Goal: Task Accomplishment & Management: Use online tool/utility

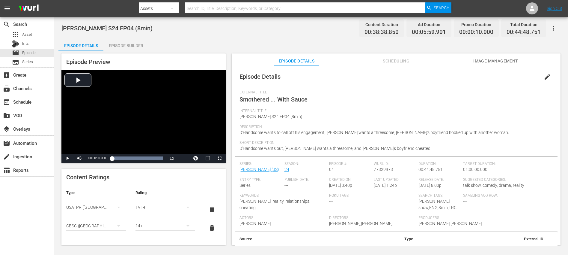
click at [130, 42] on div "Episode Builder" at bounding box center [125, 45] width 45 height 14
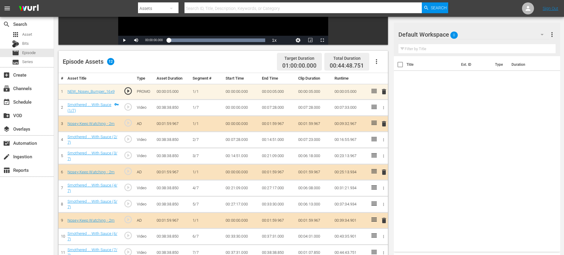
scroll to position [156, 0]
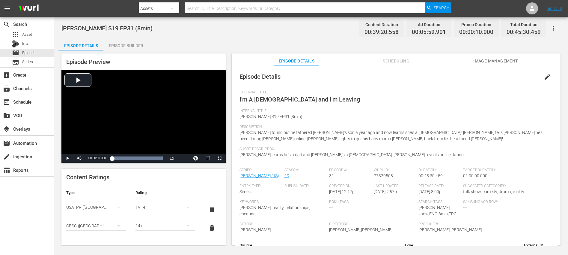
click at [124, 43] on div "Episode Builder" at bounding box center [125, 45] width 45 height 14
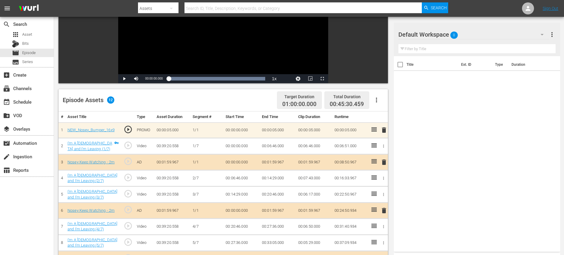
scroll to position [156, 0]
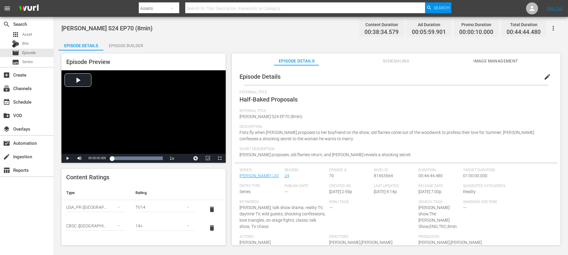
click at [131, 45] on div "Episode Builder" at bounding box center [125, 45] width 45 height 14
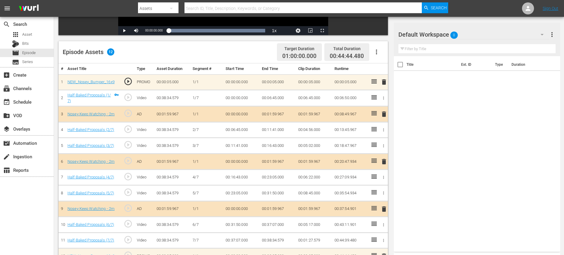
scroll to position [156, 0]
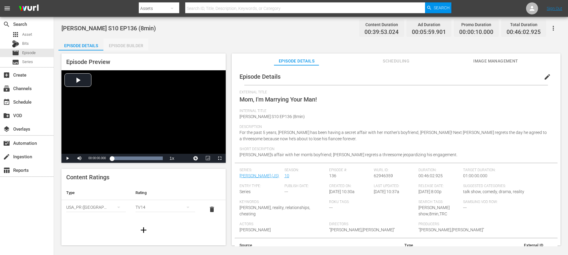
click at [134, 47] on div "Episode Builder" at bounding box center [125, 45] width 45 height 14
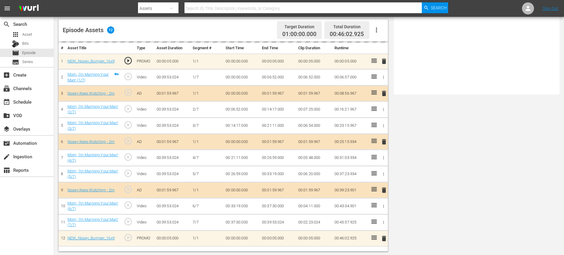
scroll to position [156, 0]
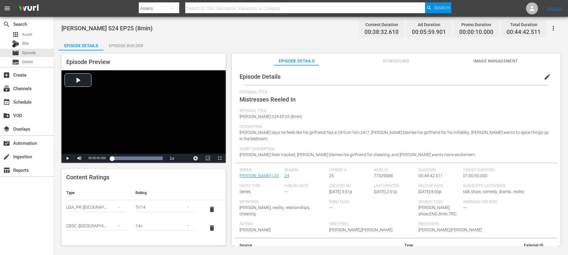
click at [136, 48] on div "Episode Builder" at bounding box center [125, 45] width 45 height 14
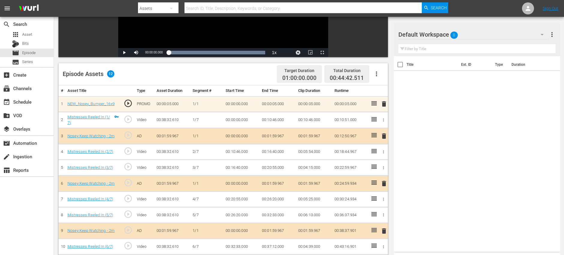
scroll to position [156, 0]
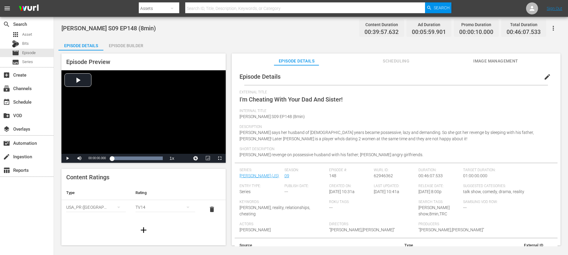
click at [135, 47] on div "Episode Builder" at bounding box center [125, 45] width 45 height 14
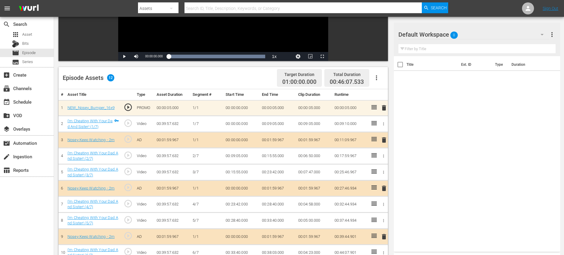
scroll to position [156, 0]
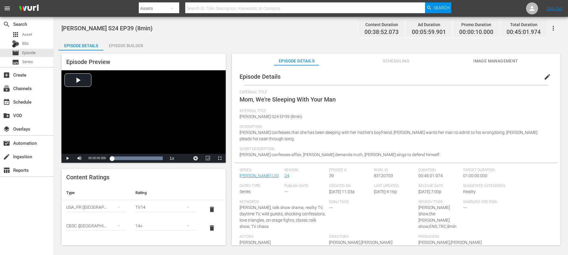
click at [136, 46] on div "Episode Builder" at bounding box center [125, 45] width 45 height 14
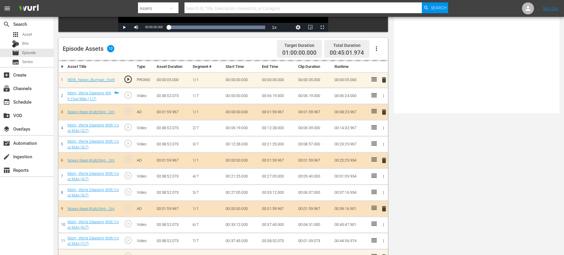
scroll to position [156, 0]
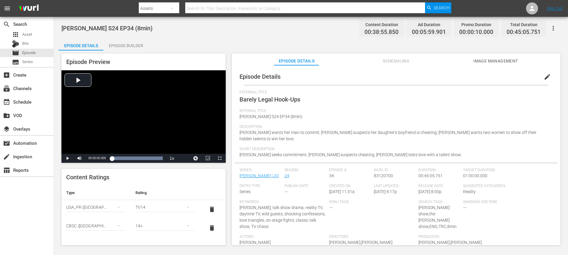
click at [138, 45] on div "Episode Builder" at bounding box center [125, 45] width 45 height 14
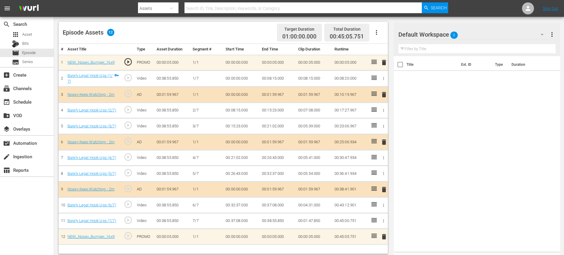
scroll to position [156, 0]
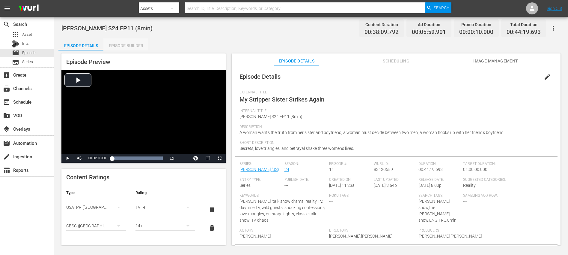
click at [134, 47] on div "Episode Builder" at bounding box center [125, 45] width 45 height 14
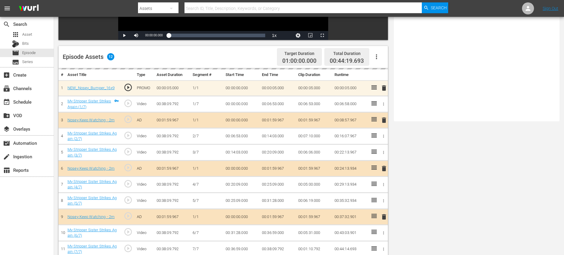
scroll to position [156, 0]
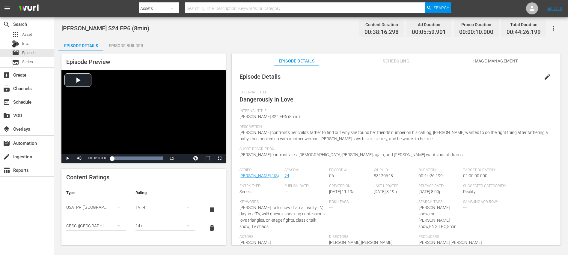
click at [145, 46] on div "Episode Builder" at bounding box center [125, 45] width 45 height 14
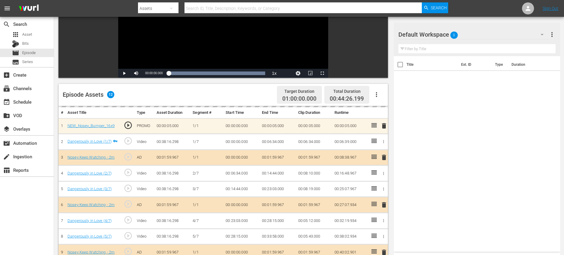
scroll to position [156, 0]
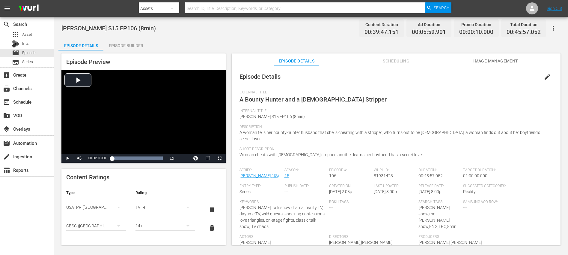
click at [136, 44] on div "Episode Builder" at bounding box center [125, 45] width 45 height 14
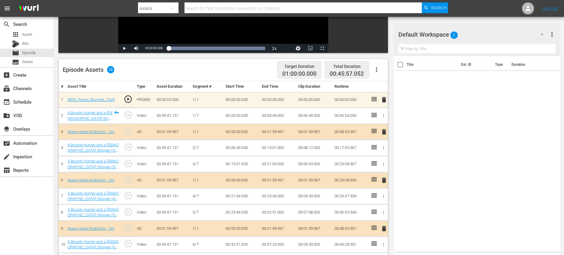
scroll to position [156, 0]
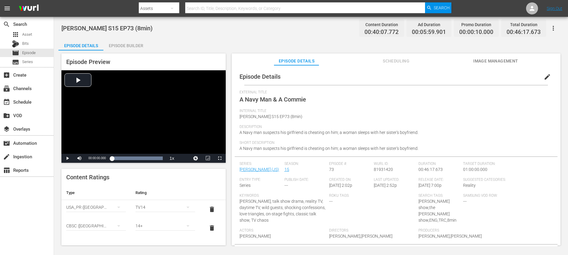
click at [131, 47] on div "Episode Builder" at bounding box center [125, 45] width 45 height 14
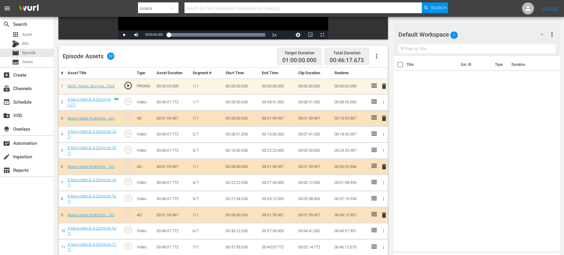
scroll to position [156, 0]
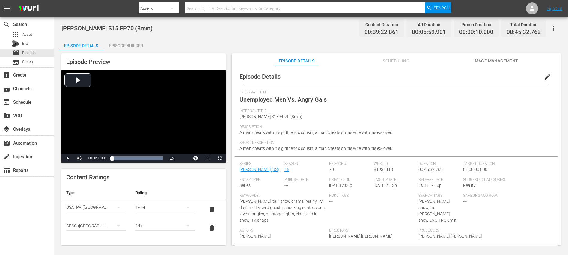
click at [129, 52] on div "Episode Preview Video Player is loading. Play Video Play Mute Current Time 00:0…" at bounding box center [310, 149] width 505 height 199
click at [130, 49] on div "Episode Builder" at bounding box center [125, 45] width 45 height 14
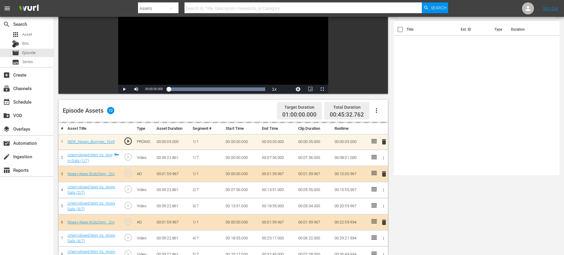
scroll to position [156, 0]
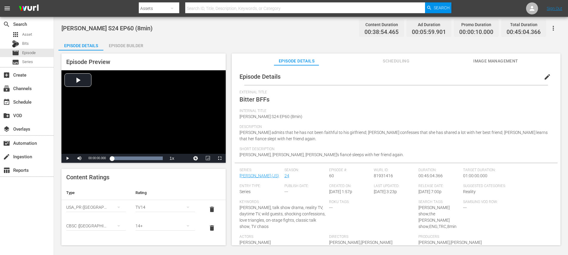
click at [118, 40] on div "Episode Builder" at bounding box center [125, 45] width 45 height 14
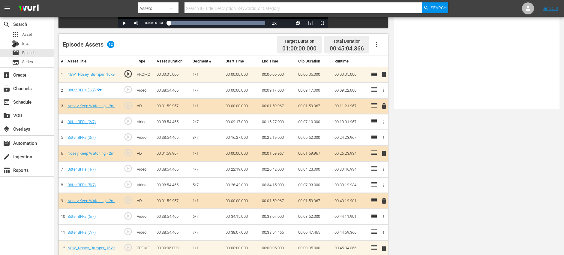
scroll to position [156, 0]
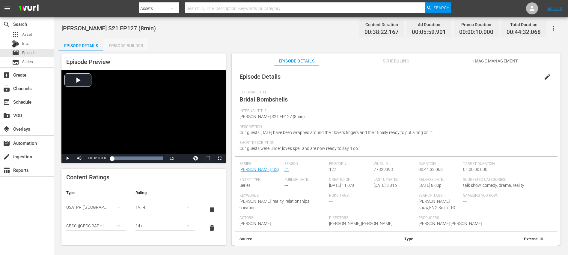
click at [124, 43] on div "Episode Builder" at bounding box center [125, 45] width 45 height 14
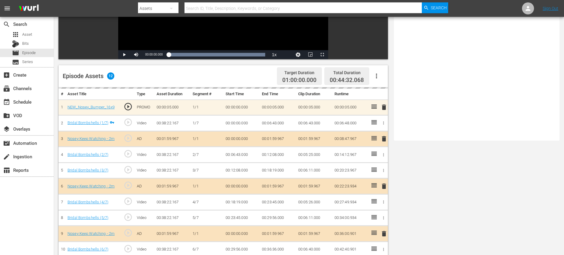
scroll to position [156, 0]
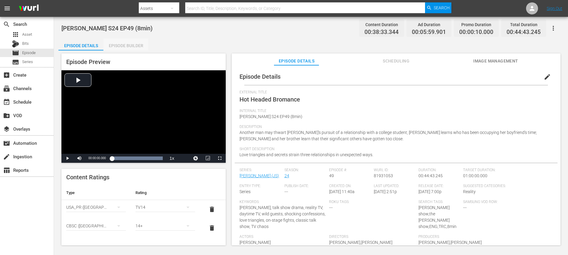
click at [125, 48] on div "Episode Builder" at bounding box center [125, 45] width 45 height 14
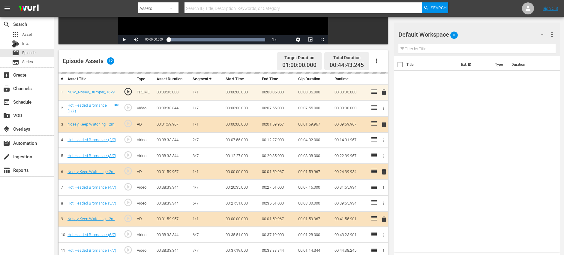
scroll to position [156, 0]
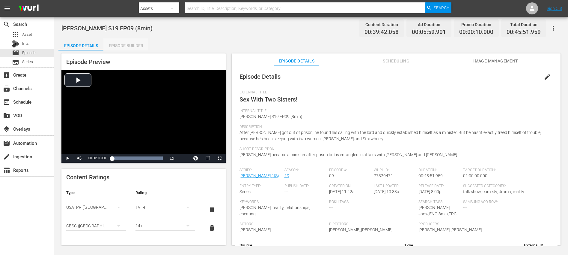
click at [132, 42] on div "Episode Builder" at bounding box center [125, 45] width 45 height 14
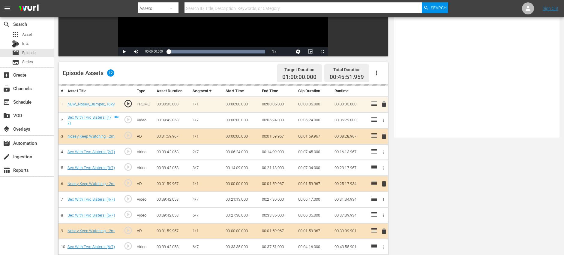
scroll to position [156, 0]
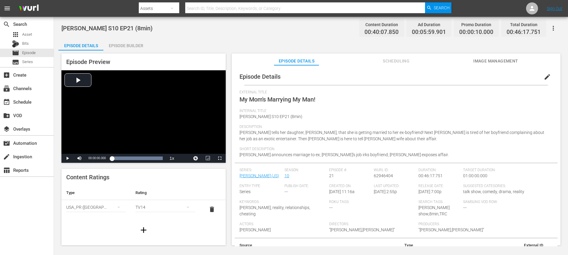
click at [127, 45] on div "Episode Builder" at bounding box center [125, 45] width 45 height 14
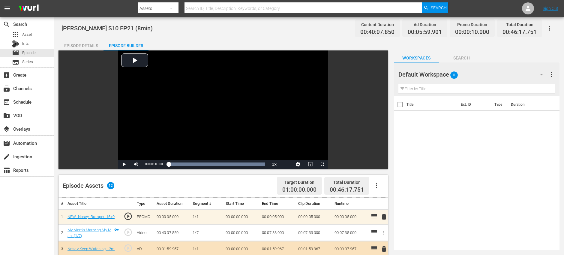
scroll to position [156, 0]
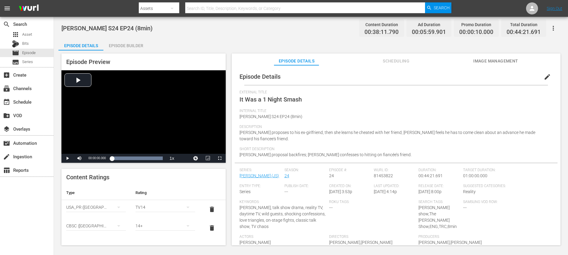
click at [136, 45] on div "Episode Builder" at bounding box center [125, 45] width 45 height 14
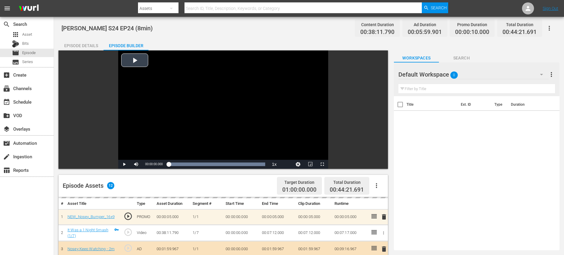
scroll to position [156, 0]
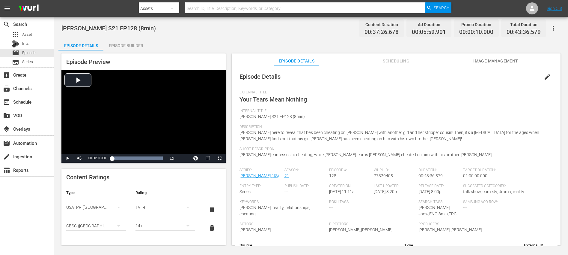
drag, startPoint x: 132, startPoint y: 46, endPoint x: 150, endPoint y: 50, distance: 17.9
click at [132, 46] on div "Episode Builder" at bounding box center [125, 45] width 45 height 14
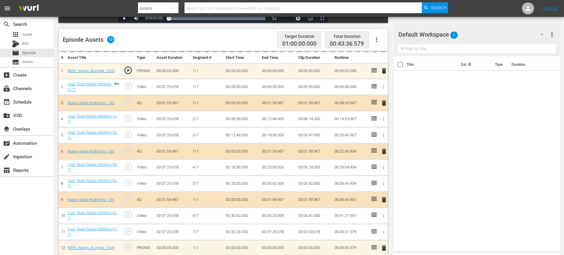
scroll to position [156, 0]
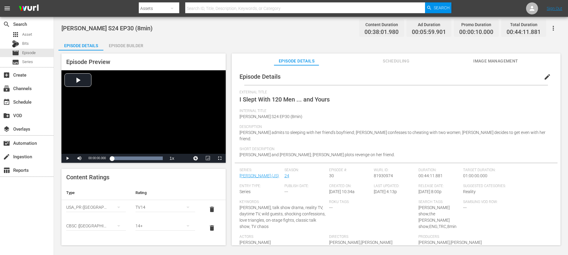
click at [138, 48] on div "Episode Builder" at bounding box center [125, 45] width 45 height 14
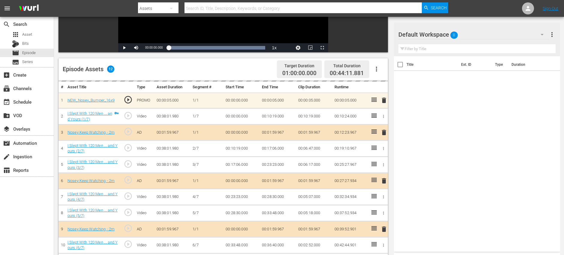
scroll to position [156, 0]
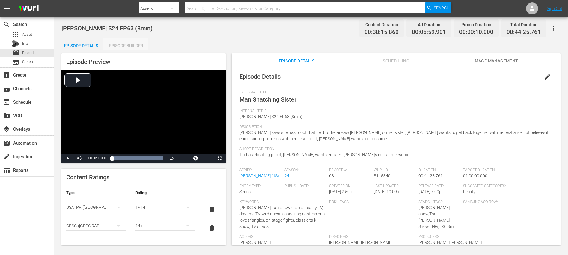
click at [139, 44] on div "Episode Builder" at bounding box center [125, 45] width 45 height 14
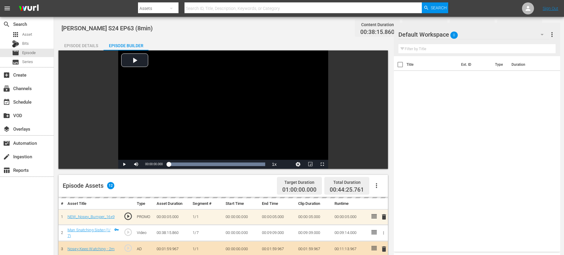
scroll to position [156, 0]
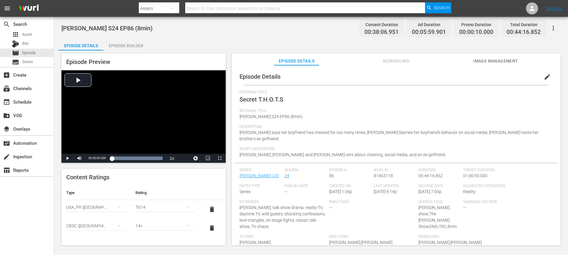
click at [129, 48] on div "Episode Builder" at bounding box center [125, 45] width 45 height 14
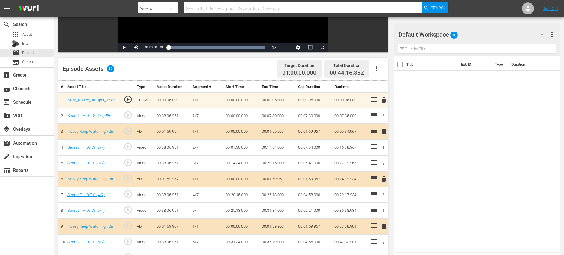
scroll to position [156, 0]
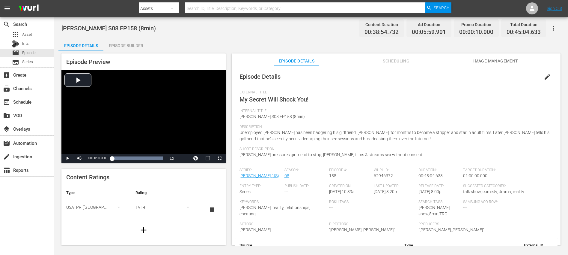
click at [133, 43] on div "Episode Builder" at bounding box center [125, 45] width 45 height 14
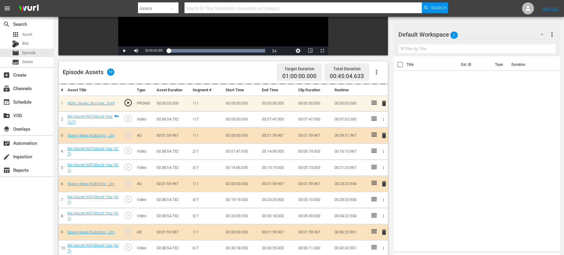
scroll to position [156, 0]
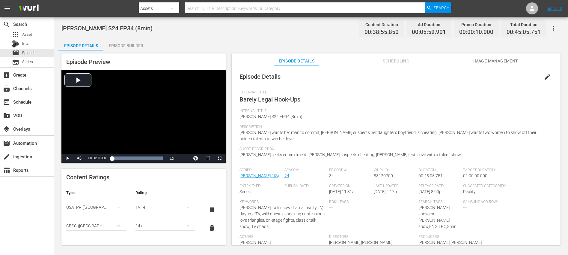
click at [136, 46] on div "Episode Builder" at bounding box center [125, 45] width 45 height 14
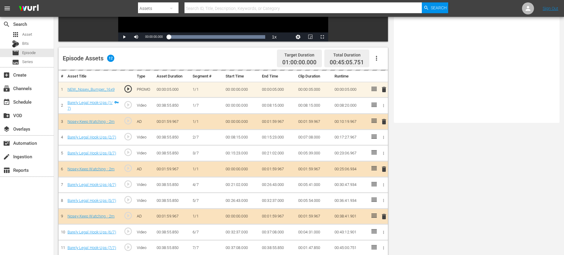
scroll to position [156, 0]
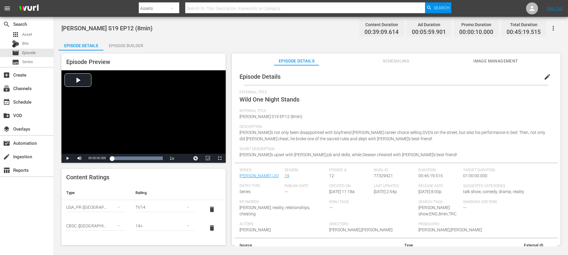
click at [126, 49] on div "Episode Builder" at bounding box center [125, 45] width 45 height 14
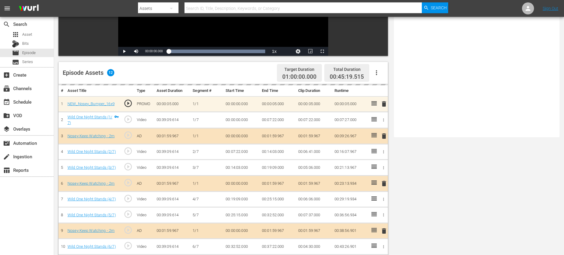
scroll to position [156, 0]
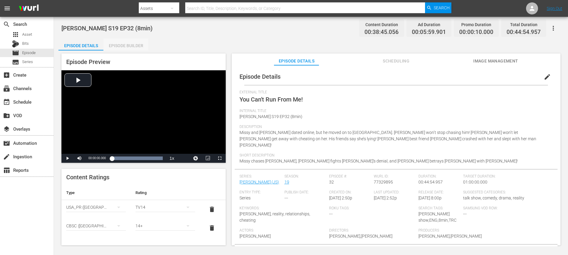
click at [135, 43] on div "Episode Builder" at bounding box center [125, 45] width 45 height 14
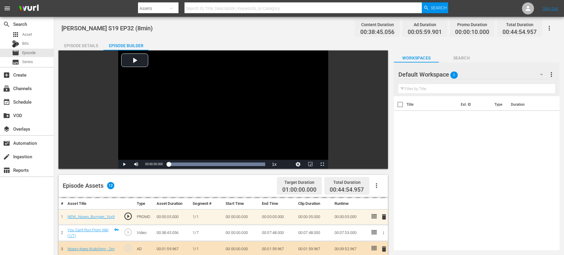
scroll to position [156, 0]
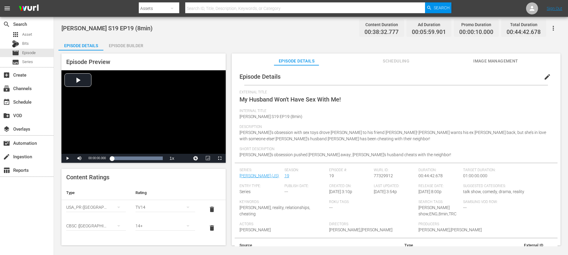
click at [132, 46] on div "Episode Builder" at bounding box center [125, 45] width 45 height 14
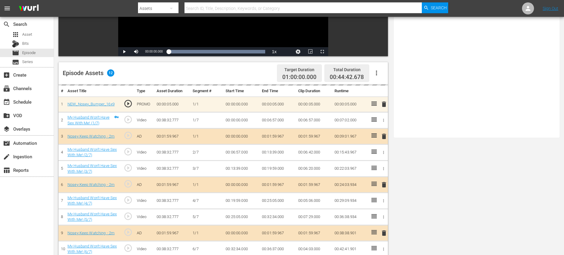
scroll to position [156, 0]
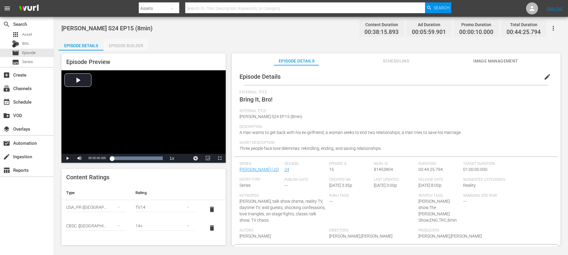
click at [132, 46] on div "Episode Builder" at bounding box center [125, 45] width 45 height 14
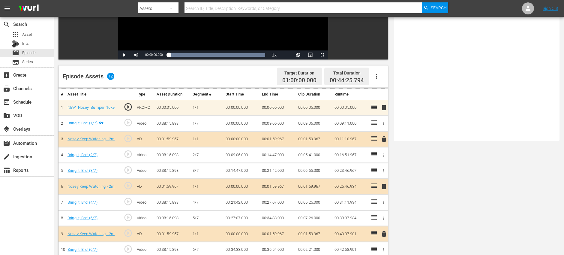
scroll to position [156, 0]
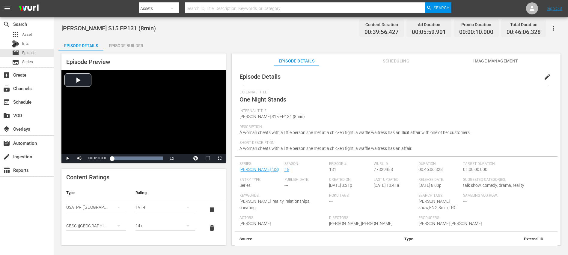
click at [128, 49] on div "Episode Builder" at bounding box center [125, 45] width 45 height 14
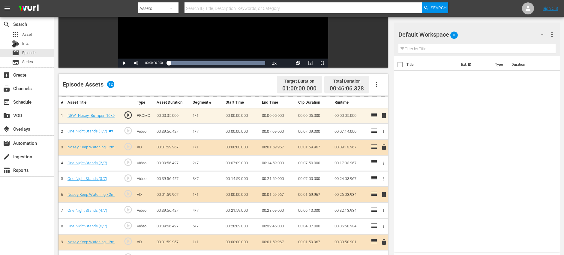
scroll to position [156, 0]
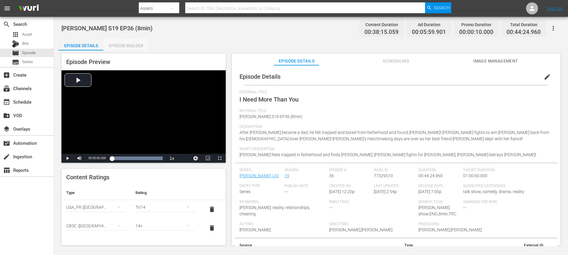
click at [127, 43] on div "Episode Builder" at bounding box center [125, 45] width 45 height 14
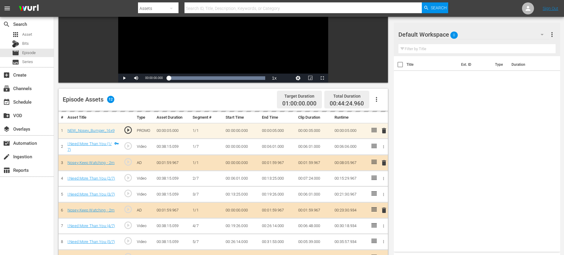
scroll to position [156, 0]
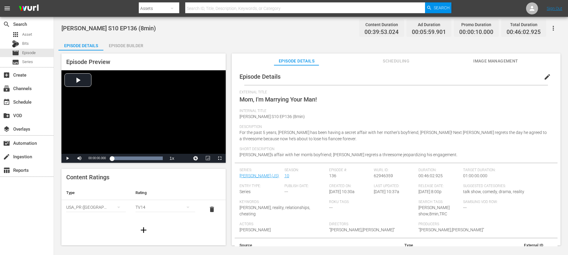
click at [132, 42] on div "Episode Builder" at bounding box center [125, 45] width 45 height 14
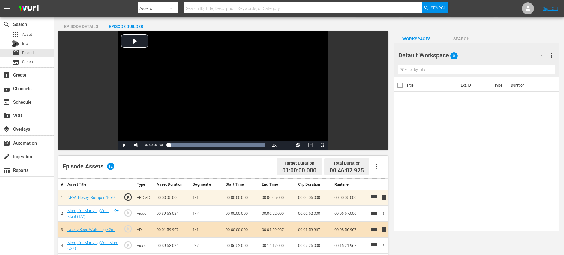
scroll to position [156, 0]
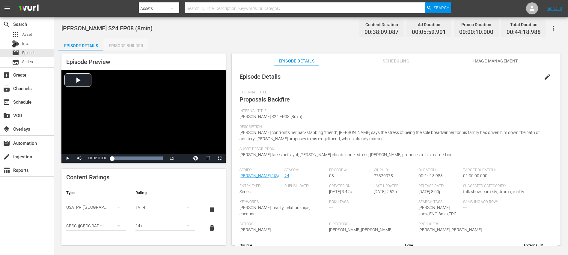
click at [133, 45] on div "Episode Builder" at bounding box center [125, 45] width 45 height 14
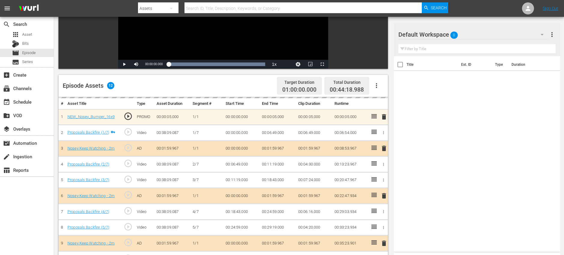
scroll to position [156, 0]
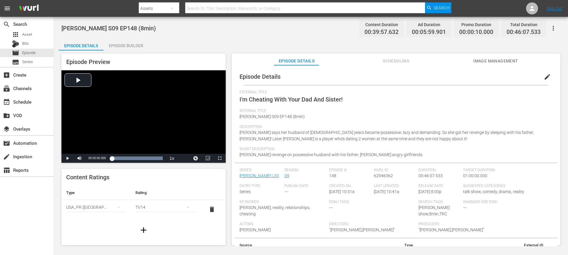
click at [130, 46] on div "Episode Builder" at bounding box center [125, 45] width 45 height 14
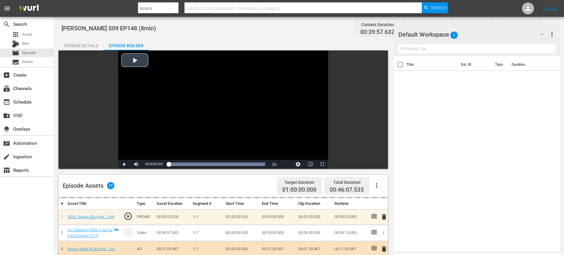
scroll to position [156, 0]
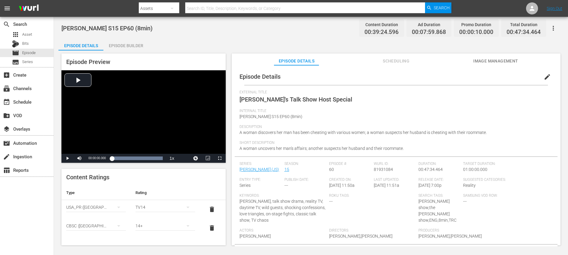
click at [123, 49] on div "Episode Builder" at bounding box center [125, 45] width 45 height 14
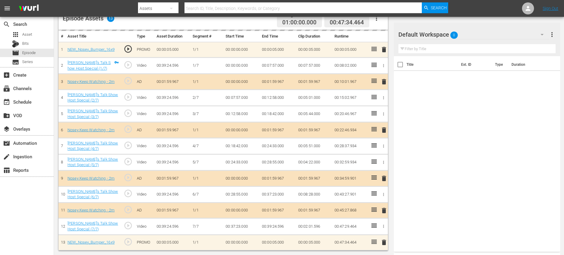
scroll to position [166, 0]
click at [385, 211] on span "delete" at bounding box center [383, 210] width 7 height 7
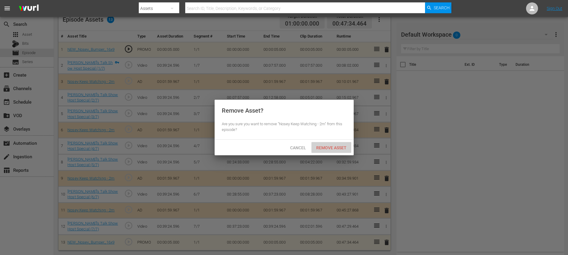
click at [335, 144] on div "Remove Asset" at bounding box center [331, 147] width 40 height 11
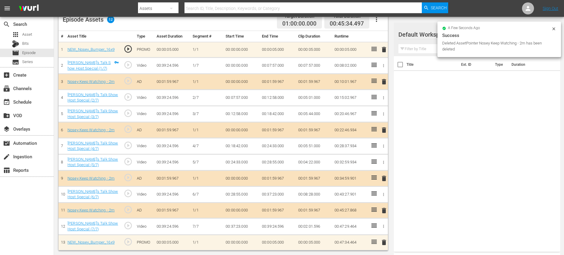
scroll to position [156, 0]
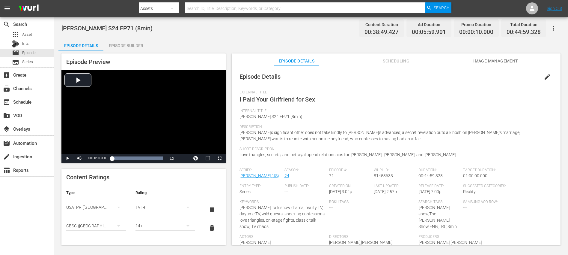
click at [115, 45] on div "Episode Builder" at bounding box center [125, 45] width 45 height 14
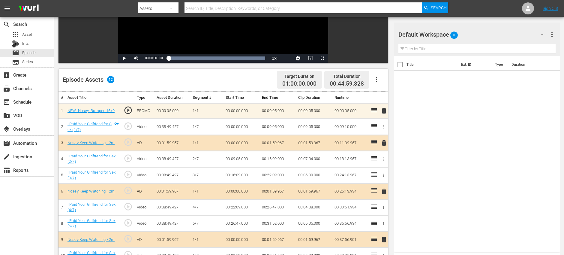
scroll to position [156, 0]
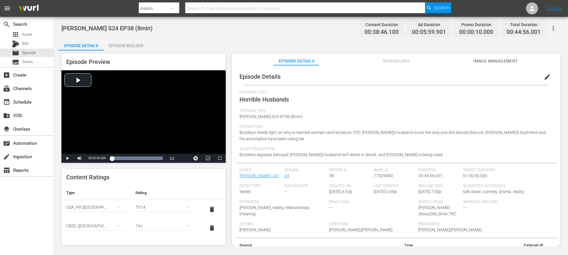
click at [133, 46] on div "Episode Builder" at bounding box center [125, 45] width 45 height 14
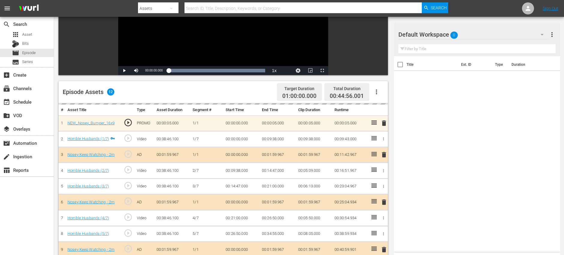
scroll to position [156, 0]
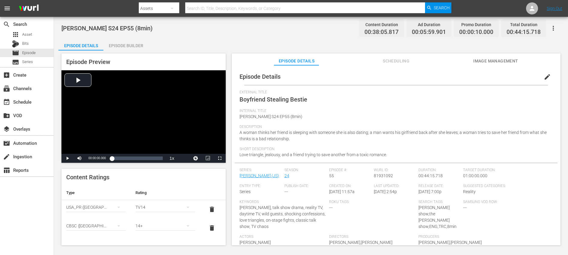
click at [126, 45] on div "Episode Builder" at bounding box center [125, 45] width 45 height 14
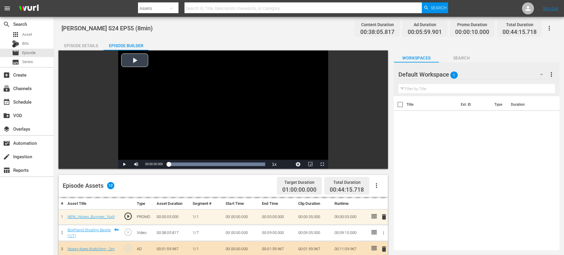
scroll to position [156, 0]
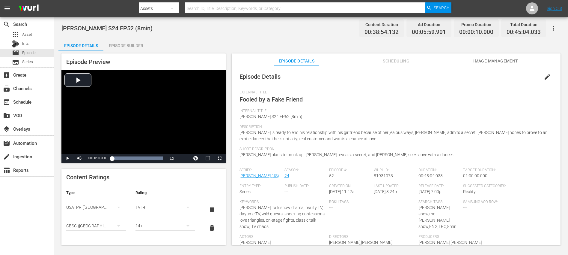
click at [129, 43] on div "Episode Builder" at bounding box center [125, 45] width 45 height 14
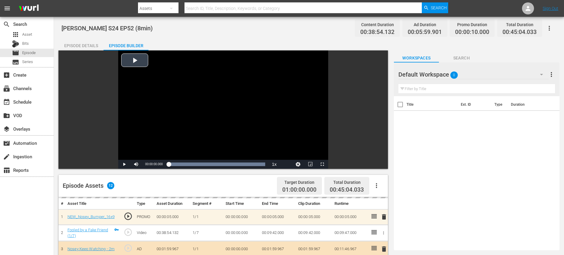
scroll to position [119, 0]
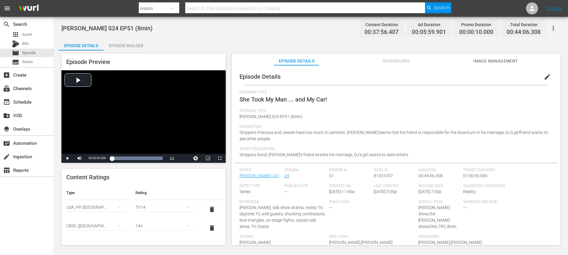
click at [129, 43] on div "Episode Builder" at bounding box center [125, 45] width 45 height 14
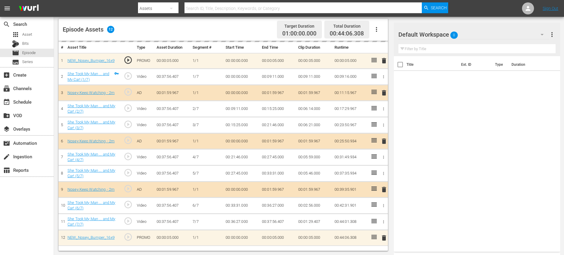
scroll to position [156, 0]
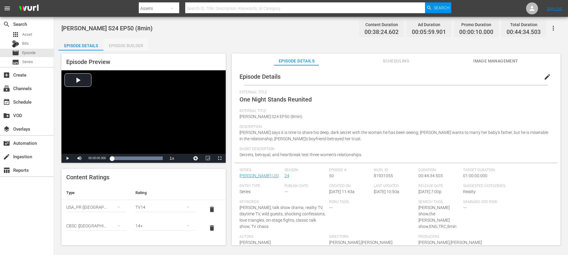
click at [127, 44] on div "Episode Builder" at bounding box center [125, 45] width 45 height 14
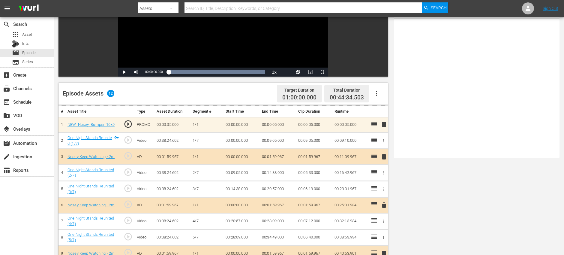
scroll to position [156, 0]
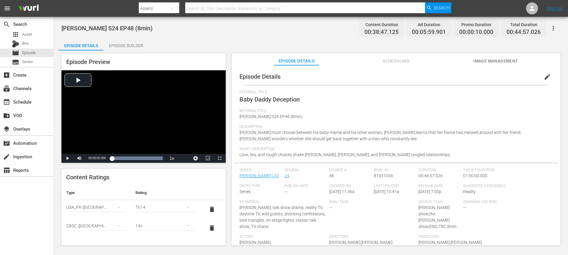
click at [132, 43] on div "Episode Builder" at bounding box center [125, 45] width 45 height 14
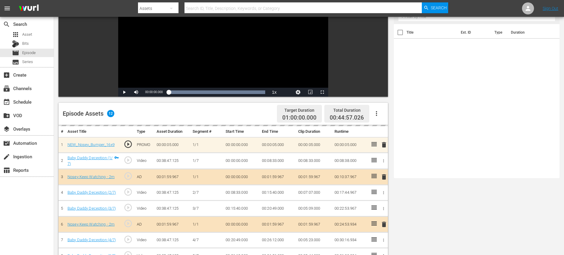
scroll to position [156, 0]
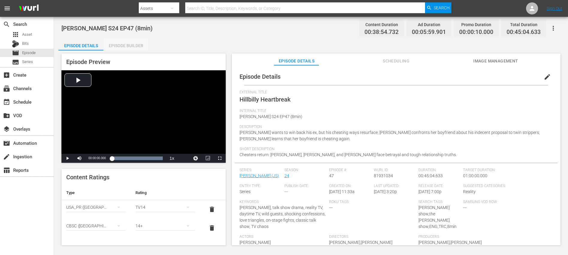
click at [123, 44] on div "Episode Builder" at bounding box center [125, 45] width 45 height 14
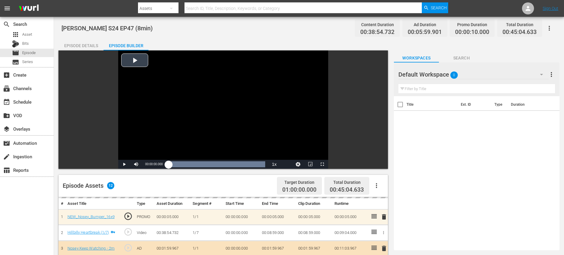
scroll to position [156, 0]
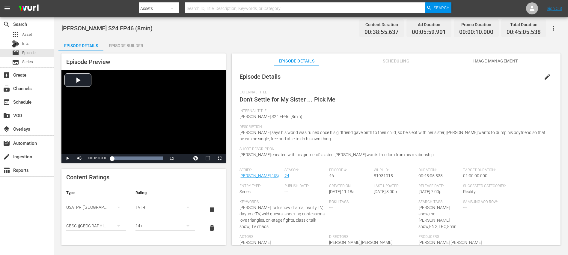
click at [129, 47] on div "Episode Builder" at bounding box center [125, 45] width 45 height 14
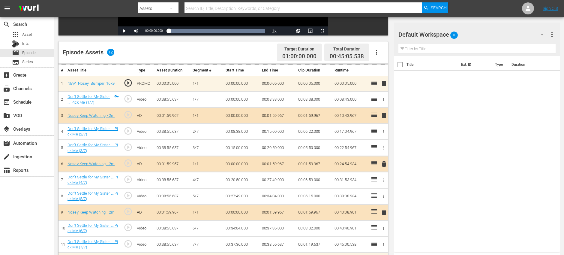
scroll to position [156, 0]
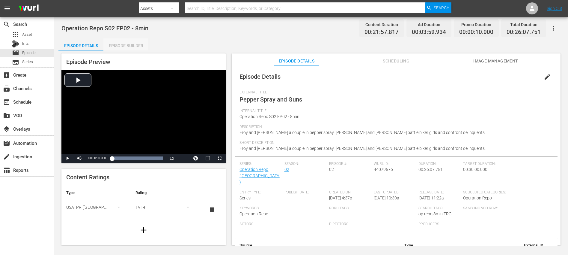
click at [133, 45] on div "Episode Builder" at bounding box center [125, 45] width 45 height 14
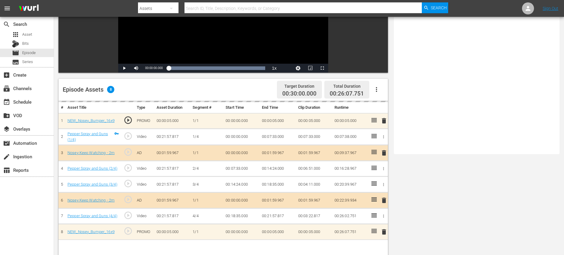
scroll to position [156, 0]
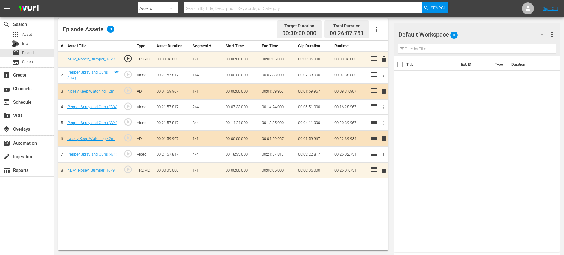
click at [385, 137] on span "delete" at bounding box center [383, 138] width 7 height 7
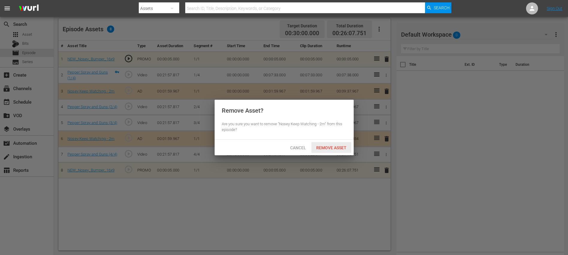
click at [324, 144] on div "Remove Asset" at bounding box center [331, 147] width 40 height 11
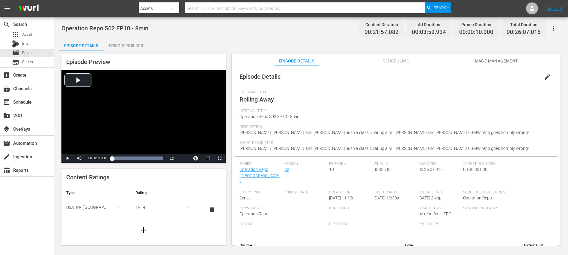
click at [118, 48] on div "Episode Builder" at bounding box center [125, 45] width 45 height 14
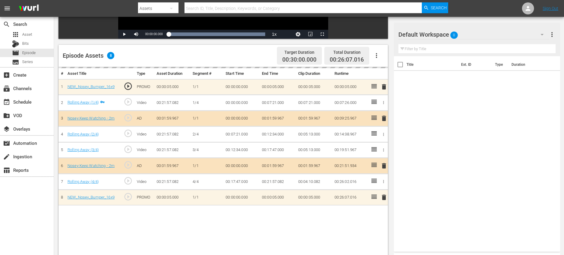
scroll to position [156, 0]
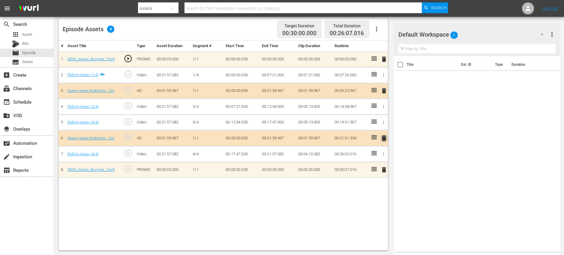
click at [383, 137] on span "delete" at bounding box center [383, 137] width 7 height 7
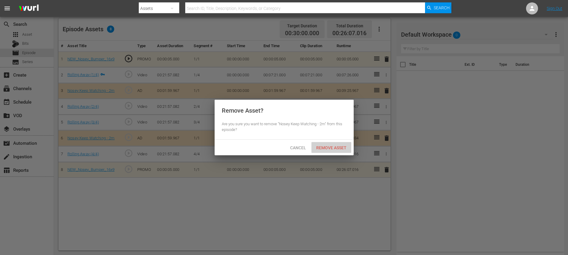
click at [323, 147] on span "Remove Asset" at bounding box center [331, 147] width 40 height 5
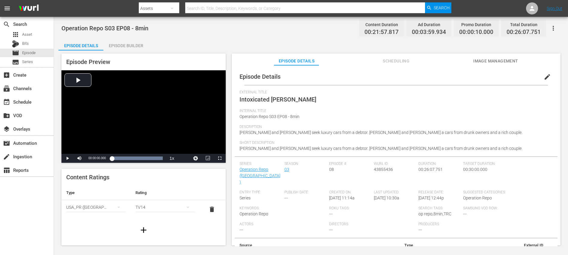
click at [124, 46] on div "Episode Builder" at bounding box center [125, 45] width 45 height 14
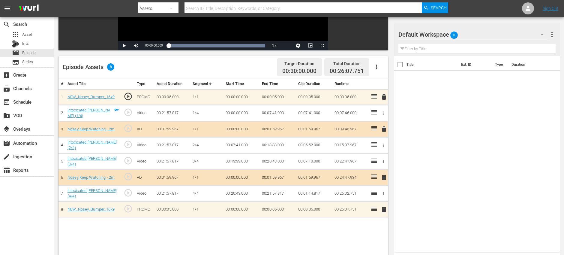
scroll to position [156, 0]
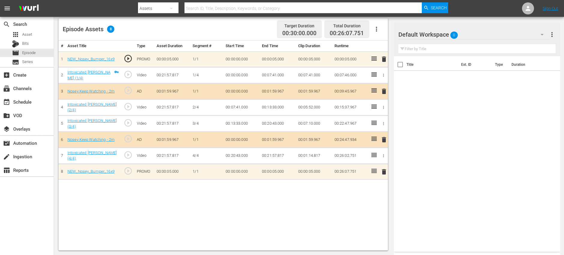
click at [384, 139] on span "delete" at bounding box center [383, 139] width 7 height 7
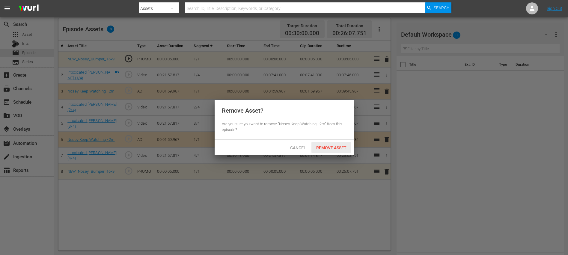
click at [329, 144] on div "Remove Asset" at bounding box center [331, 147] width 40 height 11
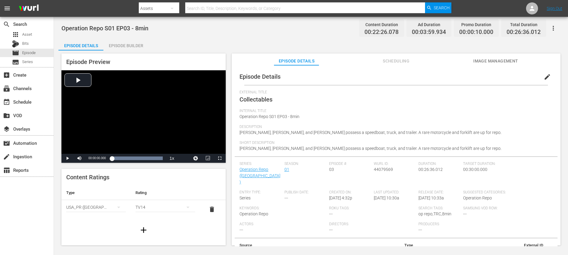
click at [127, 43] on div "Episode Builder" at bounding box center [125, 45] width 45 height 14
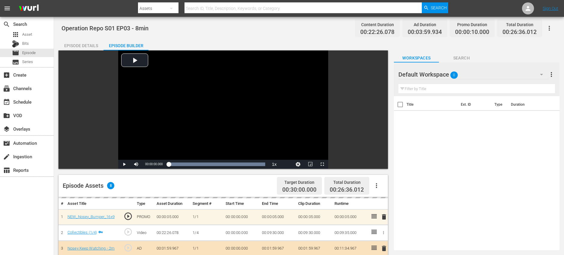
scroll to position [156, 0]
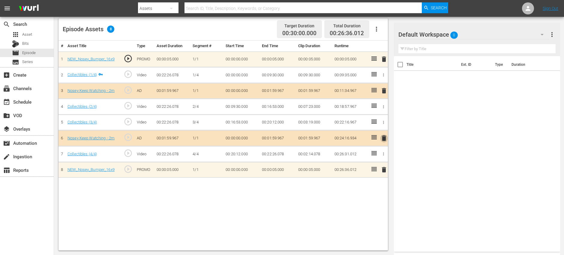
click at [386, 140] on span "delete" at bounding box center [383, 137] width 7 height 7
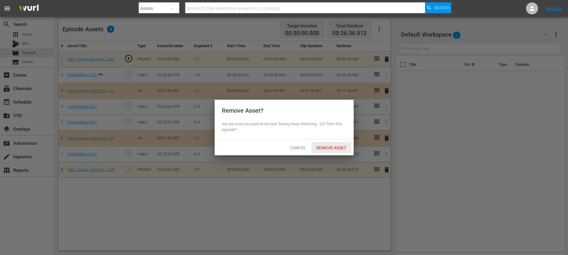
click at [334, 147] on span "Remove Asset" at bounding box center [331, 147] width 40 height 5
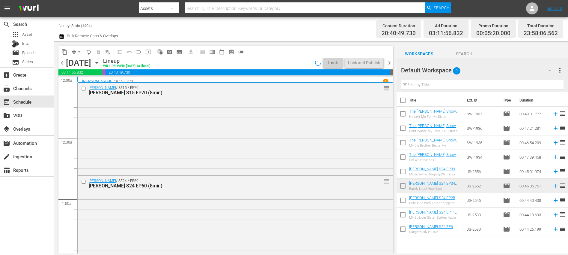
scroll to position [2761, 0]
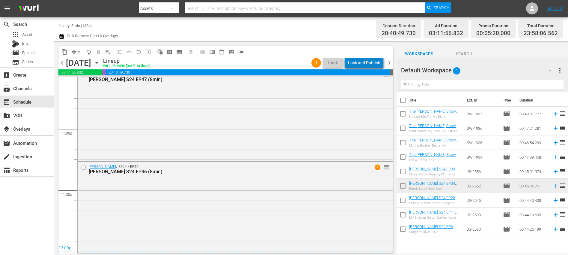
click at [371, 63] on div "Lock and Publish" at bounding box center [364, 62] width 32 height 11
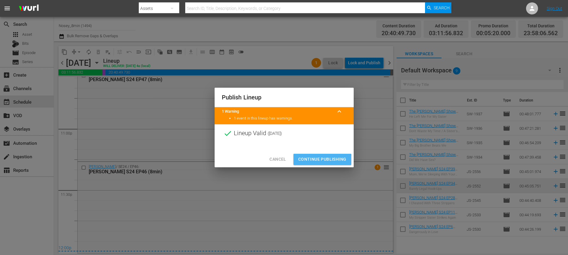
click at [320, 160] on span "Continue Publishing" at bounding box center [322, 158] width 48 height 7
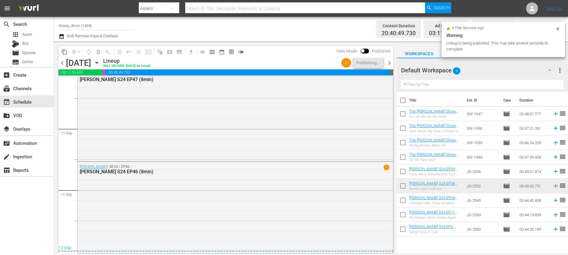
click at [390, 64] on span "chevron_right" at bounding box center [389, 62] width 7 height 7
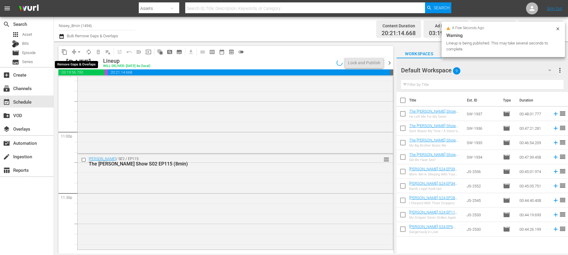
scroll to position [2759, 0]
click at [79, 52] on span "arrow_drop_down" at bounding box center [79, 52] width 6 height 6
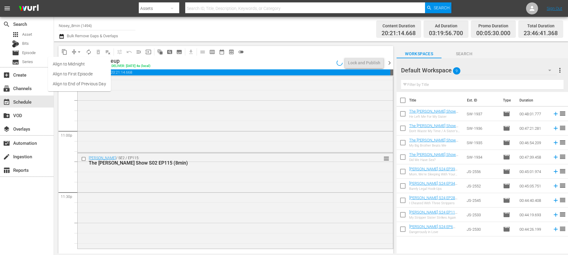
click at [88, 83] on li "Align to End of Previous Day" at bounding box center [79, 84] width 63 height 10
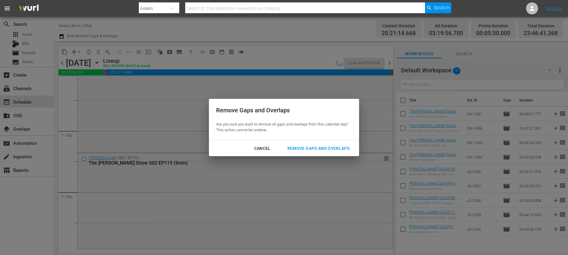
click at [312, 148] on div "Remove Gaps and Overlaps" at bounding box center [319, 147] width 72 height 7
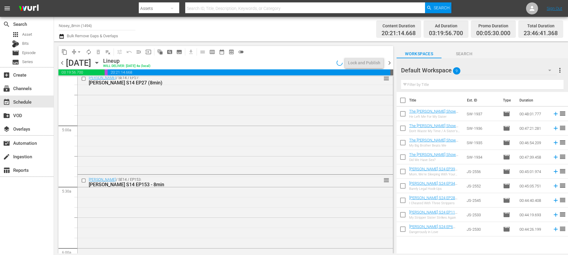
scroll to position [0, 0]
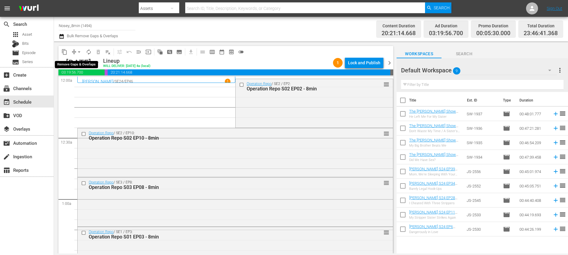
click at [80, 52] on span "arrow_drop_down" at bounding box center [79, 52] width 6 height 6
click at [86, 86] on li "Align to End of Previous Day" at bounding box center [79, 84] width 63 height 10
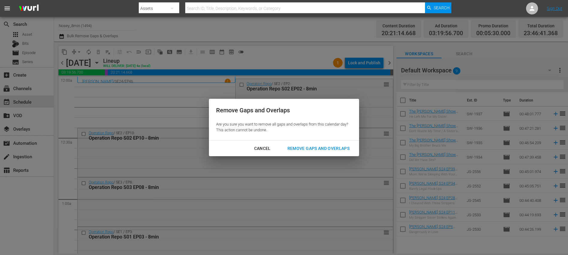
click at [302, 147] on div "Remove Gaps and Overlaps" at bounding box center [319, 147] width 72 height 7
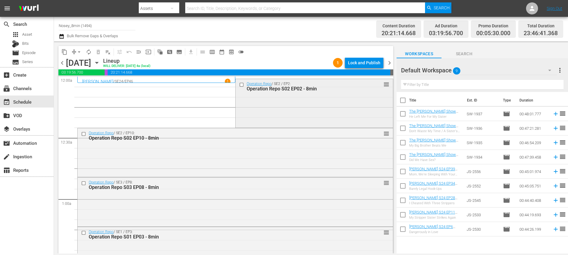
click at [261, 109] on div "Operation Repo / SE2 / EP2: Operation Repo S02 EP02 - 8min reorder" at bounding box center [314, 102] width 157 height 47
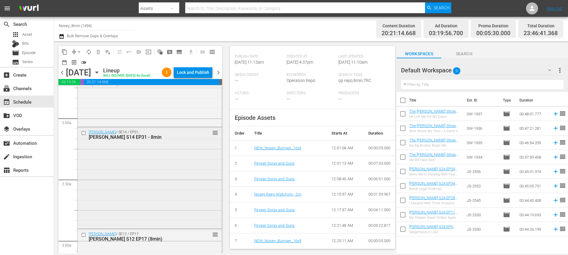
scroll to position [217, 0]
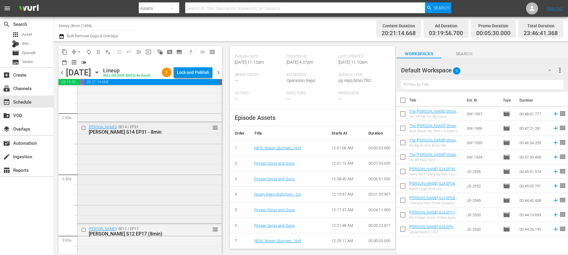
click at [171, 153] on div "Sally / SE14 / EP31: Sally S14 EP31 - 8min reorder" at bounding box center [150, 172] width 144 height 100
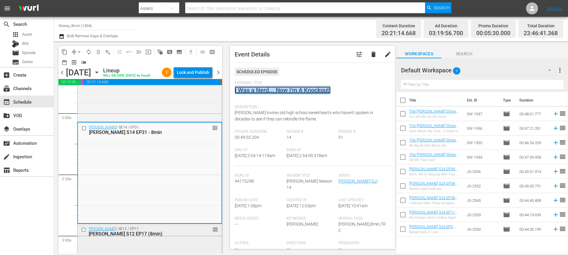
scroll to position [322, 0]
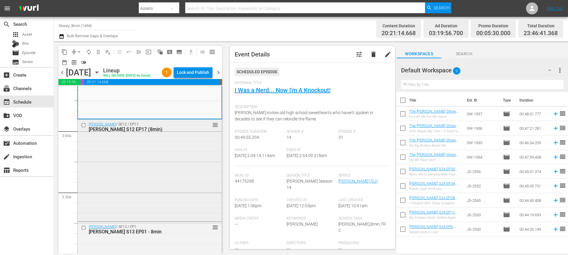
click at [173, 171] on div "Sally / SE12 / EP17: Sally S12 EP17 (8min) reorder" at bounding box center [150, 169] width 144 height 100
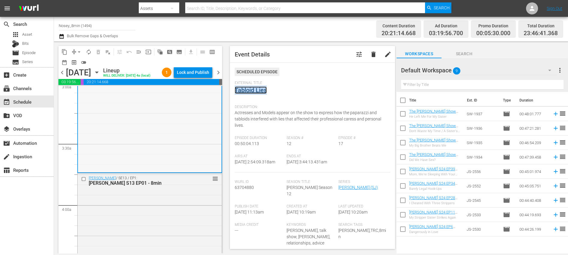
scroll to position [469, 0]
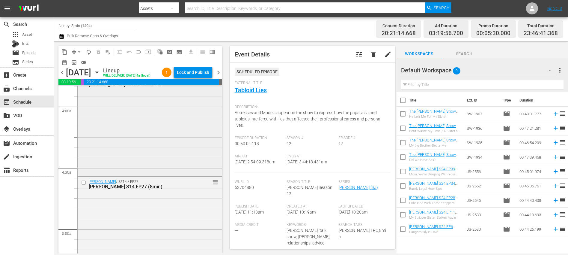
click at [172, 127] on div "Sally / SE13 / EP1: Sally S13 EP01 - 8min reorder" at bounding box center [150, 125] width 144 height 100
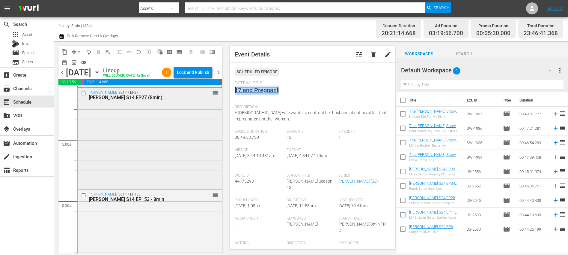
scroll to position [580, 0]
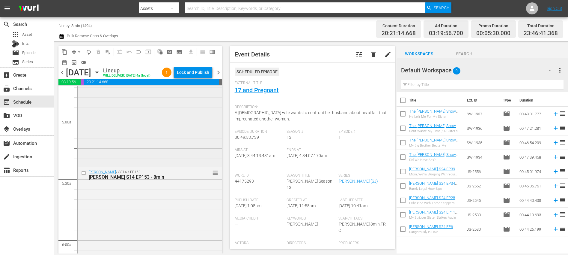
click at [160, 116] on div "Sally / SE14 / EP27: Sally S14 EP27 (8min) reorder" at bounding box center [150, 115] width 144 height 100
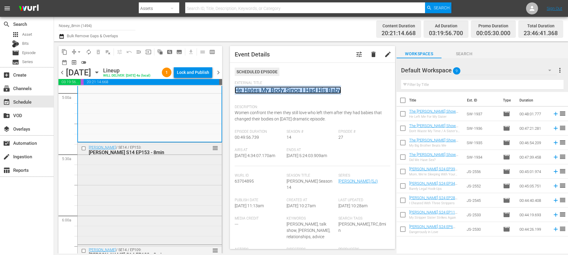
scroll to position [625, 0]
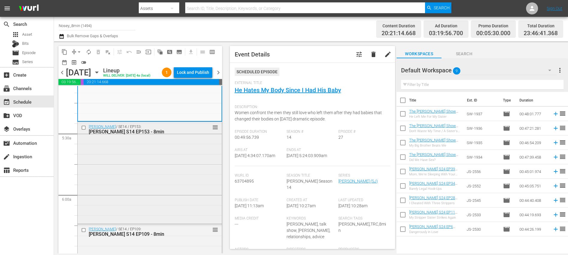
click at [159, 161] on div "Sally / SE14 / EP153: Sally S14 EP153 - 8min reorder" at bounding box center [150, 172] width 144 height 100
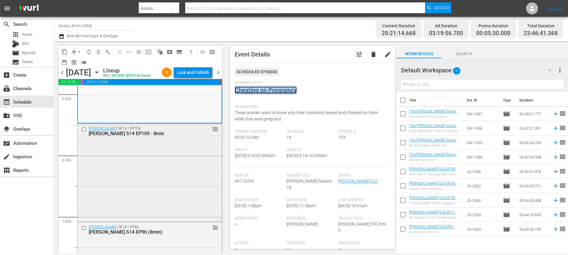
scroll to position [734, 0]
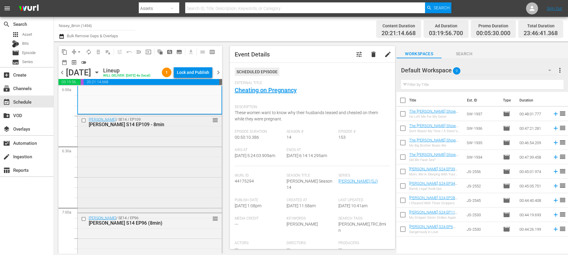
click at [148, 156] on div "Sally / SE14 / EP109: Sally S14 EP109 - 8min reorder" at bounding box center [150, 163] width 144 height 97
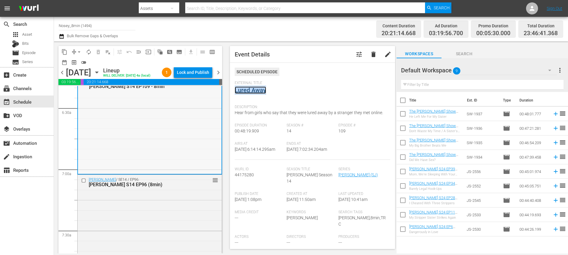
scroll to position [831, 0]
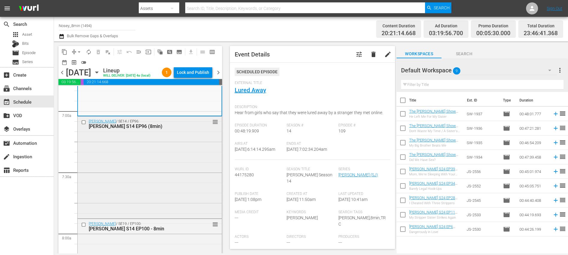
click at [158, 158] on div "Sally / SE14 / EP96: Sally S14 EP96 (8min) reorder" at bounding box center [150, 166] width 144 height 100
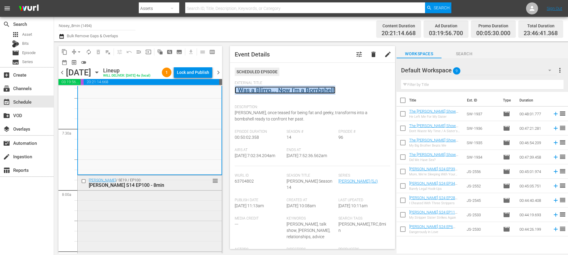
scroll to position [977, 0]
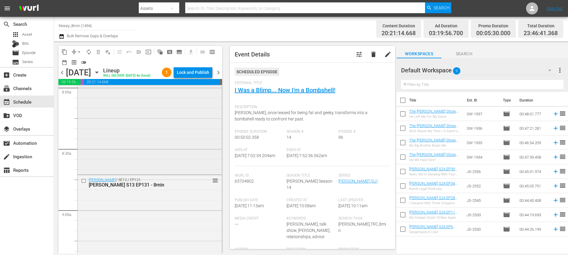
click at [161, 130] on div "Sally / SE19 / EP100: Sally S14 EP100 - 8min reorder" at bounding box center [150, 123] width 144 height 100
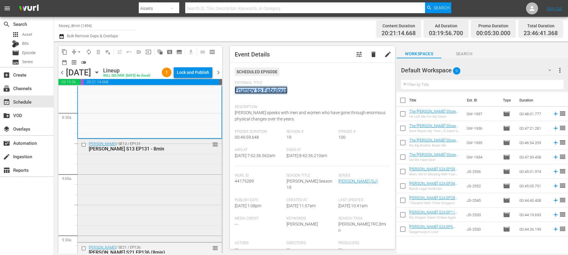
scroll to position [1028, 0]
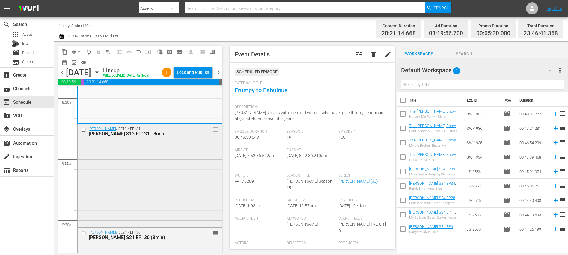
click at [171, 159] on div "Sally / SE13 / EP131: Sally S13 EP131 - 8min reorder" at bounding box center [150, 174] width 144 height 101
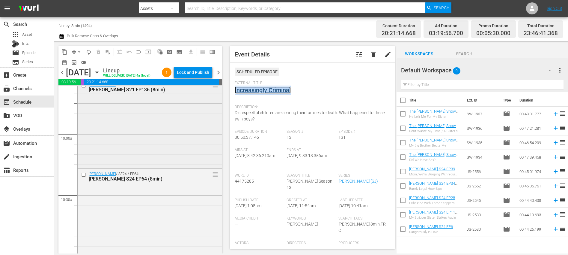
scroll to position [1176, 0]
click at [149, 124] on div "Jerry Springer / SE21 / EP136: Jerry Springer S21 EP136 (8min) reorder" at bounding box center [150, 123] width 144 height 88
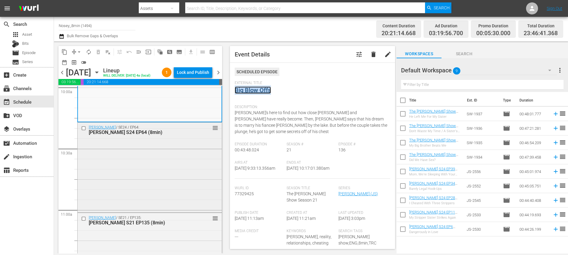
scroll to position [1225, 0]
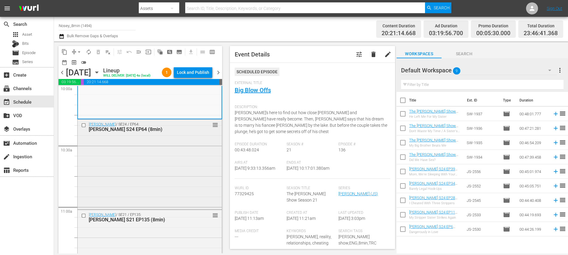
click at [170, 147] on div "Jerry Springer / SE24 / EP64: Jerry Springer S24 EP64 (8min) reorder" at bounding box center [150, 163] width 144 height 88
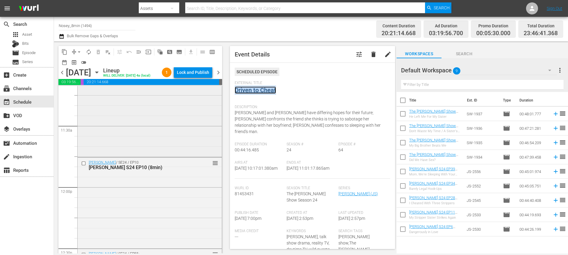
scroll to position [1328, 0]
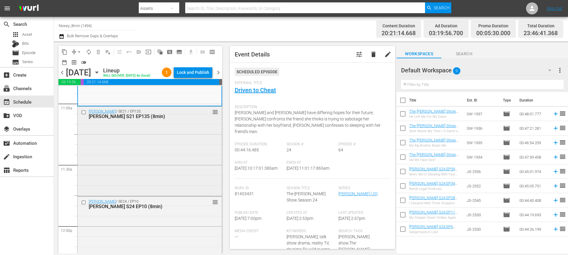
click at [174, 149] on div "Jerry Springer / SE21 / EP135: Jerry Springer S21 EP135 (8min) reorder" at bounding box center [150, 150] width 144 height 88
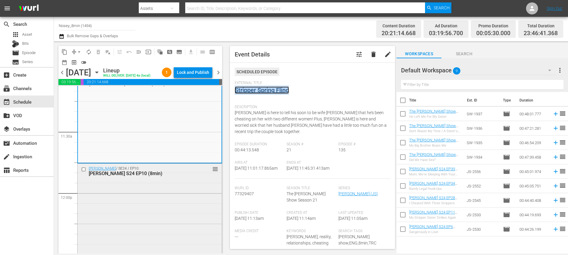
scroll to position [1429, 0]
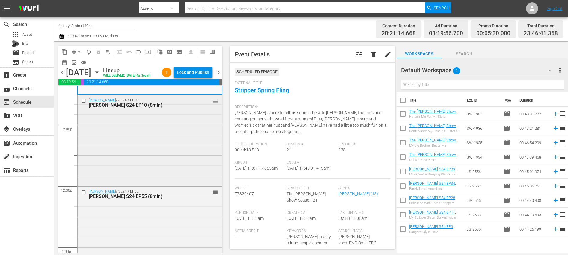
click at [168, 154] on div "Jerry Springer / SE24 / EP10: Jerry Springer S24 EP10 (8min) reorder" at bounding box center [150, 139] width 144 height 89
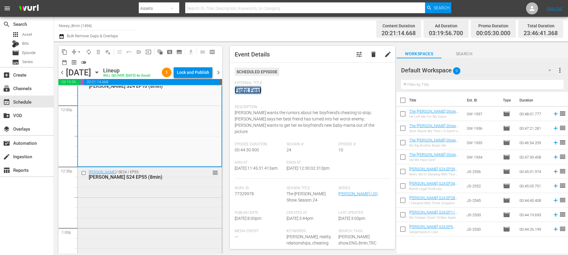
scroll to position [1519, 0]
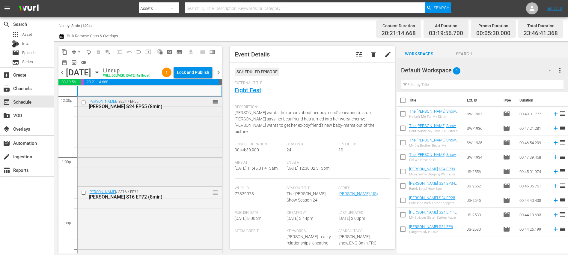
click at [168, 137] on div "Jerry Springer / SE24 / EP55: Jerry Springer S24 EP55 (8min) reorder" at bounding box center [150, 141] width 144 height 88
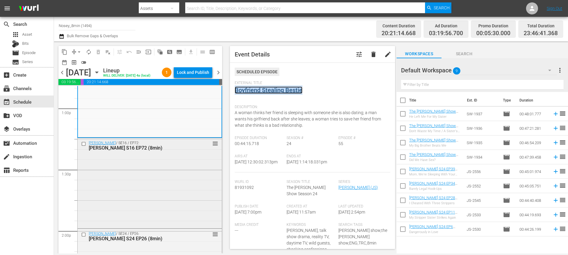
scroll to position [1610, 0]
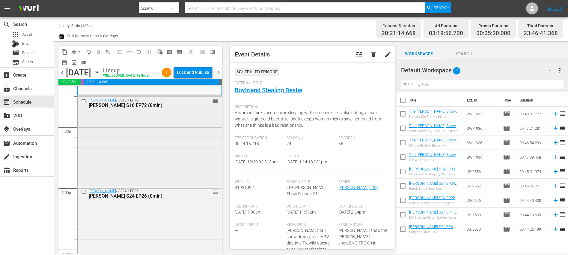
click at [168, 157] on div "Jerry Springer / SE16 / EP72: Jerry Springer S16 EP72 (8min) reorder" at bounding box center [150, 139] width 144 height 89
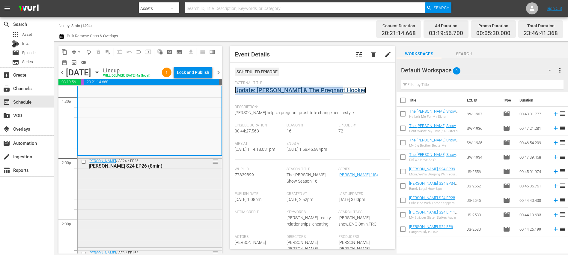
scroll to position [1658, 0]
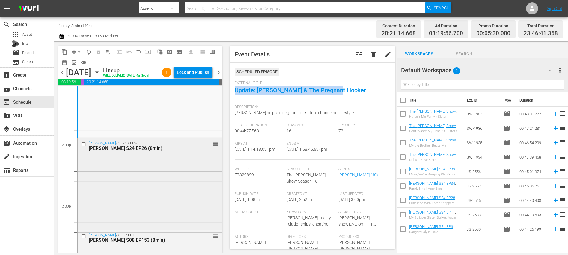
click at [178, 160] on div "Jerry Springer / SE24 / EP26: Jerry Springer S24 EP26 (8min) reorder" at bounding box center [150, 183] width 144 height 90
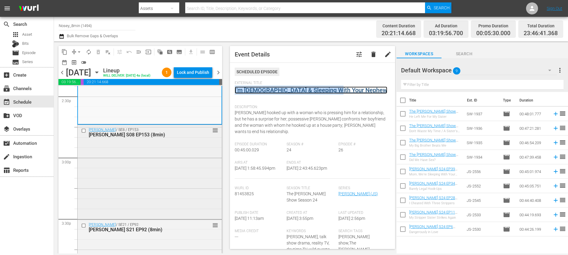
scroll to position [1801, 0]
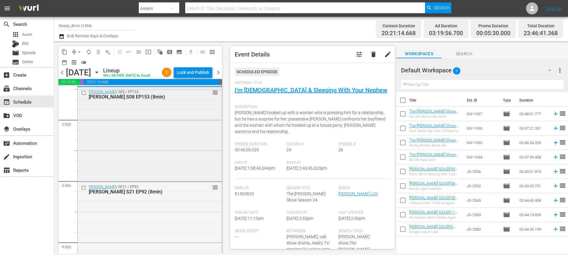
click at [171, 125] on div "Jerry Springer / SE8 / EP153: Jerry Springer S08 EP153 (8min) reorder" at bounding box center [150, 133] width 144 height 93
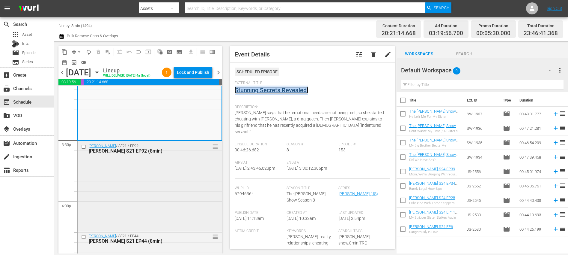
scroll to position [1847, 0]
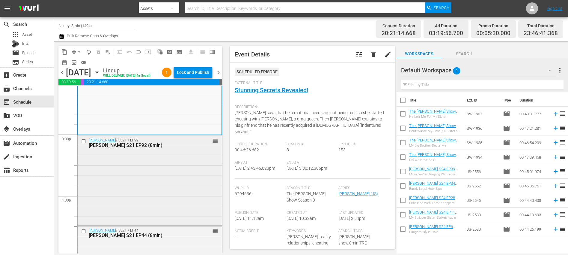
click at [166, 177] on div "Jerry Springer / SE21 / EP92: Jerry Springer S21 EP92 (8min) reorder" at bounding box center [150, 179] width 144 height 88
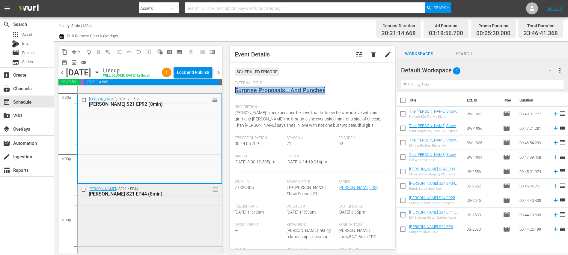
scroll to position [1889, 0]
click at [166, 205] on div "Jerry Springer / SE21 / EP44: Jerry Springer S21 EP44 (8min) reorder" at bounding box center [150, 229] width 144 height 93
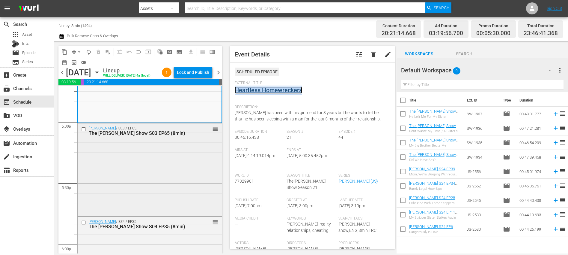
scroll to position [2067, 0]
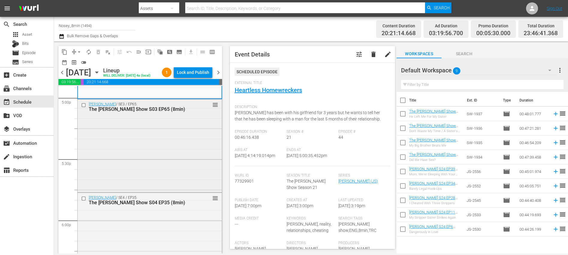
click at [176, 149] on div "Steve Wilkos / SE3 / EP65: The Steve Wilkos Show S03 EP65 (8min) reorder" at bounding box center [150, 144] width 144 height 91
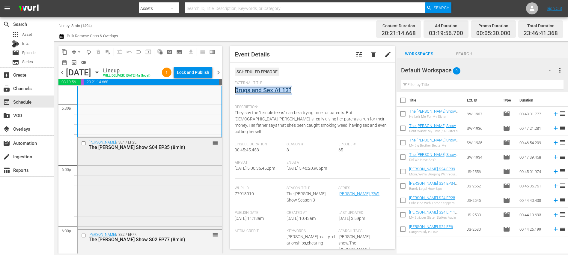
scroll to position [2160, 0]
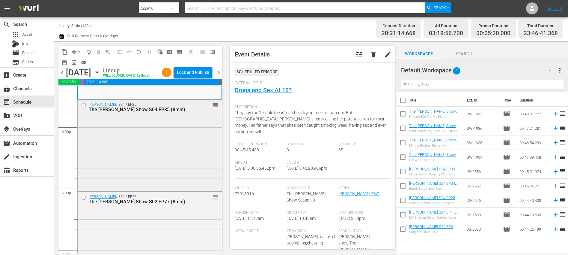
click at [174, 146] on div "Steve Wilkos / SE4 / EP35: The Steve Wilkos Show S04 EP35 (8min) reorder" at bounding box center [150, 145] width 144 height 90
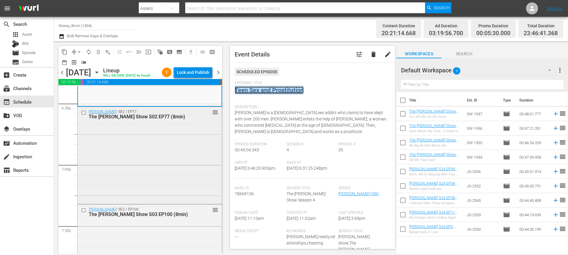
scroll to position [2259, 0]
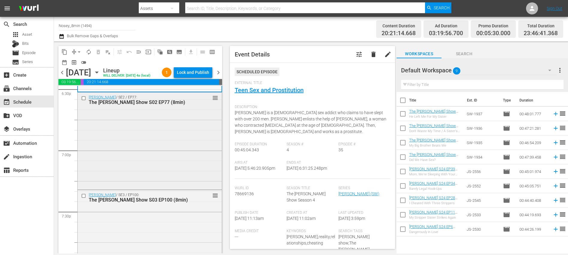
click at [162, 149] on div "Steve Wilkos / SE2 / EP77: The Steve Wilkos Show S02 EP77 (8min) reorder" at bounding box center [150, 140] width 144 height 96
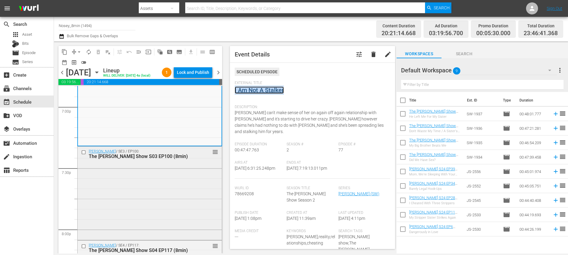
scroll to position [2310, 0]
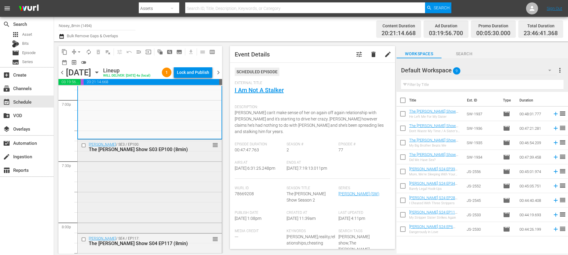
click at [169, 165] on div "Steve Wilkos / SE3 / EP100: The Steve Wilkos Show S03 EP100 (8min) reorder" at bounding box center [150, 185] width 144 height 92
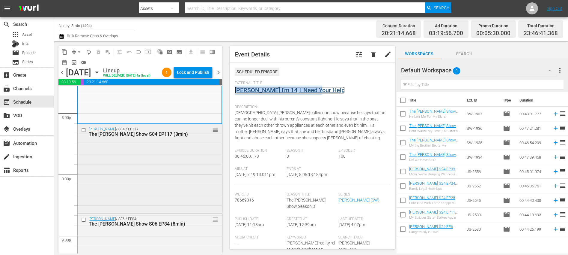
scroll to position [2421, 0]
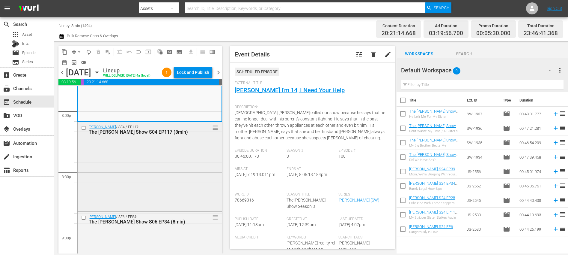
click at [168, 159] on div "Steve Wilkos / SE4 / EP117: The Steve Wilkos Show S04 EP117 (8min) reorder" at bounding box center [150, 166] width 144 height 88
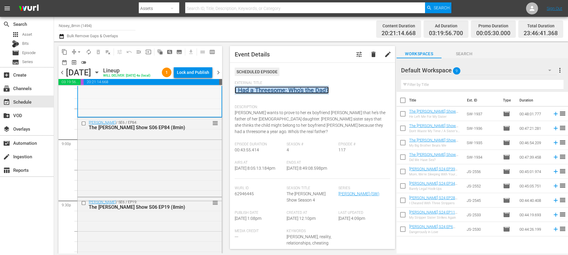
scroll to position [2529, 0]
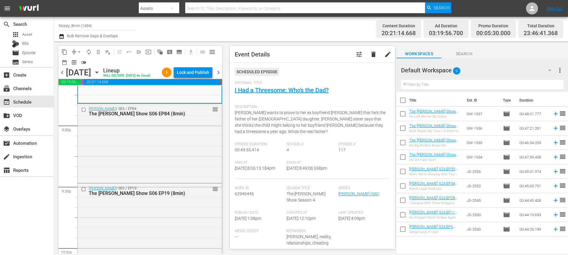
drag, startPoint x: 163, startPoint y: 149, endPoint x: 256, endPoint y: 104, distance: 102.7
click at [163, 149] on div "Steve Wilkos / SE6 / EP84: The Steve Wilkos Show S06 EP84 (8min) reorder" at bounding box center [150, 143] width 144 height 78
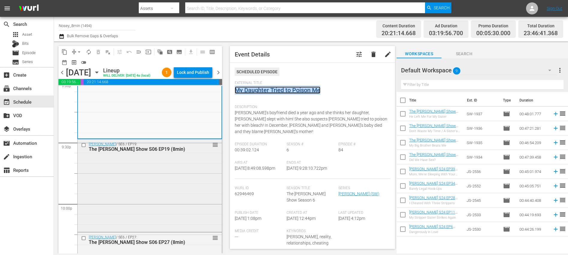
scroll to position [2627, 0]
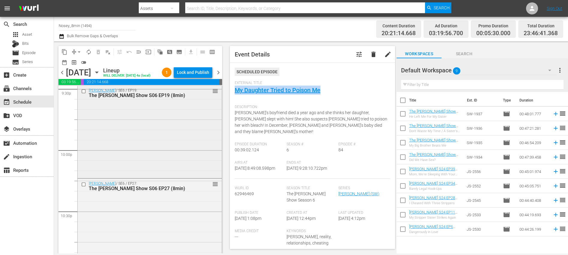
click at [159, 141] on div "Steve Wilkos / SE6 / EP19: The Steve Wilkos Show S06 EP19 (8min) reorder" at bounding box center [150, 130] width 144 height 91
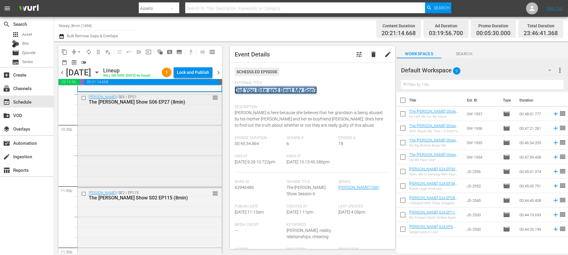
scroll to position [2716, 0]
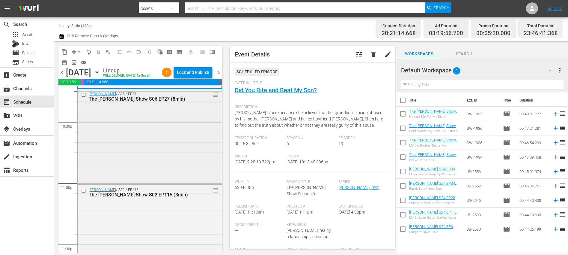
click at [169, 156] on div "Steve Wilkos / SE6 / EP27: The Steve Wilkos Show S06 EP27 (8min) reorder" at bounding box center [150, 136] width 144 height 94
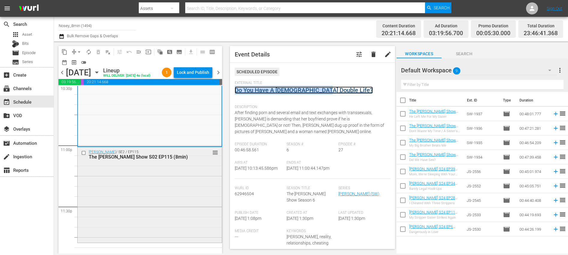
scroll to position [2755, 0]
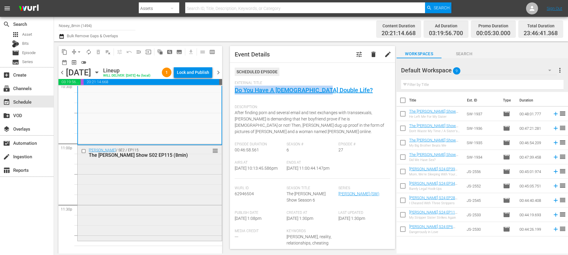
click at [175, 181] on div "Steve Wilkos / SE2 / EP115: The Steve Wilkos Show S02 EP115 (8min) reorder" at bounding box center [150, 192] width 144 height 94
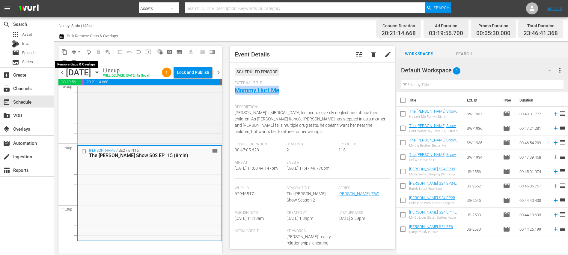
click at [83, 50] on button "arrow_drop_down" at bounding box center [79, 52] width 10 height 10
click at [79, 51] on span "arrow_drop_down" at bounding box center [79, 52] width 6 height 6
click at [81, 53] on span "arrow_drop_down" at bounding box center [79, 52] width 6 height 6
click at [89, 85] on li "Align to End of Previous Day" at bounding box center [79, 84] width 63 height 10
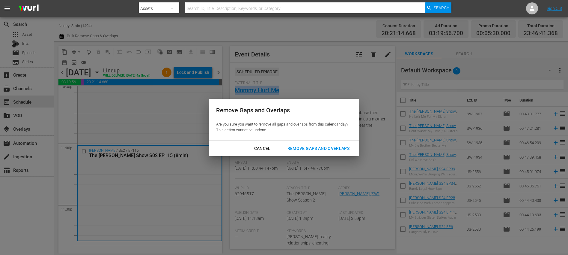
click at [323, 147] on div "Remove Gaps and Overlaps" at bounding box center [319, 147] width 72 height 7
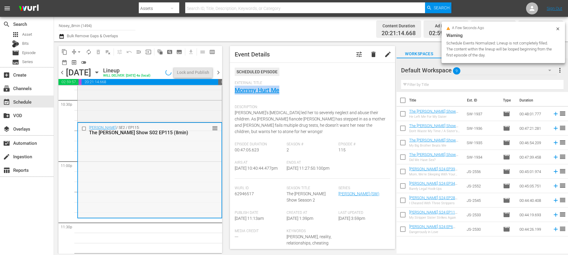
scroll to position [2768, 0]
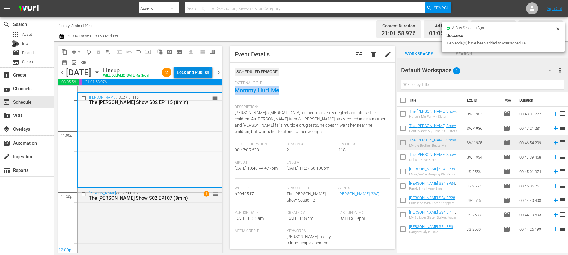
click at [193, 71] on div "Lock and Publish" at bounding box center [193, 72] width 32 height 11
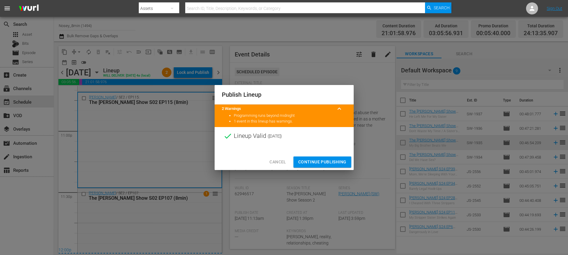
click at [322, 164] on span "Continue Publishing" at bounding box center [322, 161] width 48 height 7
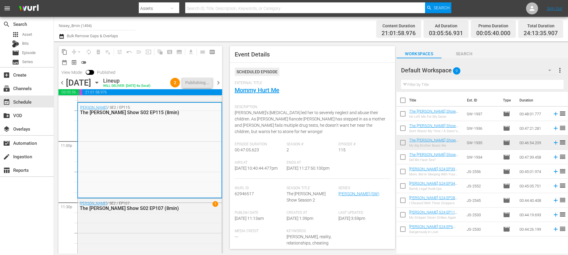
click at [219, 82] on span "chevron_right" at bounding box center [218, 82] width 7 height 7
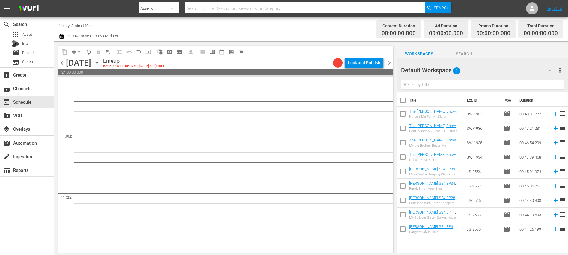
scroll to position [2759, 0]
click at [112, 19] on input "Nosey_8min (1494)" at bounding box center [97, 25] width 77 height 14
click at [103, 25] on input "Nosey_8min (1494)" at bounding box center [97, 25] width 77 height 14
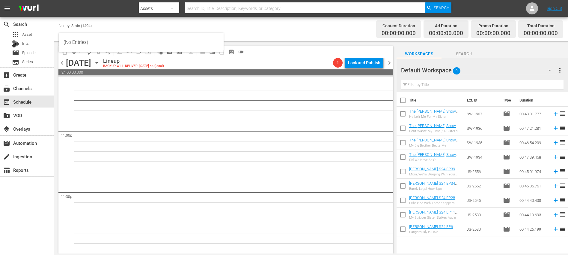
drag, startPoint x: 103, startPoint y: 24, endPoint x: 94, endPoint y: 24, distance: 9.3
click at [103, 24] on input "Nosey_8min (1494)" at bounding box center [97, 25] width 77 height 14
click at [100, 25] on input "Nosey_8min (1494)j" at bounding box center [97, 25] width 77 height 14
click at [100, 25] on input "Nosey_8min (1494)r" at bounding box center [97, 25] width 77 height 14
click at [100, 25] on input "Nosey_8min (1494)ry" at bounding box center [97, 25] width 77 height 14
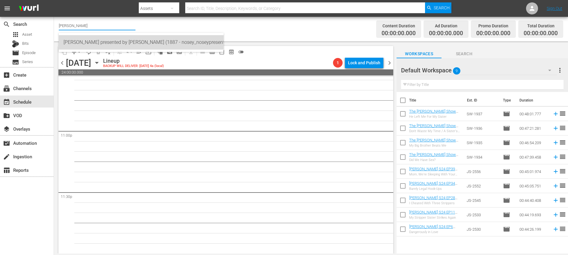
click at [109, 37] on div "Jerry Springer presented by Nosey (1887 - nosey_noseypresentsstevewilkos_1)" at bounding box center [141, 42] width 155 height 14
type input "Jerry Springer presented by Nosey (1887 - nosey_noseypresentsstevewilkos_1)"
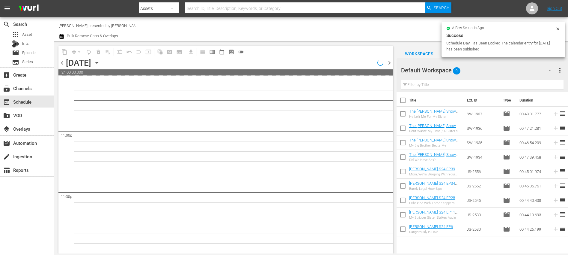
scroll to position [2759, 0]
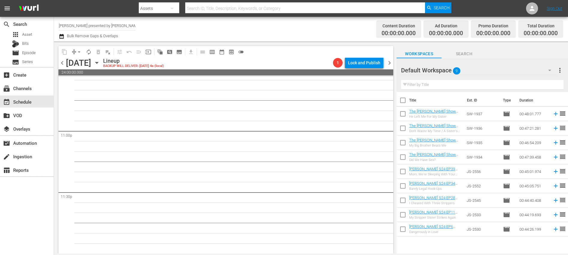
click at [61, 64] on span "chevron_left" at bounding box center [61, 62] width 7 height 7
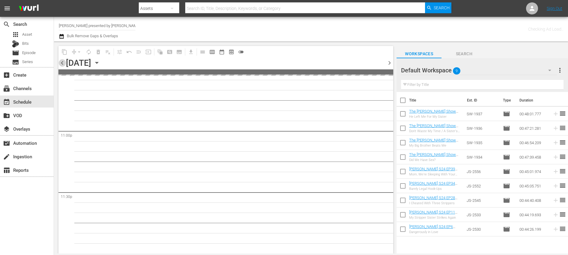
scroll to position [2758, 0]
click at [61, 64] on span "chevron_left" at bounding box center [61, 62] width 7 height 7
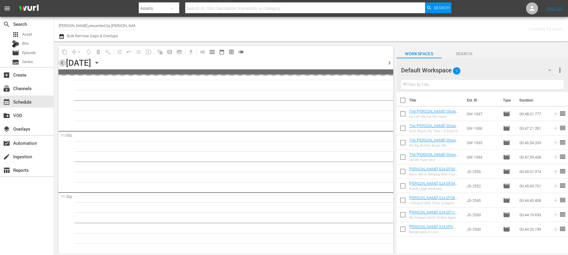
click at [61, 64] on span "chevron_left" at bounding box center [61, 62] width 7 height 7
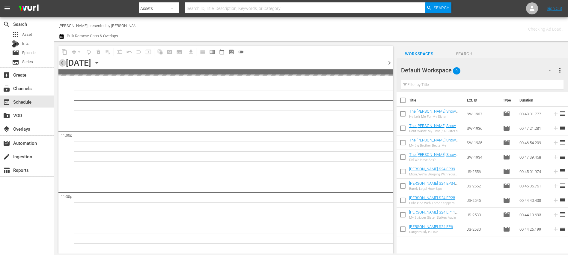
click at [61, 64] on span "chevron_left" at bounding box center [61, 62] width 7 height 7
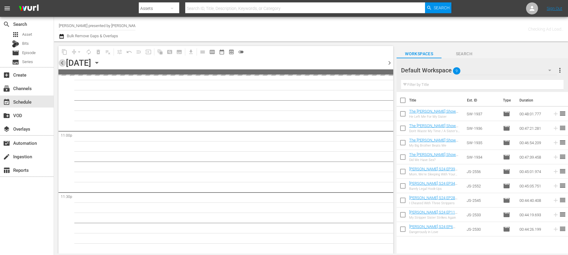
click at [61, 64] on span "chevron_left" at bounding box center [61, 62] width 7 height 7
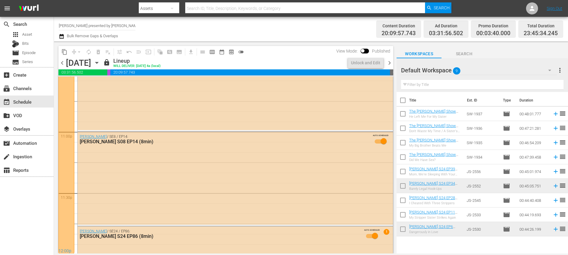
scroll to position [2768, 0]
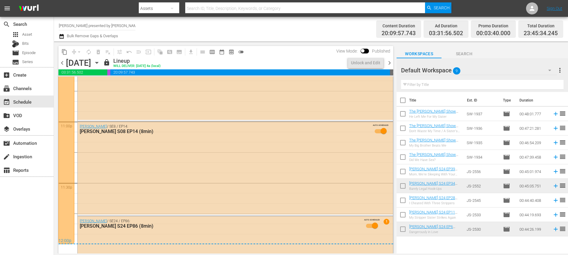
click at [62, 36] on icon "button" at bounding box center [62, 36] width 6 height 7
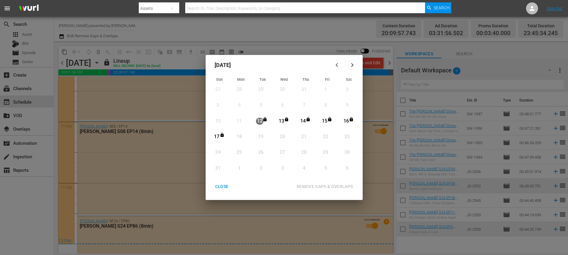
click at [304, 119] on div "14" at bounding box center [302, 121] width 7 height 7
click at [216, 136] on div "17" at bounding box center [216, 136] width 7 height 7
click at [315, 186] on div "REMOVE GAPS & OVERLAPS" at bounding box center [325, 186] width 66 height 7
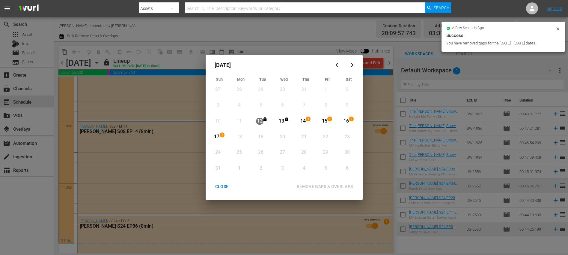
click at [225, 184] on div "CLOSE" at bounding box center [221, 186] width 23 height 7
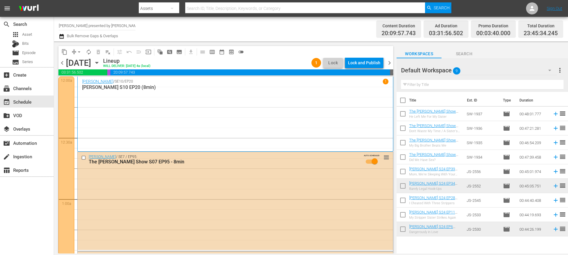
click at [63, 63] on span "chevron_left" at bounding box center [61, 62] width 7 height 7
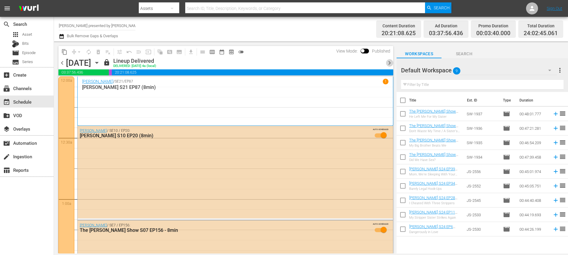
click at [388, 62] on span "chevron_right" at bounding box center [389, 62] width 7 height 7
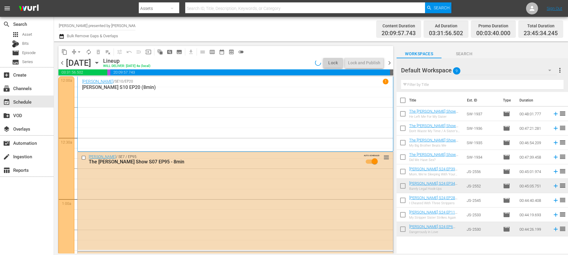
click at [175, 122] on div "Jerry Springer / SE10 / EP20 1 Jerry Springer S10 EP20 (8min)" at bounding box center [235, 114] width 306 height 71
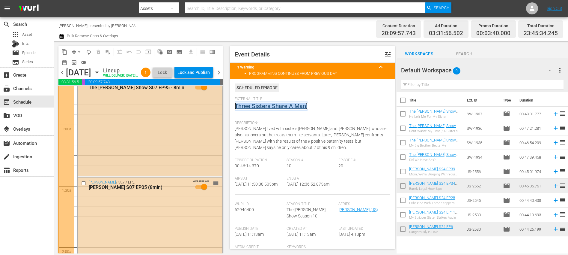
scroll to position [85, 0]
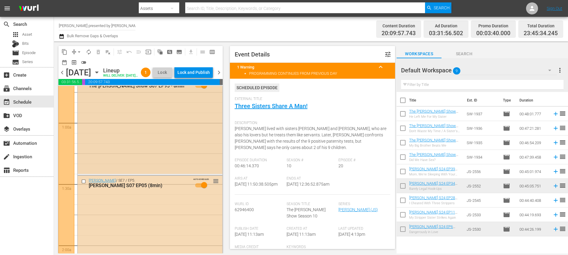
click at [182, 139] on div "Jerry Springer / SE7 / EP95: The Jerry Springer Show S07 EP95 - 8min AUTO-SCHED…" at bounding box center [150, 125] width 145 height 98
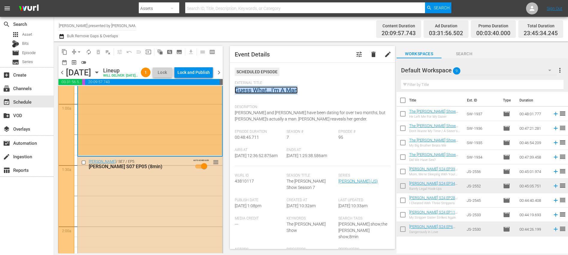
scroll to position [124, 0]
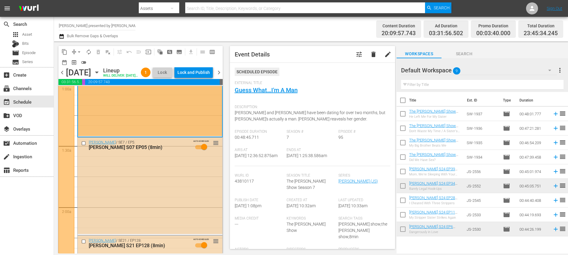
click at [174, 186] on div "Jerry Springer / SE7 / EP5: Jerry Springer S07 EP05 (8min) AUTO-SCHEDULED reord…" at bounding box center [150, 185] width 145 height 96
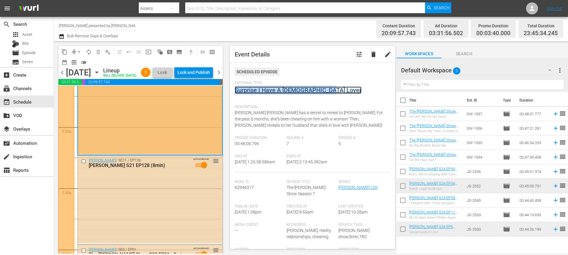
scroll to position [214, 0]
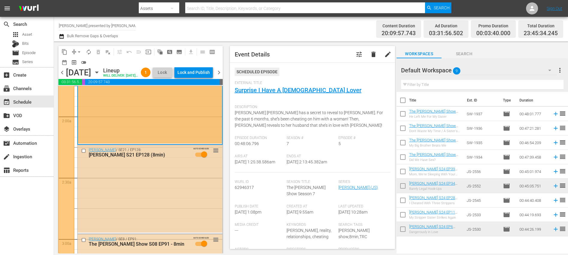
click at [186, 191] on div "Jerry Springer / SE21 / EP128: Jerry Springer S21 EP128 (8min) AUTO-SCHEDULED r…" at bounding box center [150, 188] width 145 height 87
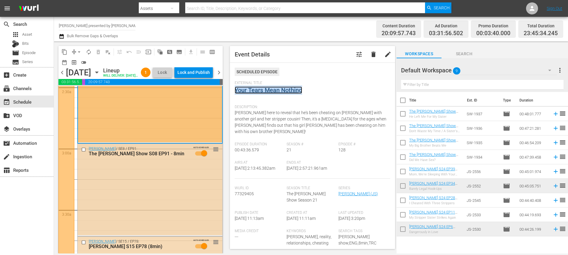
scroll to position [311, 0]
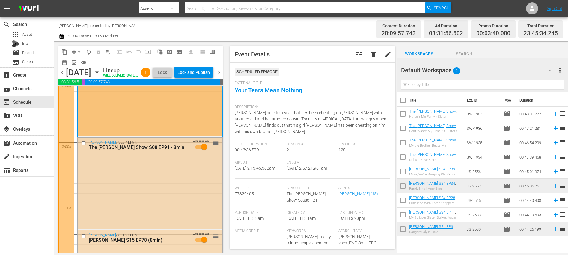
click at [171, 196] on div "Jerry Springer / SE8 / EP91: The Jerry Springer Show S08 EP91 - 8min AUTO-SCHED…" at bounding box center [150, 182] width 145 height 91
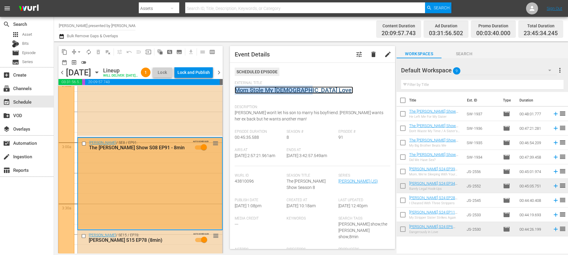
scroll to position [408, 0]
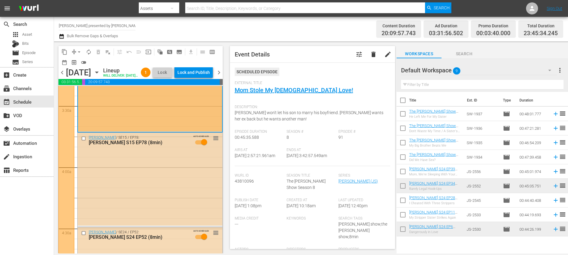
click at [165, 183] on div "Jerry Springer / SE15 / EP78: Jerry Springer S15 EP78 (8min) AUTO-SCHEDULED reo…" at bounding box center [150, 178] width 145 height 93
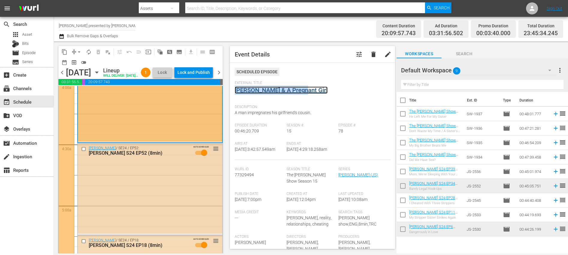
scroll to position [505, 0]
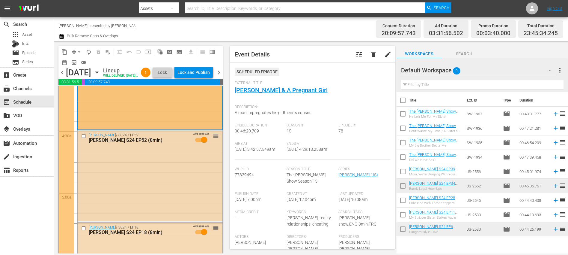
click at [155, 183] on div "Jerry Springer / SE24 / EP52: Jerry Springer S24 EP52 (8min) AUTO-SCHEDULED reo…" at bounding box center [150, 175] width 145 height 90
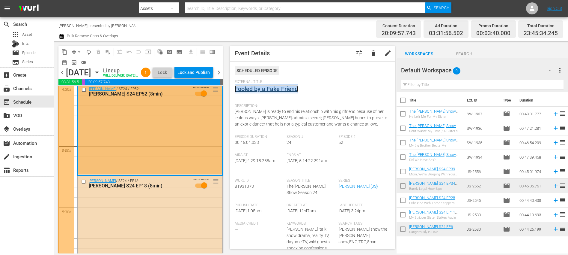
scroll to position [595, 0]
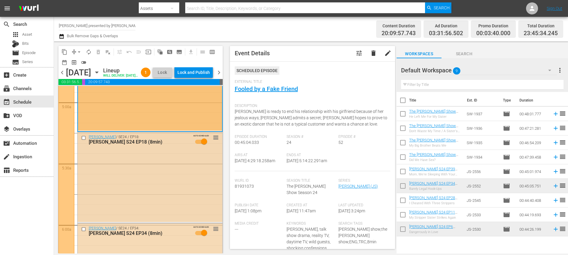
click at [168, 186] on div "Jerry Springer / SE24 / EP18: Jerry Springer S24 EP18 (8min) AUTO-SCHEDULED reo…" at bounding box center [150, 177] width 145 height 90
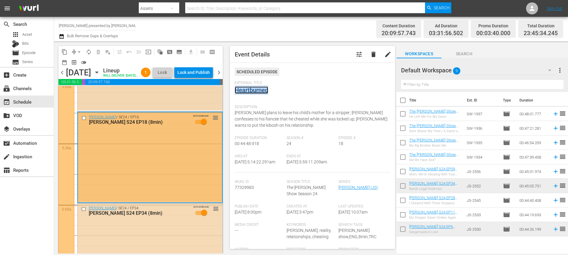
scroll to position [675, 0]
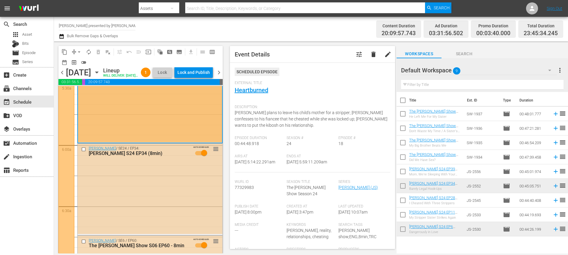
click at [176, 199] on div "Jerry Springer / SE24 / EP34: Jerry Springer S24 EP34 (8min) AUTO-SCHEDULED reo…" at bounding box center [150, 188] width 145 height 90
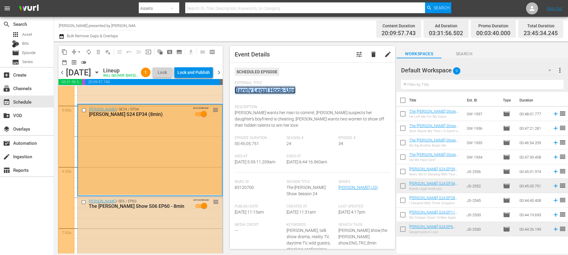
scroll to position [821, 0]
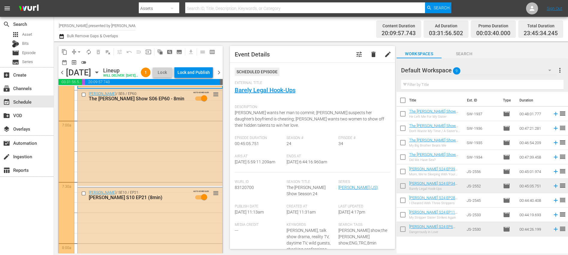
click at [158, 151] on div "Jerry Springer / SE6 / EP60: The Jerry Springer Show S06 EP60 - 8min AUTO-SCHED…" at bounding box center [150, 137] width 145 height 97
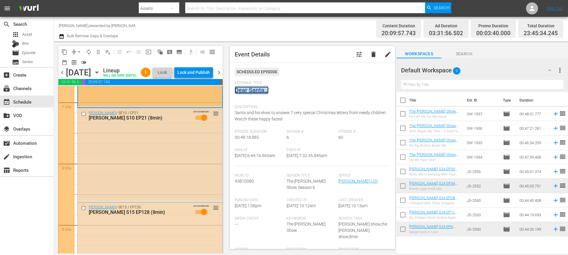
scroll to position [917, 0]
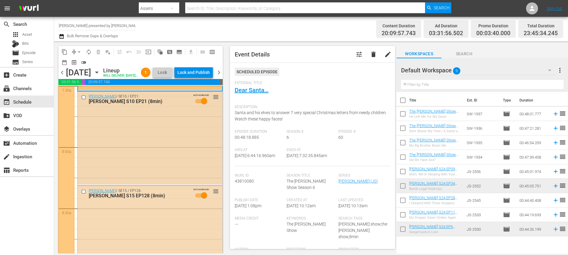
click at [166, 145] on div "Jerry Springer / SE10 / EP21: Jerry Springer S10 EP21 (8min) AUTO-SCHEDULED reo…" at bounding box center [150, 137] width 145 height 93
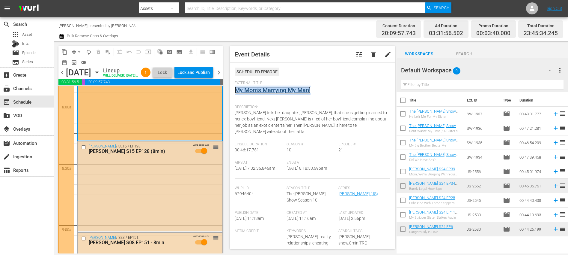
scroll to position [1017, 0]
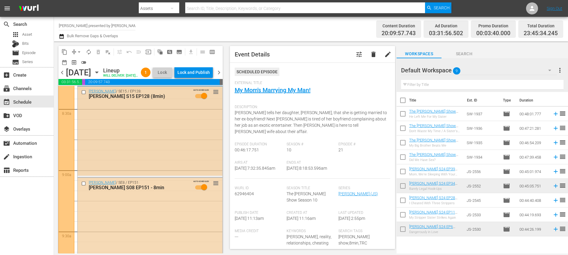
click at [157, 140] on div "Jerry Springer / SE15 / EP128: Jerry Springer S15 EP128 (8min) AUTO-SCHEDULED r…" at bounding box center [150, 130] width 145 height 89
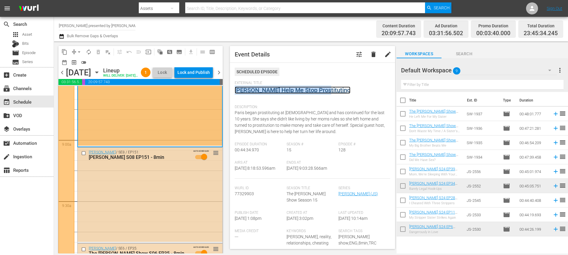
scroll to position [1102, 0]
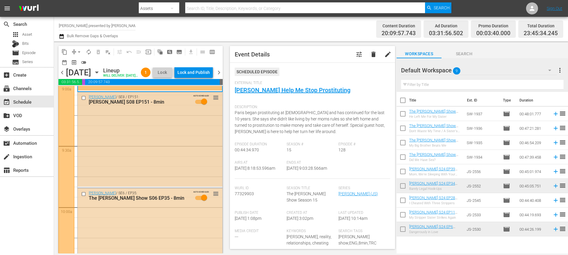
click at [168, 153] on div "Jerry Springer / SE8 / EP151: Jerry Springer S08 EP151 - 8min AUTO-SCHEDULED re…" at bounding box center [150, 139] width 145 height 94
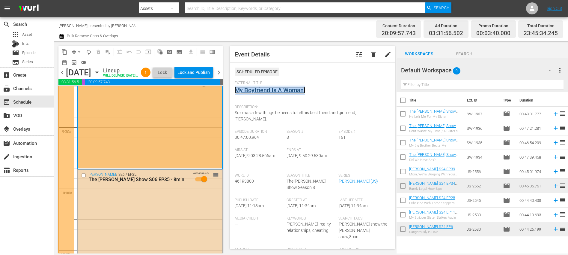
scroll to position [1148, 0]
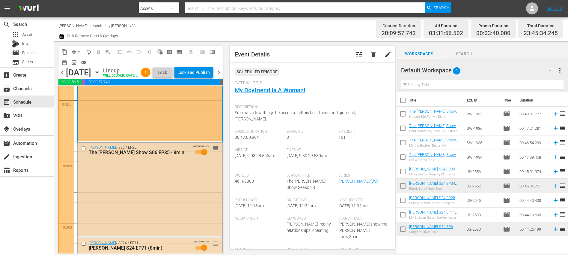
click at [188, 190] on div "Jerry Springer / SE6 / EP35: The Jerry Springer Show S06 EP35 - 8min AUTO-SCHED…" at bounding box center [150, 189] width 145 height 94
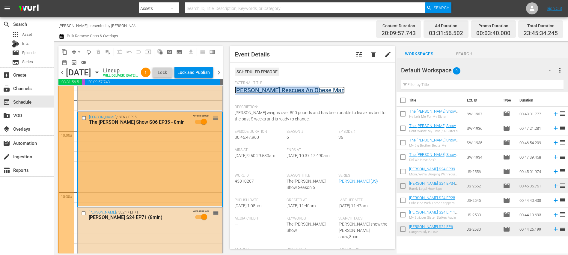
scroll to position [1238, 0]
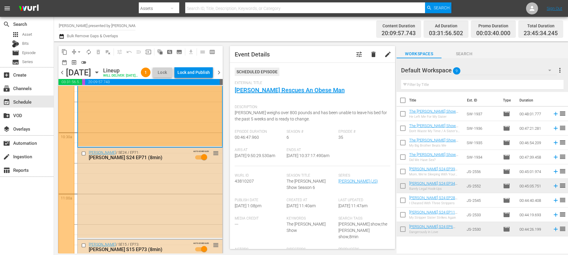
click at [174, 198] on div "Jerry Springer / SE24 / EP71: Jerry Springer S24 EP71 (8min) AUTO-SCHEDULED reo…" at bounding box center [150, 192] width 145 height 90
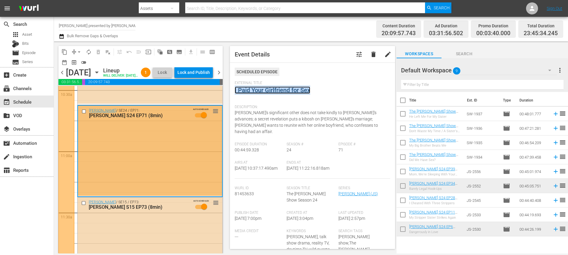
scroll to position [1332, 0]
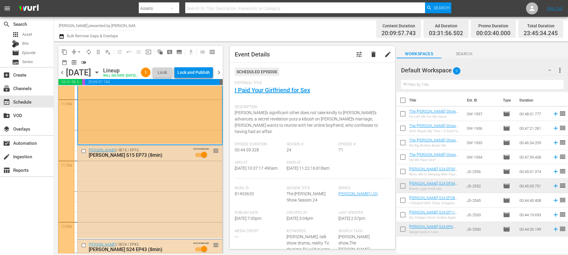
click at [173, 202] on div "Jerry Springer / SE15 / EP73: Jerry Springer S15 EP73 (8min) AUTO-SCHEDULED reo…" at bounding box center [150, 191] width 145 height 93
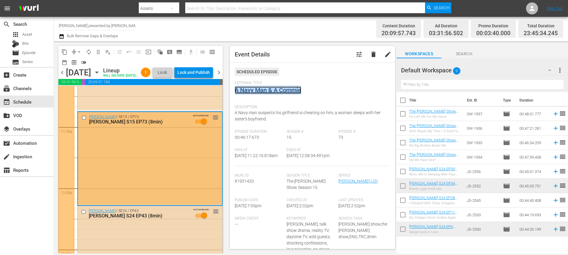
scroll to position [1436, 0]
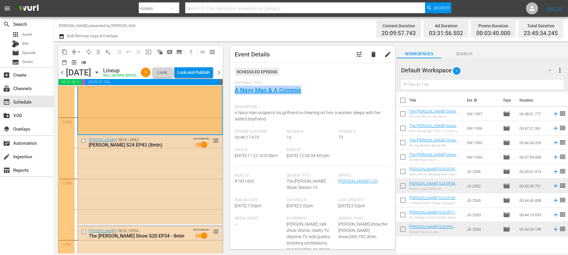
click at [172, 186] on div "Jerry Springer / SE24 / EP43: Jerry Springer S24 EP43 (8min) AUTO-SCHEDULED reo…" at bounding box center [150, 179] width 145 height 89
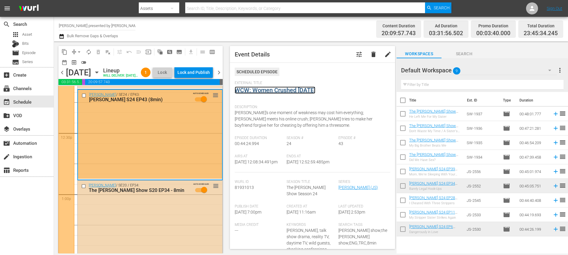
scroll to position [1530, 0]
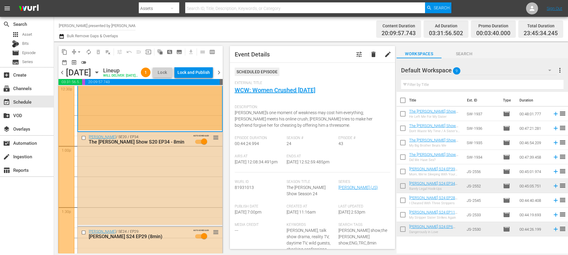
click at [172, 187] on div "Jerry Springer / SE20 / EP34: The Jerry Springer Show S20 EP34 - 8min AUTO-SCHE…" at bounding box center [150, 178] width 145 height 93
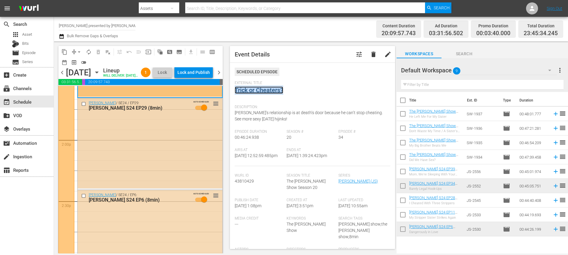
scroll to position [1660, 0]
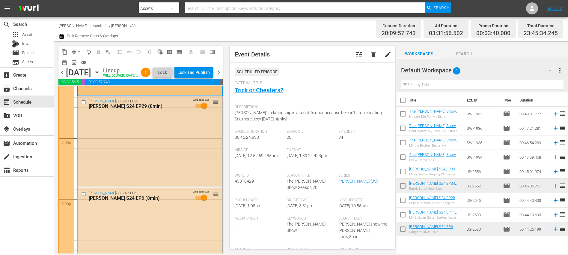
click at [164, 166] on div "Jerry Springer / SE24 / EP29: Jerry Springer S24 EP29 (8min) AUTO-SCHEDULED reo…" at bounding box center [150, 141] width 145 height 90
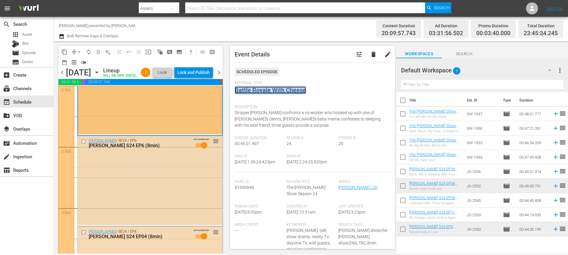
scroll to position [1752, 0]
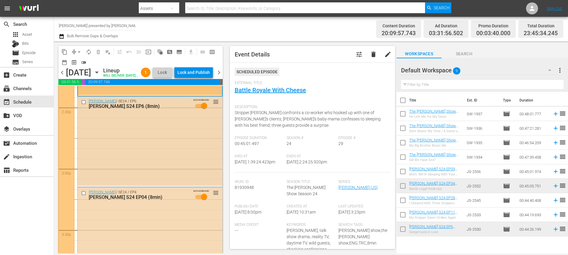
click at [159, 146] on div "Jerry Springer / SE24 / EP6: Jerry Springer S24 EP6 (8min) AUTO-SCHEDULED reord…" at bounding box center [150, 140] width 145 height 89
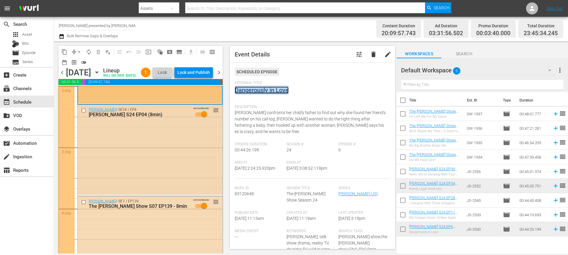
scroll to position [1837, 0]
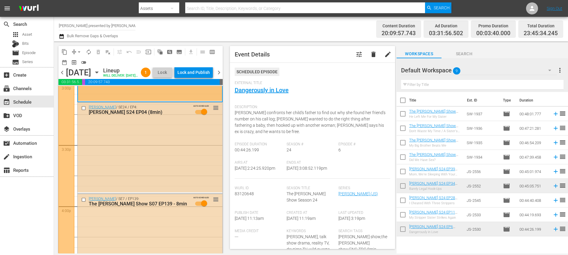
click at [163, 152] on div "Jerry Springer / SE24 / EP4: Jerry Springer S24 EP04 (8min) AUTO-SCHEDULED reor…" at bounding box center [150, 147] width 145 height 90
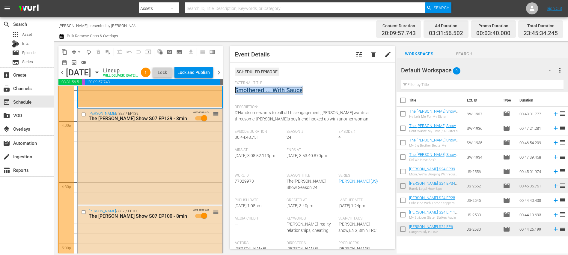
scroll to position [1922, 0]
click at [170, 175] on div "Jerry Springer / SE7 / EP139: The Jerry Springer Show S07 EP139 - 8min AUTO-SCH…" at bounding box center [150, 156] width 145 height 96
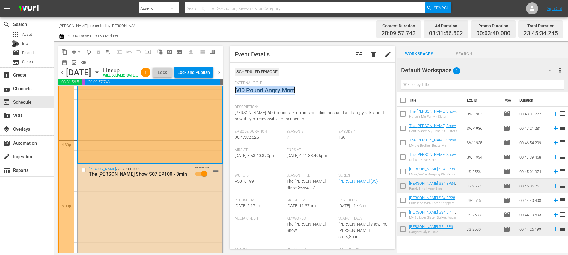
scroll to position [2017, 0]
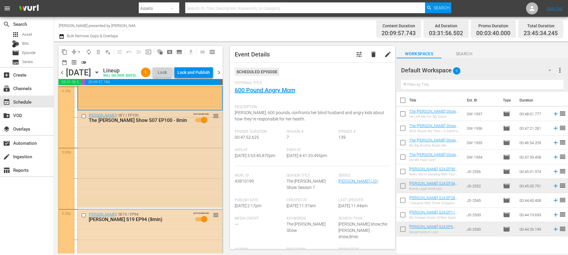
click at [175, 171] on div "Jerry Springer / SE7 / EP100: The Jerry Springer Show S07 EP100 - 8min AUTO-SCH…" at bounding box center [150, 158] width 145 height 97
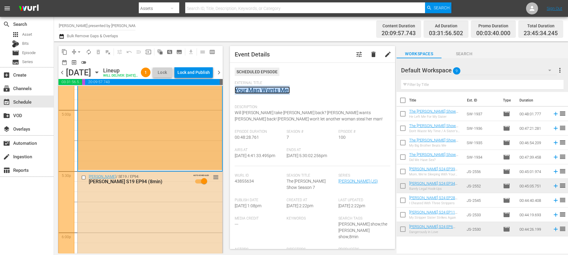
scroll to position [2173, 0]
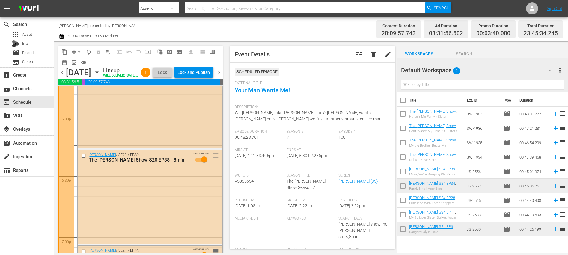
click at [165, 120] on div "Jerry Springer / SE19 / EP94: Jerry Springer S19 EP94 (8min) AUTO-SCHEDULED reo…" at bounding box center [150, 101] width 145 height 94
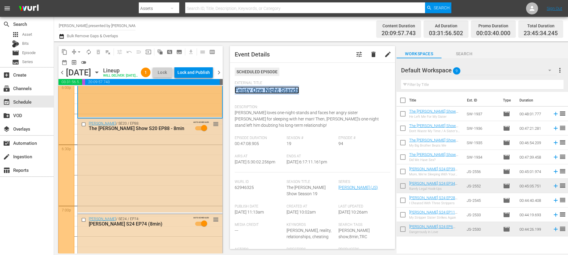
scroll to position [2263, 0]
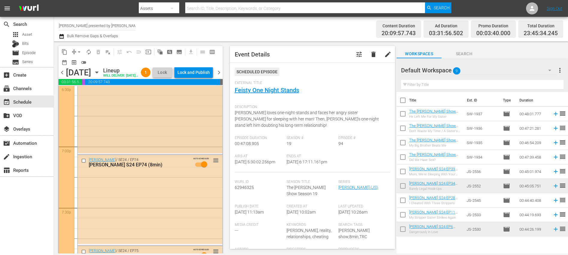
click at [168, 131] on div "Jerry Springer / SE20 / EP88: The Jerry Springer Show S20 EP88 - 8min AUTO-SCHE…" at bounding box center [150, 106] width 145 height 94
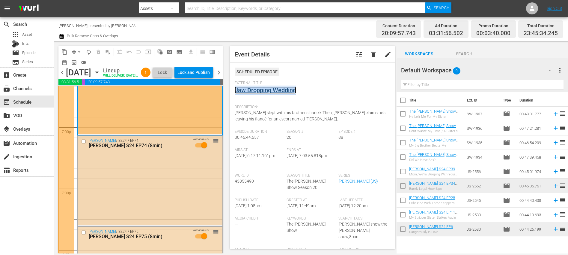
scroll to position [2301, 0]
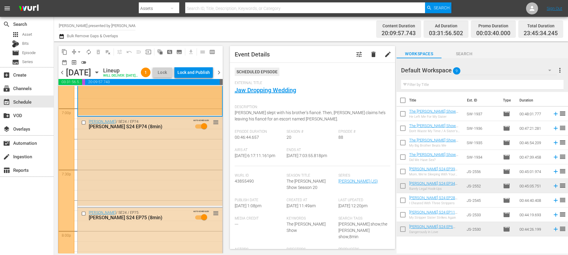
click at [177, 172] on div "Jerry Springer / SE24 / EP74: Jerry Springer S24 EP74 (8min) AUTO-SCHEDULED reo…" at bounding box center [150, 161] width 145 height 89
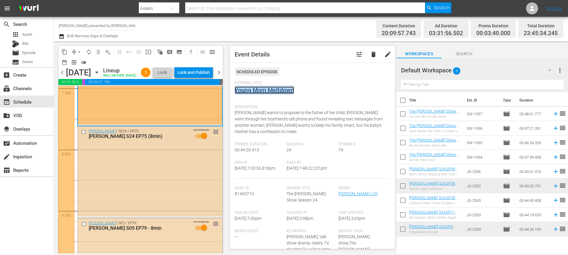
scroll to position [2402, 0]
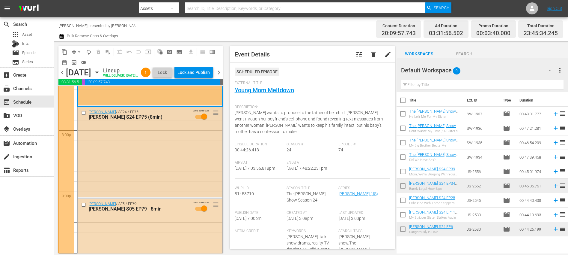
click at [155, 155] on div "Jerry Springer / SE24 / EP75: Jerry Springer S24 EP75 (8min) AUTO-SCHEDULED reo…" at bounding box center [150, 152] width 145 height 90
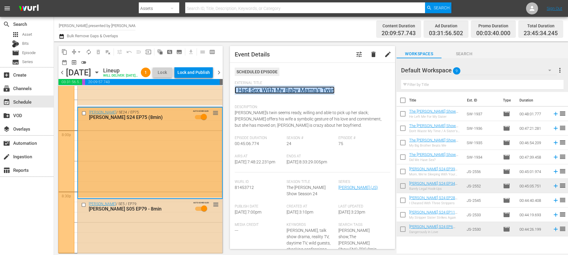
scroll to position [2511, 0]
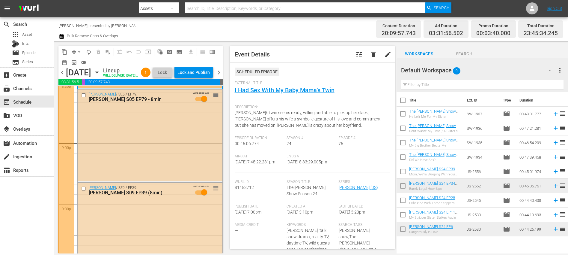
click at [163, 136] on div "Jerry Springer / SE5 / EP79: Jerry Springer S05 EP79 - 8min AUTO-SCHEDULED reor…" at bounding box center [150, 134] width 145 height 91
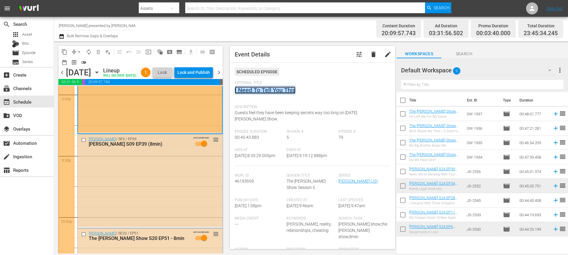
scroll to position [2605, 0]
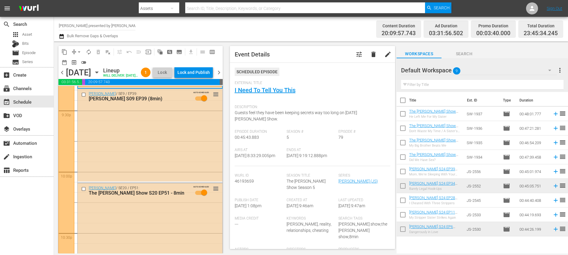
drag, startPoint x: 176, startPoint y: 156, endPoint x: 229, endPoint y: 127, distance: 61.1
click at [176, 156] on div "Jerry Springer / SE9 / EP39: Jerry Springer S09 EP39 (8min) AUTO-SCHEDULED reor…" at bounding box center [150, 135] width 145 height 92
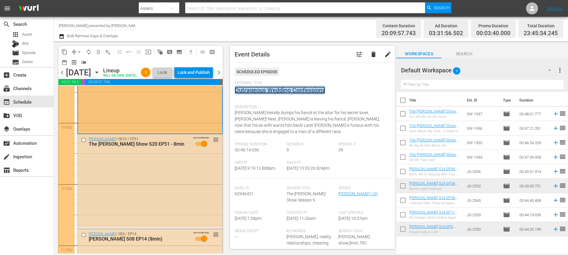
scroll to position [2693, 0]
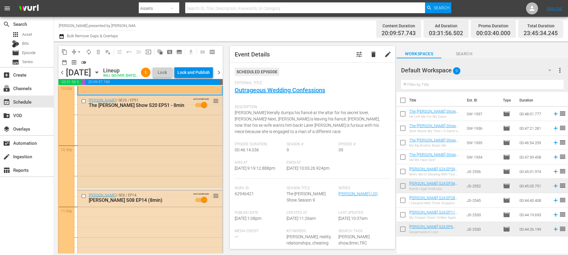
click at [183, 146] on div "Jerry Springer / SE20 / EP51: The Jerry Springer Show S20 EP51 - 8min AUTO-SCHE…" at bounding box center [150, 141] width 145 height 93
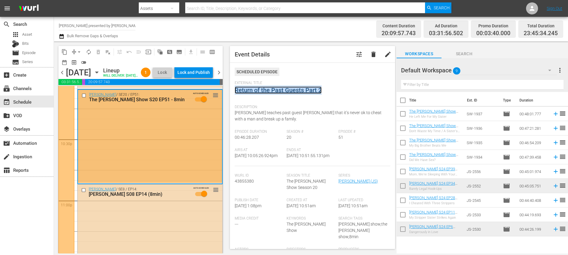
scroll to position [2785, 0]
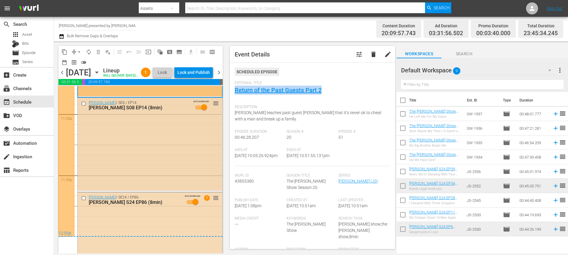
click at [169, 159] on div "Jerry Springer / SE8 / EP14: Jerry Springer S08 EP14 (8min) AUTO-SCHEDULED reor…" at bounding box center [150, 144] width 145 height 93
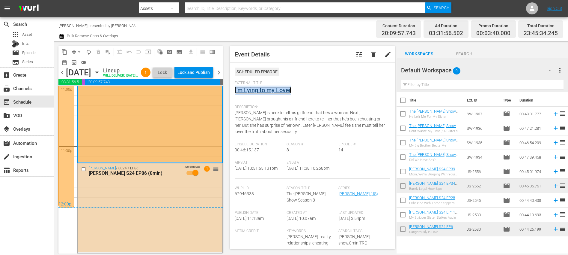
scroll to position [2823, 0]
click at [171, 192] on div "Jerry Springer / SE24 / EP86: Jerry Springer S24 EP86 (8min) AUTO-SCHEDULED 1 r…" at bounding box center [150, 207] width 145 height 88
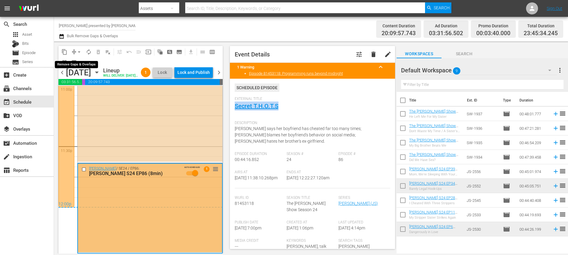
click at [77, 52] on span "arrow_drop_down" at bounding box center [79, 52] width 6 height 6
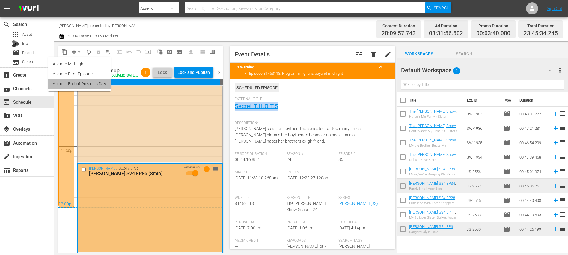
click at [94, 83] on li "Align to End of Previous Day" at bounding box center [79, 84] width 63 height 10
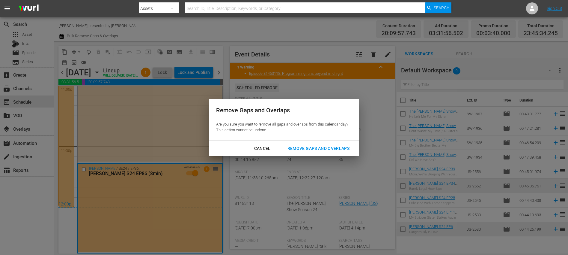
click at [323, 147] on div "Remove Gaps and Overlaps" at bounding box center [319, 147] width 72 height 7
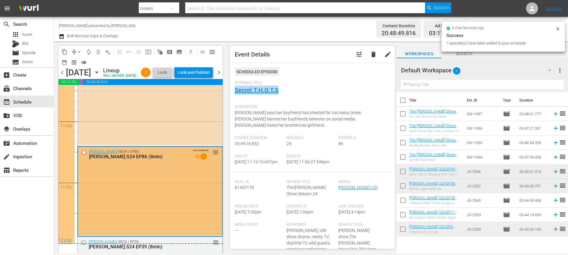
scroll to position [2854, 0]
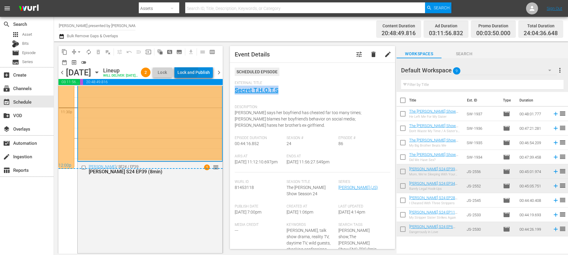
click at [199, 72] on div "Lock and Publish" at bounding box center [193, 72] width 32 height 11
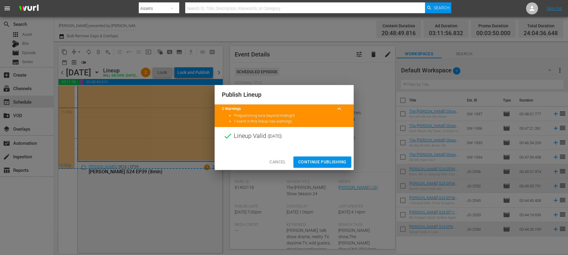
click at [329, 160] on span "Continue Publishing" at bounding box center [322, 161] width 48 height 7
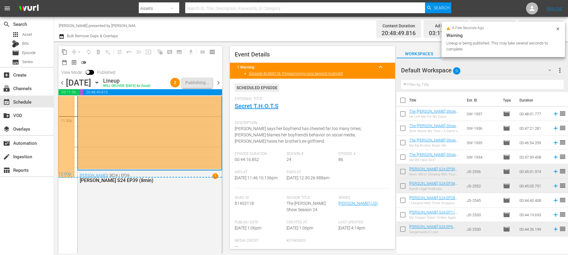
click at [218, 82] on span "chevron_right" at bounding box center [218, 82] width 7 height 7
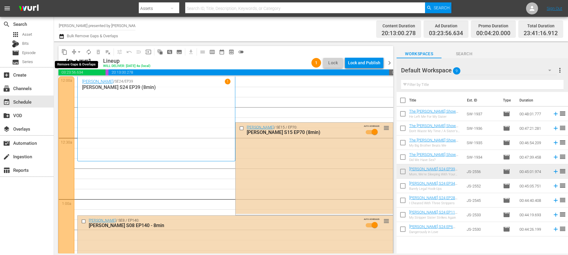
click at [79, 52] on span "arrow_drop_down" at bounding box center [79, 52] width 6 height 6
click at [84, 85] on li "Align to End of Previous Day" at bounding box center [79, 84] width 63 height 10
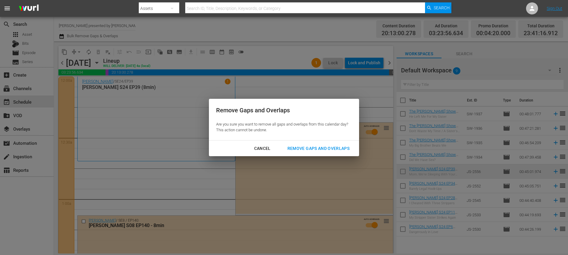
click at [322, 148] on div "Remove Gaps and Overlaps" at bounding box center [319, 147] width 72 height 7
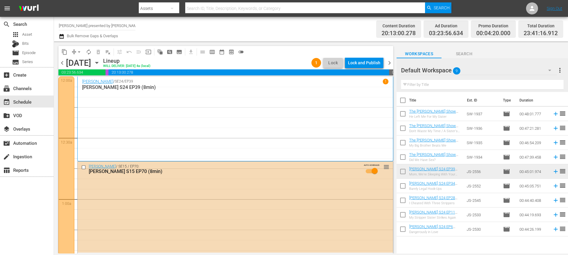
click at [156, 135] on div "Jerry Springer / SE24 / EP39 1 Jerry Springer S24 EP39 (8min)" at bounding box center [235, 119] width 306 height 80
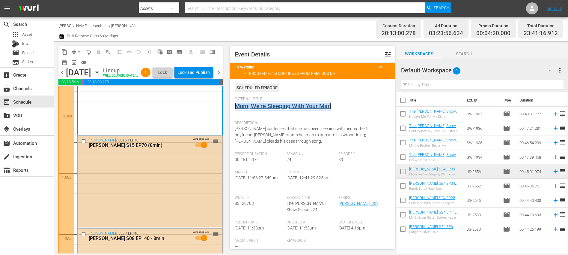
scroll to position [131, 0]
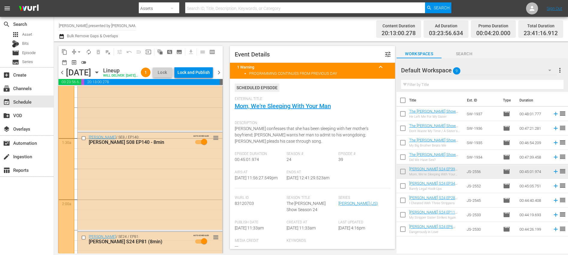
click at [173, 113] on div "Jerry Springer / SE15 / EP70: Jerry Springer S15 EP70 (8min) AUTO-SCHEDULED reo…" at bounding box center [150, 84] width 145 height 91
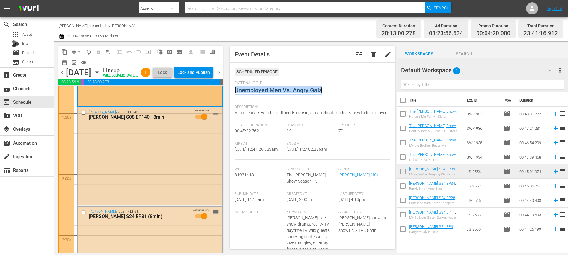
scroll to position [171, 0]
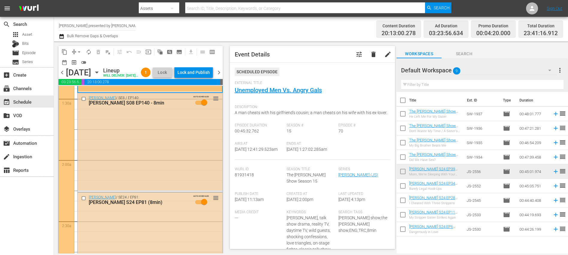
click at [159, 157] on div "Jerry Springer / SE8 / EP140: Jerry Springer S08 EP140 - 8min AUTO-SCHEDULED re…" at bounding box center [150, 141] width 145 height 97
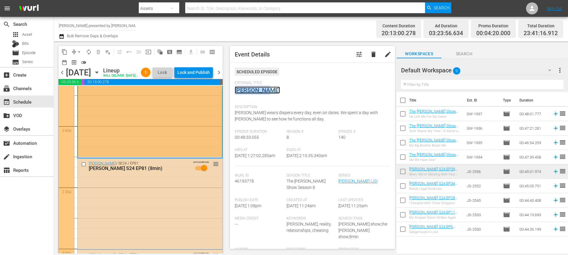
scroll to position [216, 0]
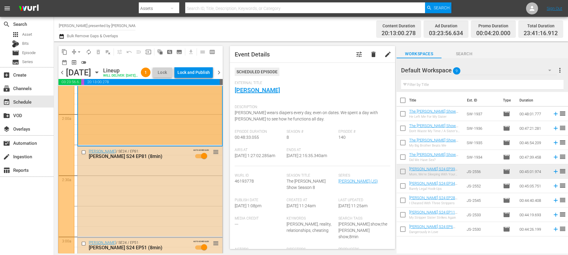
click at [161, 191] on div "Jerry Springer / SE24 / EP81: Jerry Springer S24 EP81 (8min) AUTO-SCHEDULED reo…" at bounding box center [150, 191] width 145 height 90
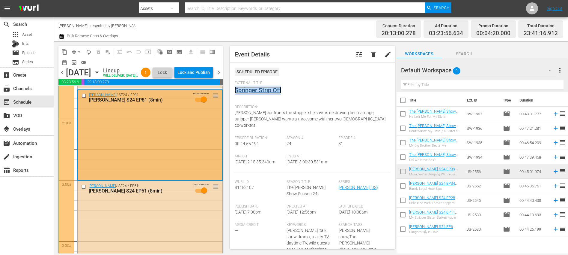
scroll to position [317, 0]
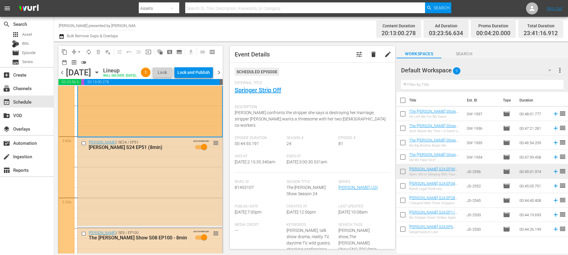
click at [198, 176] on div "Jerry Springer / SE24 / EP51: Jerry Springer S24 EP51 (8min) AUTO-SCHEDULED reo…" at bounding box center [150, 181] width 145 height 88
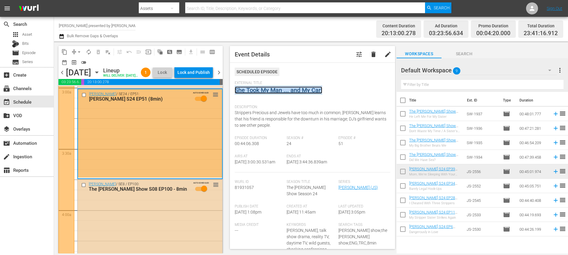
scroll to position [399, 0]
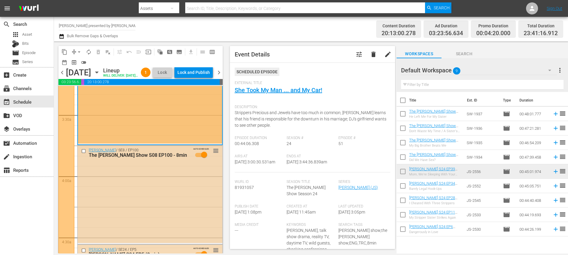
click at [159, 202] on div "Jerry Springer / SE8 / EP100: The Jerry Springer Show S08 EP100 - 8min AUTO-SCH…" at bounding box center [150, 193] width 145 height 97
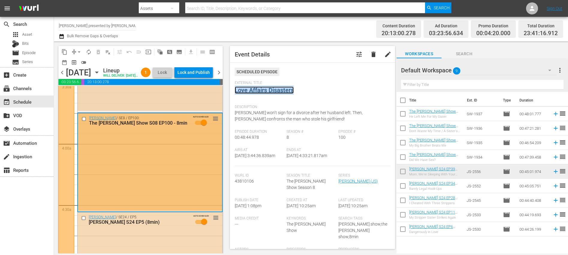
scroll to position [538, 0]
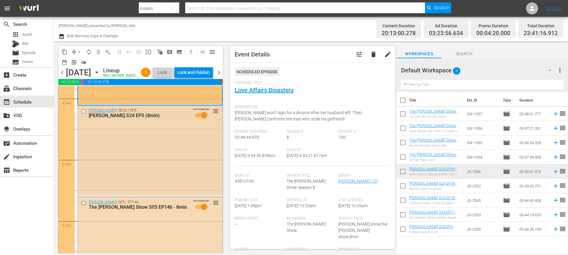
click at [155, 149] on div "Jerry Springer / SE24 / EP5: Jerry Springer S24 EP5 (8min) AUTO-SCHEDULED reord…" at bounding box center [150, 151] width 145 height 90
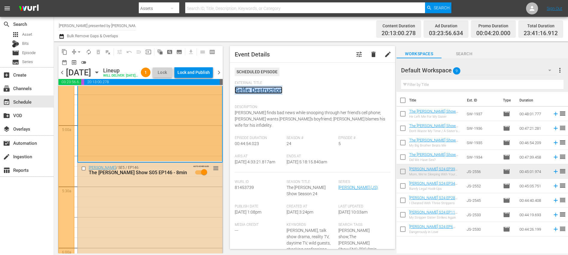
scroll to position [584, 0]
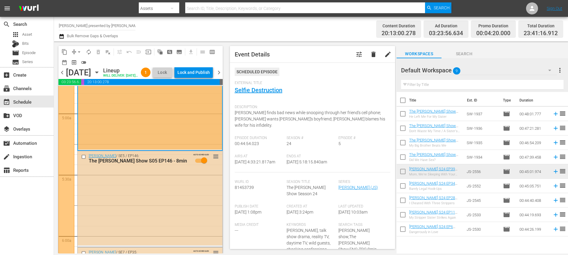
click at [172, 200] on div "Jerry Springer / SE5 / EP146: The Jerry Springer Show S05 EP146 - 8min AUTO-SCH…" at bounding box center [150, 198] width 145 height 94
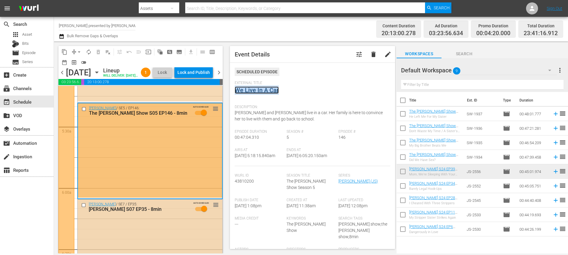
scroll to position [737, 0]
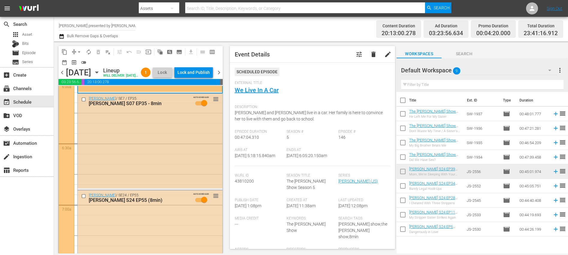
click at [152, 158] on div "Jerry Springer / SE7 / EP35: Jerry Springer S07 EP35 - 8min AUTO-SCHEDULED reor…" at bounding box center [150, 141] width 145 height 95
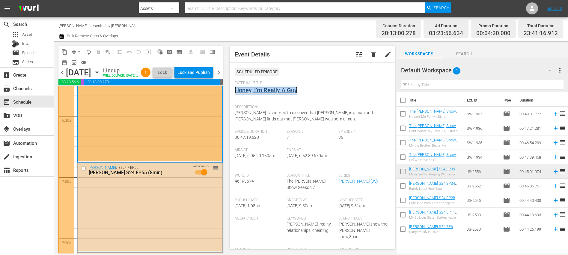
scroll to position [786, 0]
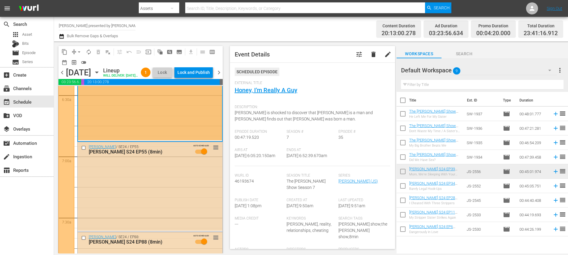
click at [156, 188] on div "Jerry Springer / SE24 / EP55: Jerry Springer S24 EP55 (8min) AUTO-SCHEDULED reo…" at bounding box center [150, 186] width 145 height 88
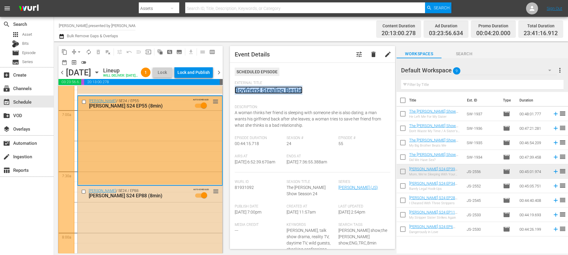
scroll to position [878, 0]
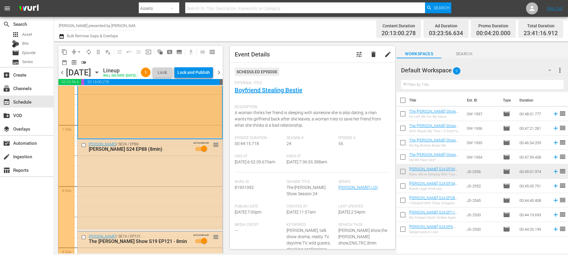
click at [177, 186] on div "Jerry Springer / SE24 / EP88: Jerry Springer S24 EP88 (8min) AUTO-SCHEDULED reo…" at bounding box center [150, 184] width 145 height 90
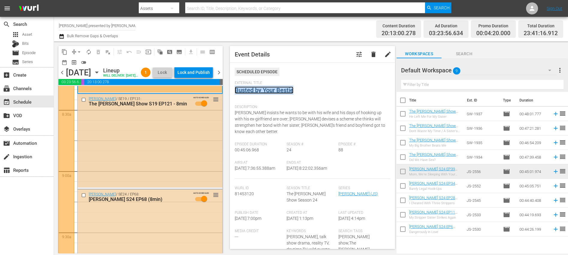
scroll to position [1016, 0]
click at [169, 141] on div "Jerry Springer / SE19 / EP131: The Jerry Springer Show S19 EP121 - 8min AUTO-SC…" at bounding box center [150, 140] width 145 height 94
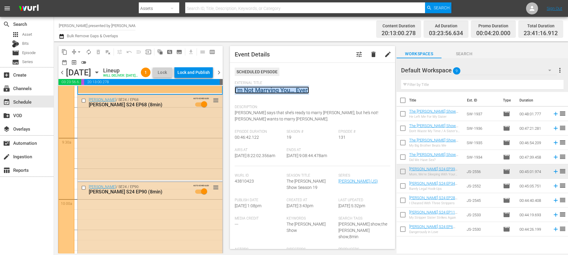
scroll to position [1121, 0]
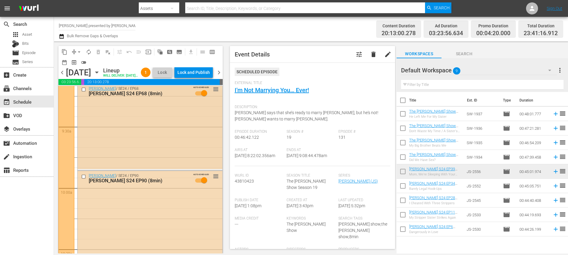
click at [163, 144] on div "Jerry Springer / SE24 / EP68: Jerry Springer S24 EP68 (8min) AUTO-SCHEDULED reo…" at bounding box center [150, 126] width 145 height 85
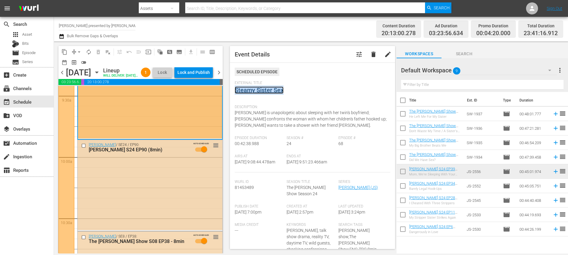
scroll to position [1167, 0]
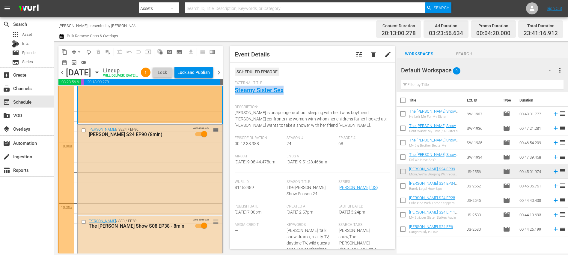
click at [167, 192] on div "Jerry Springer / SE24 / EP90: Jerry Springer S24 EP90 (8min) AUTO-SCHEDULED reo…" at bounding box center [150, 169] width 145 height 90
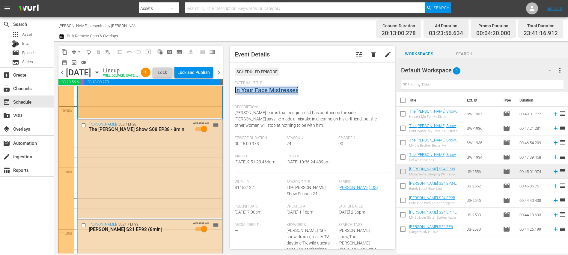
scroll to position [1268, 0]
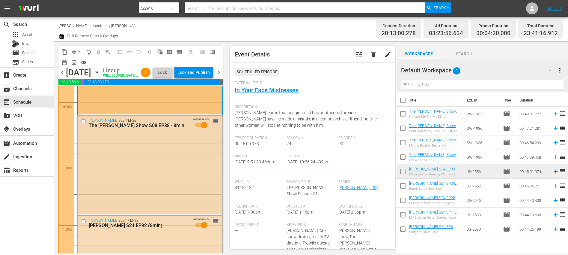
click at [170, 166] on div "Jerry Springer / SE8 / EP38: The Jerry Springer Show S08 EP38 - 8min AUTO-SCHED…" at bounding box center [150, 164] width 145 height 98
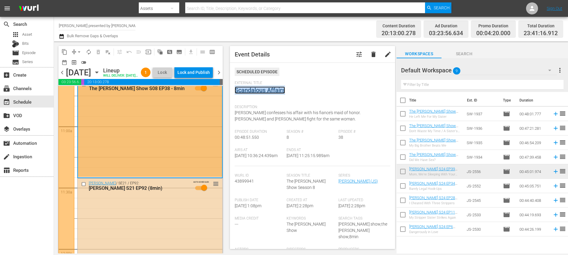
scroll to position [1353, 0]
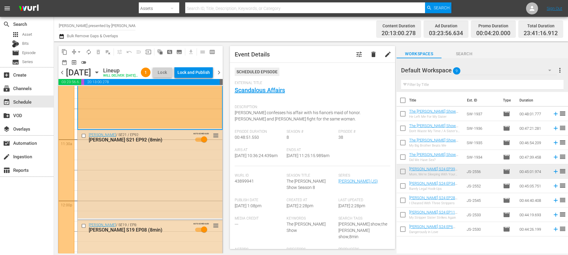
click at [166, 175] on div "Jerry Springer / SE21 / EP92: Jerry Springer S21 EP92 (8min) AUTO-SCHEDULED reo…" at bounding box center [150, 174] width 145 height 88
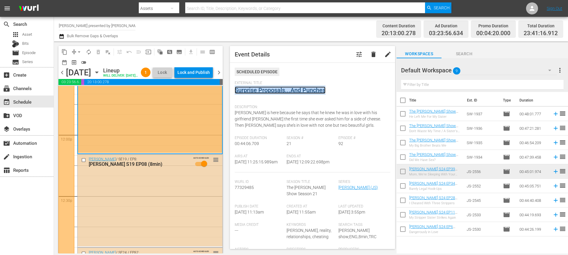
scroll to position [1438, 0]
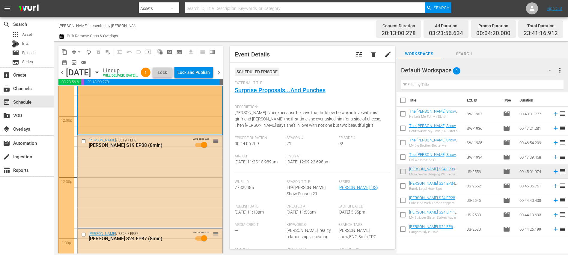
click at [163, 189] on div "Jerry Springer / SE19 / EP8: Jerry Springer S19 EP08 (8min) AUTO-SCHEDULED reor…" at bounding box center [150, 181] width 145 height 92
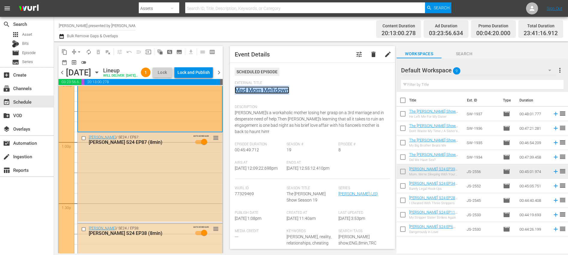
scroll to position [1537, 0]
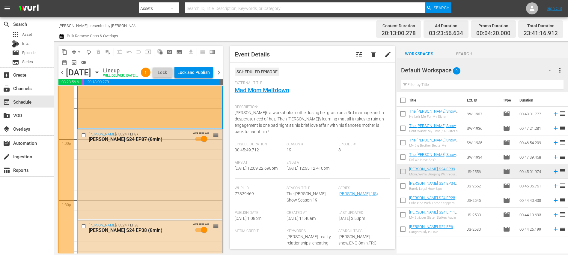
click at [165, 185] on div "Jerry Springer / SE24 / EP87: Jerry Springer S24 EP87 (8min) AUTO-SCHEDULED reo…" at bounding box center [150, 173] width 145 height 89
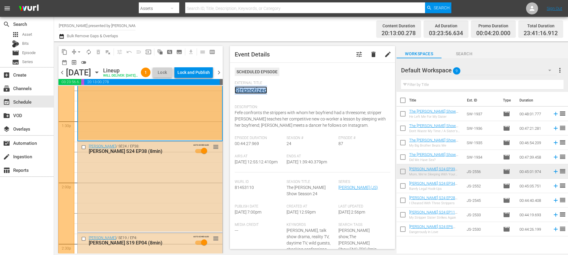
scroll to position [1635, 0]
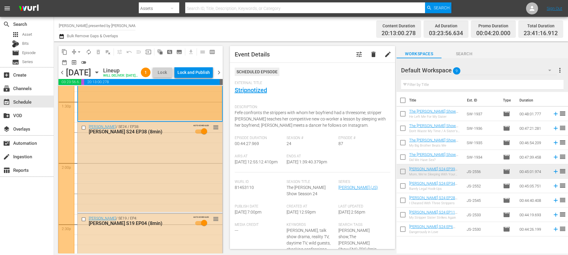
click at [167, 179] on div "Jerry Springer / SE24 / EP38: Jerry Springer S24 EP38 (8min) AUTO-SCHEDULED reo…" at bounding box center [150, 167] width 145 height 90
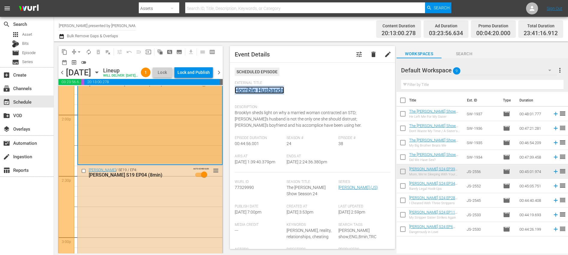
scroll to position [1728, 0]
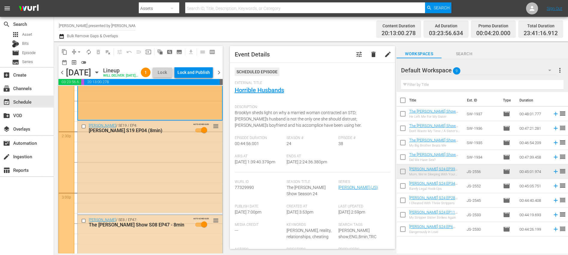
click at [165, 164] on div "Jerry Springer / SE19 / EP4: Jerry Springer S19 EP04 (8min) AUTO-SCHEDULED reor…" at bounding box center [150, 167] width 145 height 92
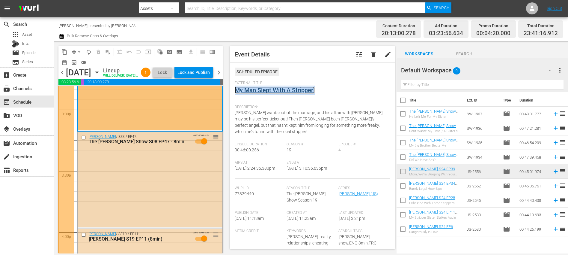
scroll to position [1829, 0]
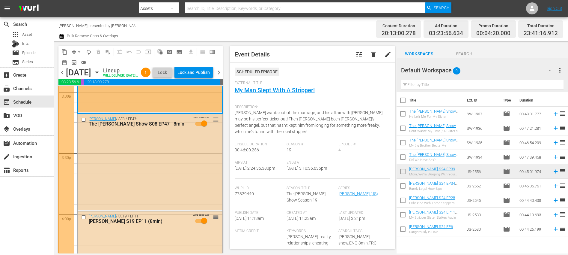
click at [167, 169] on div "Jerry Springer / SE8 / EP47: The Jerry Springer Show S08 EP47 - 8min AUTO-SCHED…" at bounding box center [150, 162] width 145 height 96
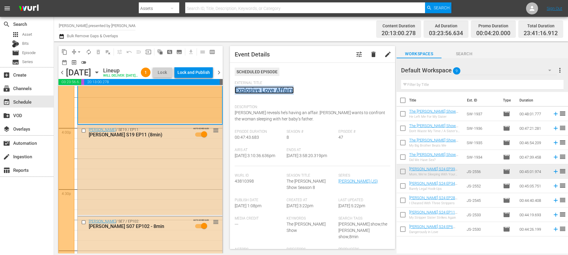
scroll to position [1918, 0]
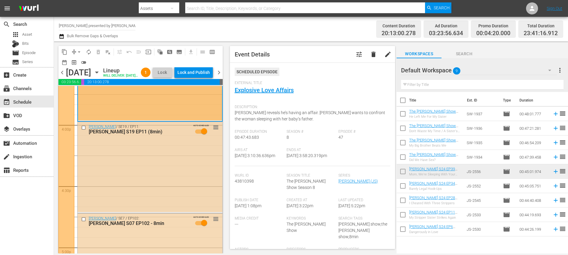
click at [171, 173] on div "Jerry Springer / SE19 / EP11: Jerry Springer S19 EP11 (8min) AUTO-SCHEDULED reo…" at bounding box center [150, 167] width 145 height 90
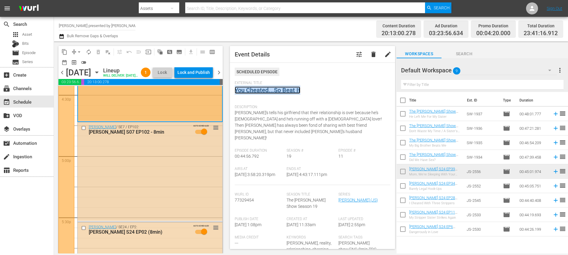
scroll to position [2013, 0]
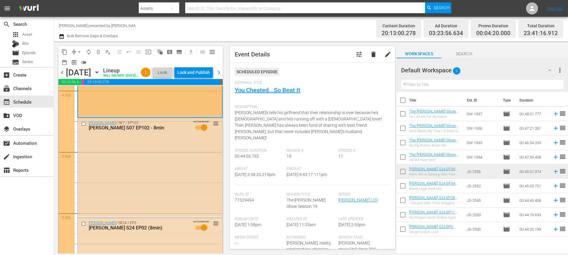
click at [174, 183] on div "Jerry Springer / SE7 / EP102: Jerry Springer S07 EP102 - 8min AUTO-SCHEDULED re…" at bounding box center [150, 167] width 145 height 98
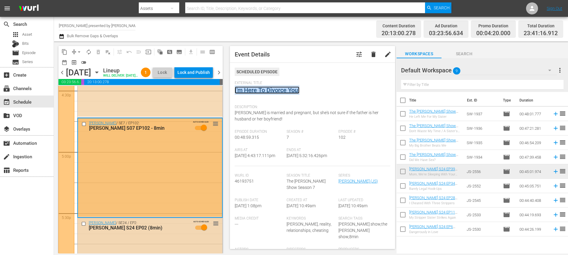
scroll to position [2126, 0]
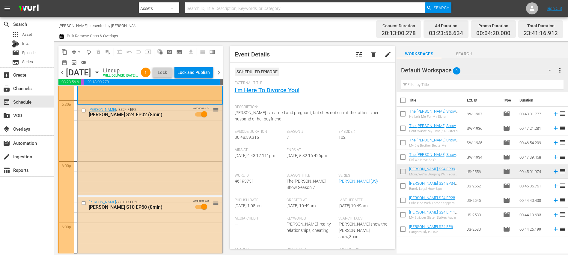
click at [170, 166] on div "Jerry Springer / SE24 / EP2: Jerry Springer S24 EP02 (8min) AUTO-SCHEDULED reor…" at bounding box center [150, 150] width 145 height 90
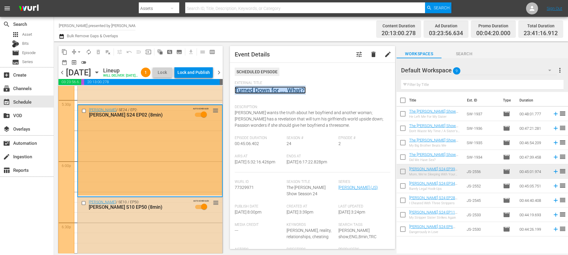
scroll to position [2231, 0]
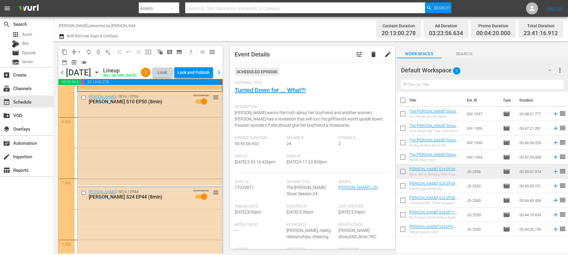
click at [171, 165] on div "Jerry Springer / SE10 / EP50: Jerry Springer S10 EP50 (8min) AUTO-SCHEDULED reo…" at bounding box center [150, 138] width 145 height 93
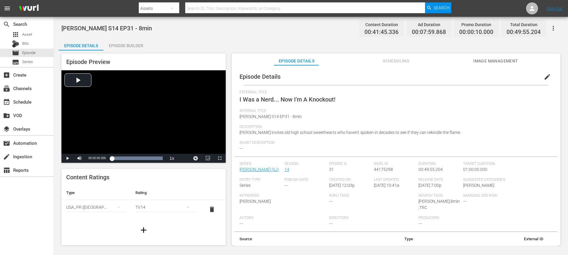
click at [122, 50] on div "Episode Preview Video Player is loading. Play Video Play Mute Current Time 00:0…" at bounding box center [310, 149] width 505 height 199
click at [124, 48] on div "Episode Builder" at bounding box center [125, 45] width 45 height 14
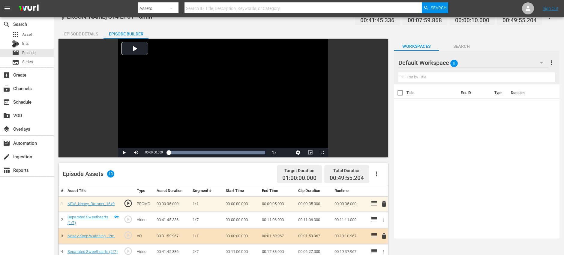
scroll to position [163, 0]
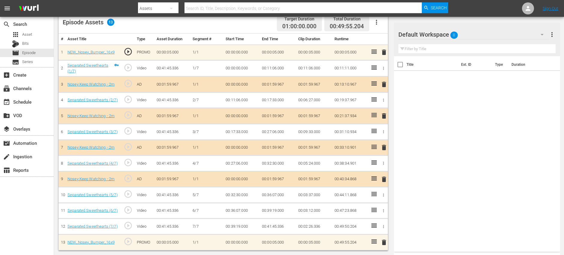
click at [385, 148] on span "delete" at bounding box center [383, 147] width 7 height 7
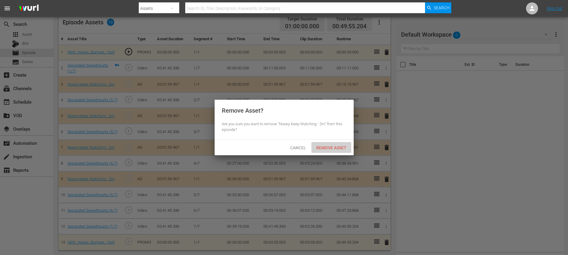
click at [323, 143] on div "Remove Asset" at bounding box center [331, 147] width 40 height 11
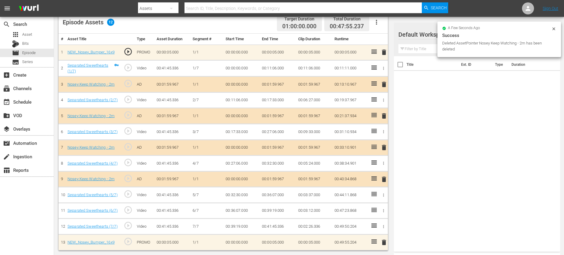
scroll to position [156, 0]
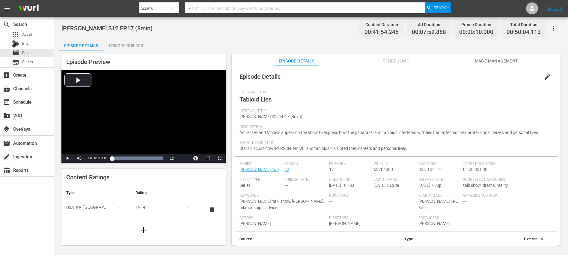
click at [127, 47] on div "Episode Builder" at bounding box center [125, 45] width 45 height 14
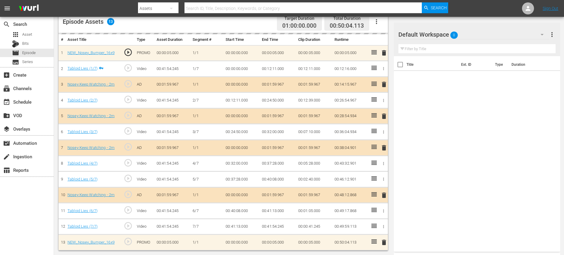
scroll to position [162, 0]
click at [384, 116] on span "delete" at bounding box center [383, 115] width 7 height 7
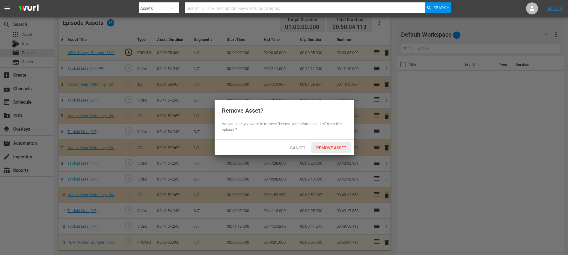
click at [329, 146] on span "Remove Asset" at bounding box center [331, 147] width 40 height 5
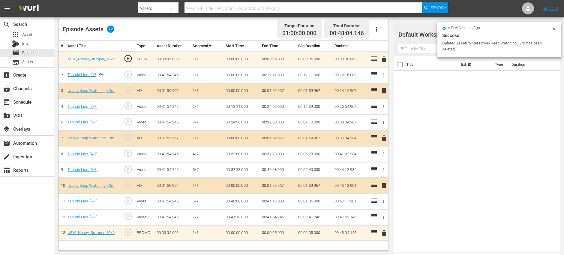
scroll to position [156, 0]
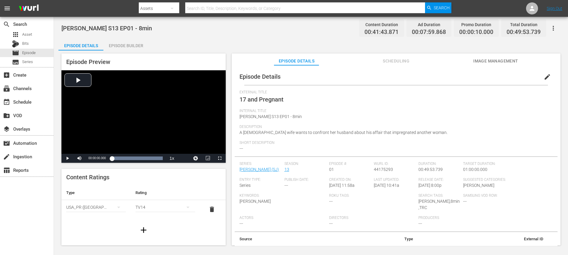
click at [125, 47] on div "Episode Builder" at bounding box center [125, 45] width 45 height 14
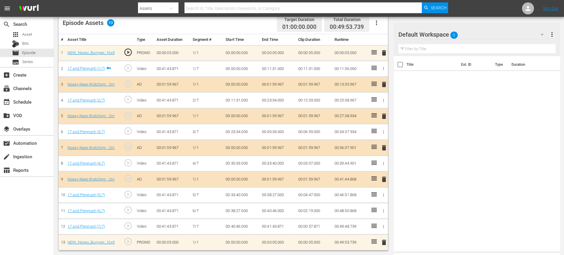
scroll to position [162, 0]
click at [384, 115] on span "delete" at bounding box center [383, 115] width 7 height 7
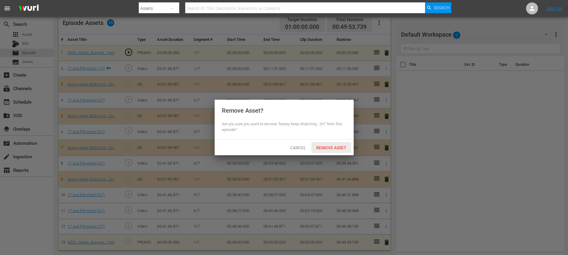
click at [326, 147] on span "Remove Asset" at bounding box center [331, 147] width 40 height 5
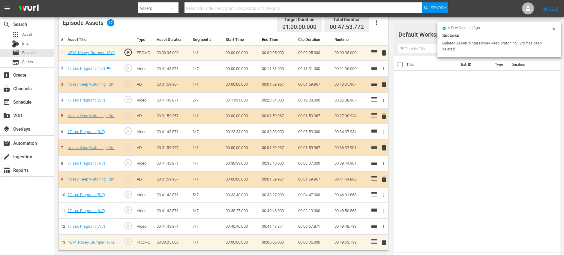
scroll to position [156, 0]
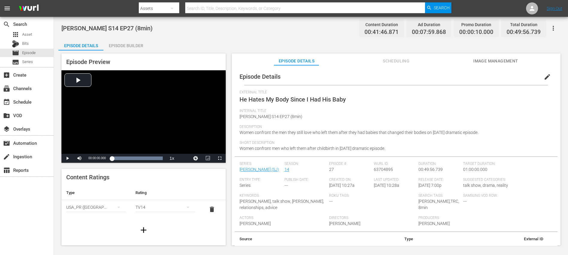
click at [132, 44] on div "Episode Builder" at bounding box center [125, 45] width 45 height 14
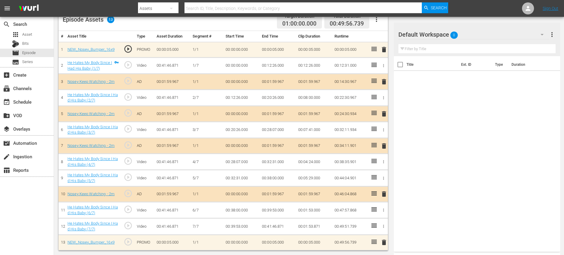
scroll to position [166, 0]
click at [383, 113] on span "delete" at bounding box center [383, 113] width 7 height 7
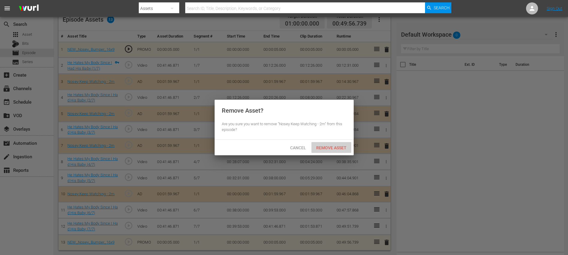
click at [326, 148] on span "Remove Asset" at bounding box center [331, 147] width 40 height 5
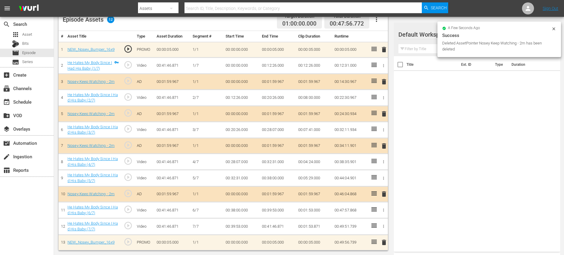
scroll to position [156, 0]
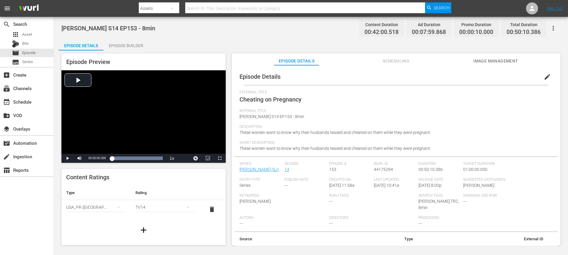
click at [122, 45] on div "Episode Builder" at bounding box center [125, 45] width 45 height 14
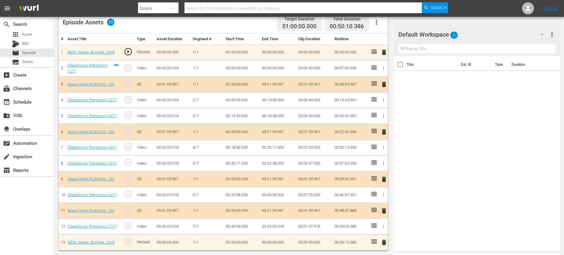
scroll to position [163, 0]
click at [383, 210] on span "delete" at bounding box center [383, 210] width 7 height 7
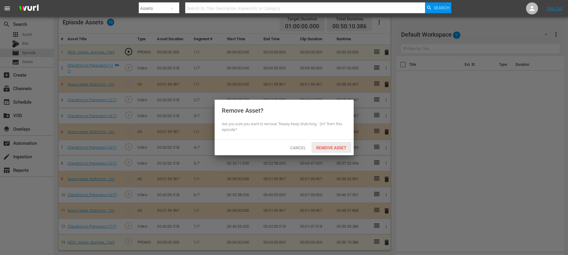
click at [331, 148] on span "Remove Asset" at bounding box center [331, 147] width 40 height 5
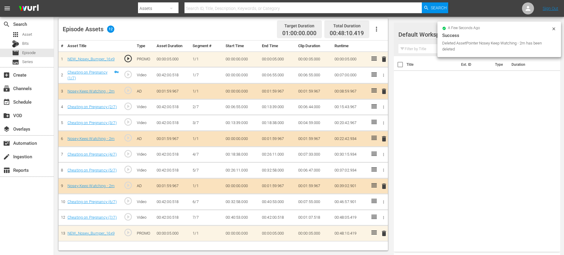
scroll to position [156, 0]
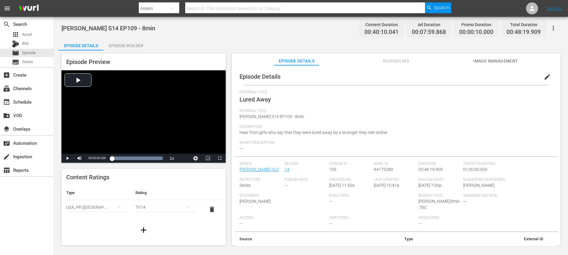
click at [122, 46] on div "Episode Builder" at bounding box center [125, 45] width 45 height 14
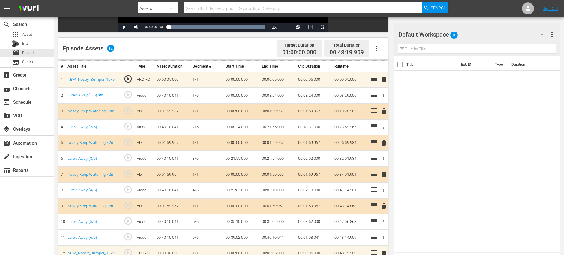
scroll to position [156, 0]
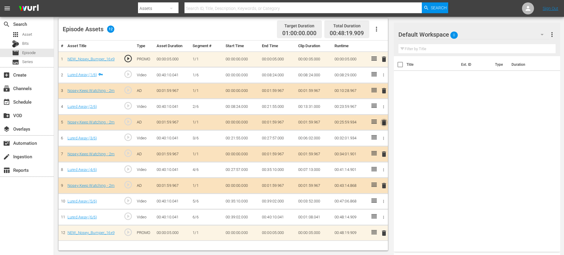
click at [385, 123] on span "delete" at bounding box center [383, 122] width 7 height 7
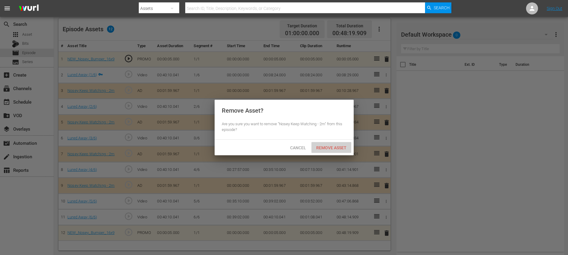
click at [333, 148] on span "Remove Asset" at bounding box center [331, 147] width 40 height 5
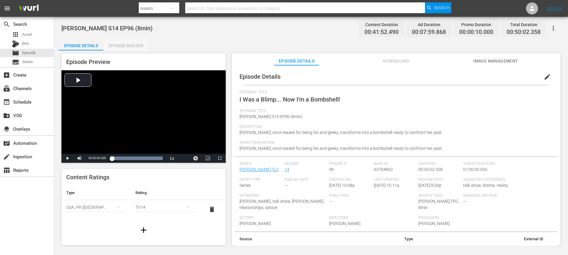
click at [132, 43] on div "Episode Builder" at bounding box center [125, 45] width 45 height 14
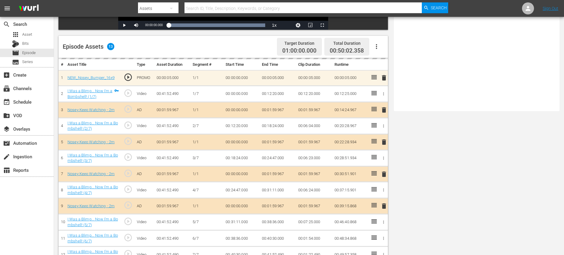
scroll to position [166, 0]
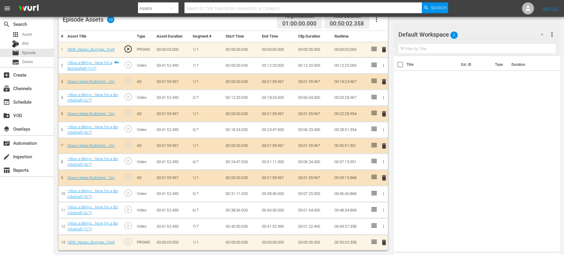
click at [385, 112] on span "delete" at bounding box center [383, 113] width 7 height 7
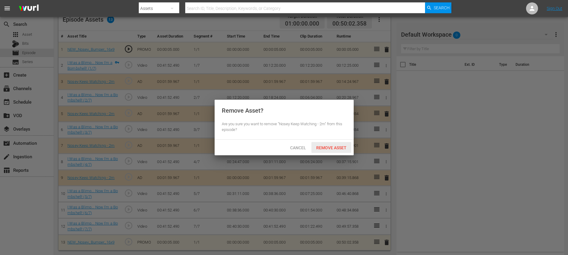
click at [330, 147] on span "Remove Asset" at bounding box center [331, 147] width 40 height 5
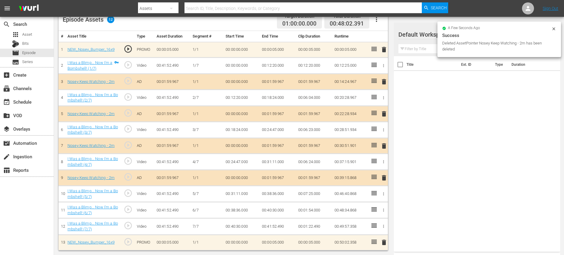
scroll to position [156, 0]
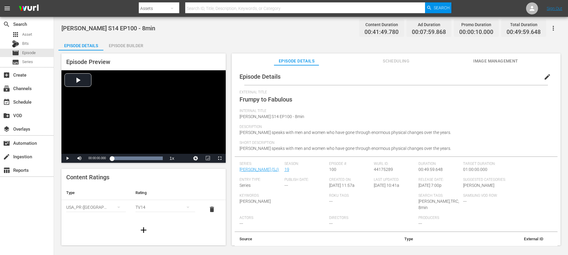
click at [118, 46] on div "Episode Builder" at bounding box center [125, 45] width 45 height 14
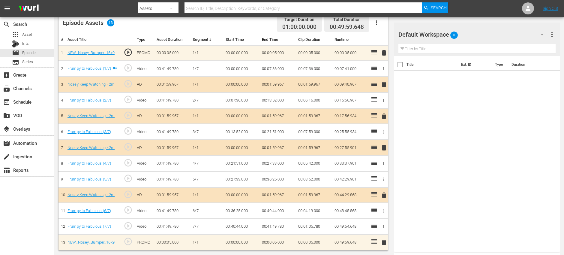
scroll to position [162, 0]
click at [385, 115] on span "delete" at bounding box center [383, 115] width 7 height 7
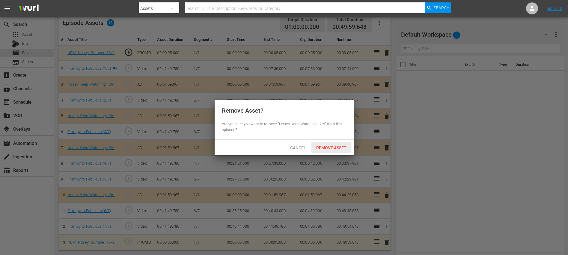
click at [331, 152] on div "Remove Asset" at bounding box center [331, 147] width 40 height 11
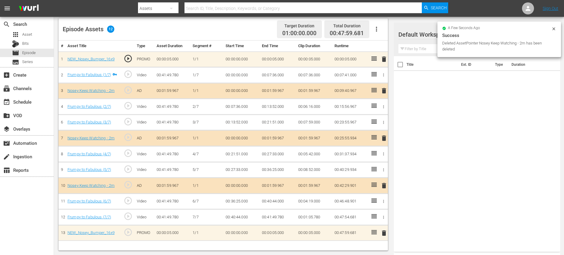
scroll to position [156, 0]
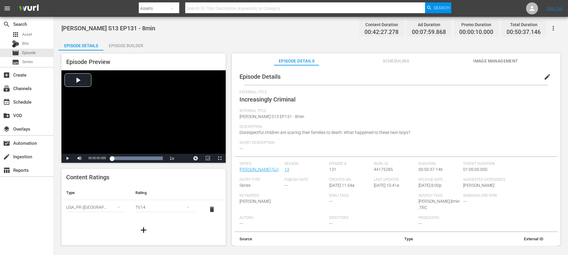
drag, startPoint x: 123, startPoint y: 46, endPoint x: 129, endPoint y: 47, distance: 6.4
click at [123, 46] on div "Episode Builder" at bounding box center [125, 45] width 45 height 14
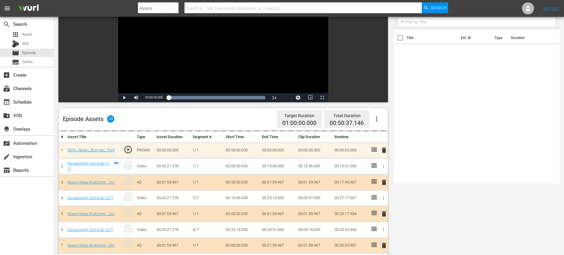
scroll to position [162, 0]
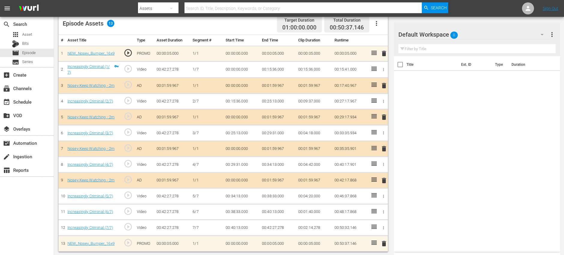
click at [383, 117] on span "delete" at bounding box center [383, 116] width 7 height 7
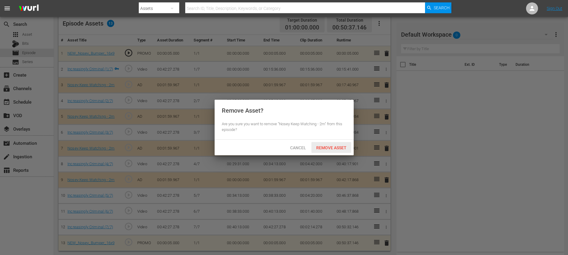
drag, startPoint x: 328, startPoint y: 149, endPoint x: 324, endPoint y: 148, distance: 4.0
click at [328, 149] on span "Remove Asset" at bounding box center [331, 147] width 40 height 5
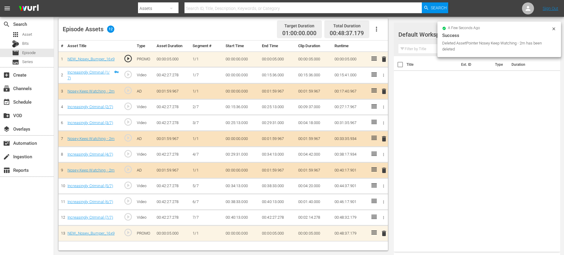
scroll to position [156, 0]
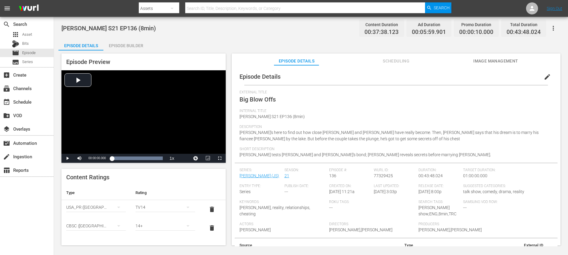
click at [124, 44] on div "Episode Builder" at bounding box center [125, 45] width 45 height 14
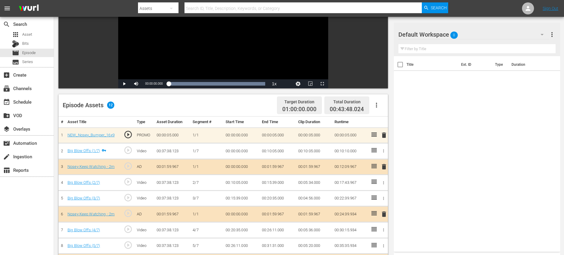
scroll to position [156, 0]
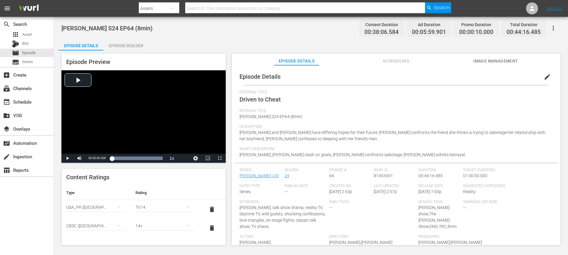
click at [125, 42] on div "Episode Builder" at bounding box center [125, 45] width 45 height 14
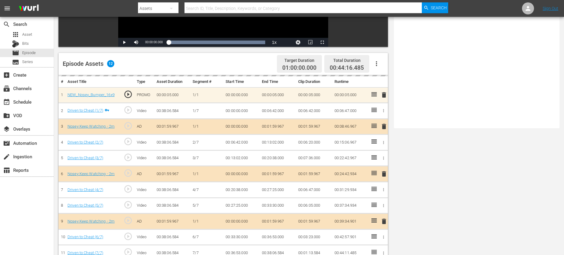
scroll to position [156, 0]
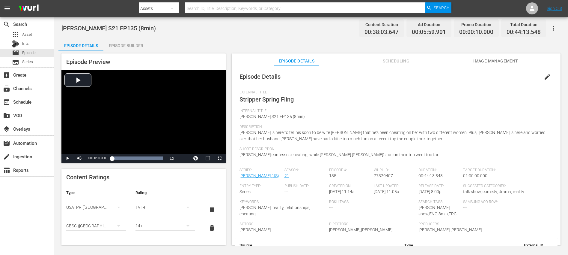
click at [125, 41] on div "Episode Builder" at bounding box center [125, 45] width 45 height 14
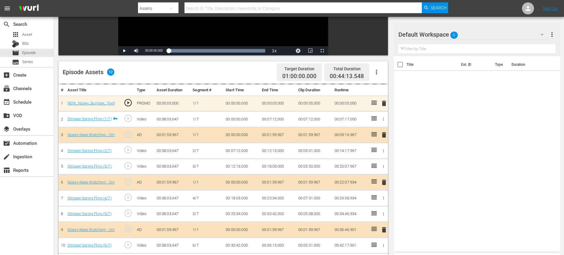
scroll to position [156, 0]
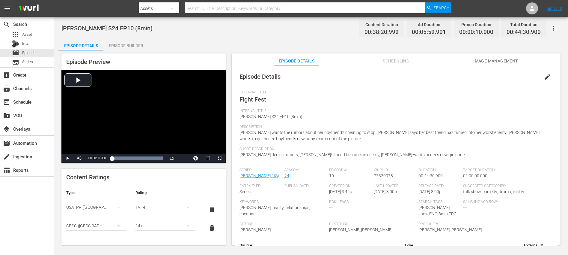
click at [134, 44] on div "Episode Builder" at bounding box center [125, 45] width 45 height 14
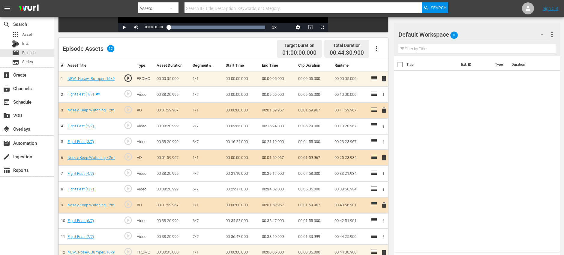
scroll to position [156, 0]
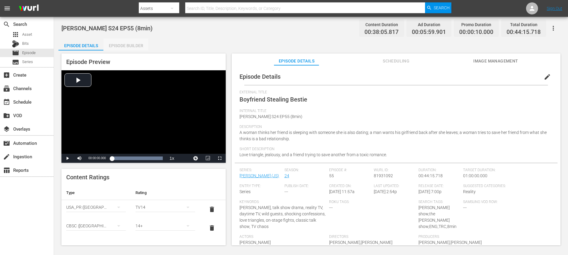
click at [138, 45] on div "Episode Builder" at bounding box center [125, 45] width 45 height 14
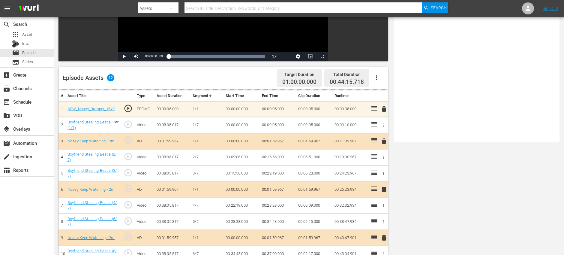
scroll to position [156, 0]
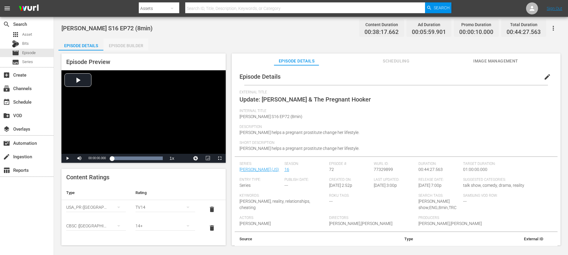
click at [129, 42] on div "Episode Builder" at bounding box center [125, 45] width 45 height 14
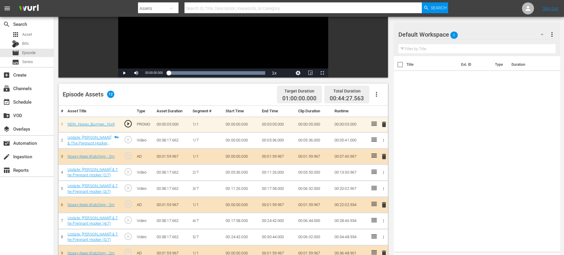
scroll to position [156, 0]
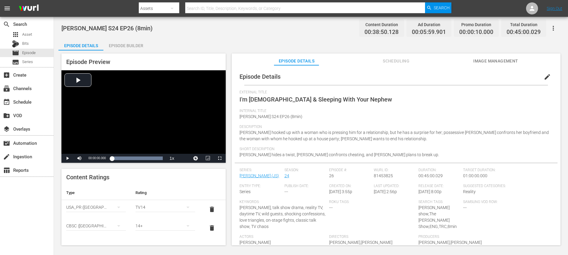
click at [136, 45] on div "Episode Builder" at bounding box center [125, 45] width 45 height 14
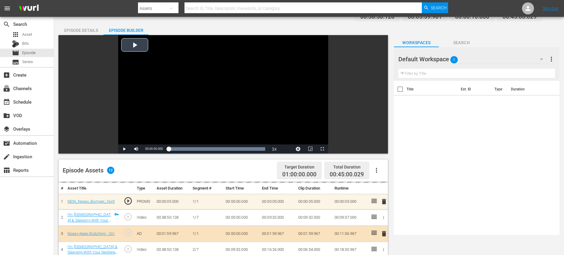
scroll to position [156, 0]
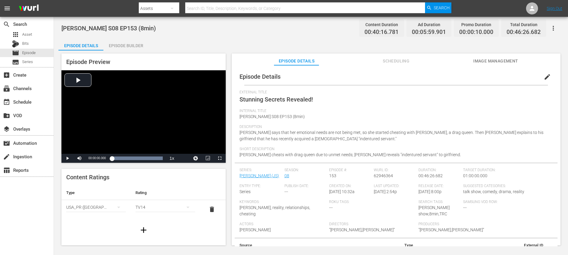
click at [124, 46] on div "Episode Builder" at bounding box center [125, 45] width 45 height 14
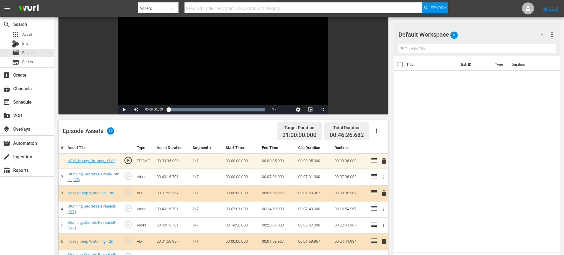
scroll to position [156, 0]
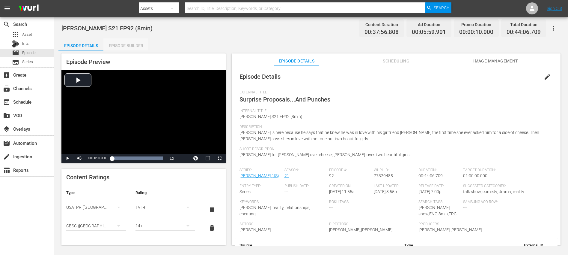
click at [139, 45] on div "Episode Builder" at bounding box center [125, 45] width 45 height 14
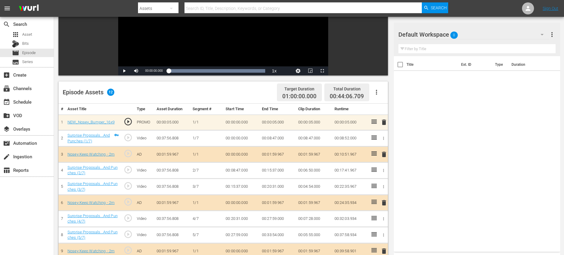
scroll to position [156, 0]
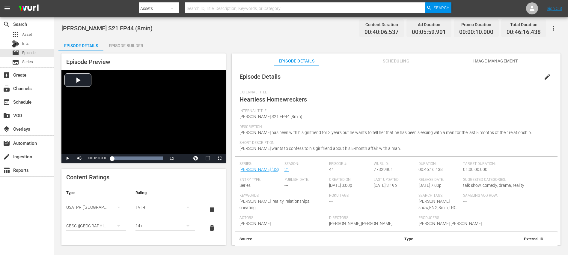
click at [135, 44] on div "Episode Builder" at bounding box center [125, 45] width 45 height 14
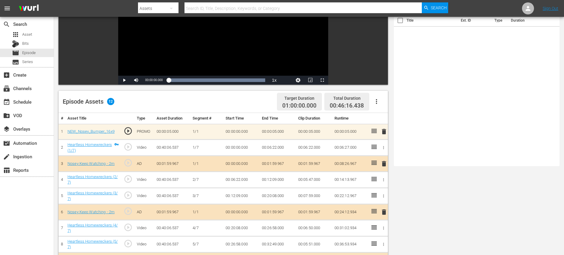
scroll to position [156, 0]
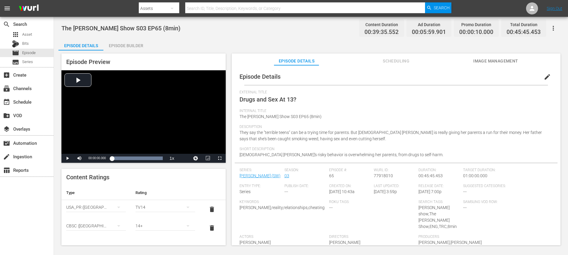
click at [143, 43] on div "Episode Builder" at bounding box center [125, 45] width 45 height 14
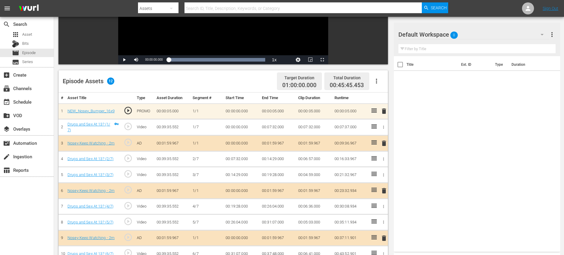
scroll to position [156, 0]
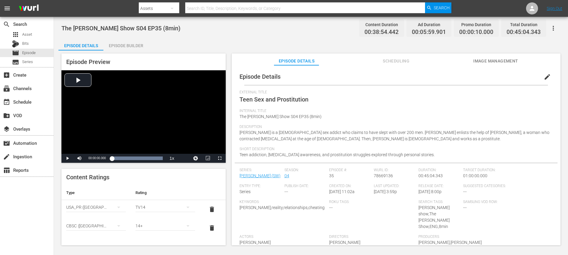
click at [138, 45] on div "Episode Builder" at bounding box center [125, 45] width 45 height 14
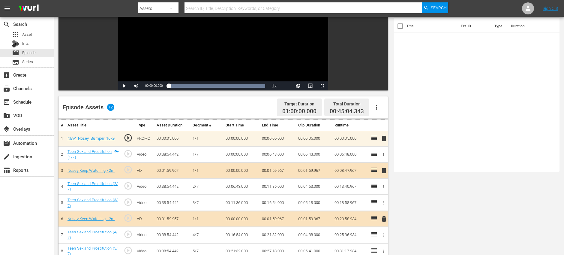
scroll to position [156, 0]
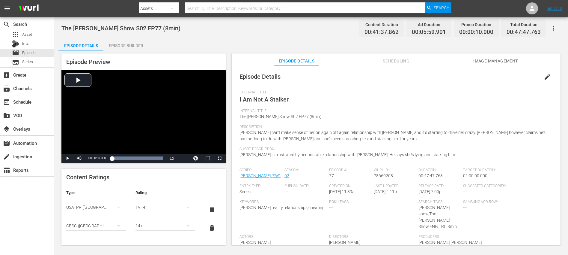
click at [136, 45] on div "Episode Builder" at bounding box center [125, 45] width 45 height 14
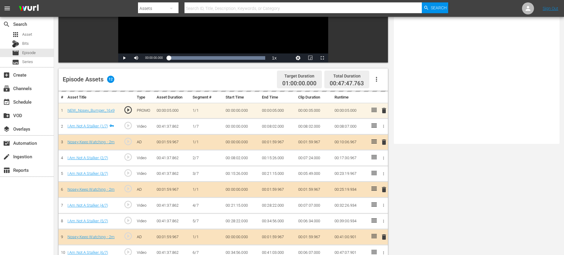
scroll to position [156, 0]
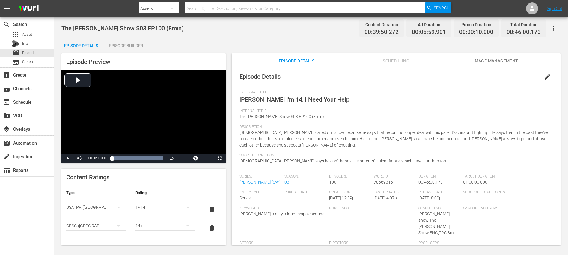
click at [135, 43] on div "Episode Builder" at bounding box center [125, 45] width 45 height 14
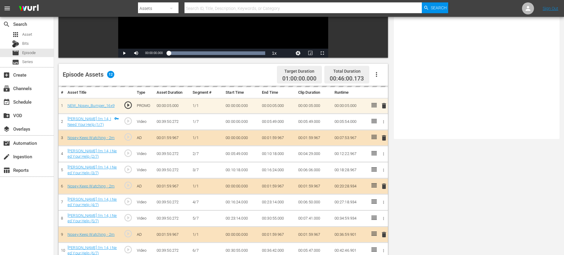
scroll to position [156, 0]
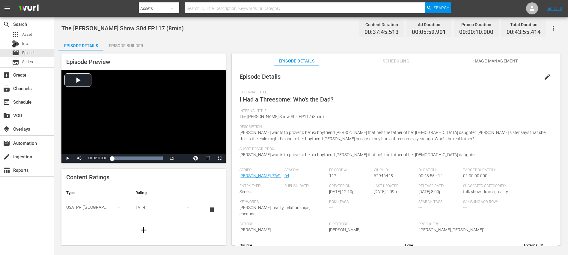
click at [125, 42] on div "Episode Builder" at bounding box center [125, 45] width 45 height 14
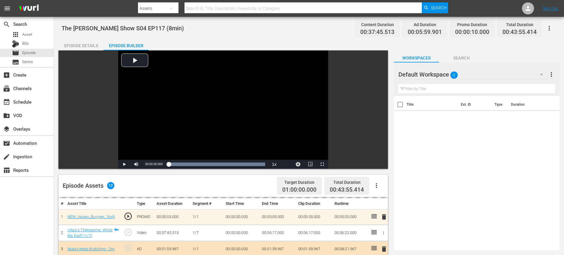
scroll to position [156, 0]
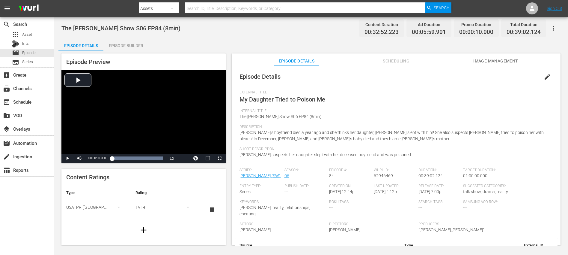
click at [138, 44] on div "Episode Builder" at bounding box center [125, 45] width 45 height 14
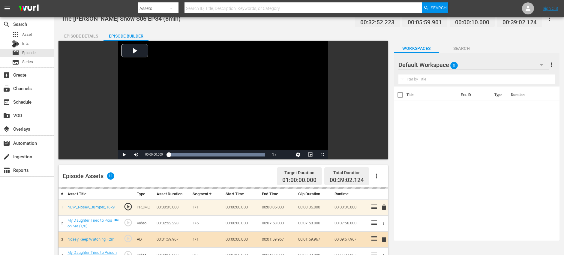
scroll to position [156, 0]
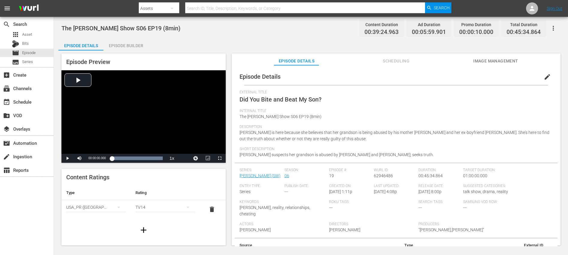
click at [130, 44] on div "Episode Builder" at bounding box center [125, 45] width 45 height 14
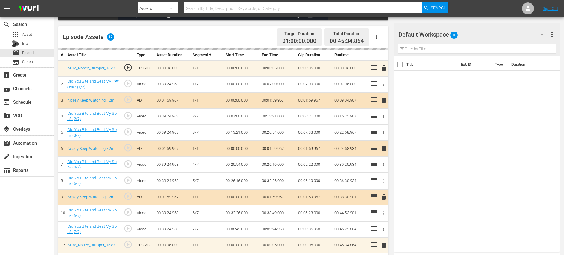
scroll to position [156, 0]
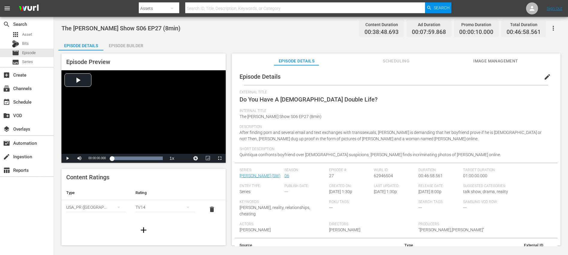
click at [135, 43] on div "Episode Builder" at bounding box center [125, 45] width 45 height 14
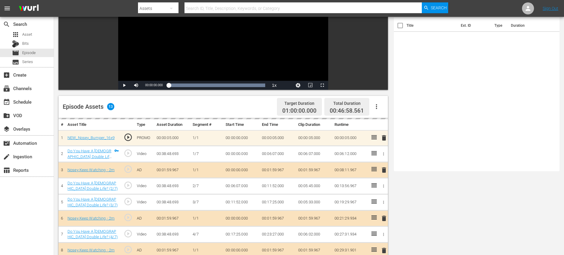
scroll to position [166, 0]
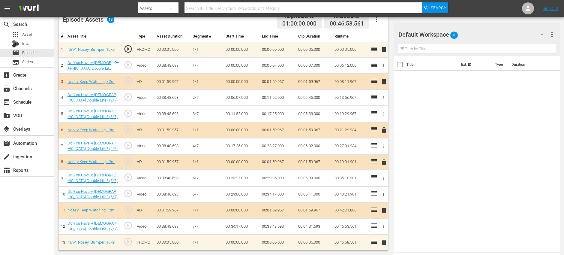
click at [385, 162] on span "delete" at bounding box center [383, 161] width 7 height 7
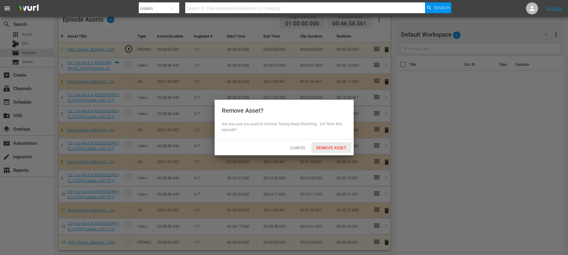
click at [317, 149] on span "Remove Asset" at bounding box center [331, 147] width 40 height 5
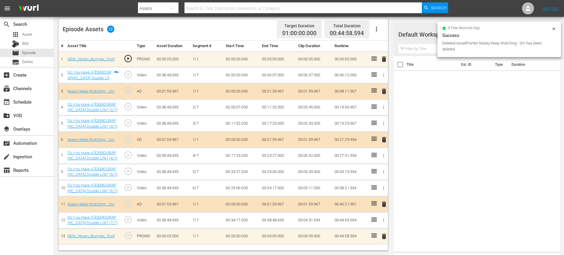
scroll to position [156, 0]
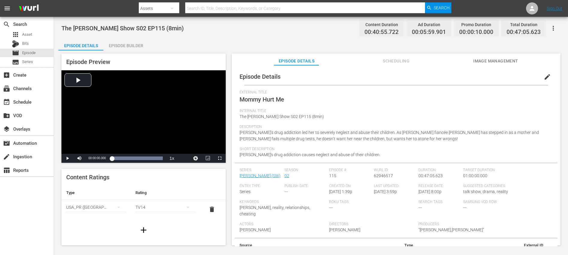
click at [136, 45] on div "Episode Builder" at bounding box center [125, 45] width 45 height 14
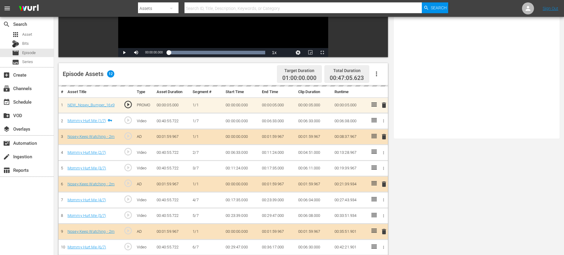
scroll to position [156, 0]
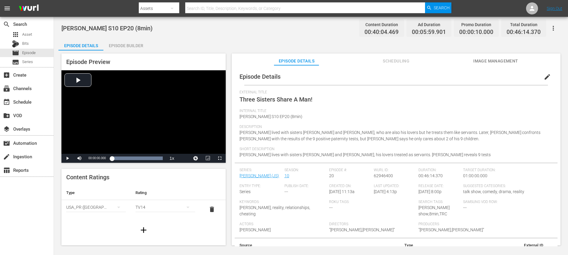
click at [129, 46] on div "Episode Builder" at bounding box center [125, 45] width 45 height 14
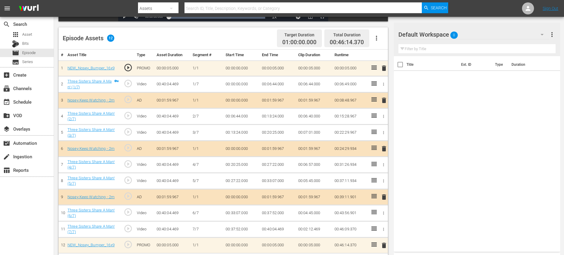
scroll to position [156, 0]
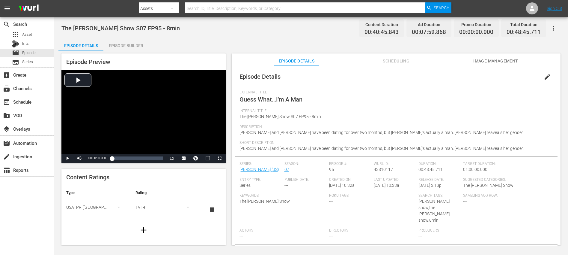
click at [124, 42] on div "Episode Builder" at bounding box center [125, 45] width 45 height 14
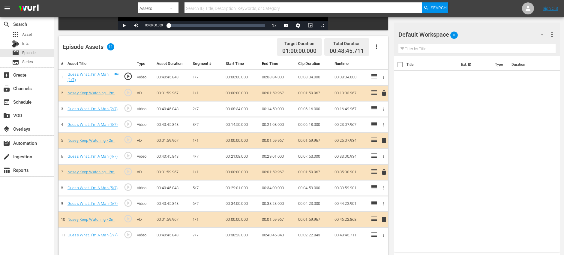
scroll to position [156, 0]
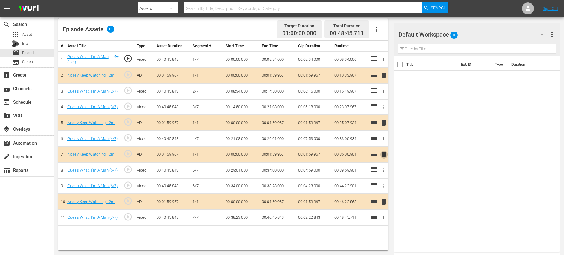
click at [386, 152] on span "delete" at bounding box center [383, 153] width 7 height 7
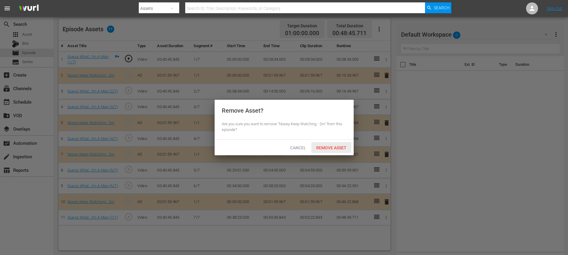
click at [332, 147] on span "Remove Asset" at bounding box center [331, 147] width 40 height 5
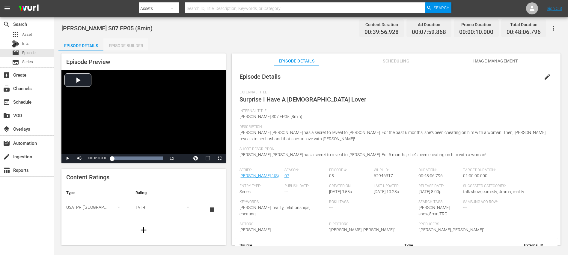
click at [132, 45] on div "Episode Builder" at bounding box center [125, 45] width 45 height 14
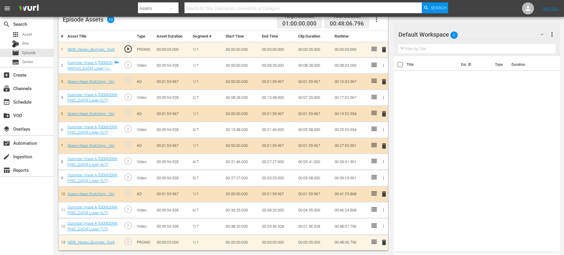
scroll to position [166, 0]
click at [385, 115] on span "delete" at bounding box center [383, 113] width 7 height 7
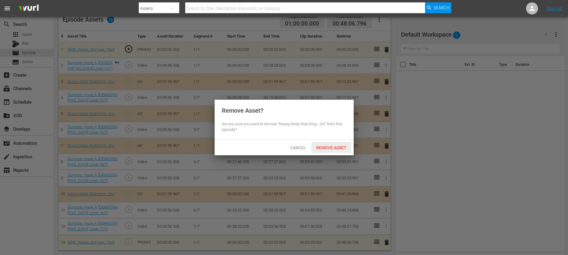
click at [318, 145] on span "Remove Asset" at bounding box center [331, 147] width 40 height 5
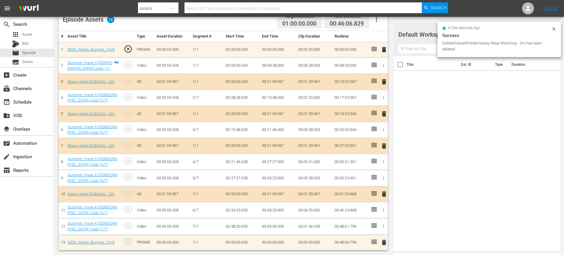
scroll to position [156, 0]
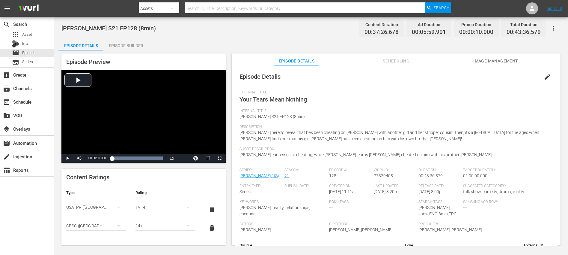
click at [127, 43] on div "Episode Builder" at bounding box center [125, 45] width 45 height 14
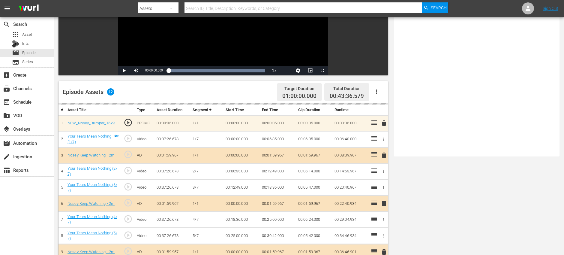
scroll to position [156, 0]
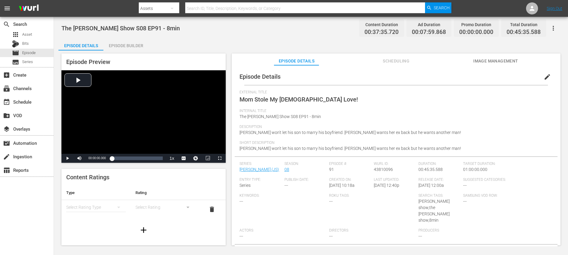
click at [124, 47] on div "Episode Builder" at bounding box center [125, 45] width 45 height 14
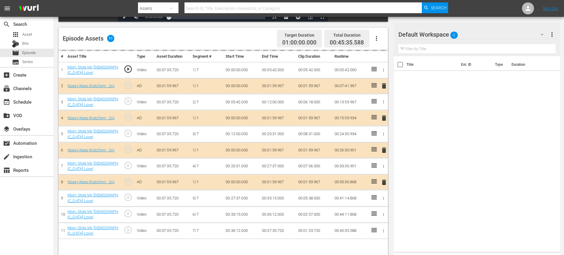
scroll to position [156, 0]
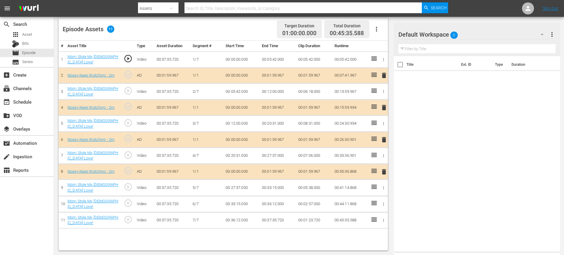
click at [383, 107] on span "delete" at bounding box center [383, 107] width 7 height 7
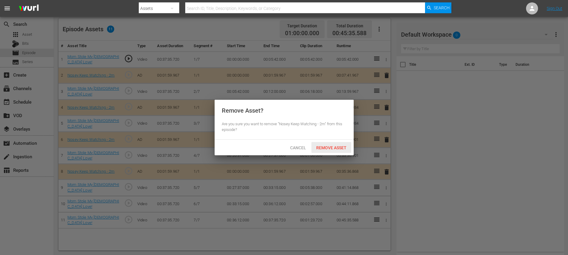
click at [333, 149] on span "Remove Asset" at bounding box center [331, 147] width 40 height 5
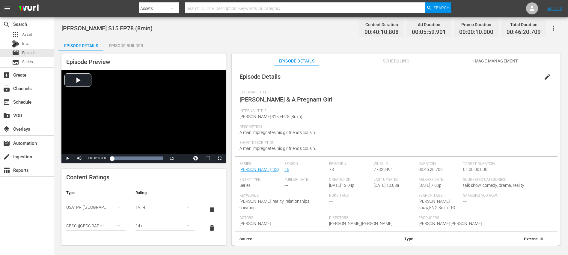
click at [124, 50] on div "Episode Preview Video Player is loading. Play Video Play Mute Current Time 00:0…" at bounding box center [310, 149] width 505 height 199
click at [129, 43] on div "Episode Builder" at bounding box center [125, 45] width 45 height 14
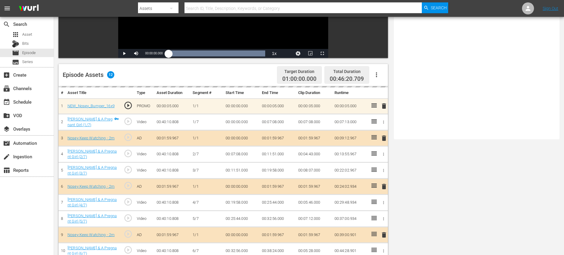
scroll to position [156, 0]
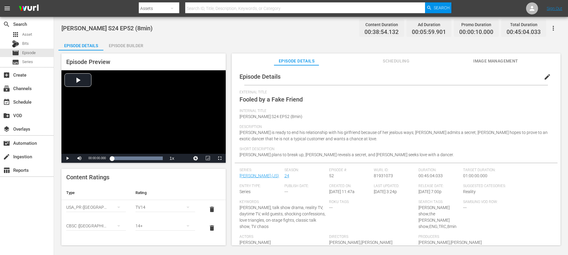
click at [129, 46] on div "Episode Builder" at bounding box center [125, 45] width 45 height 14
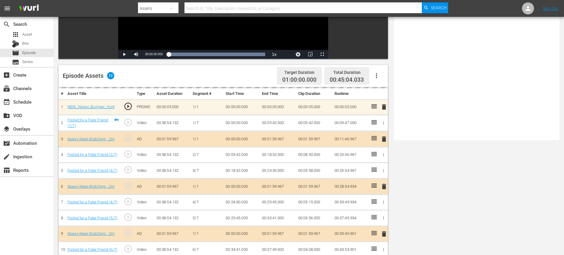
scroll to position [156, 0]
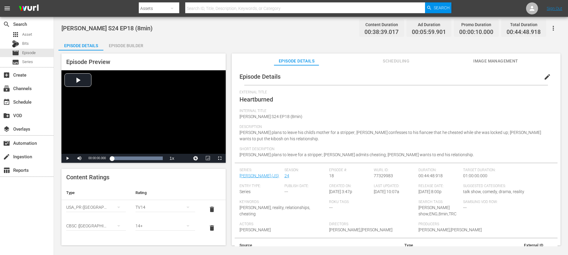
click at [118, 43] on div "Episode Builder" at bounding box center [125, 45] width 45 height 14
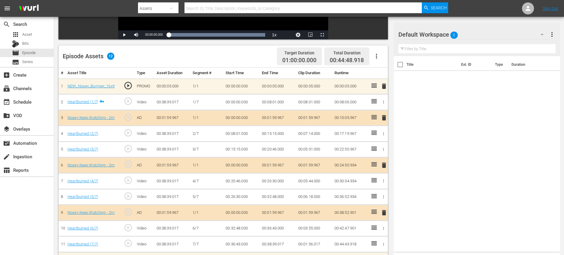
scroll to position [156, 0]
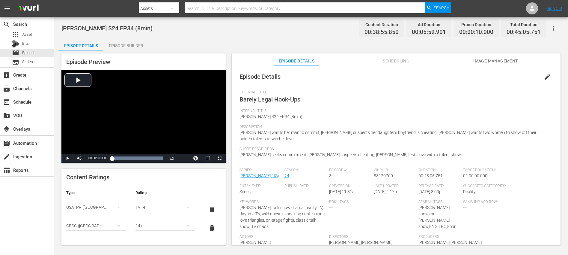
click at [129, 43] on div "Episode Builder" at bounding box center [125, 45] width 45 height 14
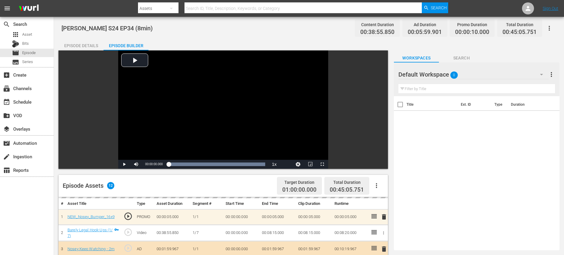
scroll to position [156, 0]
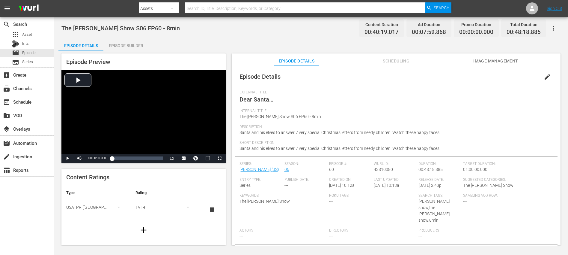
click at [133, 50] on div "Episode Builder" at bounding box center [125, 45] width 45 height 14
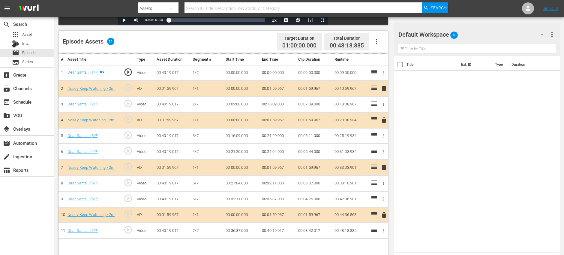
scroll to position [156, 0]
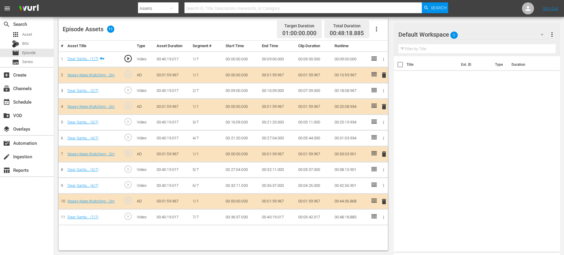
click at [384, 106] on span "delete" at bounding box center [383, 106] width 7 height 7
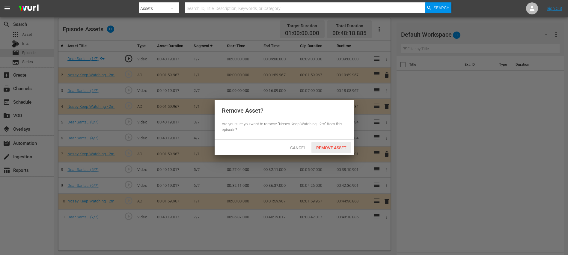
click at [333, 152] on div "Remove Asset" at bounding box center [331, 147] width 40 height 11
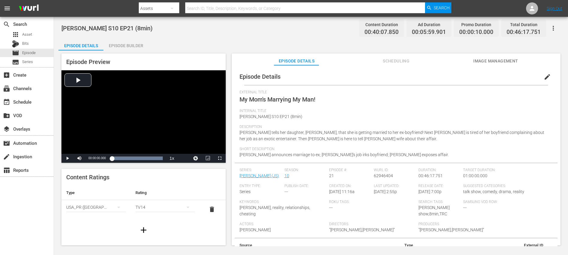
click at [129, 46] on div "Episode Builder" at bounding box center [125, 45] width 45 height 14
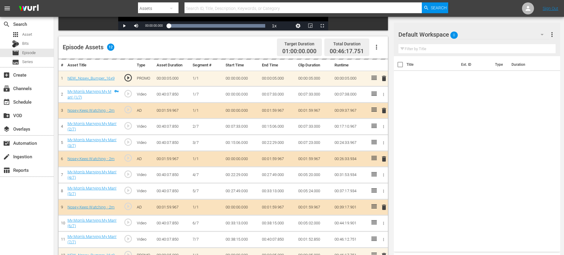
scroll to position [156, 0]
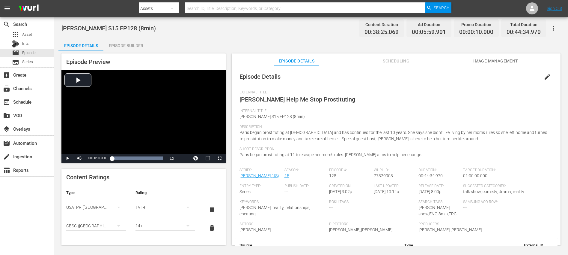
click at [128, 45] on div "Episode Builder" at bounding box center [125, 45] width 45 height 14
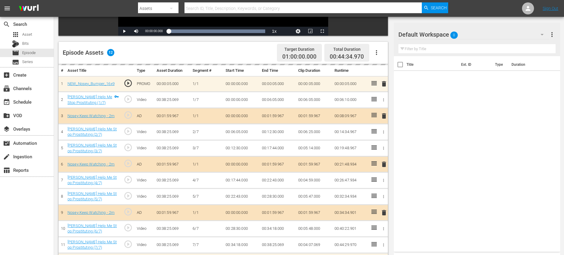
scroll to position [156, 0]
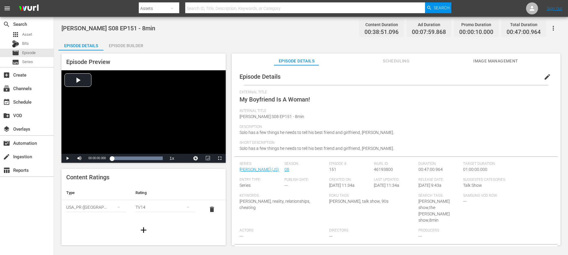
click at [130, 43] on div "Episode Builder" at bounding box center [125, 45] width 45 height 14
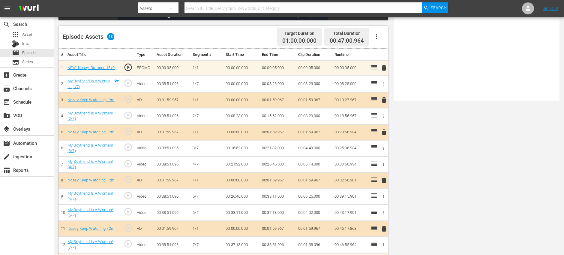
scroll to position [166, 0]
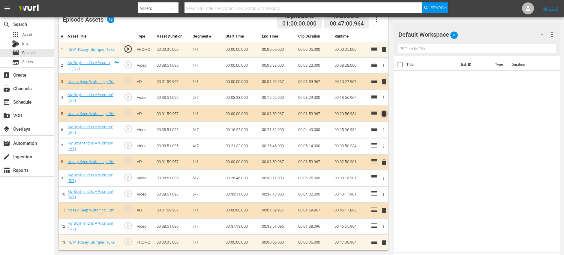
click at [383, 114] on span "delete" at bounding box center [383, 113] width 7 height 7
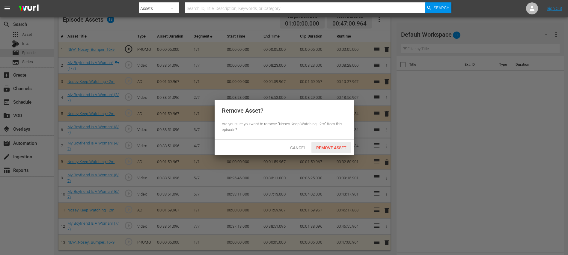
click at [332, 146] on span "Remove Asset" at bounding box center [331, 147] width 40 height 5
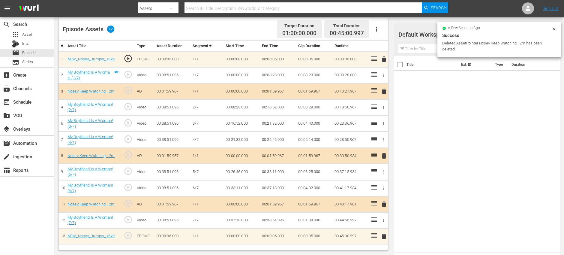
scroll to position [156, 0]
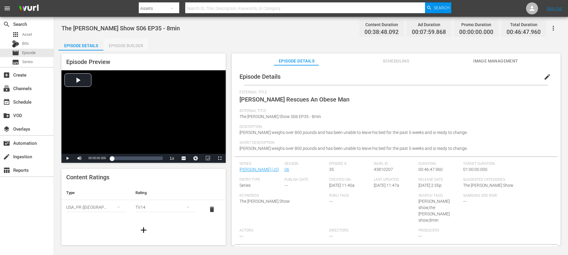
click at [125, 49] on div "Episode Builder" at bounding box center [125, 45] width 45 height 14
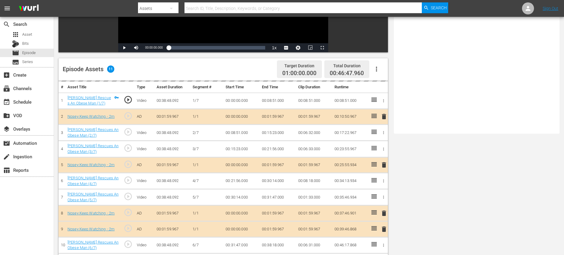
scroll to position [156, 0]
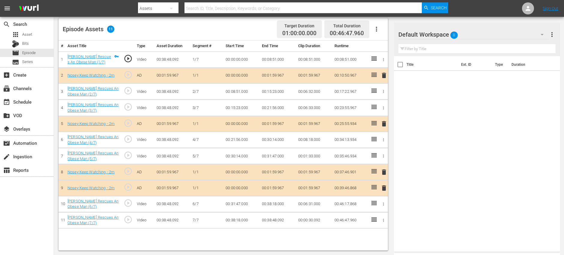
click at [383, 190] on span "delete" at bounding box center [383, 187] width 7 height 7
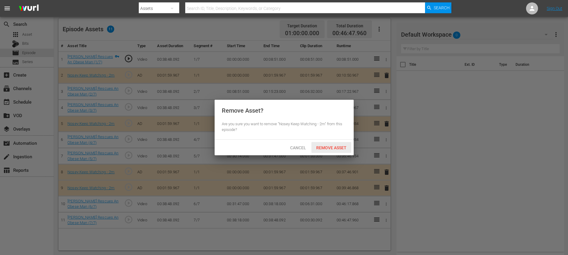
click at [328, 144] on div "Remove Asset" at bounding box center [331, 147] width 40 height 11
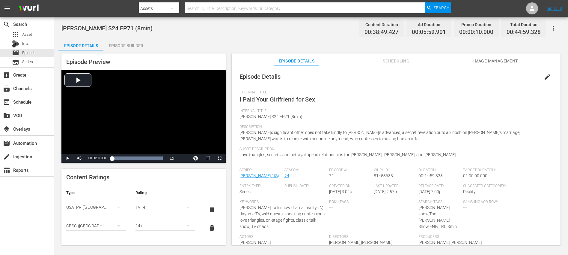
drag, startPoint x: 130, startPoint y: 46, endPoint x: 228, endPoint y: 74, distance: 101.0
click at [130, 46] on div "Episode Builder" at bounding box center [125, 45] width 45 height 14
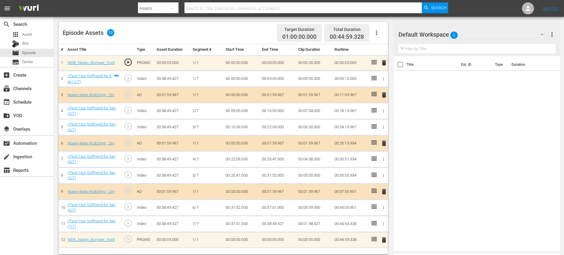
scroll to position [156, 0]
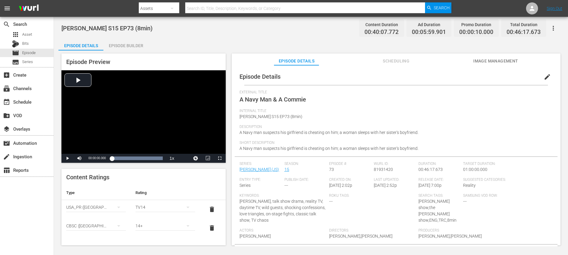
click at [138, 45] on div "Episode Builder" at bounding box center [125, 45] width 45 height 14
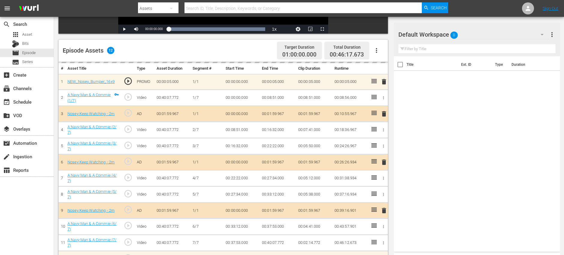
scroll to position [156, 0]
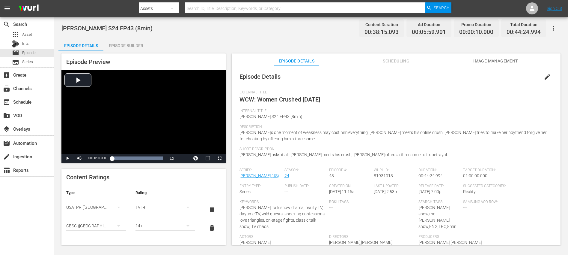
click at [121, 42] on div "Episode Builder" at bounding box center [125, 45] width 45 height 14
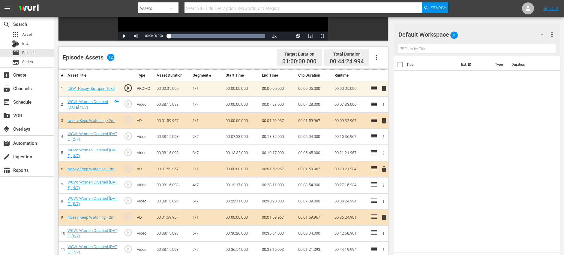
scroll to position [156, 0]
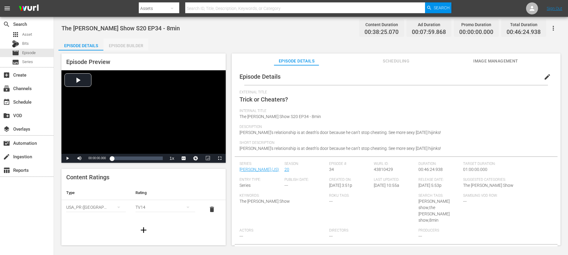
click at [134, 49] on div "Episode Builder" at bounding box center [125, 45] width 45 height 14
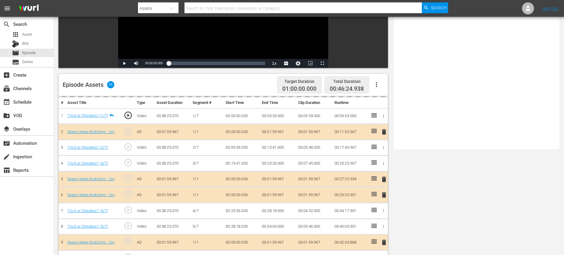
scroll to position [156, 0]
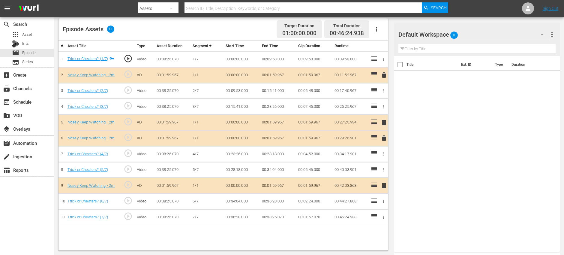
click at [384, 139] on span "delete" at bounding box center [383, 137] width 7 height 7
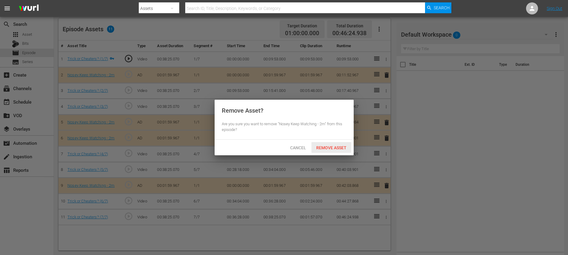
click at [318, 148] on span "Remove Asset" at bounding box center [331, 147] width 40 height 5
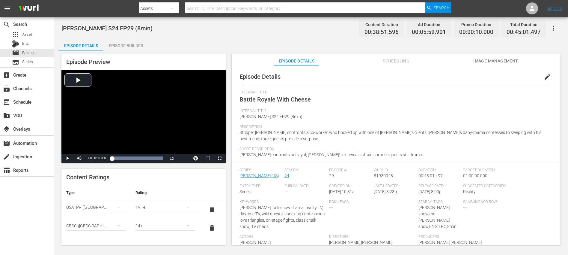
click at [124, 48] on div "Episode Builder" at bounding box center [125, 45] width 45 height 14
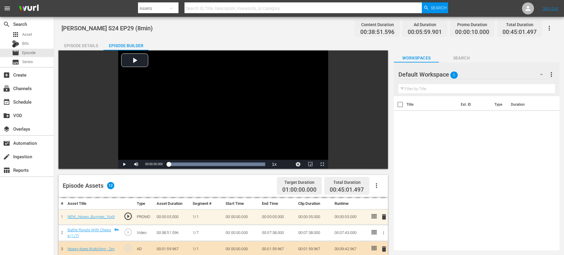
scroll to position [156, 0]
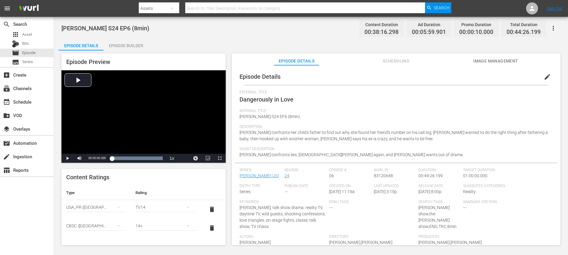
click at [126, 49] on div "Episode Builder" at bounding box center [125, 45] width 45 height 14
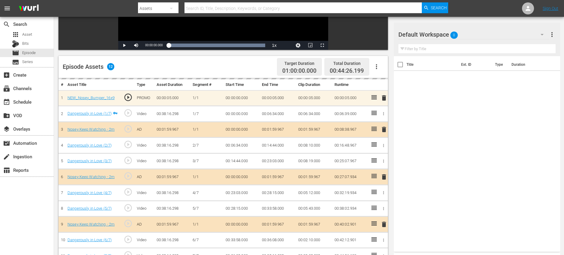
scroll to position [156, 0]
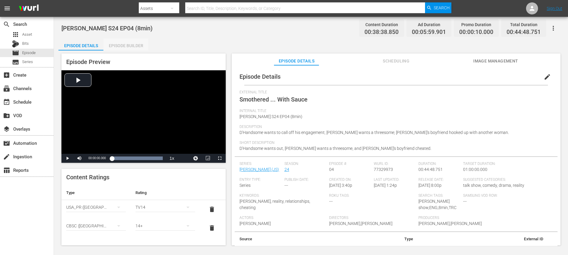
drag, startPoint x: 133, startPoint y: 44, endPoint x: 143, endPoint y: 45, distance: 9.9
click at [133, 44] on div "Episode Builder" at bounding box center [125, 45] width 45 height 14
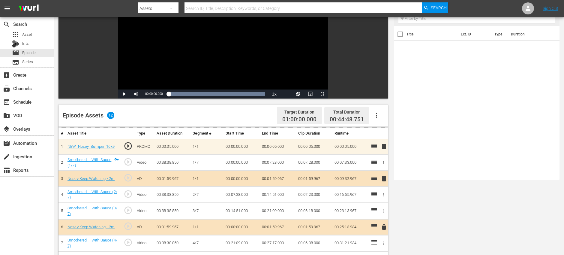
scroll to position [156, 0]
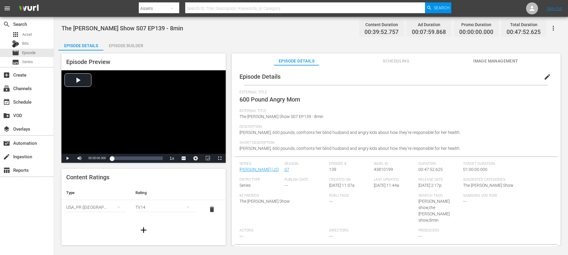
drag, startPoint x: 124, startPoint y: 45, endPoint x: 133, endPoint y: 47, distance: 8.9
click at [124, 45] on div "Episode Builder" at bounding box center [125, 45] width 45 height 14
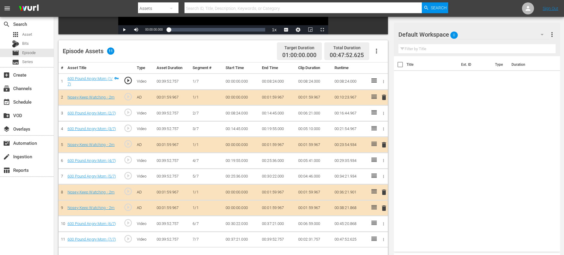
scroll to position [156, 0]
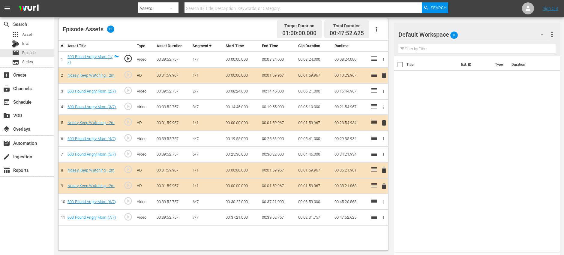
click at [384, 187] on span "delete" at bounding box center [383, 185] width 7 height 7
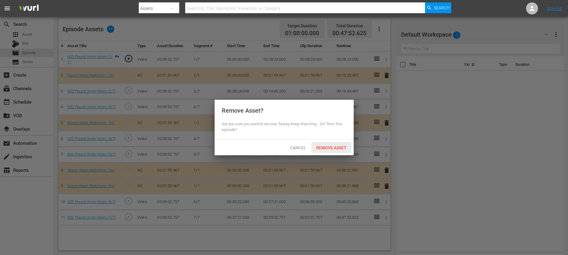
click at [328, 147] on span "Remove Asset" at bounding box center [331, 147] width 40 height 5
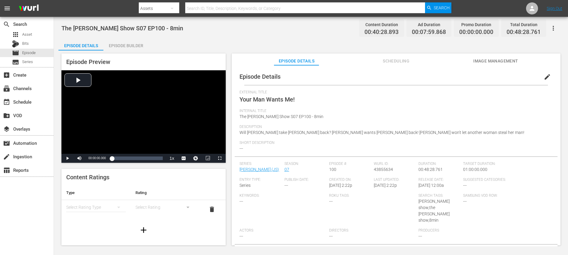
click at [128, 49] on div "Episode Builder" at bounding box center [125, 45] width 45 height 14
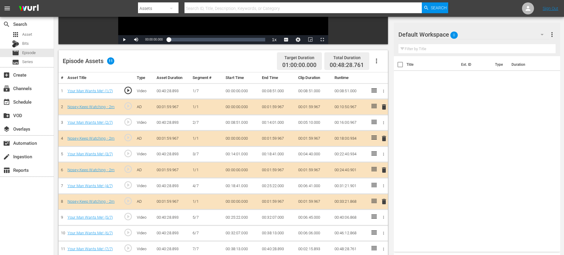
scroll to position [156, 0]
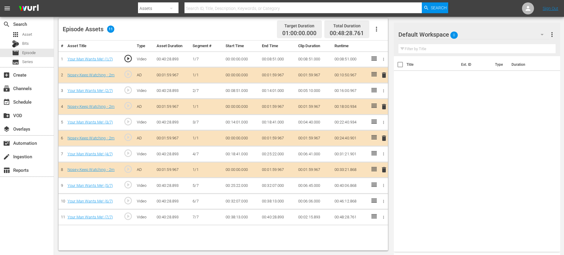
click at [383, 110] on span "delete" at bounding box center [383, 106] width 7 height 7
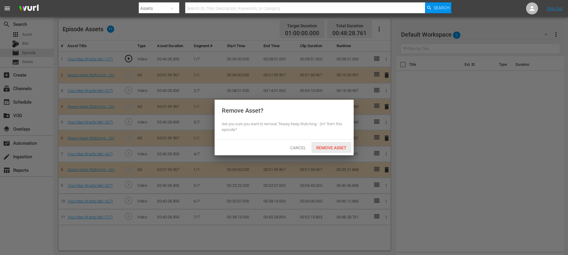
click at [335, 144] on div "Remove Asset" at bounding box center [331, 147] width 40 height 11
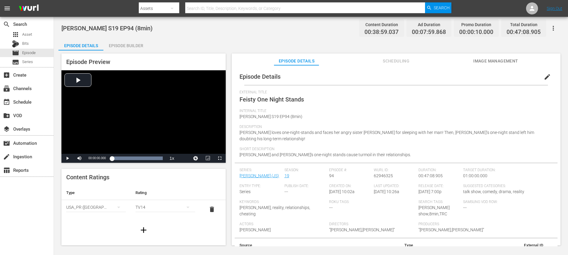
click at [130, 40] on div "Episode Builder" at bounding box center [125, 45] width 45 height 14
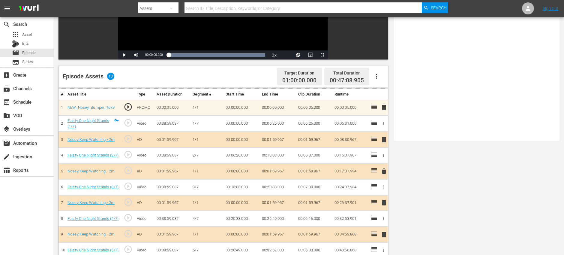
scroll to position [166, 0]
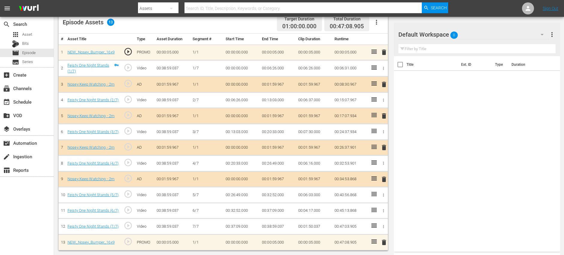
click at [382, 113] on span "delete" at bounding box center [383, 115] width 7 height 7
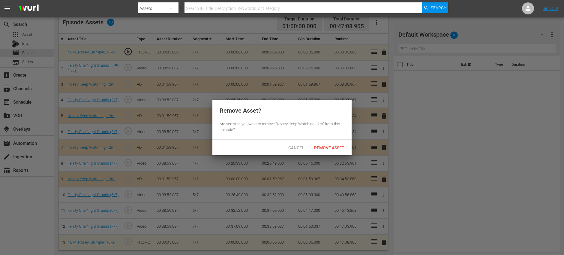
scroll to position [163, 0]
click at [328, 149] on span "Remove Asset" at bounding box center [331, 147] width 40 height 5
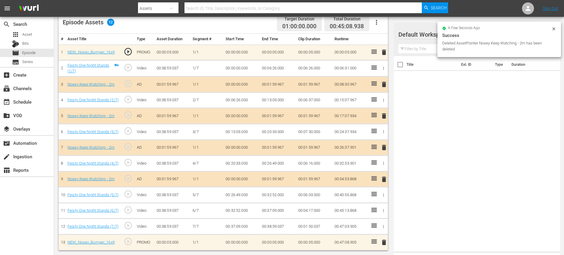
scroll to position [156, 0]
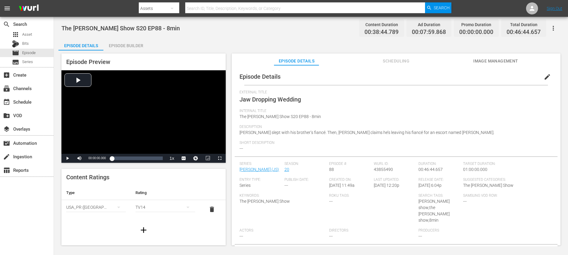
click at [118, 43] on div "Episode Builder" at bounding box center [125, 45] width 45 height 14
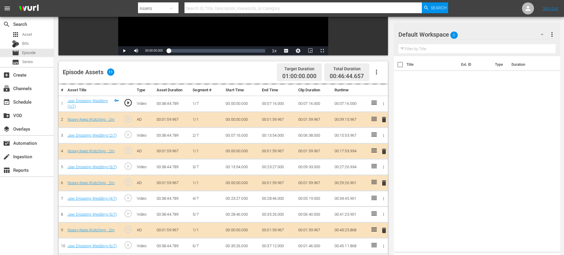
scroll to position [156, 0]
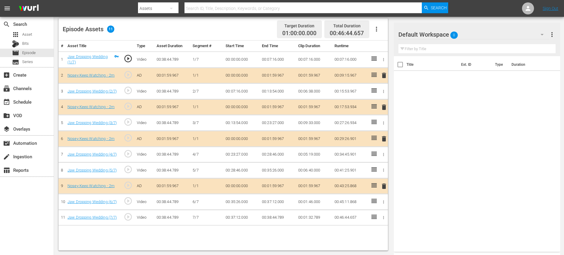
click at [383, 109] on span "delete" at bounding box center [383, 106] width 7 height 7
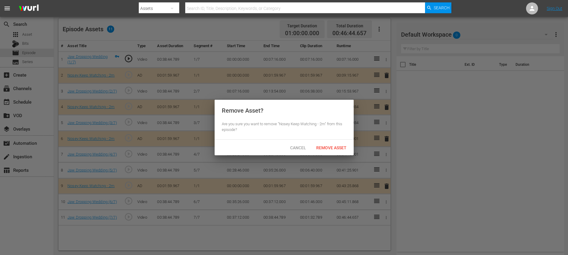
click at [332, 146] on span "Remove Asset" at bounding box center [331, 147] width 40 height 5
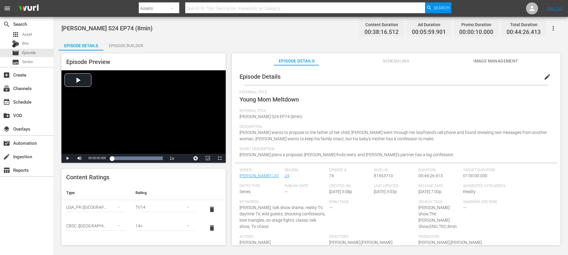
click at [125, 49] on div "Episode Builder" at bounding box center [125, 45] width 45 height 14
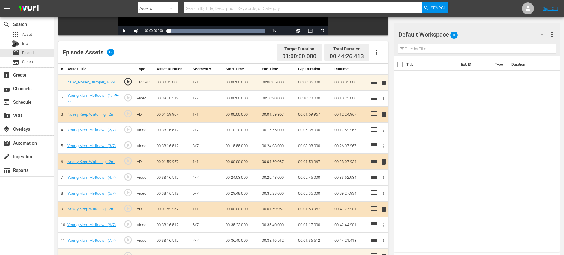
scroll to position [156, 0]
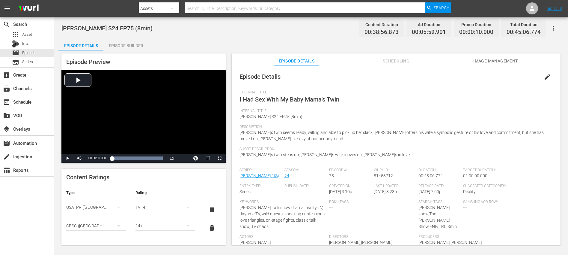
click at [132, 42] on div "Episode Builder" at bounding box center [125, 45] width 45 height 14
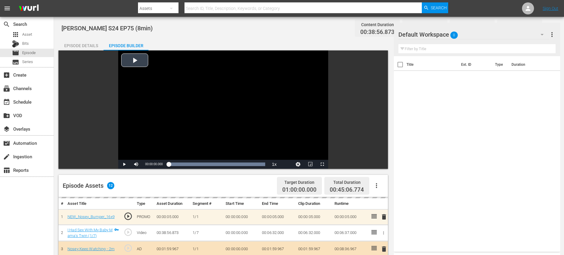
scroll to position [156, 0]
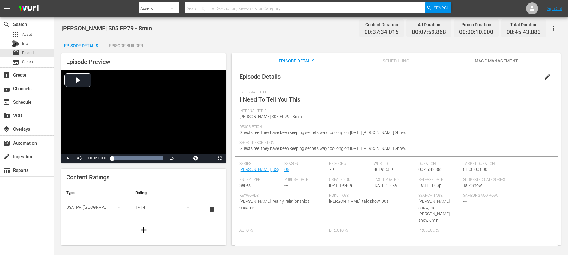
click at [134, 43] on div "Episode Builder" at bounding box center [125, 45] width 45 height 14
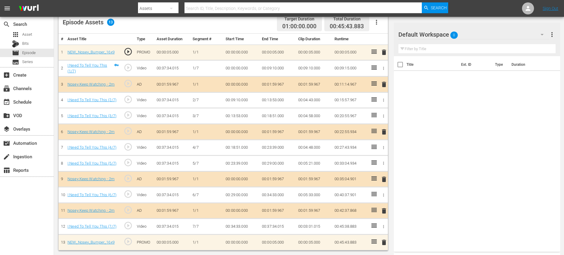
scroll to position [163, 0]
click at [383, 212] on span "delete" at bounding box center [383, 210] width 7 height 7
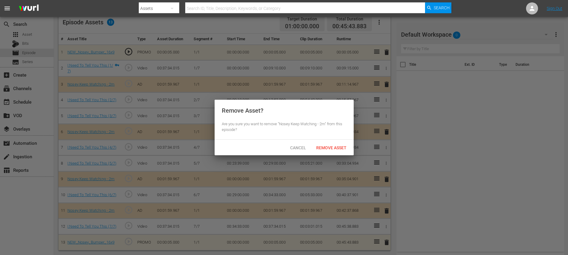
click at [328, 148] on span "Remove Asset" at bounding box center [331, 147] width 40 height 5
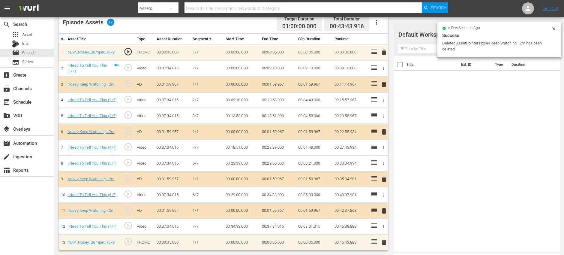
scroll to position [156, 0]
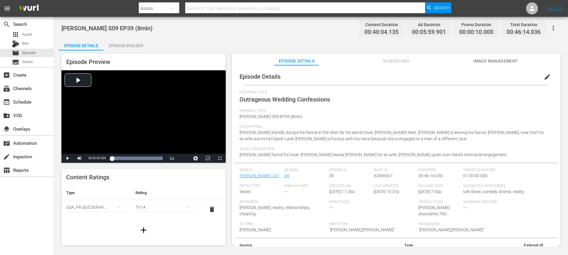
click at [129, 47] on div "Episode Builder" at bounding box center [125, 45] width 45 height 14
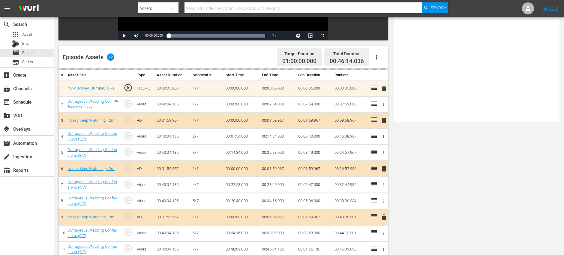
scroll to position [156, 0]
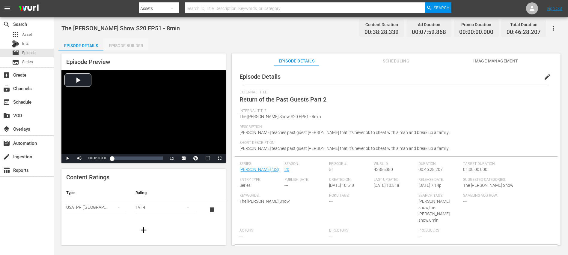
click at [132, 47] on div "Episode Builder" at bounding box center [125, 45] width 45 height 14
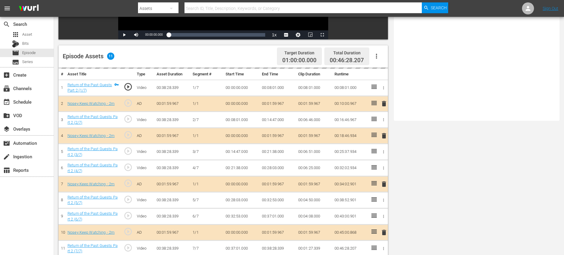
scroll to position [156, 0]
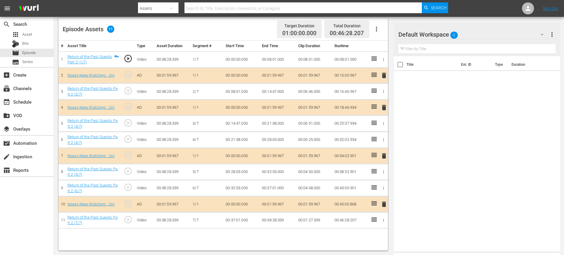
click at [382, 108] on span "delete" at bounding box center [383, 107] width 7 height 7
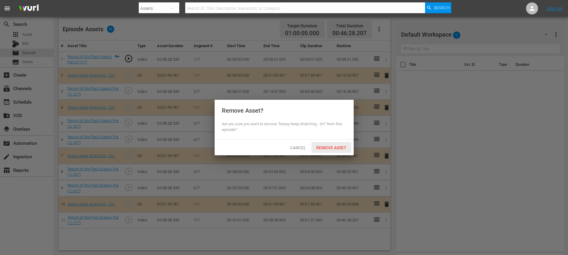
click at [321, 150] on span "Remove Asset" at bounding box center [331, 147] width 40 height 5
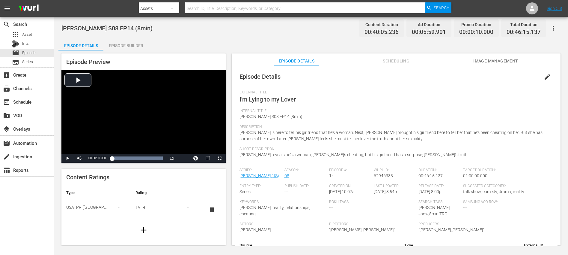
click at [121, 46] on div "Episode Builder" at bounding box center [125, 45] width 45 height 14
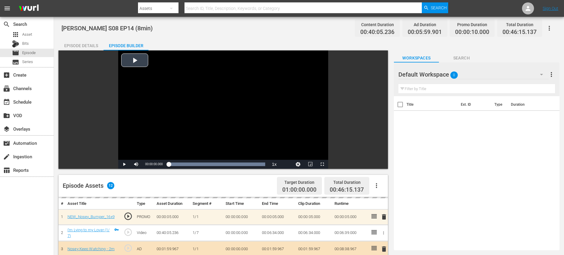
scroll to position [156, 0]
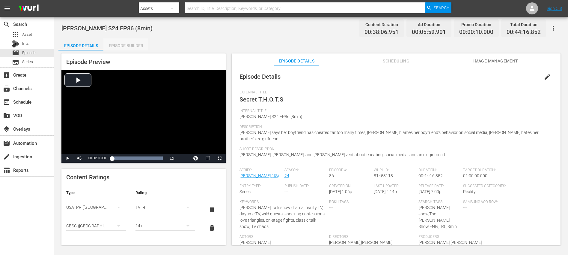
click at [129, 41] on div "Episode Builder" at bounding box center [125, 45] width 45 height 14
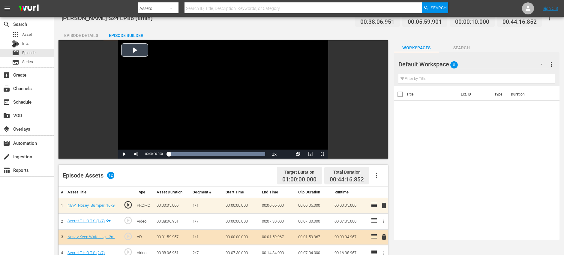
scroll to position [156, 0]
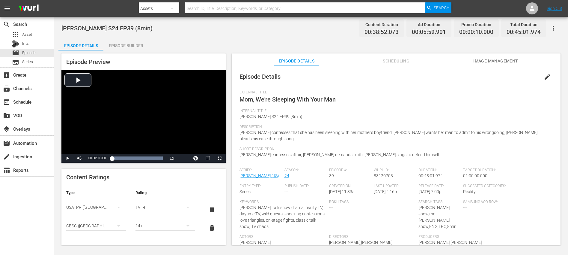
click at [137, 46] on div "Episode Builder" at bounding box center [125, 45] width 45 height 14
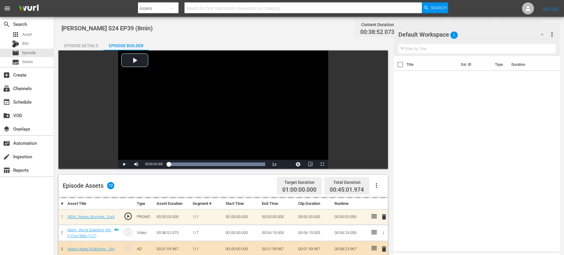
scroll to position [156, 0]
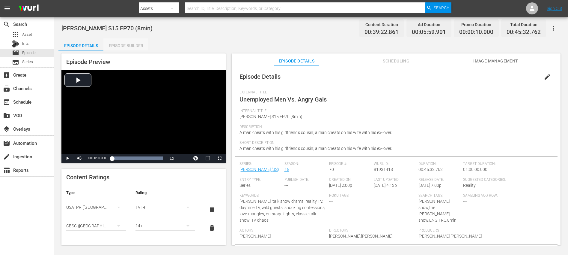
click at [122, 44] on div "Episode Builder" at bounding box center [125, 45] width 45 height 14
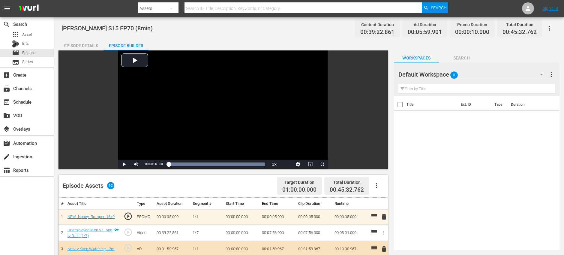
scroll to position [156, 0]
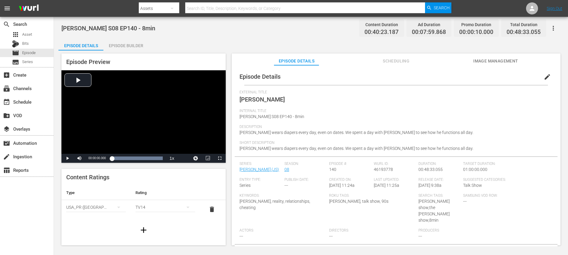
click at [124, 50] on div "Episode Builder" at bounding box center [125, 45] width 45 height 14
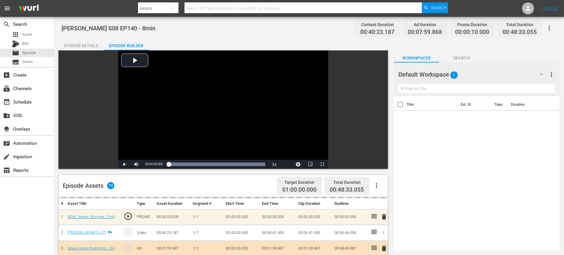
scroll to position [162, 0]
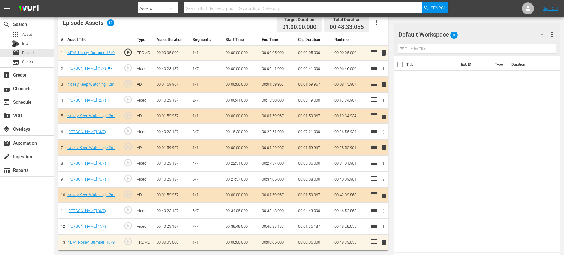
click at [385, 115] on span "delete" at bounding box center [383, 115] width 7 height 7
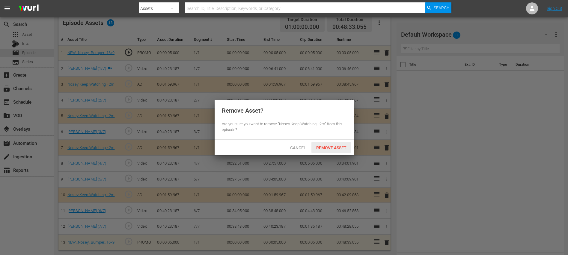
click at [319, 150] on span "Remove Asset" at bounding box center [331, 147] width 40 height 5
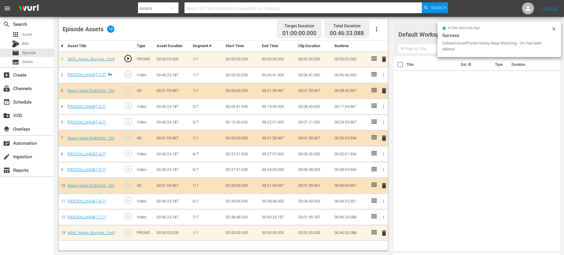
scroll to position [156, 0]
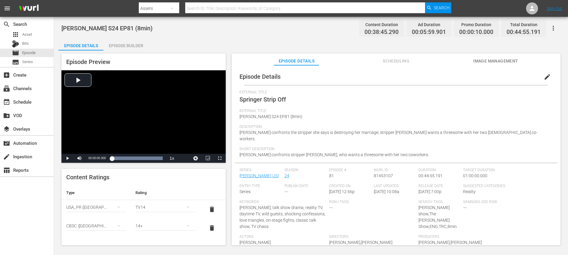
click at [118, 43] on div "Episode Builder" at bounding box center [125, 45] width 45 height 14
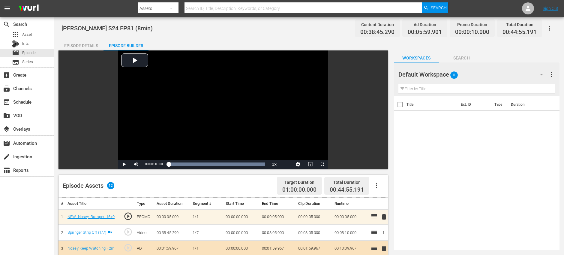
scroll to position [156, 0]
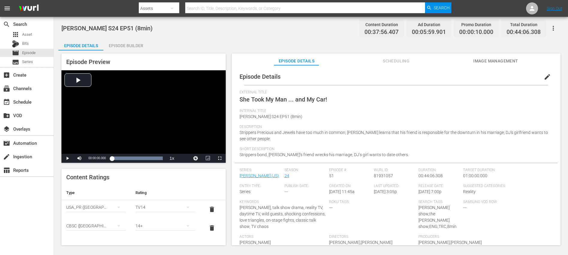
click at [132, 47] on div "Episode Builder" at bounding box center [125, 45] width 45 height 14
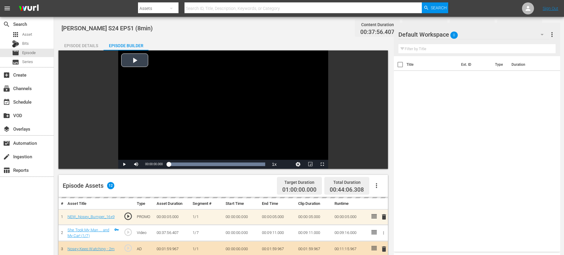
scroll to position [156, 0]
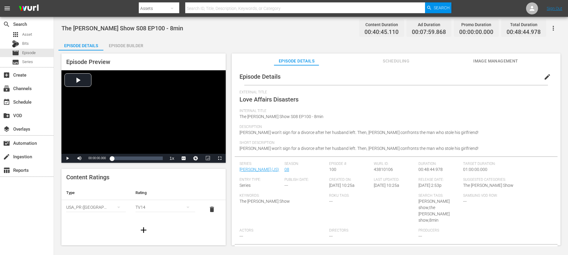
click at [131, 47] on div "Episode Builder" at bounding box center [125, 45] width 45 height 14
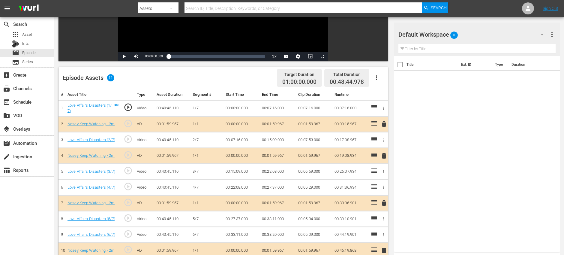
scroll to position [156, 0]
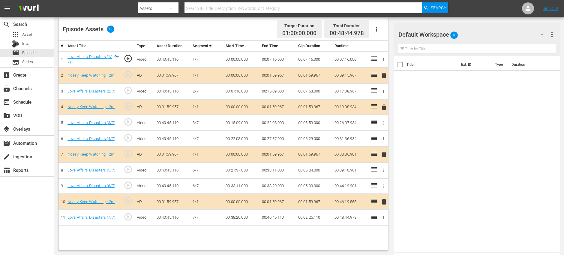
click at [383, 199] on span "delete" at bounding box center [383, 201] width 7 height 7
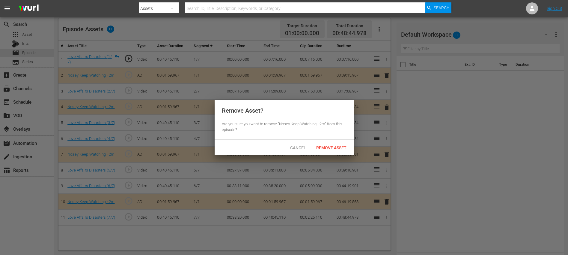
click at [334, 148] on span "Remove Asset" at bounding box center [331, 147] width 40 height 5
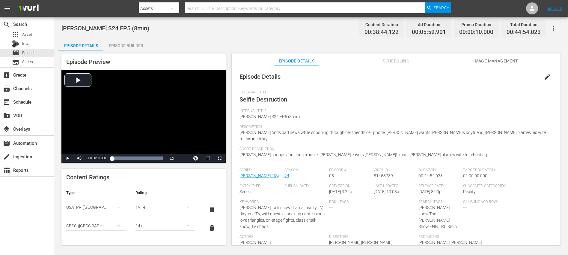
click at [131, 46] on div "Episode Builder" at bounding box center [125, 45] width 45 height 14
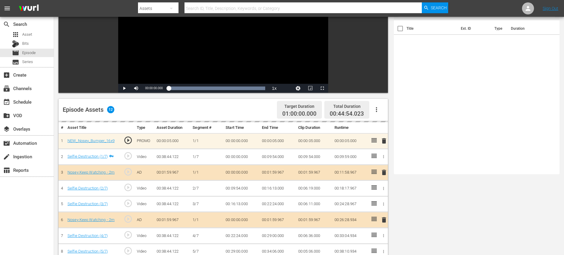
scroll to position [156, 0]
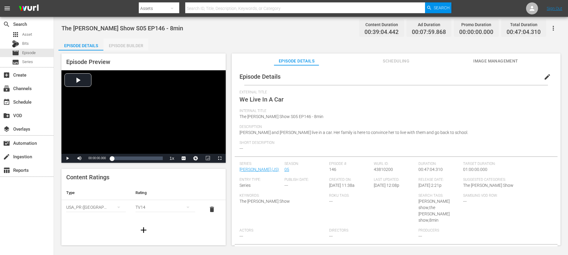
click at [133, 46] on div "Episode Builder" at bounding box center [125, 45] width 45 height 14
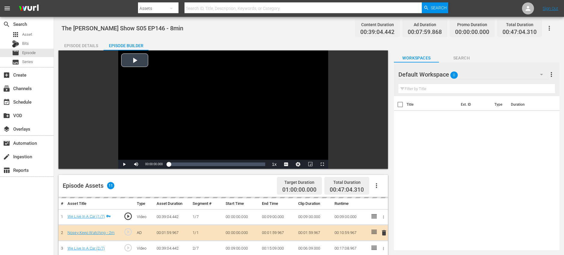
scroll to position [156, 0]
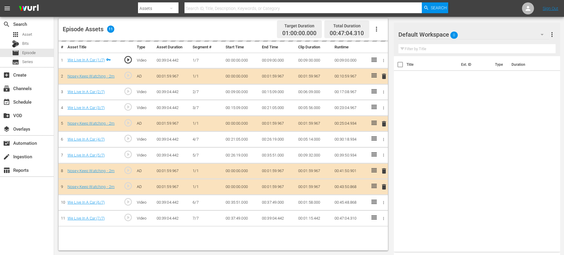
click at [385, 187] on div "delete" at bounding box center [382, 186] width 5 height 9
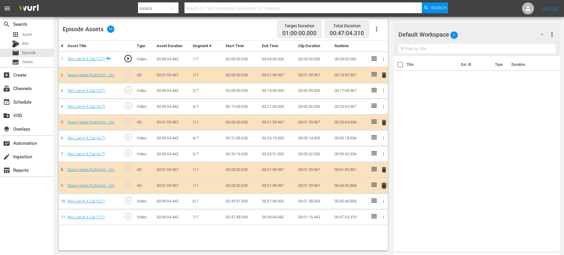
click at [383, 186] on span "delete" at bounding box center [383, 185] width 7 height 7
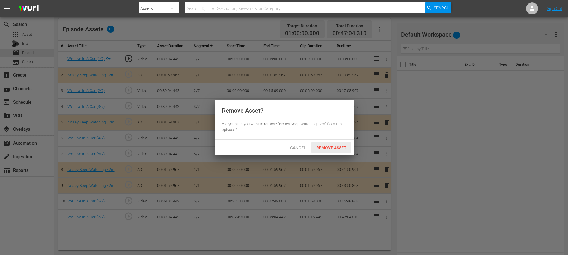
click at [315, 145] on span "Remove Asset" at bounding box center [331, 147] width 40 height 5
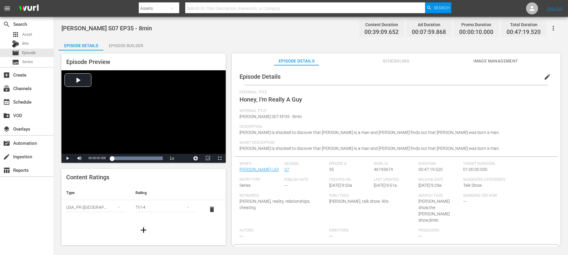
click at [121, 46] on div "Episode Builder" at bounding box center [125, 45] width 45 height 14
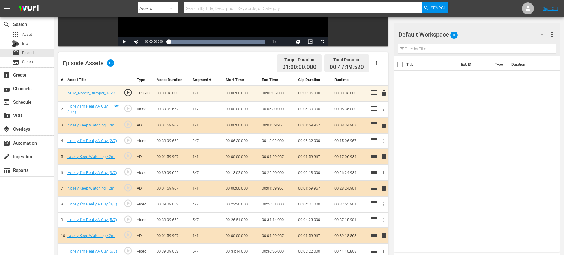
scroll to position [163, 0]
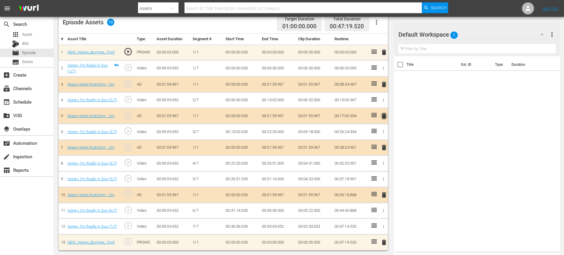
click at [383, 116] on span "delete" at bounding box center [383, 115] width 7 height 7
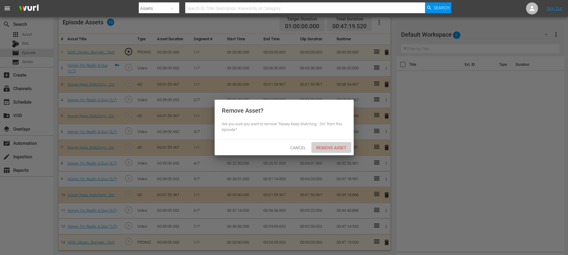
click at [317, 146] on span "Remove Asset" at bounding box center [331, 147] width 40 height 5
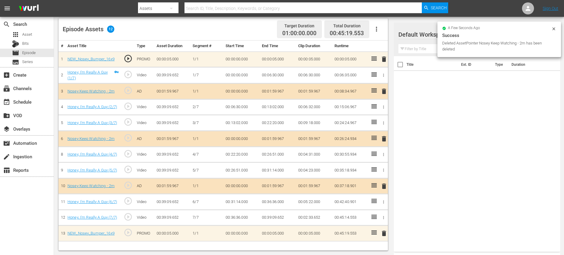
scroll to position [156, 0]
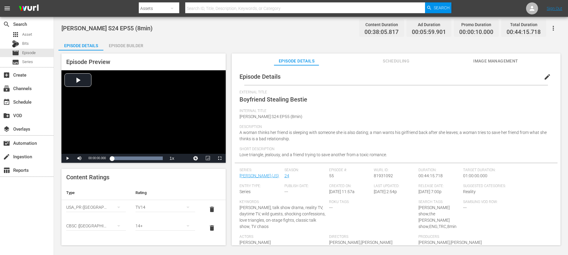
click at [122, 47] on div "Episode Builder" at bounding box center [125, 45] width 45 height 14
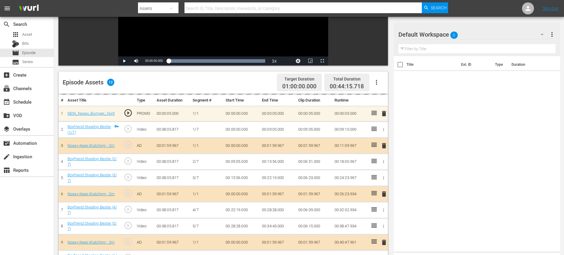
scroll to position [156, 0]
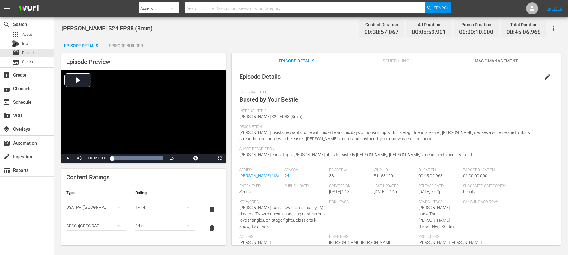
click at [129, 44] on div "Episode Builder" at bounding box center [125, 45] width 45 height 14
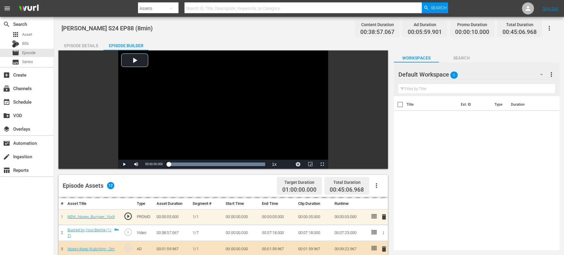
scroll to position [156, 0]
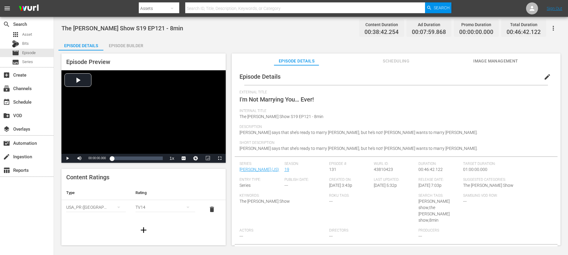
click at [137, 44] on div "Episode Builder" at bounding box center [125, 45] width 45 height 14
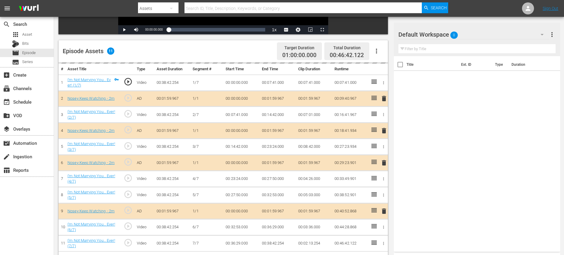
scroll to position [156, 0]
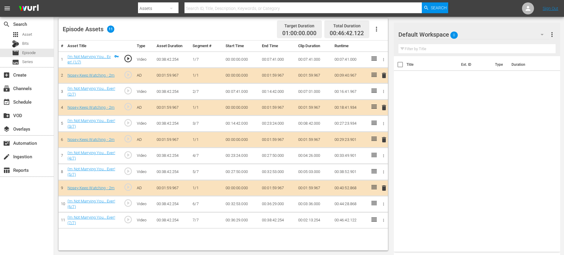
click at [385, 108] on span "delete" at bounding box center [383, 107] width 7 height 7
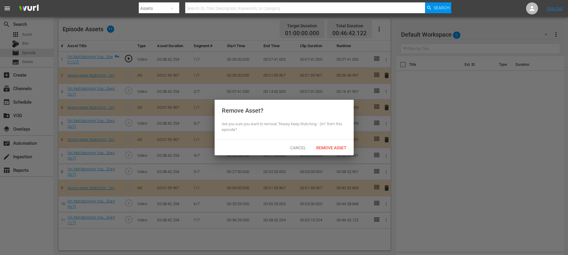
click at [321, 146] on span "Remove Asset" at bounding box center [331, 147] width 40 height 5
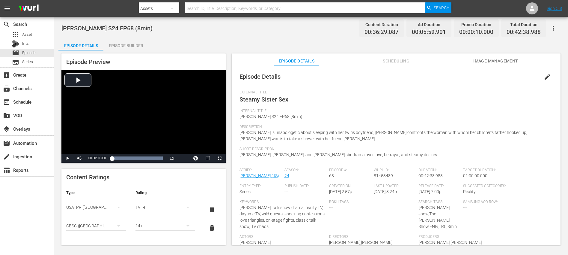
click at [125, 46] on div "Episode Builder" at bounding box center [125, 45] width 45 height 14
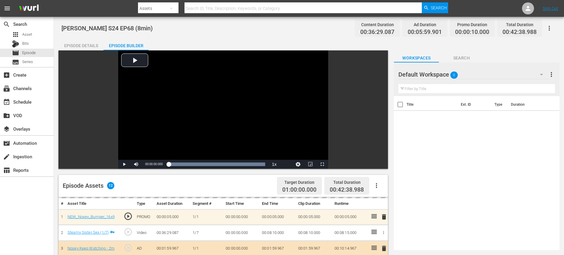
scroll to position [156, 0]
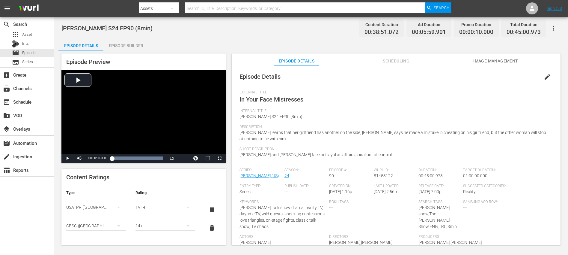
drag, startPoint x: 136, startPoint y: 35, endPoint x: 138, endPoint y: 43, distance: 7.4
click at [136, 35] on div "Jerry Springer S24 EP90 (8min) Content Duration 00:38:51.072 Ad Duration 00:05:…" at bounding box center [311, 131] width 514 height 229
click at [138, 46] on div "Episode Builder" at bounding box center [125, 45] width 45 height 14
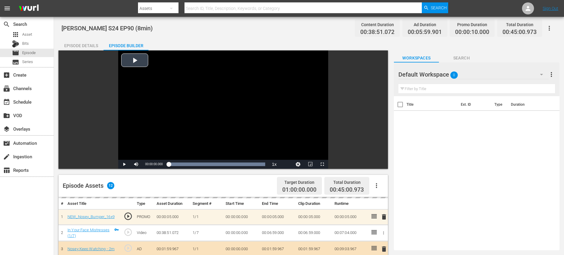
scroll to position [156, 0]
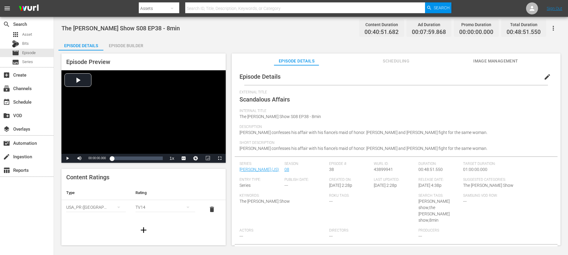
click at [140, 43] on div "Episode Builder" at bounding box center [125, 45] width 45 height 14
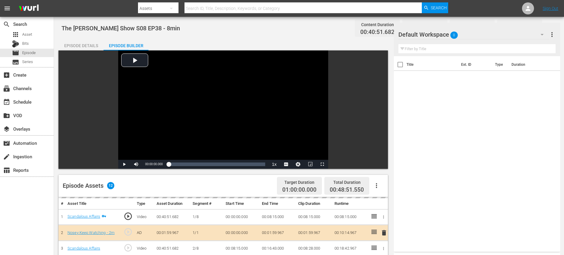
scroll to position [156, 0]
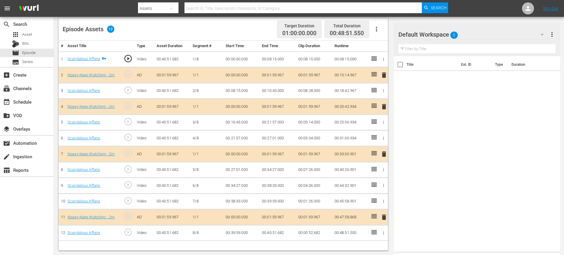
click at [384, 105] on span "delete" at bounding box center [383, 106] width 7 height 7
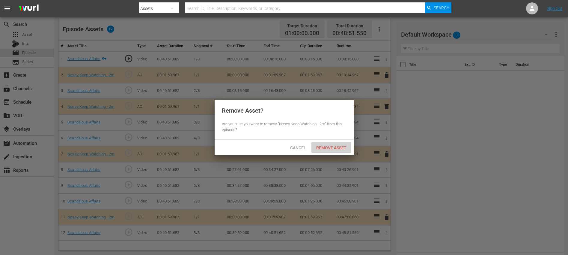
click at [329, 144] on div "Remove Asset" at bounding box center [331, 147] width 40 height 11
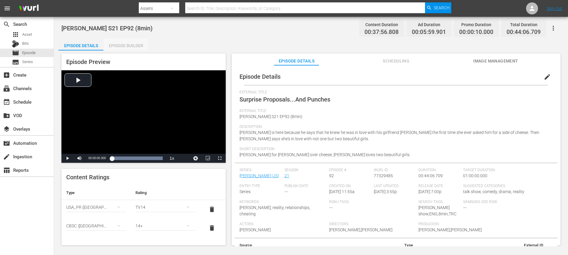
click at [128, 43] on div "Episode Builder" at bounding box center [125, 45] width 45 height 14
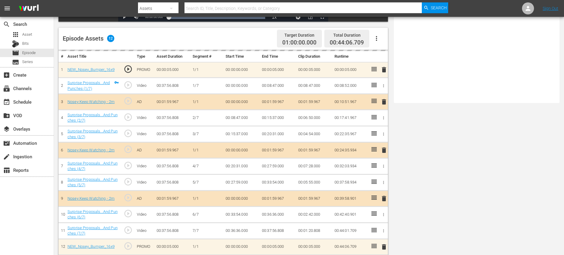
scroll to position [156, 0]
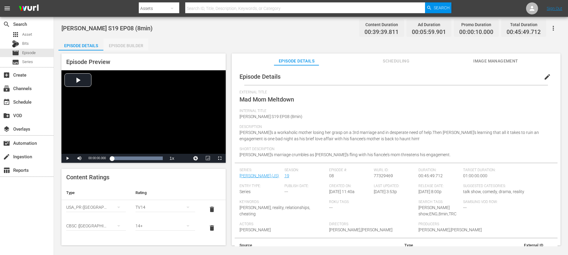
click at [132, 48] on div "Episode Builder" at bounding box center [125, 45] width 45 height 14
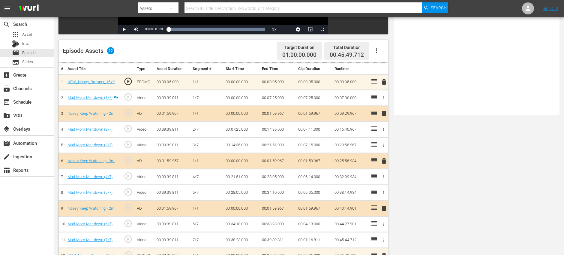
scroll to position [156, 0]
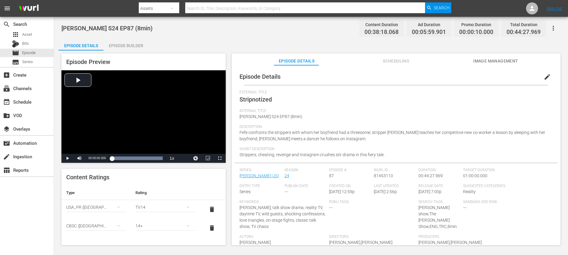
click at [129, 43] on div "Episode Builder" at bounding box center [125, 45] width 45 height 14
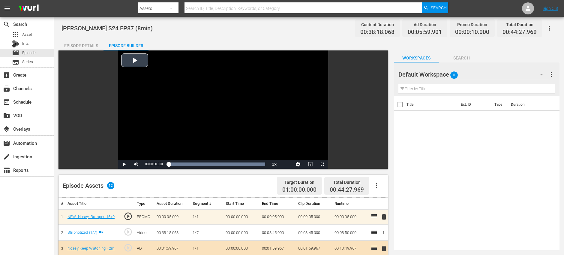
scroll to position [156, 0]
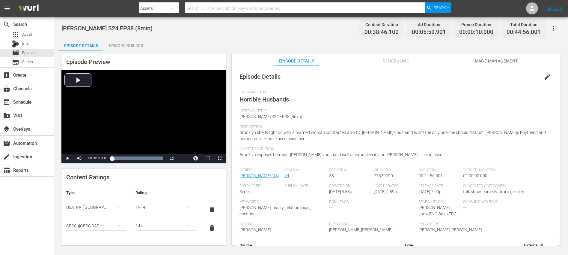
click at [131, 43] on div "Episode Builder" at bounding box center [125, 45] width 45 height 14
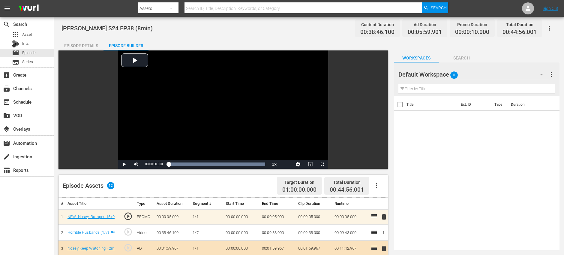
scroll to position [156, 0]
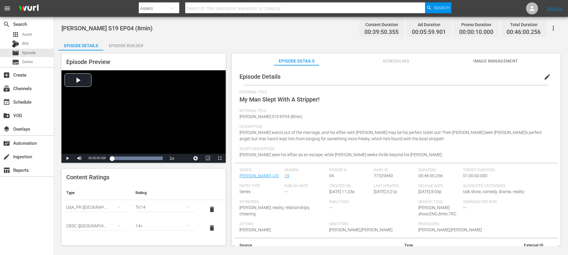
click at [126, 46] on div "Episode Builder" at bounding box center [125, 45] width 45 height 14
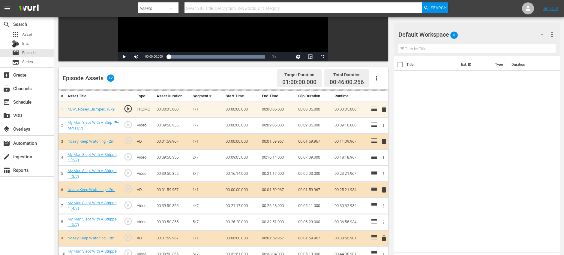
scroll to position [156, 0]
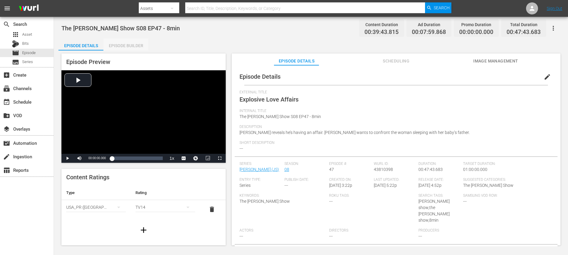
click at [138, 42] on div "Episode Builder" at bounding box center [125, 45] width 45 height 14
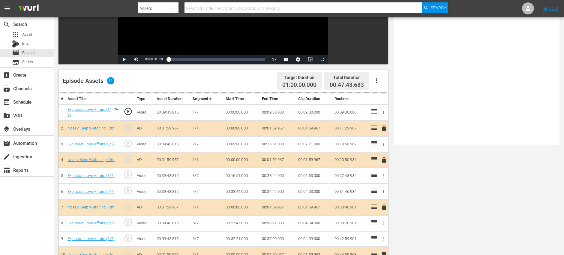
scroll to position [156, 0]
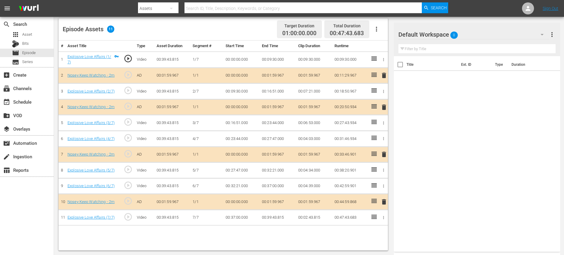
click at [386, 104] on span "delete" at bounding box center [383, 106] width 7 height 7
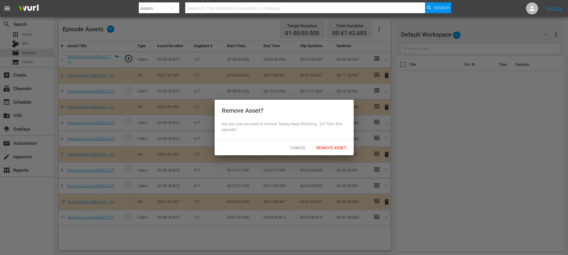
click at [332, 134] on div "Remove Asset? Are you sure you want to remove "Nosey Keep Watching - 2m" from t…" at bounding box center [284, 120] width 139 height 40
click at [331, 149] on span "Remove Asset" at bounding box center [331, 147] width 40 height 5
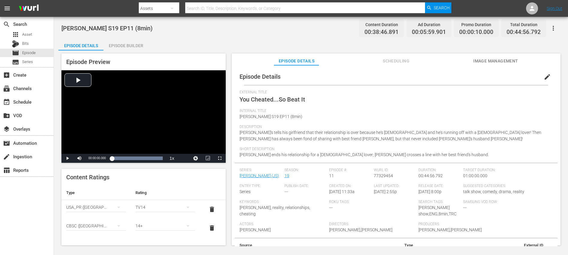
click at [131, 43] on div "Episode Builder" at bounding box center [125, 45] width 45 height 14
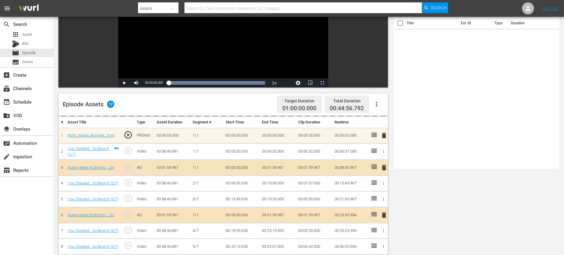
scroll to position [156, 0]
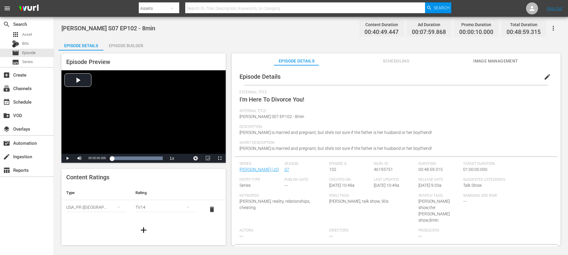
click at [129, 45] on div "Episode Builder" at bounding box center [125, 45] width 45 height 14
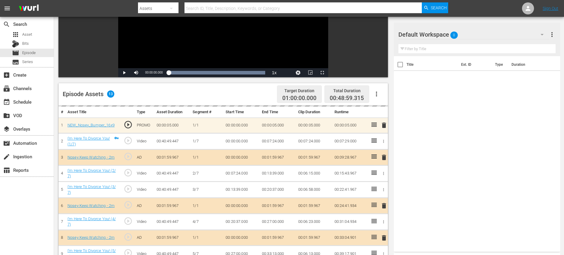
scroll to position [166, 0]
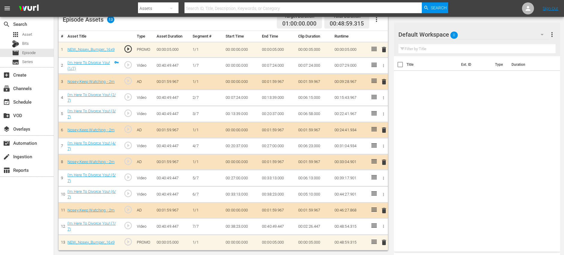
click at [383, 161] on span "delete" at bounding box center [383, 161] width 7 height 7
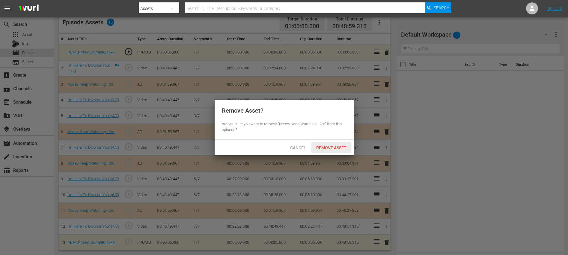
click at [328, 149] on span "Remove Asset" at bounding box center [331, 147] width 40 height 5
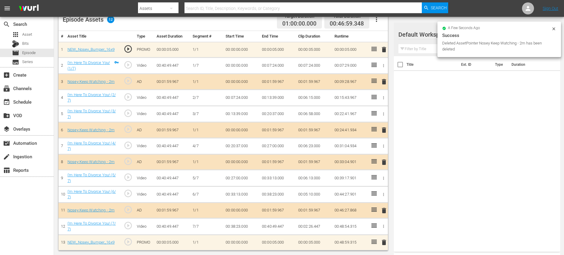
scroll to position [156, 0]
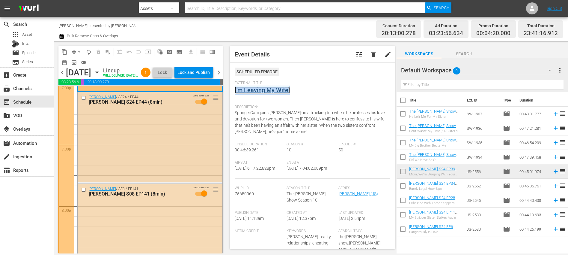
scroll to position [2337, 0]
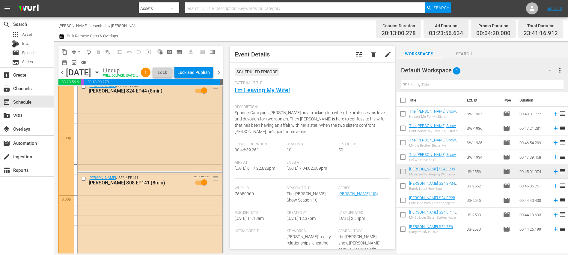
click at [172, 146] on div "Jerry Springer / SE24 / EP44: Jerry Springer S24 EP44 (8min) AUTO-SCHEDULED reo…" at bounding box center [150, 126] width 145 height 90
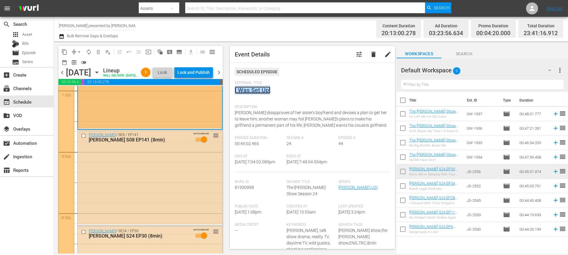
scroll to position [2382, 0]
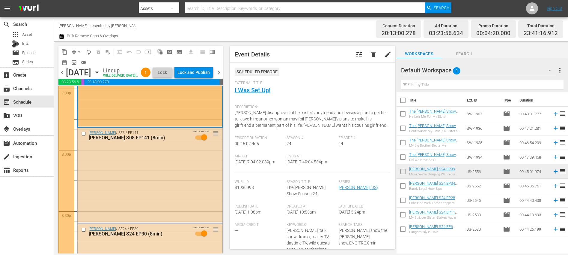
click at [171, 186] on div "Jerry Springer / SE8 / EP141: Jerry Springer S08 EP141 (8min) AUTO-SCHEDULED re…" at bounding box center [150, 175] width 145 height 94
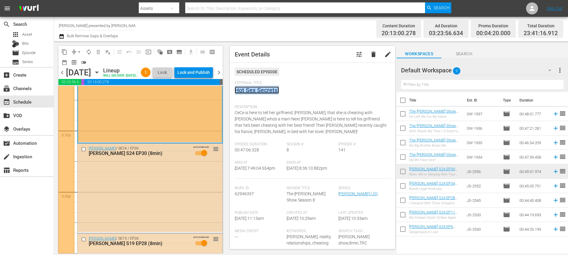
scroll to position [2477, 0]
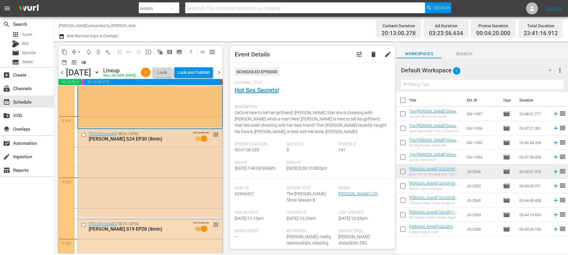
click at [174, 189] on div "Jerry Springer / SE24 / EP30: Jerry Springer S24 EP30 (8min) AUTO-SCHEDULED reo…" at bounding box center [150, 173] width 145 height 88
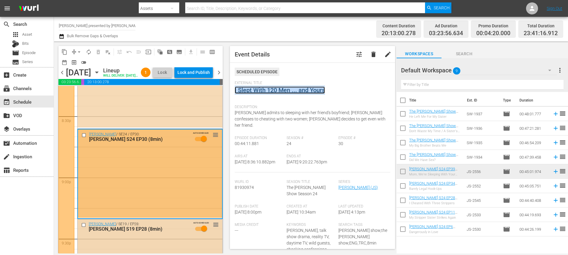
scroll to position [2586, 0]
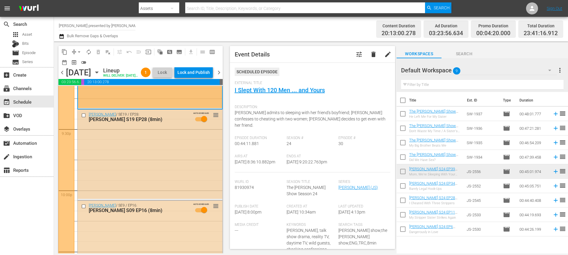
click at [177, 170] on div "Jerry Springer / SE19 / EP28: Jerry Springer S19 EP28 (8min) AUTO-SCHEDULED reo…" at bounding box center [150, 153] width 145 height 89
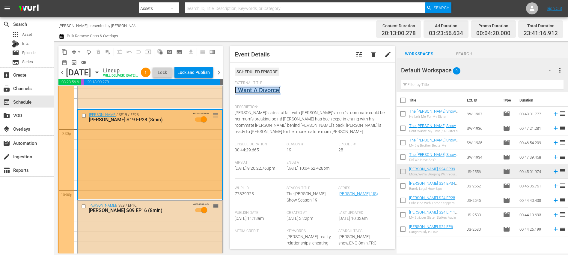
scroll to position [2698, 0]
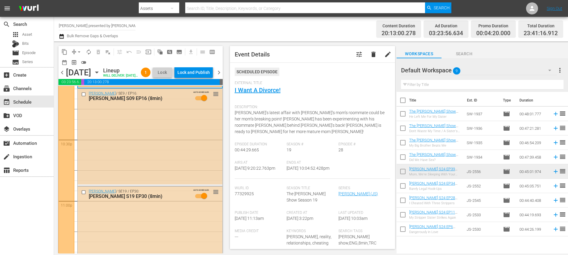
click at [161, 149] on div "Jerry Springer / SE9 / EP16: Jerry Springer S09 EP16 (8min) AUTO-SCHEDULED reor…" at bounding box center [150, 136] width 145 height 96
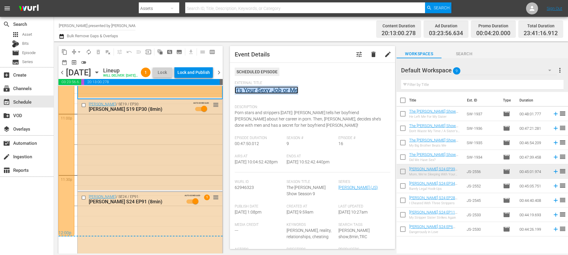
scroll to position [2799, 0]
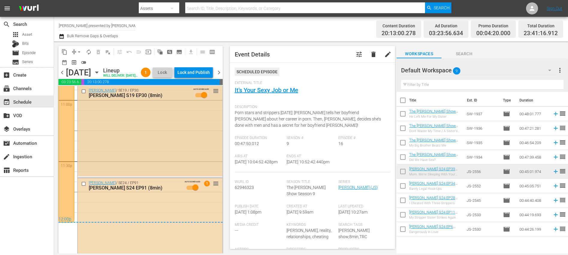
click at [159, 149] on div "Jerry Springer / SE19 / EP30: Jerry Springer S19 EP30 (8min) AUTO-SCHEDULED reo…" at bounding box center [150, 130] width 145 height 91
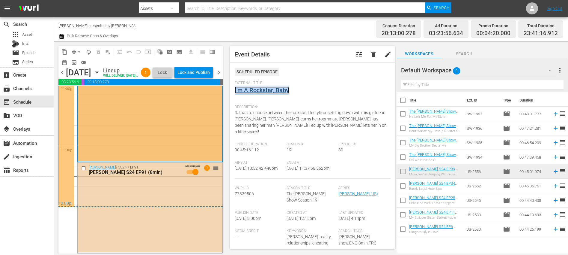
scroll to position [2824, 0]
click at [178, 191] on div "Jerry Springer / SE24 / EP91: Jerry Springer S24 EP91 (8min) AUTO-SCHEDULED 1 r…" at bounding box center [150, 207] width 145 height 90
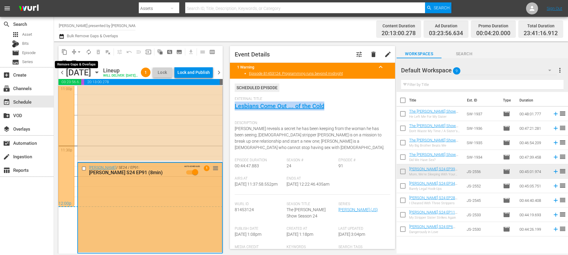
click at [78, 51] on span "arrow_drop_down" at bounding box center [79, 52] width 6 height 6
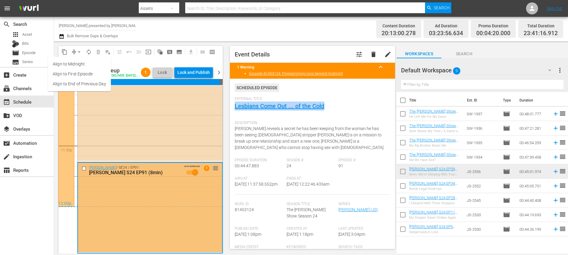
click at [86, 86] on li "Align to End of Previous Day" at bounding box center [79, 84] width 63 height 10
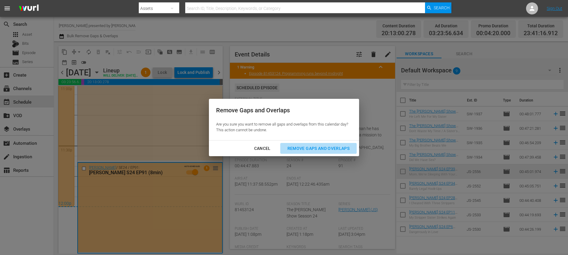
click at [309, 146] on div "Remove Gaps and Overlaps" at bounding box center [319, 147] width 72 height 7
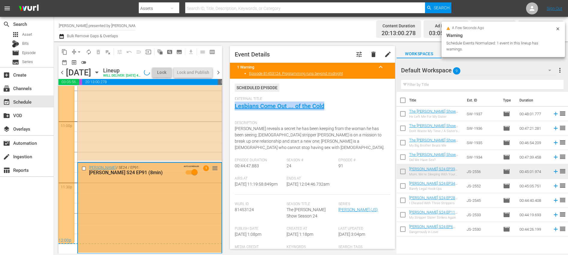
scroll to position [2783, 0]
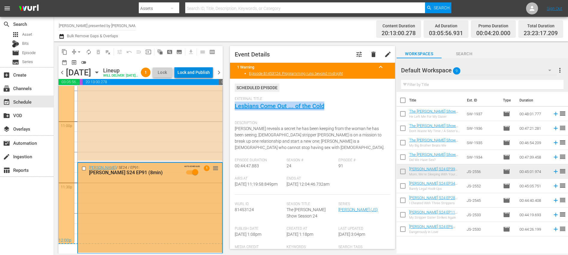
click at [198, 74] on div "Lock and Publish" at bounding box center [193, 72] width 32 height 11
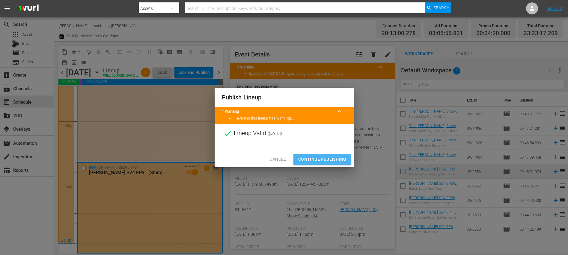
drag, startPoint x: 317, startPoint y: 157, endPoint x: 307, endPoint y: 153, distance: 10.0
click at [317, 157] on span "Continue Publishing" at bounding box center [322, 158] width 48 height 7
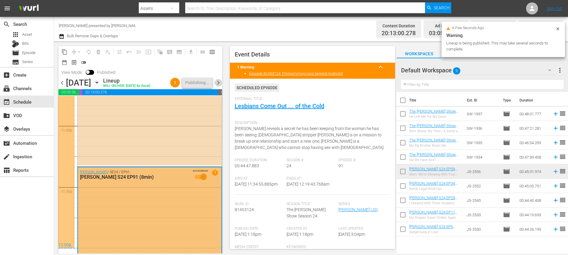
click at [220, 82] on span "chevron_right" at bounding box center [218, 82] width 7 height 7
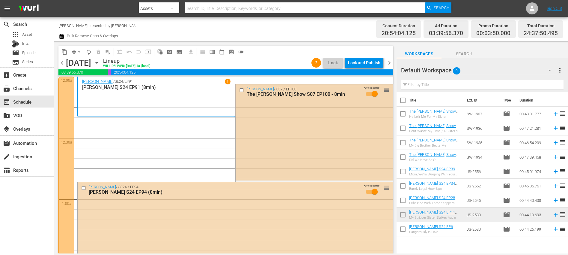
click at [270, 134] on div "Jerry Springer / SE7 / EP100: The Jerry Springer Show S07 EP100 - 8min AUTO-SCH…" at bounding box center [314, 132] width 157 height 96
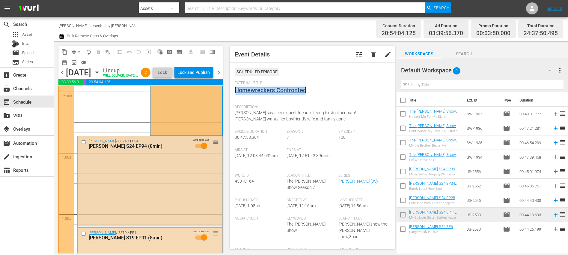
scroll to position [86, 0]
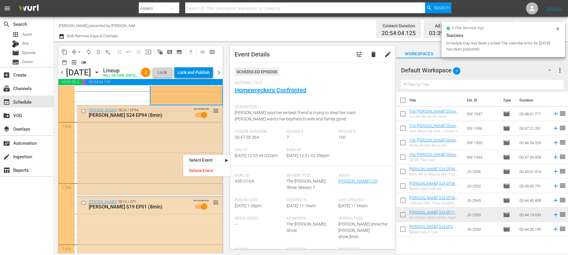
click at [189, 144] on div "Jerry Springer / SE24 / EP94: Jerry Springer S24 EP94 (8min) AUTO-SCHEDULED reo…" at bounding box center [150, 150] width 145 height 90
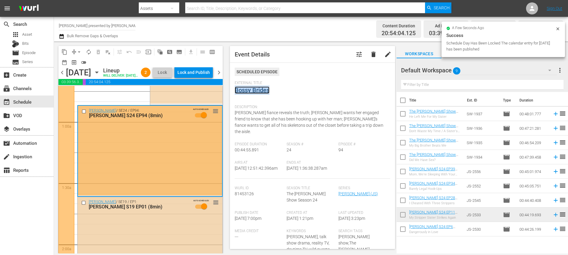
scroll to position [192, 0]
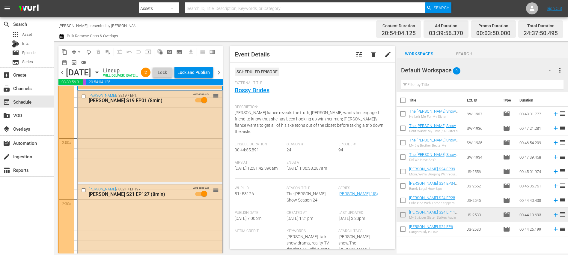
drag, startPoint x: 170, startPoint y: 150, endPoint x: 166, endPoint y: 142, distance: 8.7
click at [166, 142] on div "Jerry Springer / SE19 / EP1: Jerry Springer S19 EP01 (8min) AUTO-SCHEDULED reor…" at bounding box center [150, 136] width 145 height 91
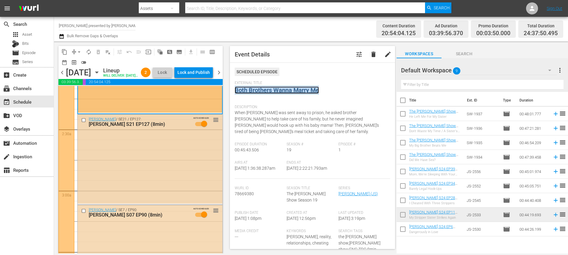
scroll to position [269, 0]
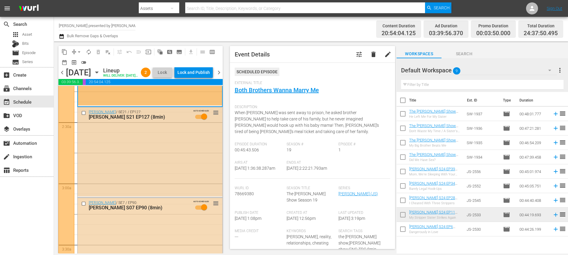
click at [181, 156] on div "Jerry Springer / SE21 / EP127: Jerry Springer S21 EP127 (8min) AUTO-SCHEDULED r…" at bounding box center [150, 151] width 145 height 89
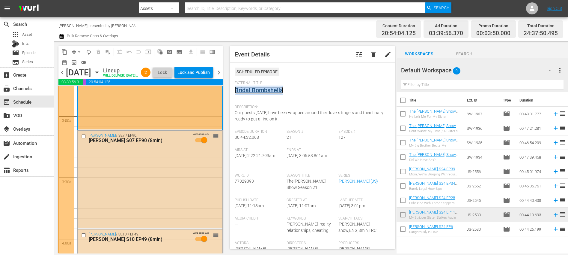
scroll to position [374, 0]
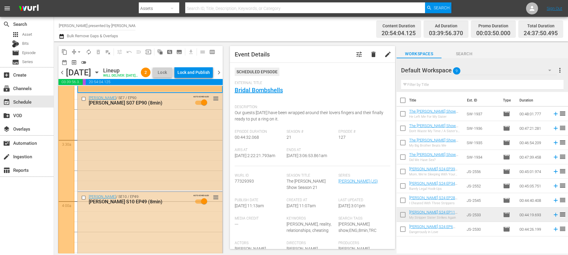
click at [181, 147] on div "Jerry Springer / SE7 / EP90: Jerry Springer S07 EP90 (8min) AUTO-SCHEDULED reor…" at bounding box center [150, 141] width 145 height 97
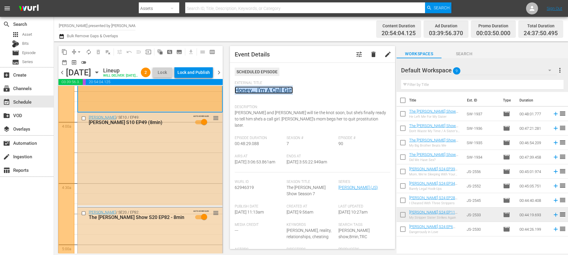
scroll to position [466, 0]
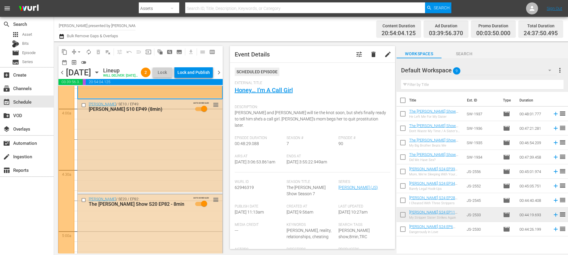
click at [171, 155] on div "Jerry Springer / SE10 / EP49: Jerry Springer S10 EP49 (8min) AUTO-SCHEDULED reo…" at bounding box center [150, 145] width 145 height 93
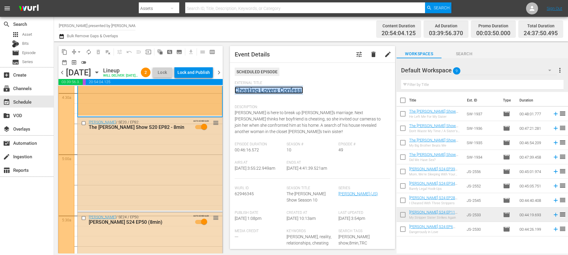
scroll to position [557, 0]
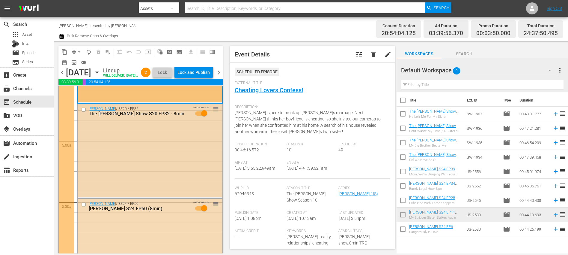
click at [157, 151] on div "Jerry Springer / SE20 / EP82: The Jerry Springer Show S20 EP82 - 8min AUTO-SCHE…" at bounding box center [150, 150] width 145 height 93
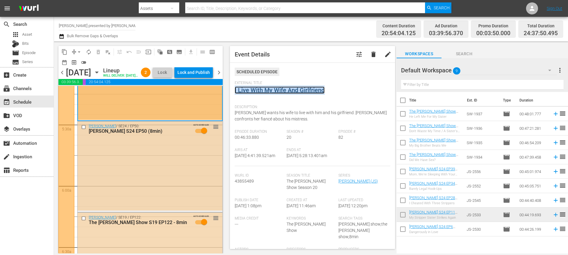
scroll to position [634, 0]
click at [168, 184] on div "Jerry Springer / SE24 / EP50: Jerry Springer S24 EP50 (8min) AUTO-SCHEDULED reo…" at bounding box center [150, 165] width 145 height 89
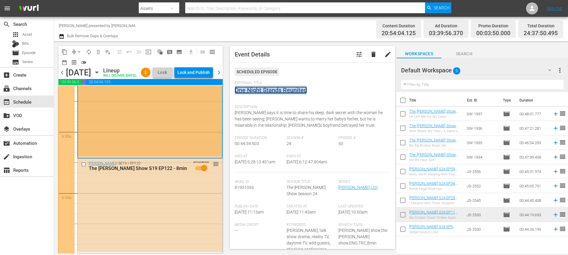
scroll to position [736, 0]
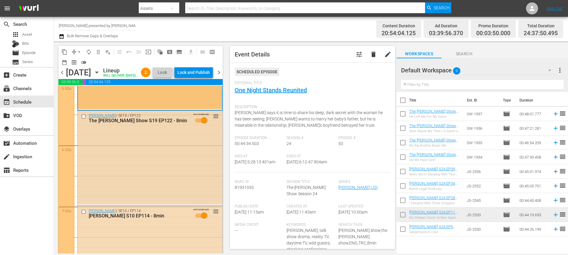
click at [174, 154] on div "Jerry Springer / SE19 / EP122: The Jerry Springer Show S19 EP122 - 8min AUTO-SC…" at bounding box center [150, 158] width 145 height 94
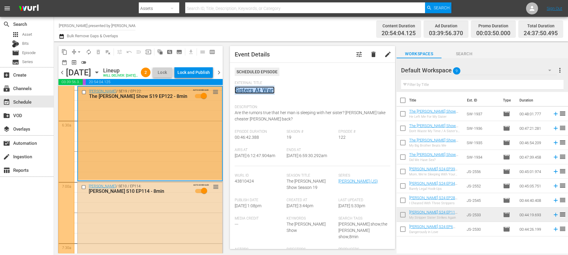
scroll to position [827, 0]
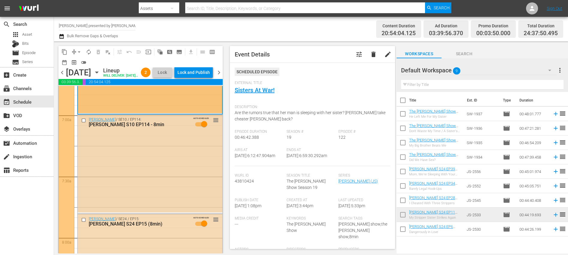
click at [173, 155] on div "Jerry Springer / SE10 / EP114: Jerry Springer S10 EP114 - 8min AUTO-SCHEDULED r…" at bounding box center [150, 163] width 145 height 97
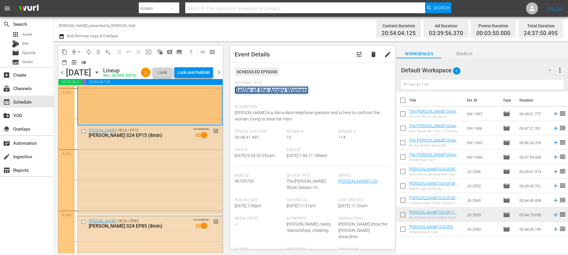
scroll to position [916, 0]
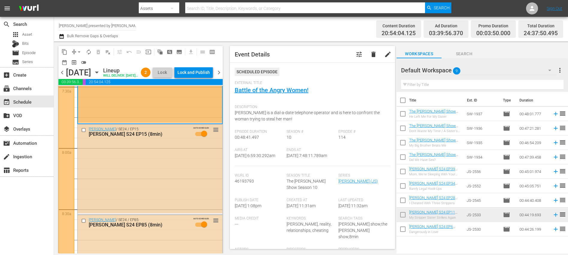
click at [168, 177] on div "Jerry Springer / SE24 / EP15: Jerry Springer S24 EP15 (8min) AUTO-SCHEDULED reo…" at bounding box center [150, 168] width 145 height 89
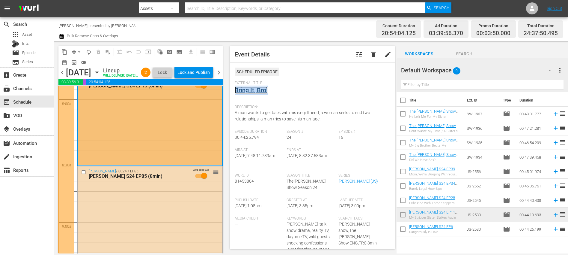
scroll to position [1009, 0]
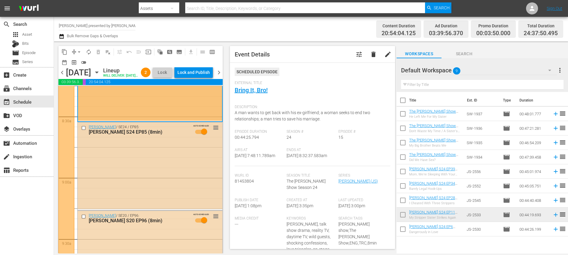
click at [174, 167] on div "Jerry Springer / SE24 / EP85: Jerry Springer S24 EP85 (8min) AUTO-SCHEDULED reo…" at bounding box center [150, 165] width 145 height 87
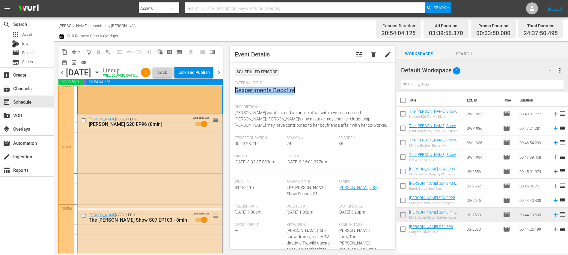
scroll to position [1120, 0]
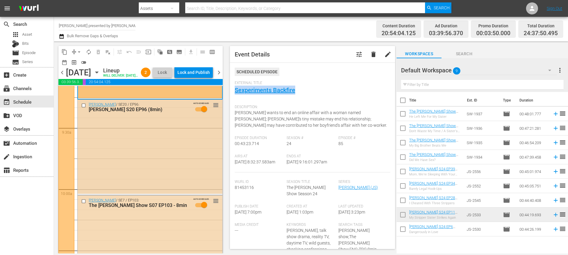
click at [162, 160] on div "Jerry Springer / SE20 / EP96: Jerry Springer S20 EP96 (8min) AUTO-SCHEDULED reo…" at bounding box center [150, 147] width 145 height 94
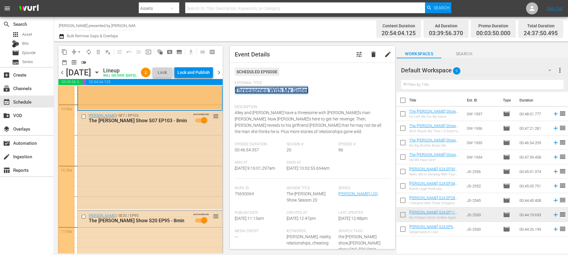
scroll to position [1207, 0]
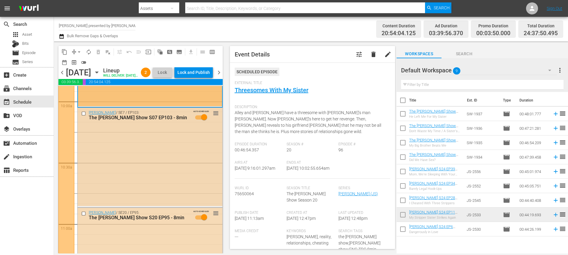
click at [171, 150] on div "Jerry Springer / SE7 / EP103: The Jerry Springer Show S07 EP103 - 8min AUTO-SCH…" at bounding box center [150, 157] width 145 height 98
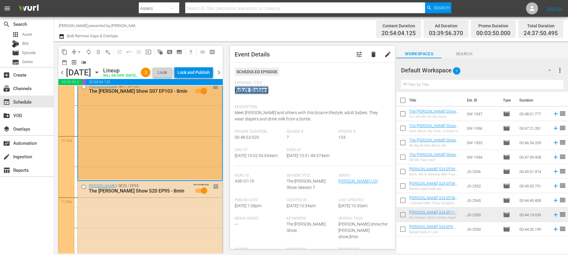
scroll to position [1297, 0]
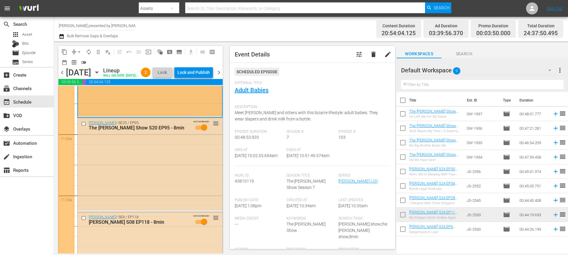
click at [159, 154] on div "Jerry Springer / SE20 / EP95: The Jerry Springer Show S20 EP95 - 8min AUTO-SCHE…" at bounding box center [150, 164] width 145 height 92
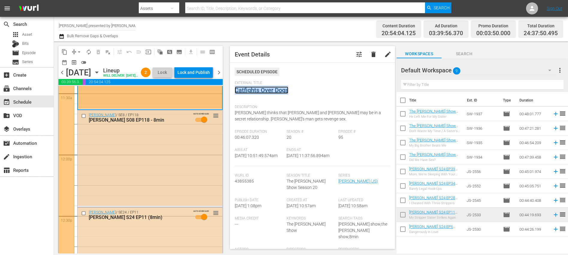
scroll to position [1404, 0]
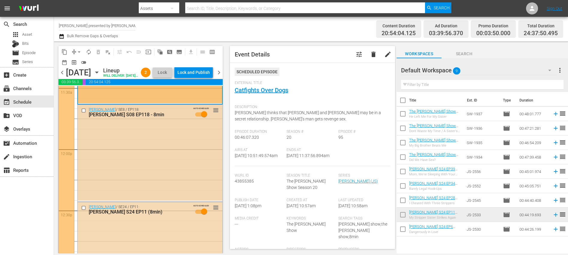
click at [152, 159] on div "Jerry Springer / SE8 / EP118: Jerry Springer S08 EP118 - 8min AUTO-SCHEDULED re…" at bounding box center [150, 152] width 145 height 95
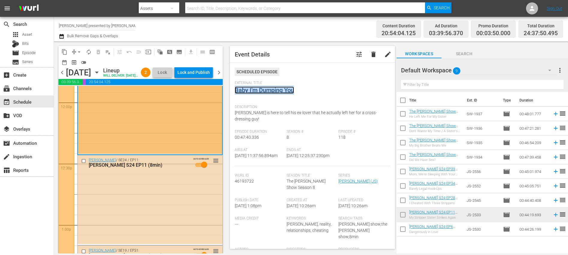
scroll to position [1507, 0]
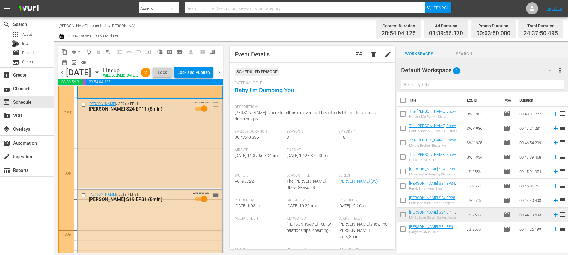
click at [165, 163] on div "Jerry Springer / SE24 / EP11: Jerry Springer S24 EP11 (8min) AUTO-SCHEDULED reo…" at bounding box center [150, 143] width 145 height 88
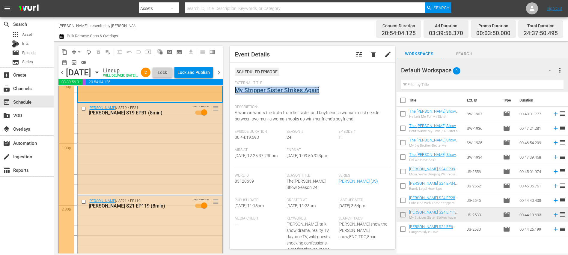
scroll to position [1613, 0]
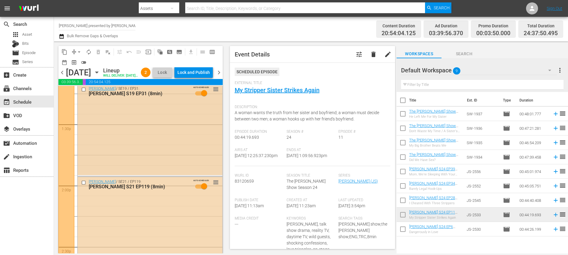
click at [163, 168] on div "Jerry Springer / SE19 / EP31: Jerry Springer S19 EP31 (8min) AUTO-SCHEDULED reo…" at bounding box center [150, 129] width 145 height 91
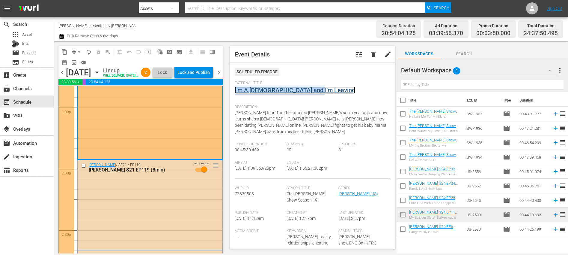
scroll to position [1660, 0]
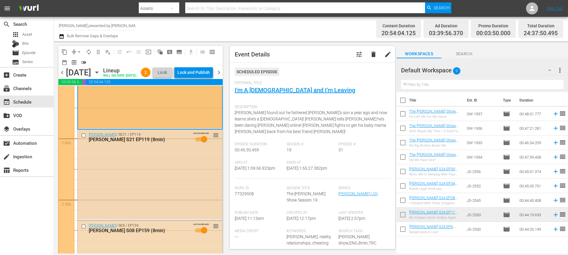
click at [176, 176] on div "Jerry Springer / SE21 / EP119: Jerry Springer S21 EP119 (8min) AUTO-SCHEDULED r…" at bounding box center [150, 173] width 145 height 89
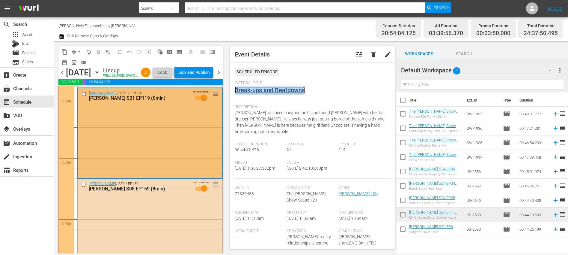
scroll to position [1707, 0]
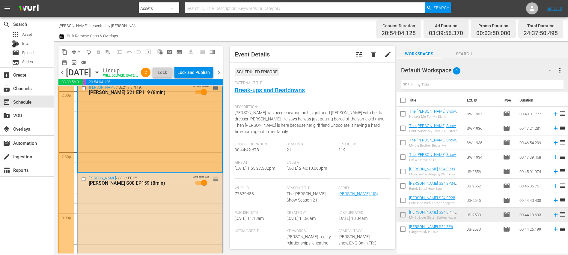
click at [172, 214] on div "Jerry Springer / SE8 / EP159: Jerry Springer S08 EP159 (8min) AUTO-SCHEDULED re…" at bounding box center [150, 220] width 145 height 95
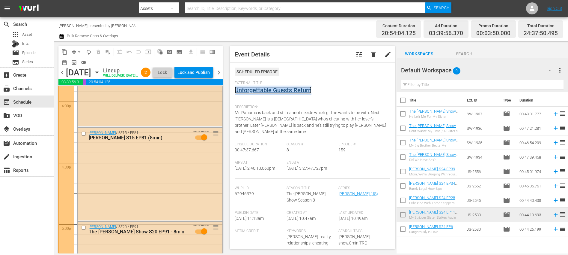
scroll to position [1942, 0]
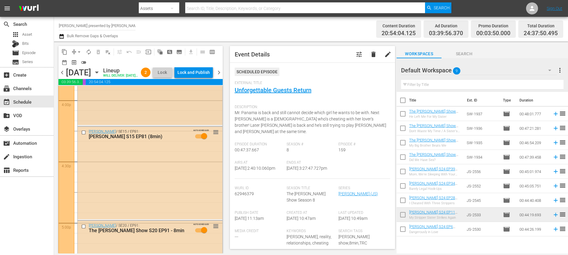
click at [167, 106] on div "Jerry Springer / SE19 / EP32: Jerry Springer S19 EP32 (8min) AUTO-SCHEDULED reo…" at bounding box center [150, 80] width 145 height 90
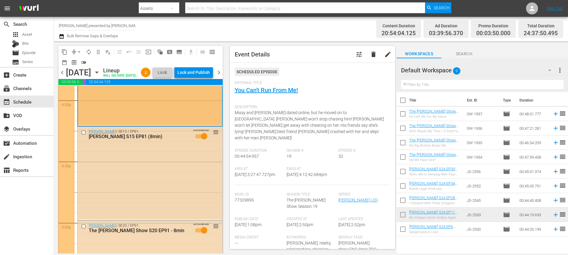
click at [182, 176] on div "Jerry Springer / SE15 / EP81: Jerry Springer S15 EP81 (8min) AUTO-SCHEDULED reo…" at bounding box center [150, 173] width 145 height 92
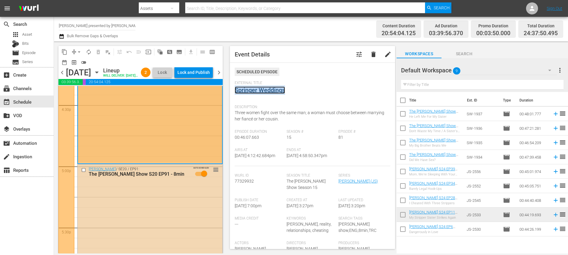
scroll to position [2050, 0]
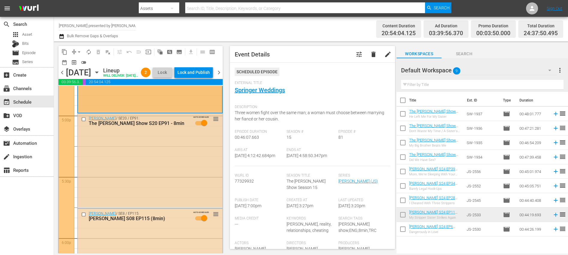
click at [172, 170] on div "Jerry Springer / SE20 / EP91: The Jerry Springer Show S20 EP91 - 8min AUTO-SCHE…" at bounding box center [150, 159] width 145 height 93
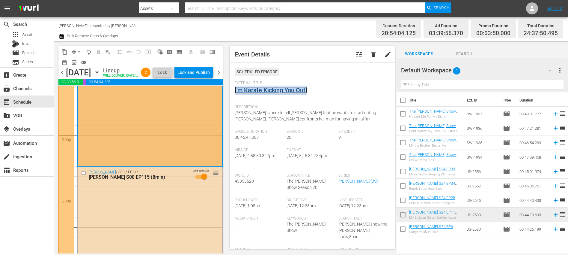
scroll to position [2098, 0]
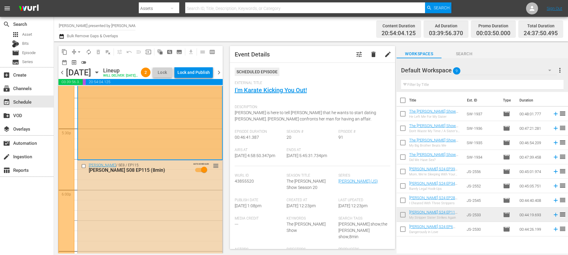
click at [189, 210] on div "Jerry Springer / SE8 / EP115: Jerry Springer S08 EP115 (8min) AUTO-SCHEDULED re…" at bounding box center [150, 206] width 145 height 93
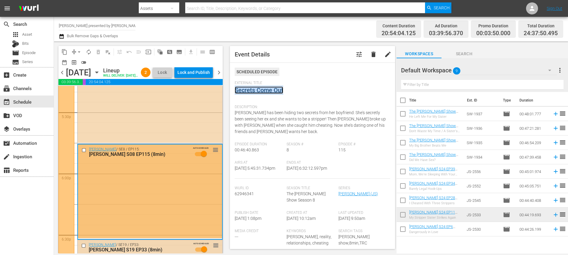
scroll to position [2271, 0]
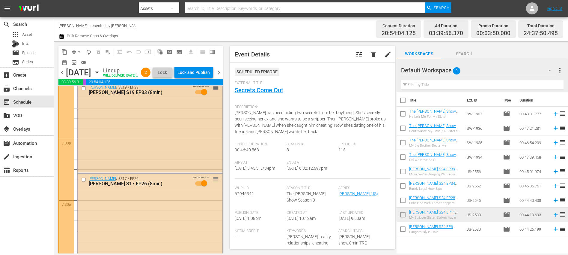
click at [179, 134] on div "Jerry Springer / SE19 / EP33: Jerry Springer S19 EP33 (8min) AUTO-SCHEDULED reo…" at bounding box center [150, 127] width 145 height 90
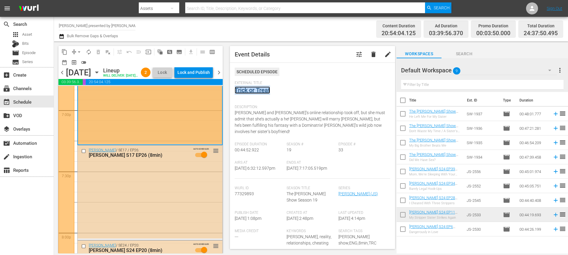
scroll to position [2314, 0]
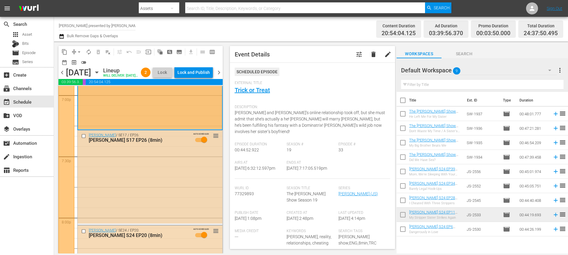
click at [170, 186] on div "Jerry Springer / SE17 / EP26: Jerry Springer S17 EP26 (8min) AUTO-SCHEDULED reo…" at bounding box center [150, 176] width 145 height 93
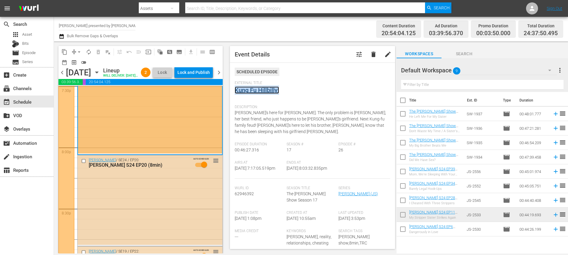
scroll to position [2386, 0]
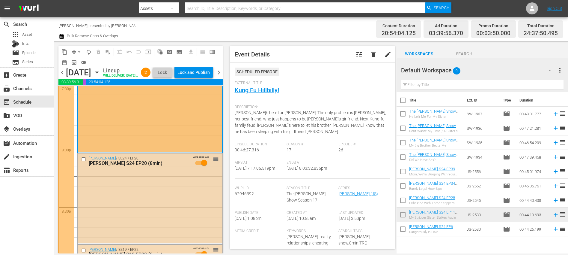
click at [179, 198] on div "Jerry Springer / SE24 / EP20: Jerry Springer S24 EP20 (8min) AUTO-SCHEDULED reo…" at bounding box center [150, 197] width 145 height 89
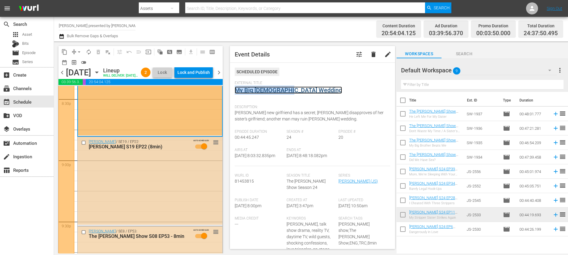
scroll to position [2499, 0]
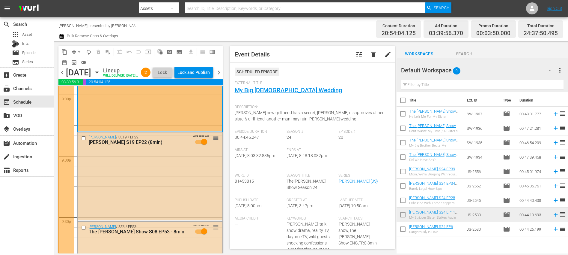
click at [174, 166] on div "Jerry Springer / SE19 / EP22: Jerry Springer S19 EP22 (8min) AUTO-SCHEDULED reo…" at bounding box center [150, 176] width 145 height 88
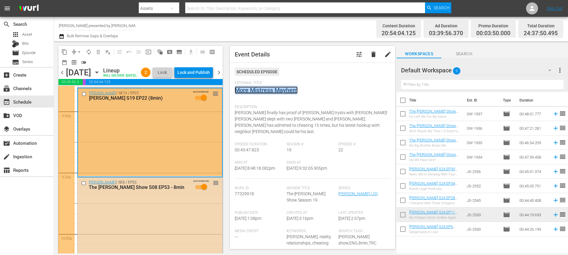
scroll to position [2585, 0]
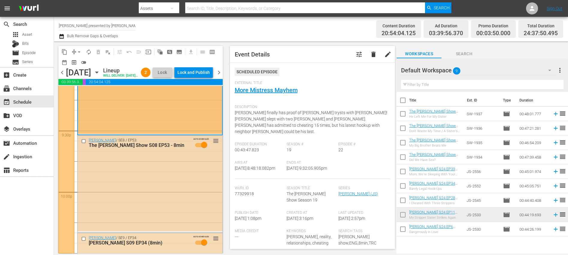
click at [174, 173] on div "Jerry Springer / SE8 / EP53: The Jerry Springer Show S08 EP53 - 8min AUTO-SCHED…" at bounding box center [150, 183] width 145 height 96
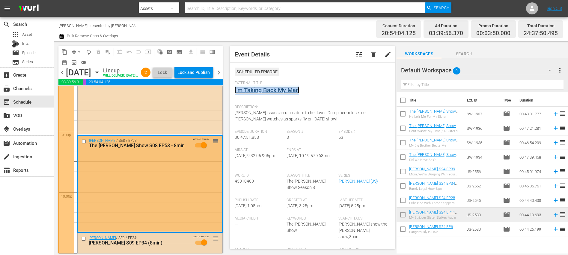
scroll to position [2686, 0]
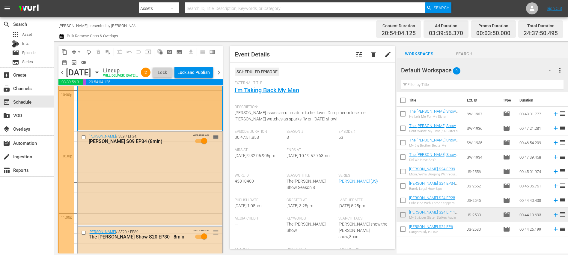
click at [158, 187] on div "Jerry Springer / SE9 / EP34: Jerry Springer S09 EP34 (8min) AUTO-SCHEDULED reor…" at bounding box center [150, 178] width 145 height 94
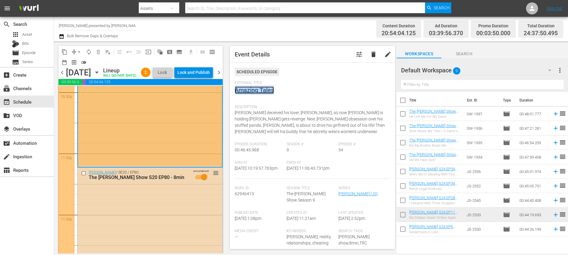
scroll to position [2790, 0]
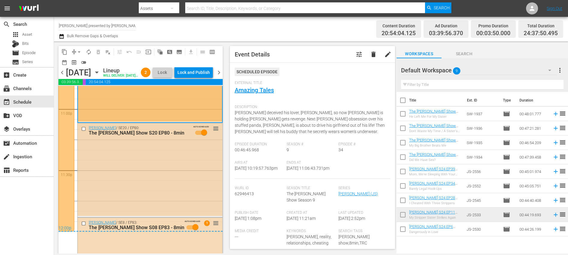
click at [176, 178] on div "Jerry Springer / SE20 / EP80: The Jerry Springer Show S20 EP80 - 8min AUTO-SCHE…" at bounding box center [150, 169] width 145 height 93
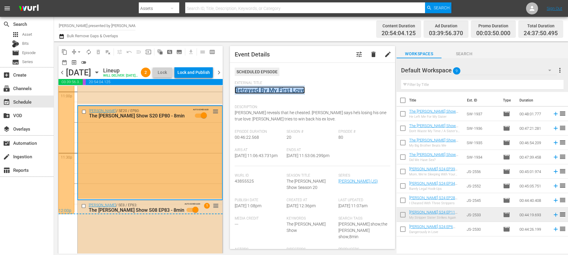
scroll to position [2862, 0]
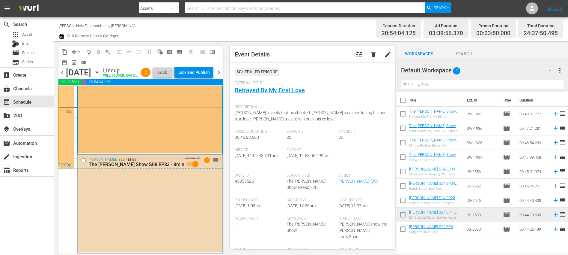
click at [184, 219] on div "Jerry Springer / SE8 / EP83: The Jerry Springer Show S08 EP83 - 8min AUTO-SCHED…" at bounding box center [150, 202] width 145 height 97
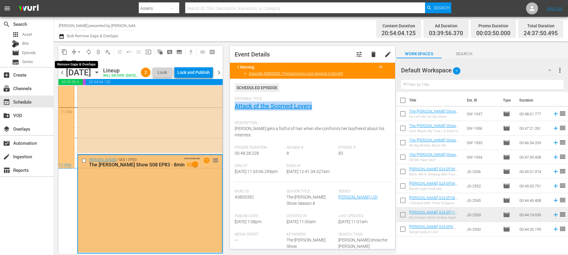
click at [79, 52] on span "arrow_drop_down" at bounding box center [79, 52] width 6 height 6
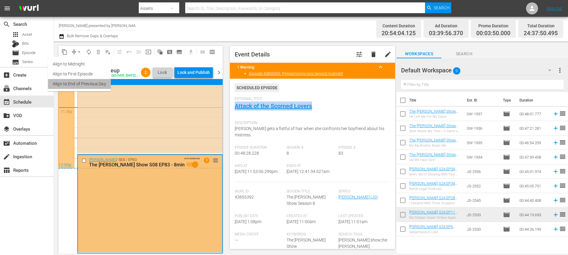
click at [85, 81] on li "Align to End of Previous Day" at bounding box center [79, 84] width 63 height 10
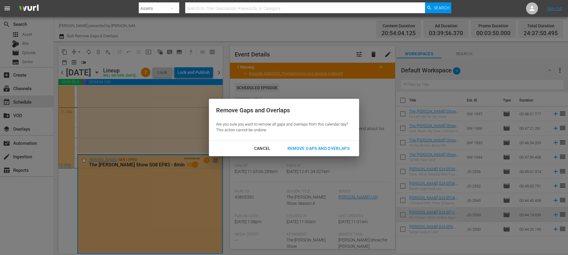
click at [325, 147] on div "Remove Gaps and Overlaps" at bounding box center [319, 147] width 72 height 7
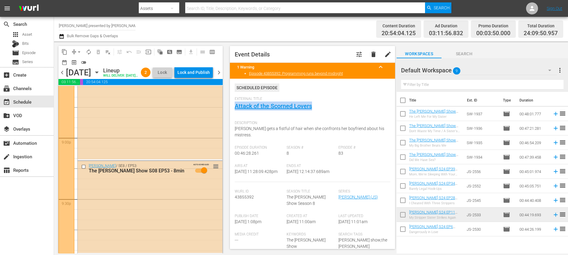
scroll to position [2808, 0]
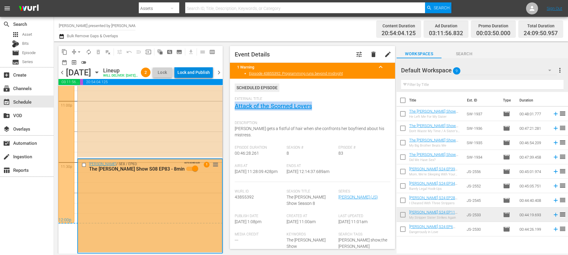
click at [206, 73] on div "Lock and Publish" at bounding box center [193, 72] width 32 height 11
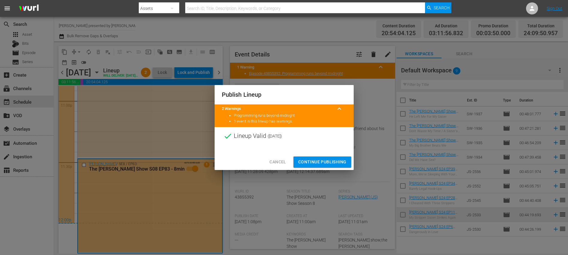
click at [317, 160] on span "Continue Publishing" at bounding box center [322, 161] width 48 height 7
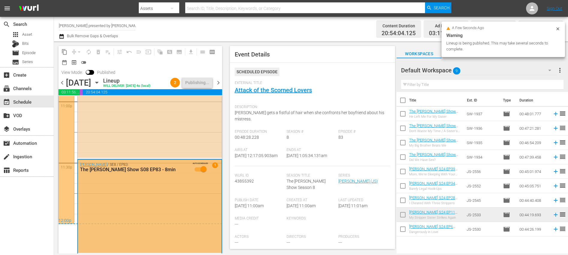
click at [217, 83] on span "chevron_right" at bounding box center [218, 82] width 7 height 7
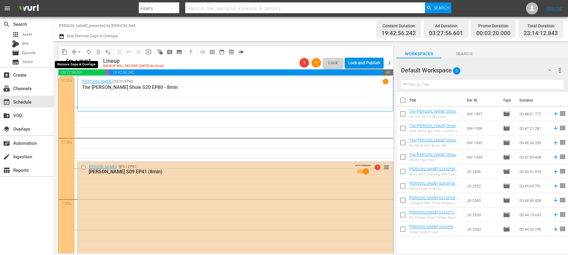
click at [78, 52] on span "arrow_drop_down" at bounding box center [79, 52] width 6 height 6
click at [78, 85] on li "Align to End of Previous Day" at bounding box center [79, 84] width 63 height 10
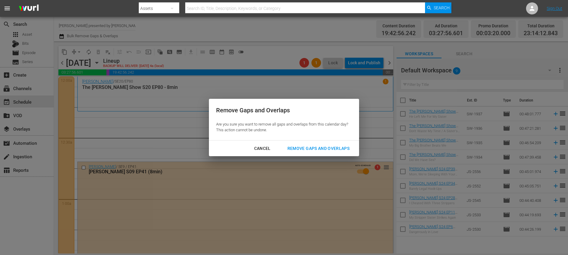
click at [314, 147] on div "Remove Gaps and Overlaps" at bounding box center [319, 147] width 72 height 7
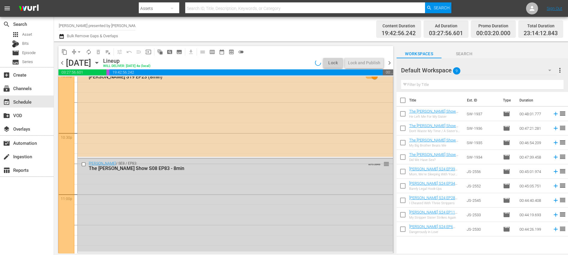
scroll to position [2699, 0]
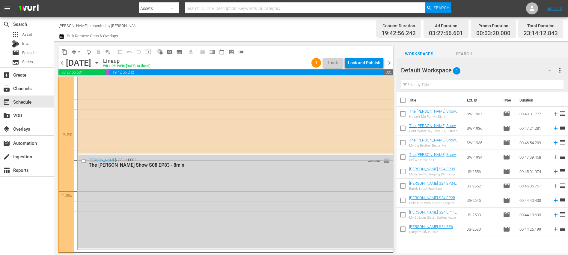
click at [84, 160] on input "checkbox" at bounding box center [84, 160] width 6 height 5
click at [99, 51] on span "delete_forever_outlined" at bounding box center [98, 52] width 6 height 6
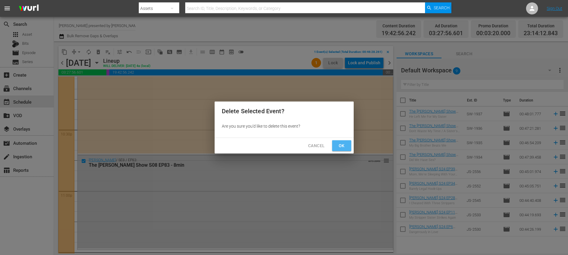
click at [333, 145] on button "Ok" at bounding box center [341, 145] width 19 height 11
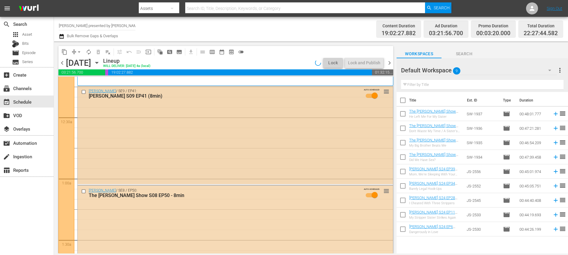
scroll to position [0, 0]
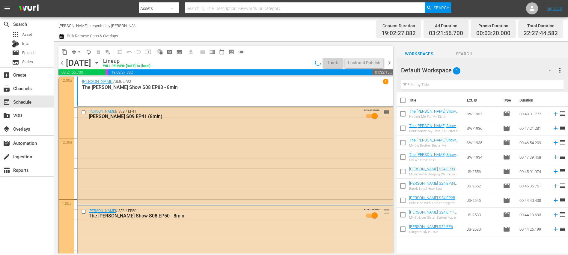
click at [146, 127] on div "Jerry Springer / SE9 / EP41: Jerry Springer S09 EP41 (8min) AUTO-SCHEDULED reor…" at bounding box center [235, 154] width 315 height 97
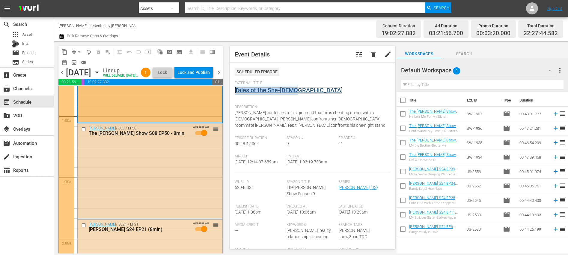
scroll to position [100, 0]
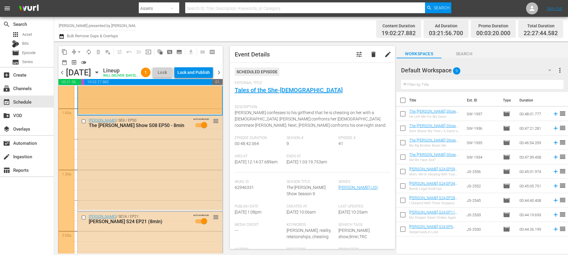
click at [171, 164] on div "Jerry Springer / SE8 / EP50: The Jerry Springer Show S08 EP50 - 8min AUTO-SCHED…" at bounding box center [150, 162] width 145 height 94
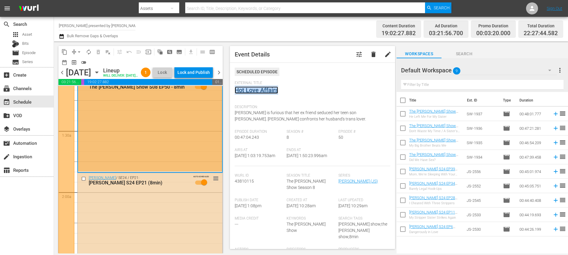
scroll to position [197, 0]
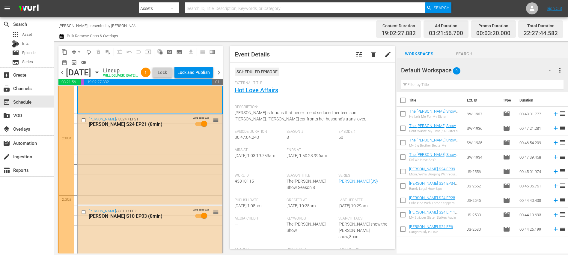
click at [171, 162] on div "Jerry Springer / SE24 / EP21: Jerry Springer S24 EP21 (8min) AUTO-SCHEDULED reo…" at bounding box center [150, 159] width 145 height 90
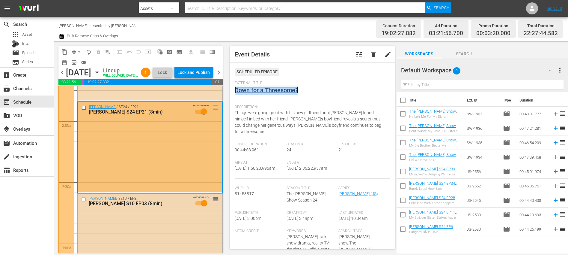
scroll to position [0, 0]
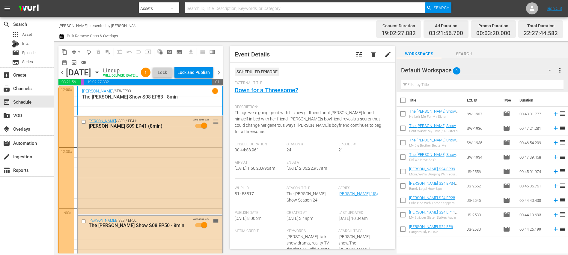
click at [157, 158] on div "Jerry Springer / SE9 / EP41: Jerry Springer S09 EP41 (8min) AUTO-SCHEDULED reor…" at bounding box center [150, 164] width 145 height 97
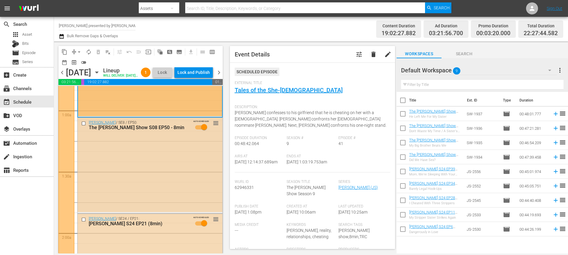
click at [180, 172] on div "Jerry Springer / SE8 / EP50: The Jerry Springer Show S08 EP50 - 8min AUTO-SCHED…" at bounding box center [150, 165] width 145 height 94
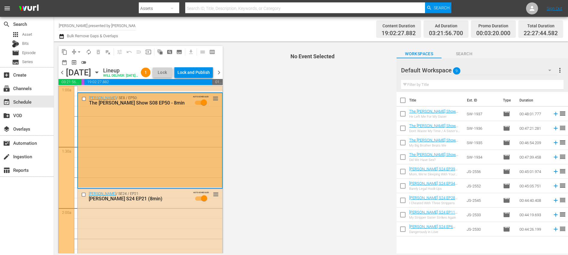
scroll to position [135, 0]
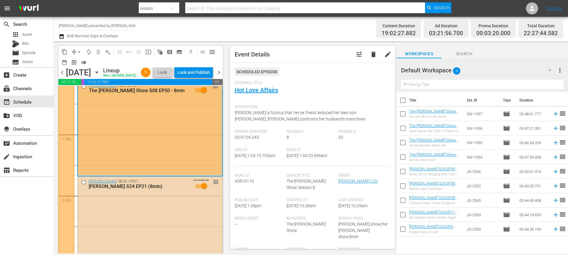
click at [175, 204] on div "Jerry Springer / SE24 / EP21: Jerry Springer S24 EP21 (8min) AUTO-SCHEDULED reo…" at bounding box center [150, 221] width 145 height 90
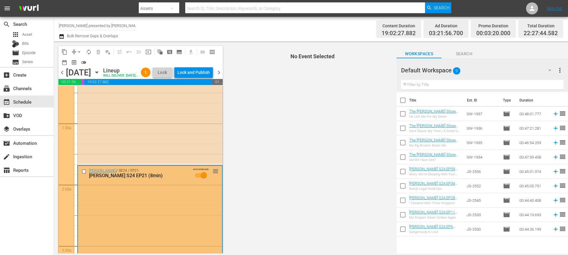
scroll to position [289, 0]
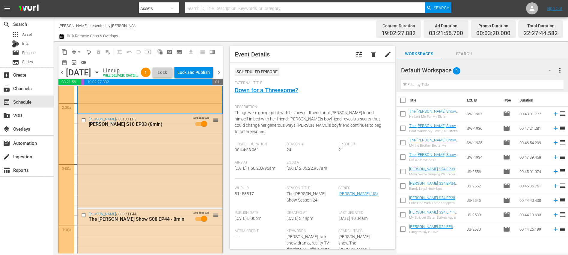
click at [162, 162] on div "Jerry Springer / SE10 / EP3: Jerry Springer S10 EP03 (8min) AUTO-SCHEDULED reor…" at bounding box center [150, 160] width 145 height 93
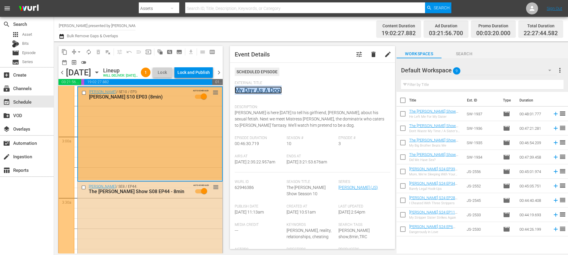
scroll to position [373, 0]
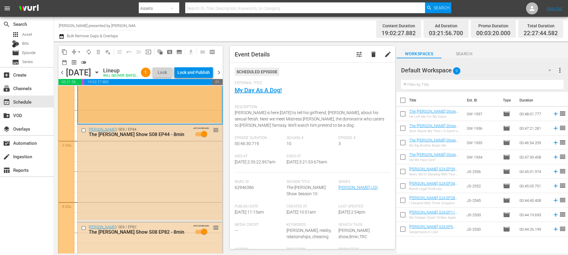
click at [181, 194] on div "Jerry Springer / SE8 / EP44: The Jerry Springer Show S08 EP44 - 8min AUTO-SCHED…" at bounding box center [150, 172] width 145 height 96
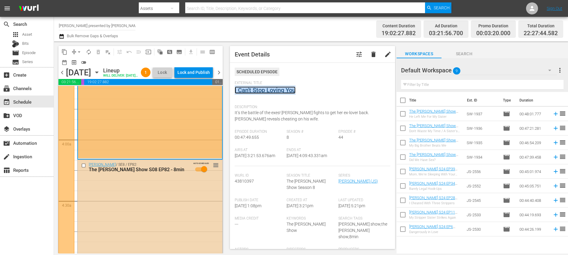
scroll to position [481, 0]
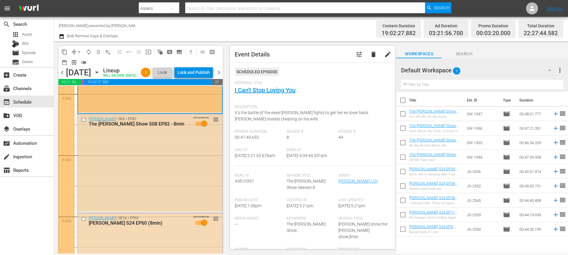
click at [173, 159] on div "Jerry Springer / SE8 / EP82: The Jerry Springer Show S08 EP82 - 8min AUTO-SCHED…" at bounding box center [150, 162] width 145 height 97
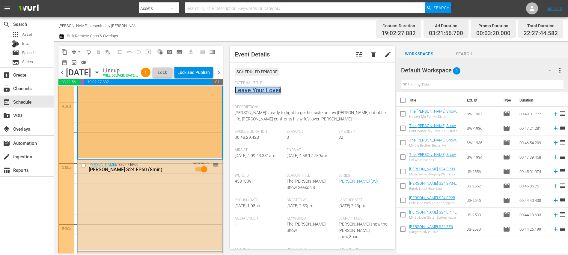
scroll to position [576, 0]
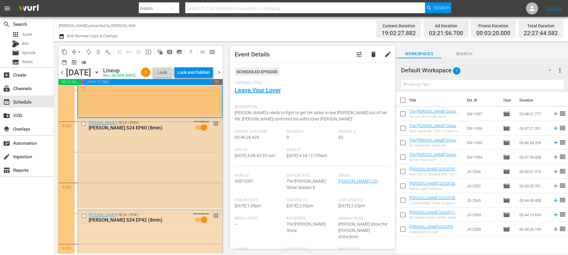
click at [159, 175] on div "Jerry Springer / SE24 / EP60: Jerry Springer S24 EP60 (8min) AUTO-SCHEDULED reo…" at bounding box center [150, 163] width 145 height 90
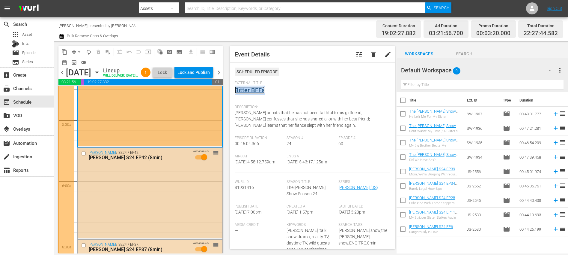
scroll to position [675, 0]
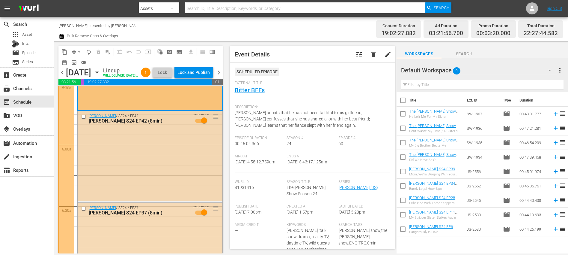
click at [169, 163] on div "Jerry Springer / SE24 / EP42: Jerry Springer S24 EP42 (8min) AUTO-SCHEDULED reo…" at bounding box center [150, 156] width 145 height 90
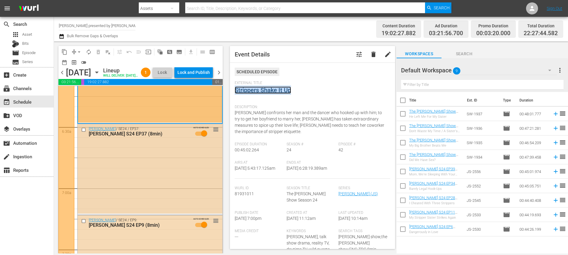
scroll to position [773, 0]
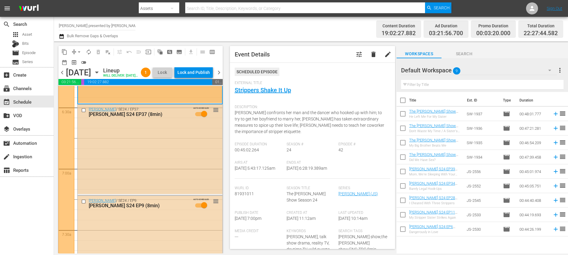
click at [166, 168] on div "Jerry Springer / SE24 / EP37: Jerry Springer S24 EP37 (8min) AUTO-SCHEDULED reo…" at bounding box center [150, 148] width 145 height 89
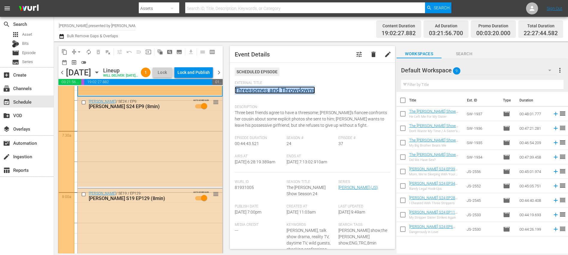
scroll to position [874, 0]
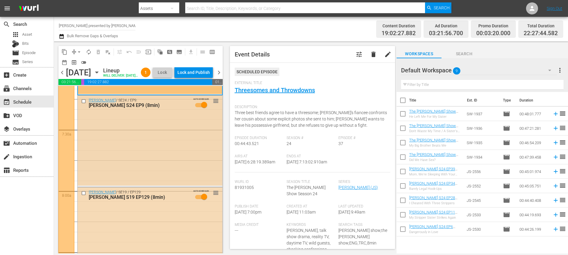
click at [171, 141] on div "Jerry Springer / SE24 / EP9: Jerry Springer S24 EP9 (8min) AUTO-SCHEDULED reord…" at bounding box center [150, 140] width 145 height 90
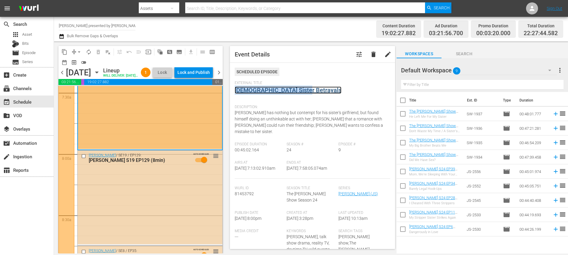
scroll to position [962, 0]
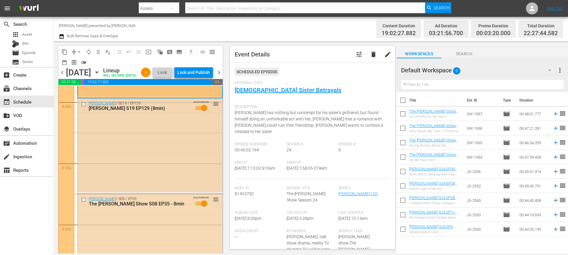
click at [171, 168] on div "Jerry Springer / SE19 / EP129: Jerry Springer S19 EP129 (8min) AUTO-SCHEDULED r…" at bounding box center [150, 145] width 145 height 94
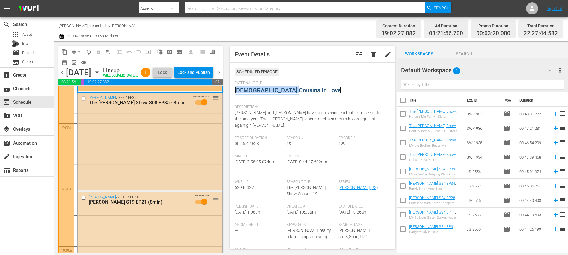
scroll to position [1064, 0]
click at [171, 142] on div "Jerry Springer / SE8 / EP35: The Jerry Springer Show S08 EP35 - 8min AUTO-SCHED…" at bounding box center [150, 140] width 145 height 97
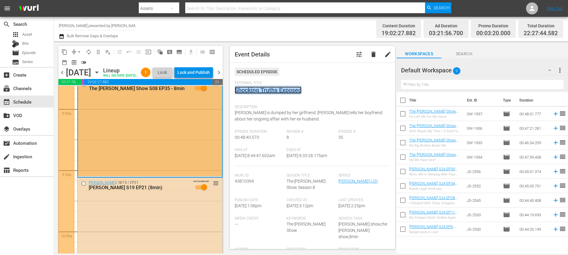
scroll to position [1112, 0]
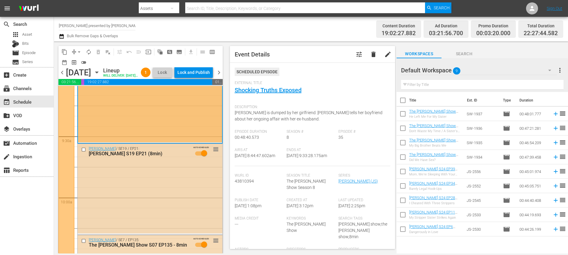
click at [165, 178] on div "Jerry Springer / SE19 / EP21: Jerry Springer S19 EP21 (8min) AUTO-SCHEDULED reo…" at bounding box center [150, 188] width 145 height 89
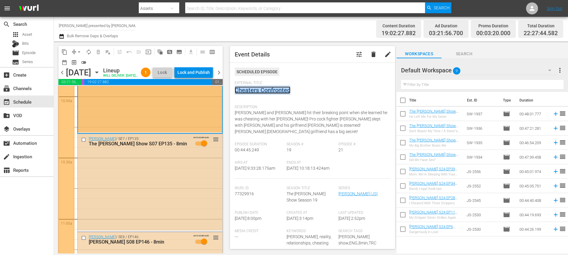
scroll to position [1216, 0]
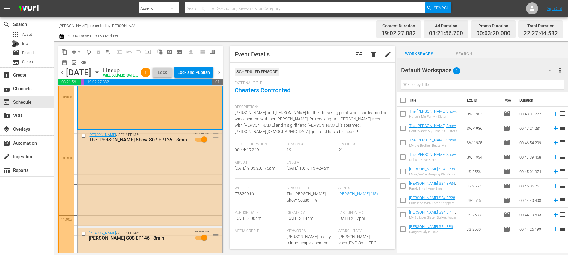
click at [162, 190] on div "Jerry Springer / SE7 / EP135: The Jerry Springer Show S07 EP135 - 8min AUTO-SCH…" at bounding box center [150, 178] width 145 height 96
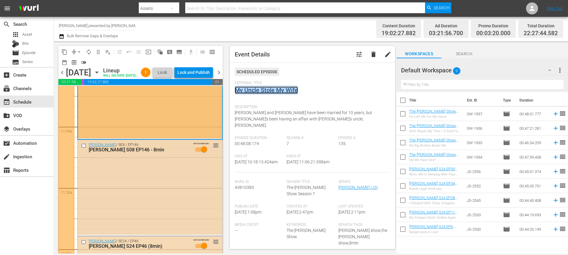
scroll to position [1316, 0]
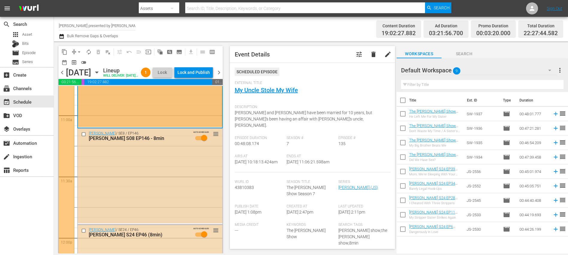
click at [176, 188] on div "Jerry Springer / SE8 / EP146: Jerry Springer S08 EP146 - 8min AUTO-SCHEDULED re…" at bounding box center [150, 175] width 145 height 94
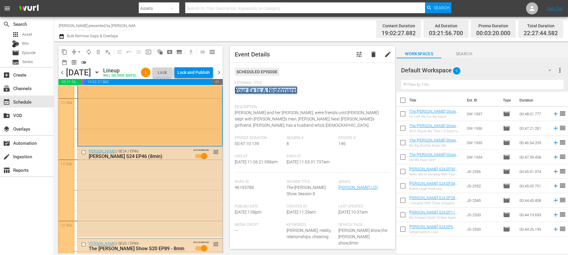
scroll to position [1423, 0]
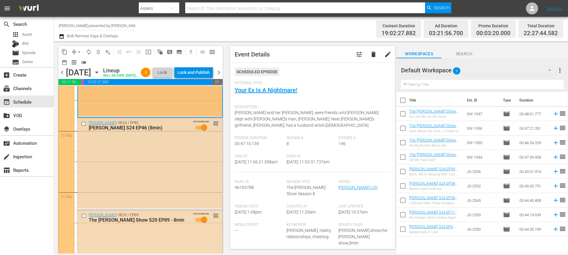
click at [171, 186] on div "Jerry Springer / SE24 / EP46: Jerry Springer S24 EP46 (8min) AUTO-SCHEDULED reo…" at bounding box center [150, 163] width 145 height 90
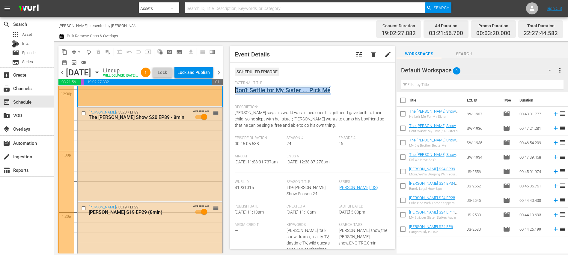
scroll to position [1526, 0]
click at [161, 177] on div "Jerry Springer / SE20 / EP89: The Jerry Springer Show S20 EP89 - 8min AUTO-SCHE…" at bounding box center [150, 153] width 145 height 93
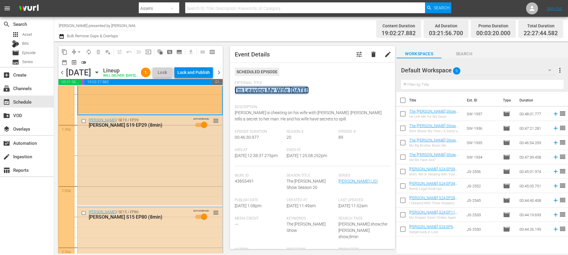
scroll to position [1612, 0]
click at [158, 186] on div "Jerry Springer / SE19 / EP29: Jerry Springer S19 EP29 (8min) AUTO-SCHEDULED reo…" at bounding box center [150, 160] width 145 height 90
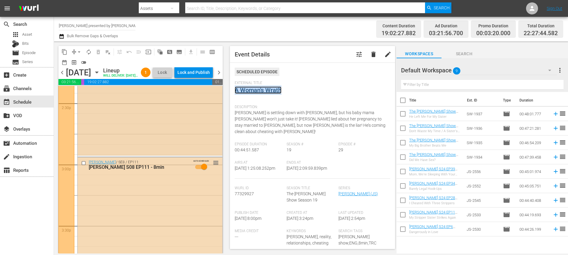
scroll to position [1757, 0]
click at [168, 137] on div "Jerry Springer / SE15 / EP80: Jerry Springer S15 EP80 (8min) AUTO-SCHEDULED reo…" at bounding box center [150, 108] width 145 height 92
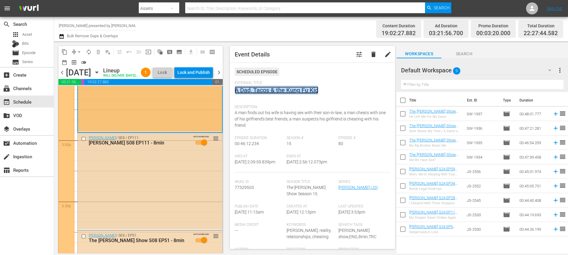
scroll to position [1804, 0]
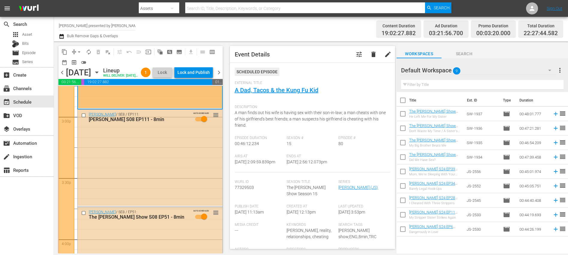
click at [163, 174] on div "Jerry Springer / SE8 / EP111: Jerry Springer S08 EP111 - 8min AUTO-SCHEDULED re…" at bounding box center [150, 157] width 145 height 96
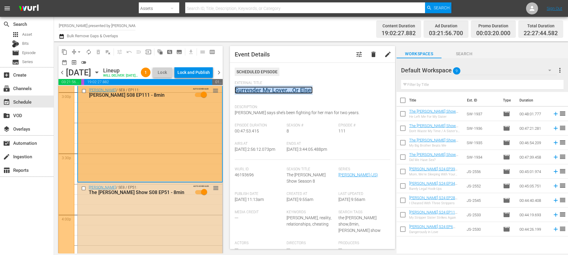
scroll to position [1894, 0]
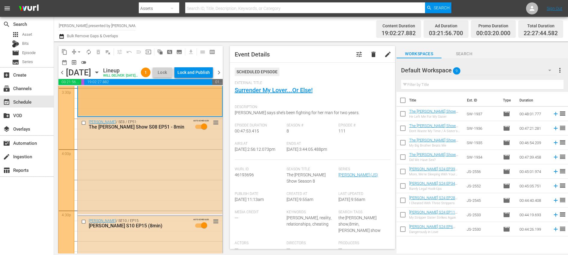
click at [165, 182] on div "Jerry Springer / SE8 / EP51: The Jerry Springer Show S08 EP51 - 8min AUTO-SCHED…" at bounding box center [150, 165] width 145 height 97
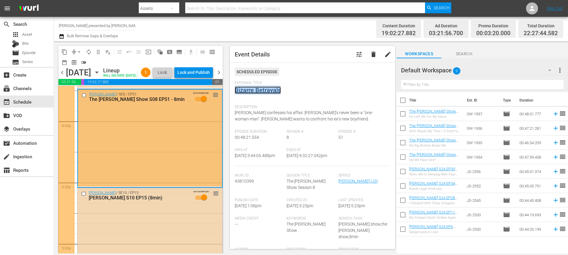
scroll to position [1935, 0]
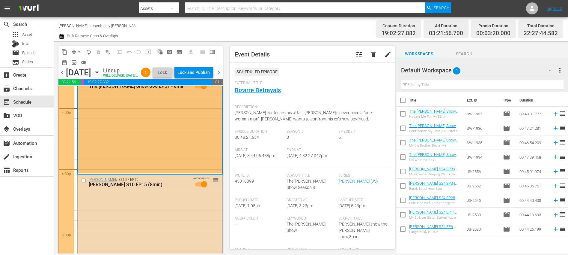
click at [176, 216] on div "Jerry Springer / SE10 / EP15: Jerry Springer S10 EP15 (8min) AUTO-SCHEDULED reo…" at bounding box center [150, 220] width 145 height 93
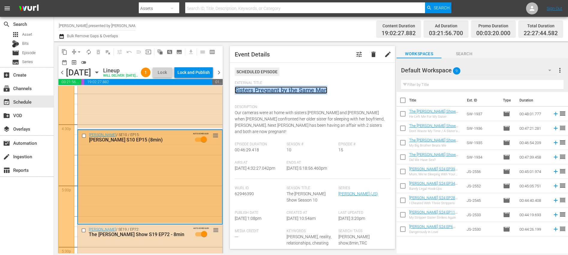
scroll to position [2023, 0]
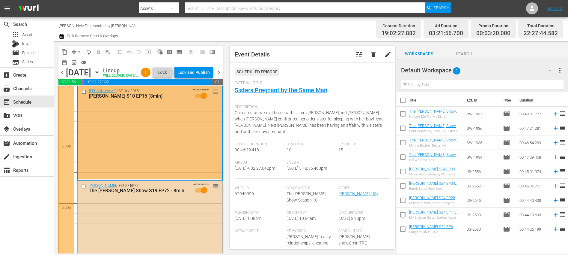
click at [173, 222] on div "Jerry Springer / SE19 / EP72: The Jerry Springer Show S19 EP72 - 8min AUTO-SCHE…" at bounding box center [150, 227] width 145 height 94
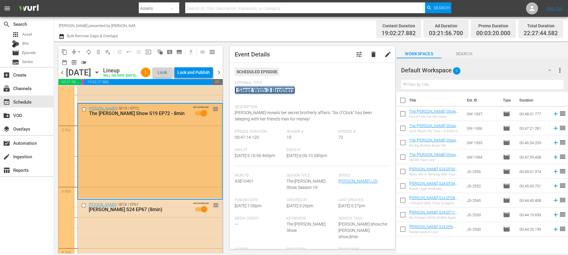
scroll to position [2134, 0]
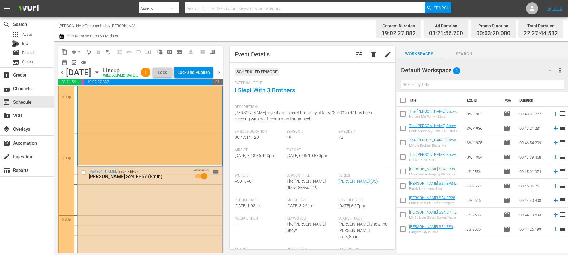
click at [171, 207] on div "Jerry Springer / SE24 / EP67: Jerry Springer S24 EP67 (8min) AUTO-SCHEDULED reo…" at bounding box center [150, 211] width 145 height 90
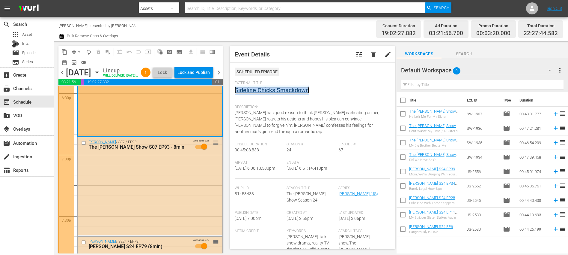
scroll to position [2297, 0]
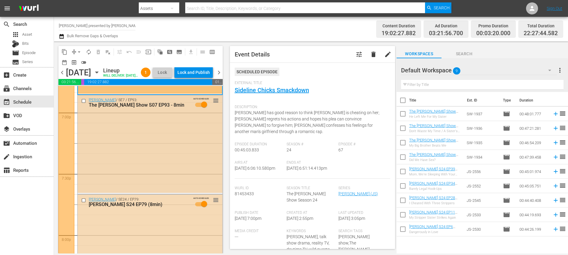
click at [179, 165] on div "Jerry Springer / SE7 / EP93: The Jerry Springer Show S07 EP93 - 8min AUTO-SCHED…" at bounding box center [150, 143] width 145 height 97
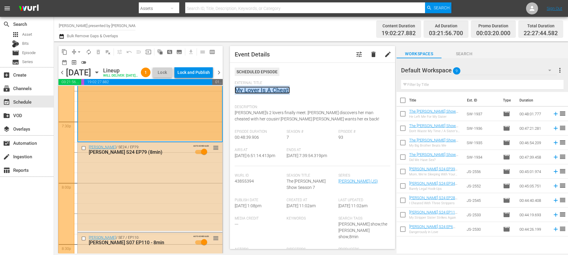
scroll to position [2393, 0]
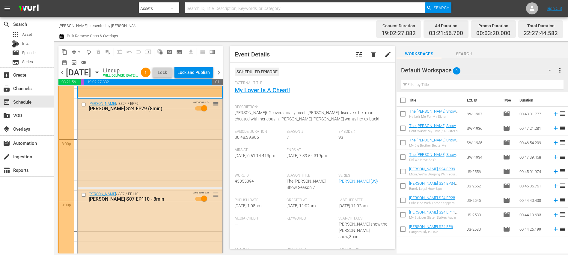
click at [177, 181] on div "Jerry Springer / SE24 / EP79: Jerry Springer S24 EP79 (8min) AUTO-SCHEDULED reo…" at bounding box center [150, 143] width 145 height 88
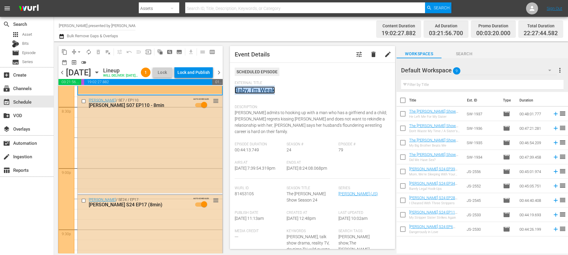
scroll to position [2488, 0]
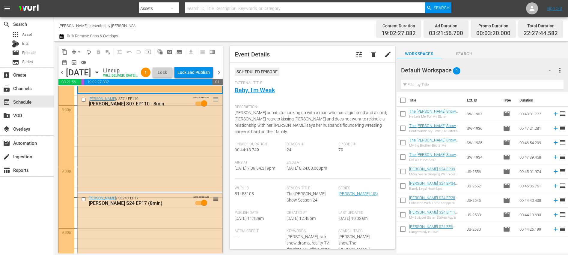
click at [170, 180] on div "Jerry Springer / SE7 / EP110: Jerry Springer S07 EP110 - 8min AUTO-SCHEDULED re…" at bounding box center [150, 142] width 145 height 97
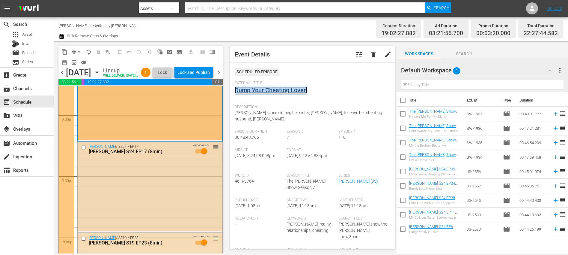
scroll to position [2583, 0]
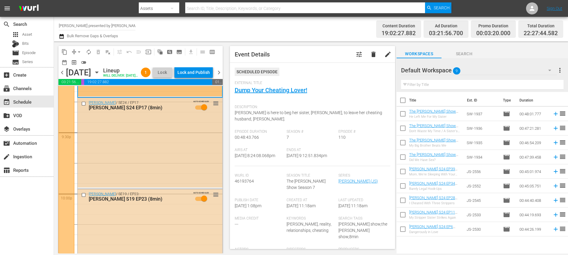
click at [181, 155] on div "Jerry Springer / SE24 / EP17: Jerry Springer S24 EP17 (8min) AUTO-SCHEDULED reo…" at bounding box center [150, 142] width 145 height 89
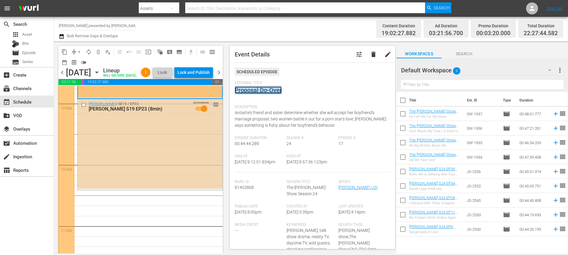
scroll to position [2686, 0]
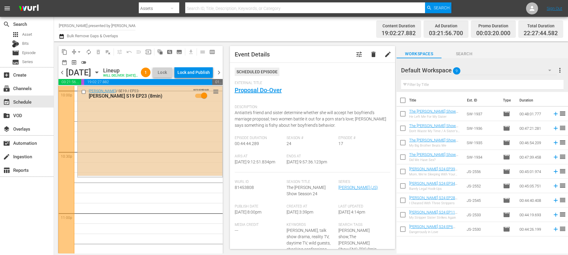
click at [173, 150] on div "Jerry Springer / SE19 / EP23: Jerry Springer S19 EP23 (8min) AUTO-SCHEDULED reo…" at bounding box center [150, 130] width 145 height 89
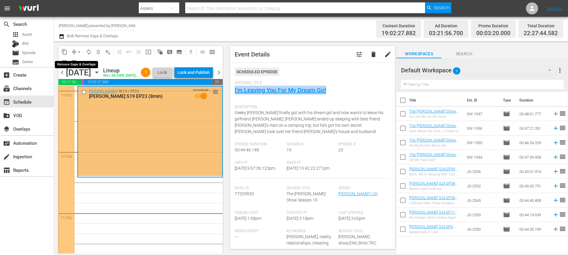
drag, startPoint x: 81, startPoint y: 50, endPoint x: 84, endPoint y: 55, distance: 5.2
click at [81, 50] on span "arrow_drop_down" at bounding box center [79, 52] width 6 height 6
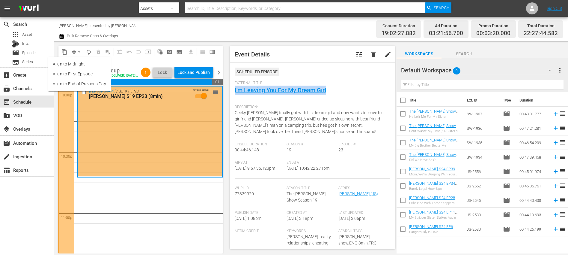
click at [99, 82] on li "Align to End of Previous Day" at bounding box center [79, 84] width 63 height 10
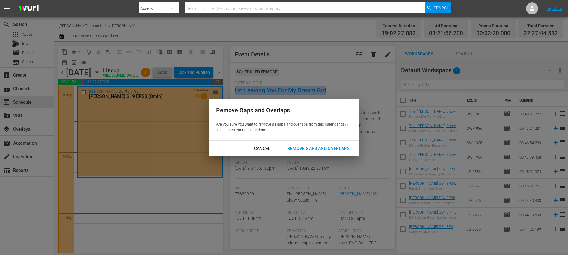
click at [326, 147] on div "Remove Gaps and Overlaps" at bounding box center [319, 147] width 72 height 7
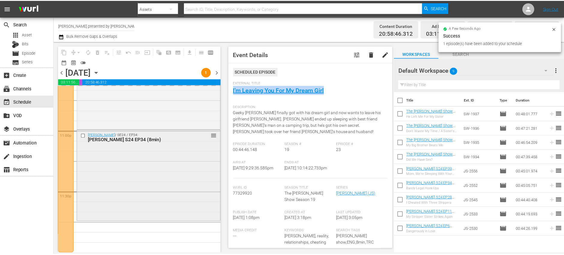
scroll to position [2778, 0]
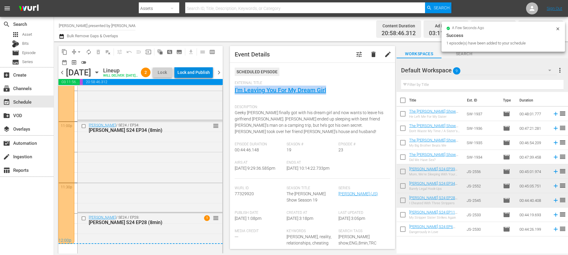
click at [204, 73] on div "Lock and Publish" at bounding box center [193, 72] width 32 height 11
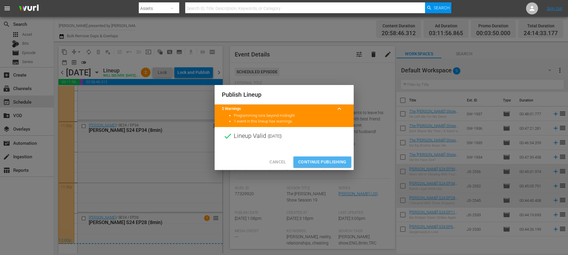
click at [317, 160] on span "Continue Publishing" at bounding box center [322, 161] width 48 height 7
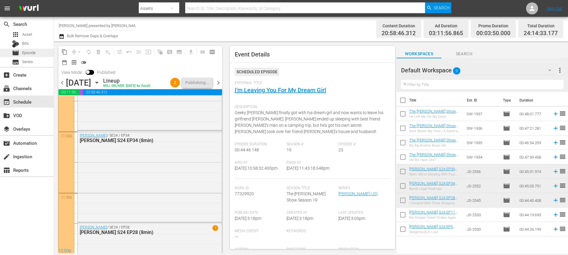
click at [41, 52] on div "movie Episode" at bounding box center [27, 53] width 54 height 8
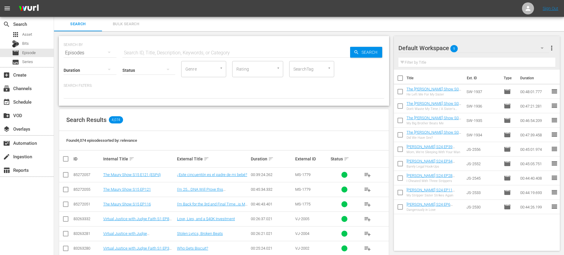
click at [176, 50] on input "text" at bounding box center [236, 53] width 228 height 14
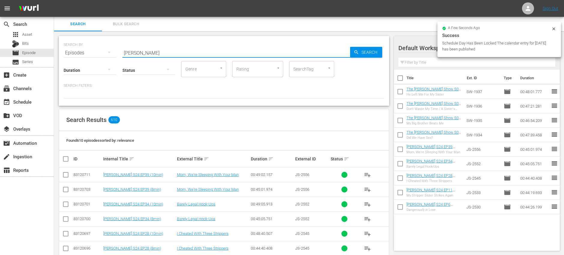
click at [320, 70] on div "SearchTag" at bounding box center [311, 69] width 45 height 16
type input "jerry springer"
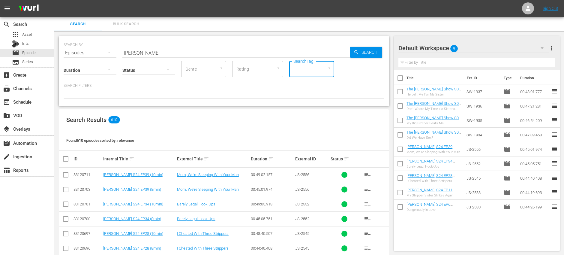
click at [361, 74] on div "Duration Status Genre Genre Rating Rating SearchTag SearchTag" at bounding box center [224, 68] width 320 height 17
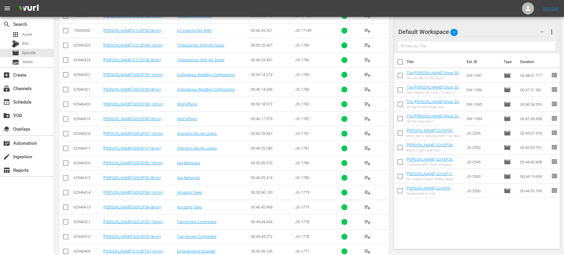
scroll to position [4345, 0]
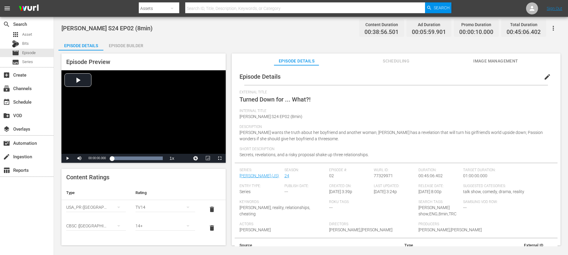
click at [123, 48] on div "Episode Builder" at bounding box center [125, 45] width 45 height 14
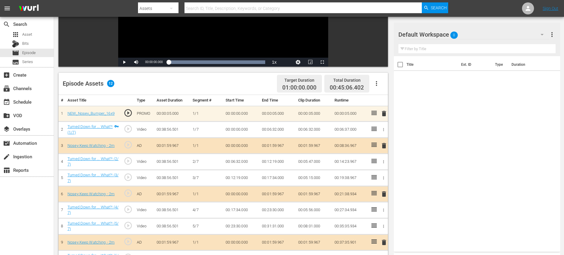
scroll to position [156, 0]
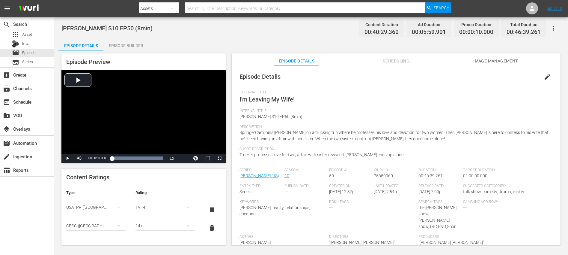
click at [130, 49] on div "Episode Builder" at bounding box center [125, 45] width 45 height 14
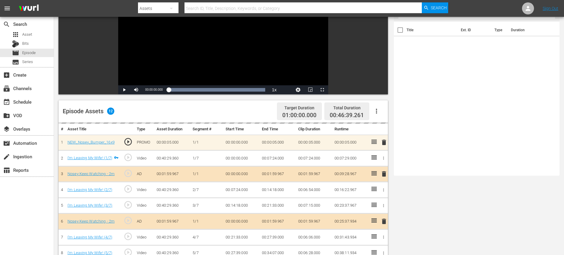
scroll to position [156, 0]
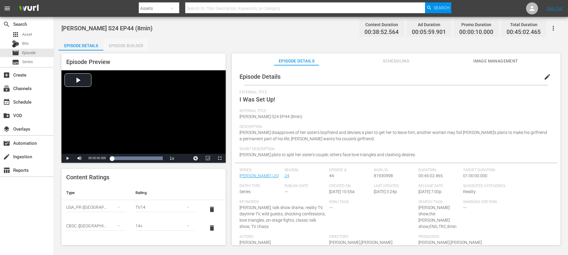
click at [132, 46] on div "Episode Builder" at bounding box center [125, 45] width 45 height 14
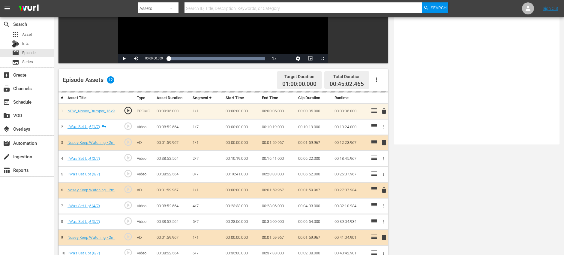
scroll to position [156, 0]
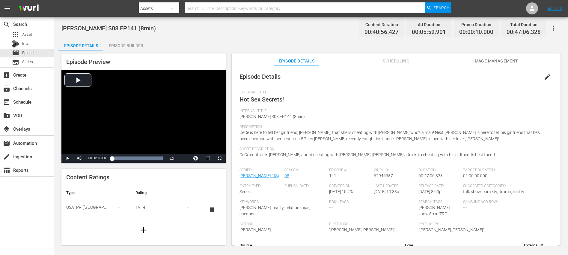
drag, startPoint x: 126, startPoint y: 44, endPoint x: 141, endPoint y: 43, distance: 15.0
click at [126, 44] on div "Episode Builder" at bounding box center [125, 45] width 45 height 14
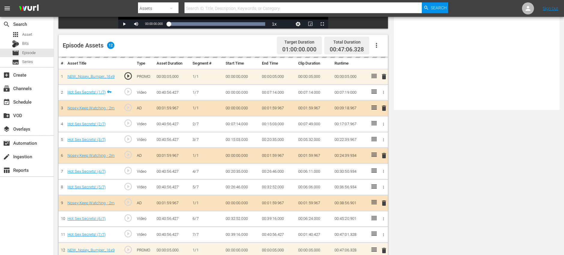
scroll to position [156, 0]
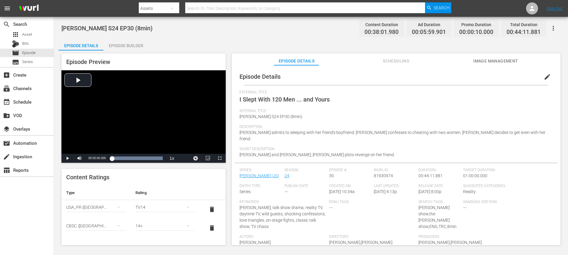
drag, startPoint x: 136, startPoint y: 44, endPoint x: 149, endPoint y: 47, distance: 13.8
click at [136, 44] on div "Episode Builder" at bounding box center [125, 45] width 45 height 14
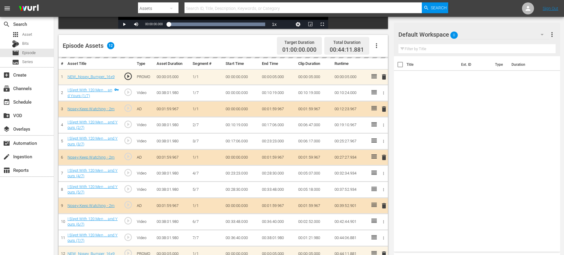
scroll to position [156, 0]
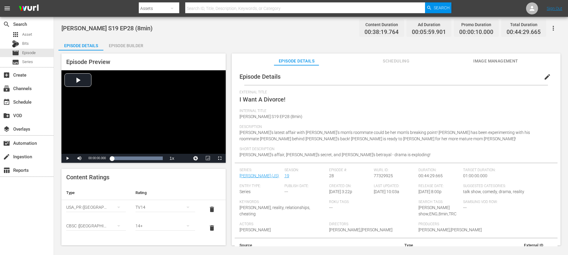
drag, startPoint x: 130, startPoint y: 48, endPoint x: 153, endPoint y: 46, distance: 23.4
click at [130, 48] on div "Episode Builder" at bounding box center [125, 45] width 45 height 14
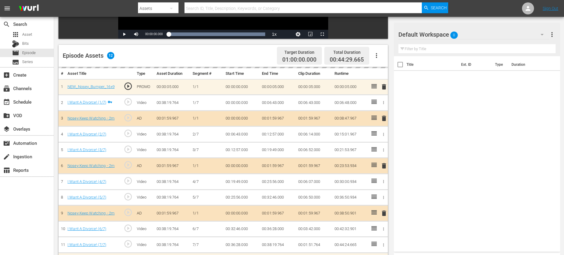
scroll to position [156, 0]
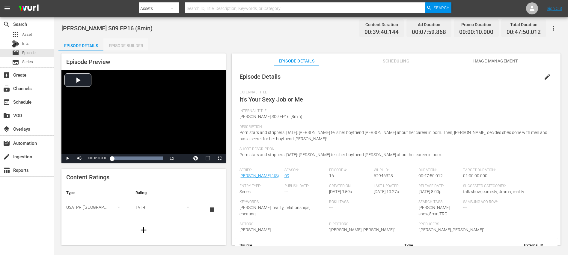
click at [140, 44] on div "Episode Builder" at bounding box center [125, 45] width 45 height 14
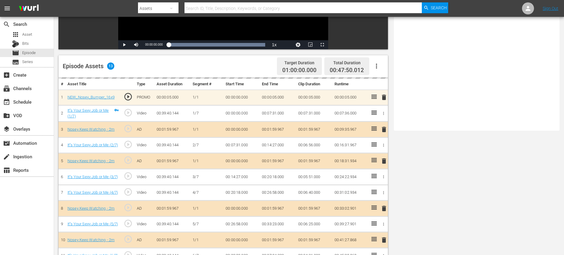
scroll to position [166, 0]
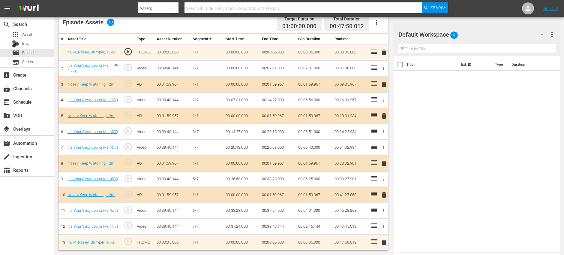
click at [385, 113] on span "delete" at bounding box center [383, 115] width 7 height 7
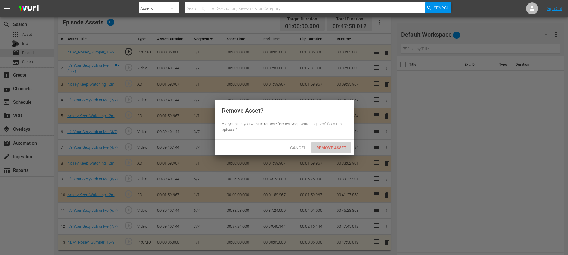
click at [336, 147] on span "Remove Asset" at bounding box center [331, 147] width 40 height 5
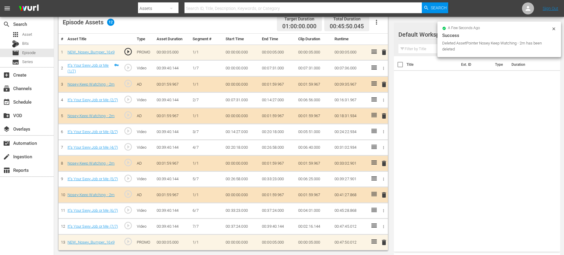
scroll to position [156, 0]
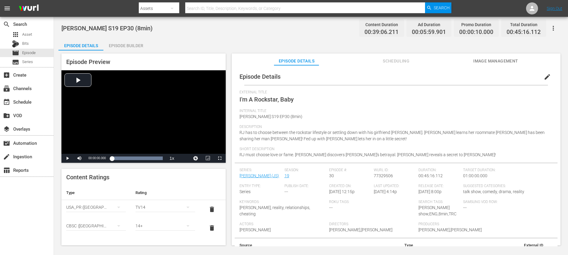
click at [123, 42] on div "Episode Builder" at bounding box center [125, 45] width 45 height 14
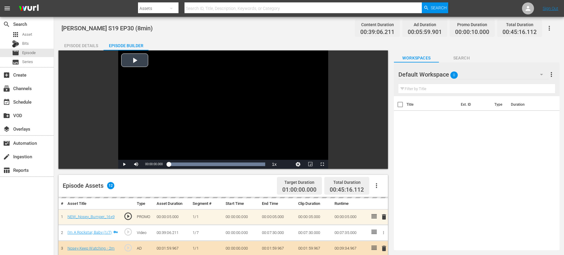
scroll to position [156, 0]
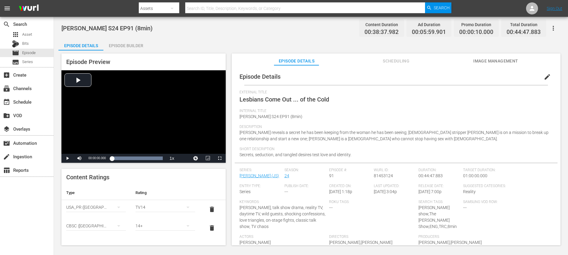
click at [146, 43] on div "Episode Builder" at bounding box center [125, 45] width 45 height 14
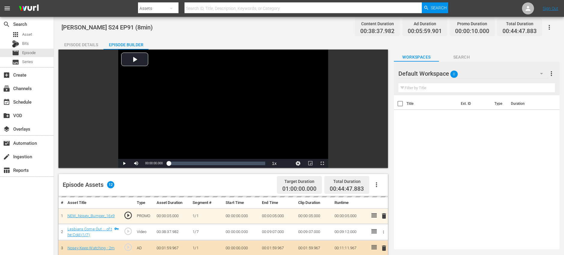
scroll to position [156, 0]
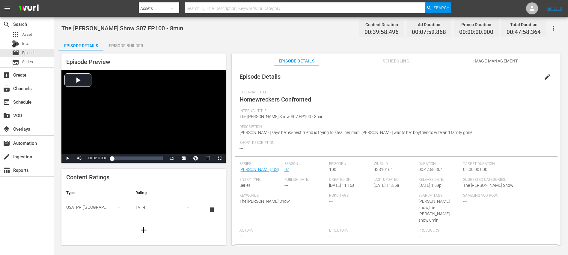
drag, startPoint x: 129, startPoint y: 45, endPoint x: 140, endPoint y: 46, distance: 10.2
click at [129, 45] on div "Episode Builder" at bounding box center [125, 45] width 45 height 14
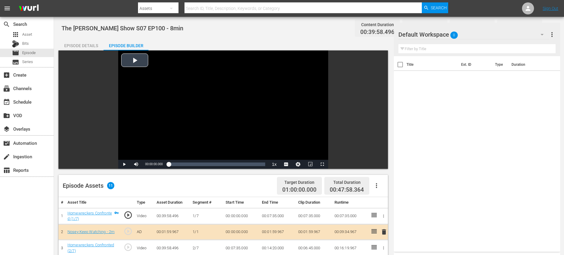
scroll to position [156, 0]
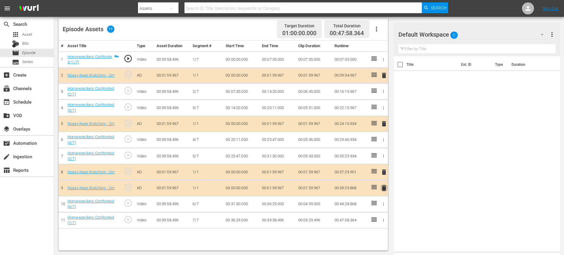
click at [385, 187] on span "delete" at bounding box center [383, 187] width 7 height 7
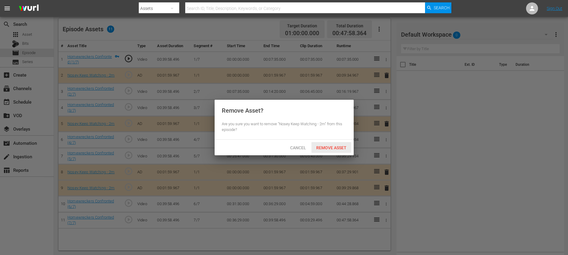
click at [324, 149] on span "Remove Asset" at bounding box center [331, 147] width 40 height 5
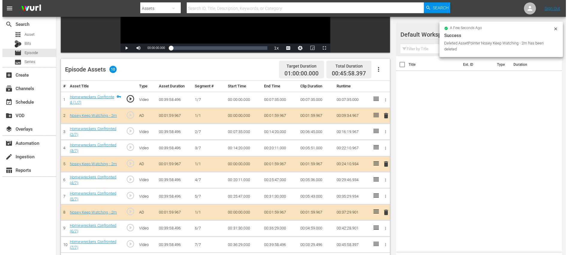
scroll to position [0, 0]
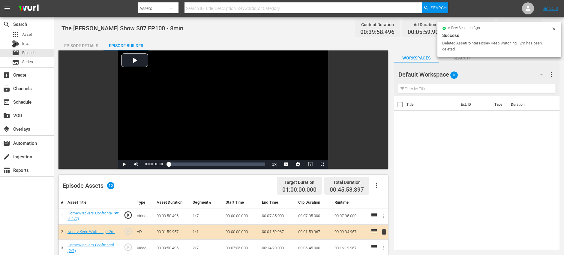
click at [77, 41] on div "Episode Details" at bounding box center [80, 45] width 45 height 14
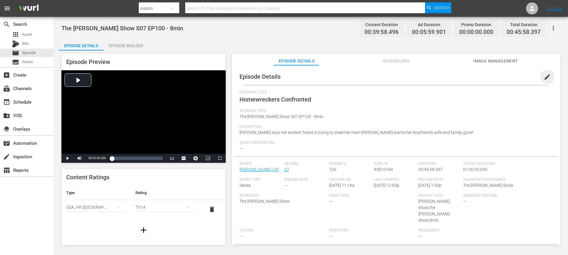
click at [544, 78] on span "edit" at bounding box center [547, 76] width 7 height 7
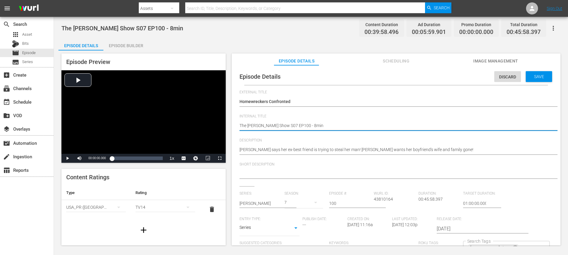
drag, startPoint x: 319, startPoint y: 125, endPoint x: 306, endPoint y: 126, distance: 12.7
type textarea "The [PERSON_NAME] Show S07 EP100 ("
type textarea "The [PERSON_NAME] Show S07 EP100 (8"
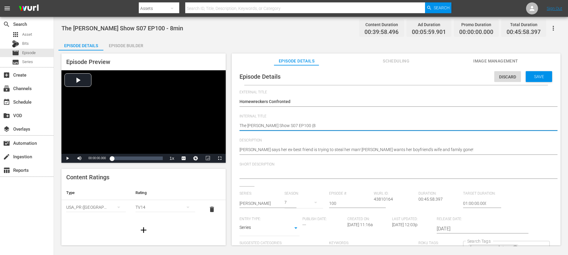
type textarea "The [PERSON_NAME] Show S07 EP100 (8m"
type textarea "The [PERSON_NAME] Show S07 EP100 (8mi"
type textarea "The [PERSON_NAME] Show S07 EP100 (8min"
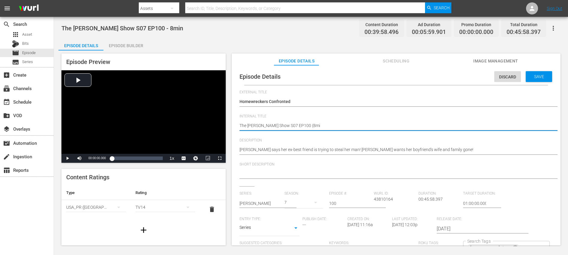
type textarea "The [PERSON_NAME] Show S07 EP100 (8min"
type textarea "The [PERSON_NAME] Show S07 EP100 (8min)"
type textarea "The Jerry Springer Show S07 EP100 (8min)"
drag, startPoint x: 248, startPoint y: 126, endPoint x: 233, endPoint y: 125, distance: 15.0
click at [233, 125] on div "Episode Details Discard Save External Title Homewreckers Confronted Homewrecker…" at bounding box center [396, 158] width 329 height 186
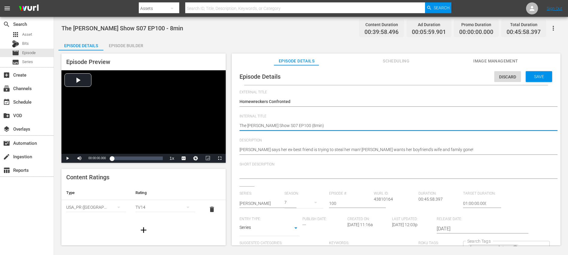
type textarea "Jerry Springer Show S07 EP100 (8min)"
drag, startPoint x: 272, startPoint y: 126, endPoint x: 266, endPoint y: 127, distance: 5.6
click at [266, 127] on textarea "The Jerry Springer Show S07 EP100 - 8min" at bounding box center [395, 125] width 310 height 7
type textarea "Jerry Springer S07 EP100 (8min)"
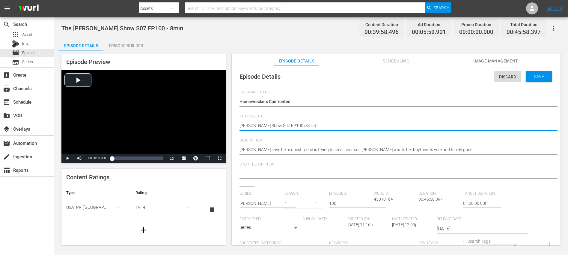
type textarea "Jerry Springer S07 EP100 (8min)"
click at [313, 126] on textarea "The Jerry Springer Show S07 EP100 - 8min" at bounding box center [395, 125] width 310 height 7
type textarea "Jerry Springer S07 EP100 (8min)"
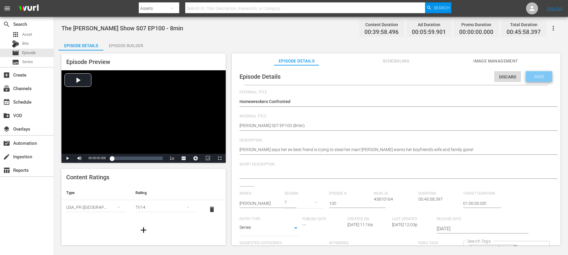
click at [536, 77] on span "Save" at bounding box center [538, 76] width 19 height 5
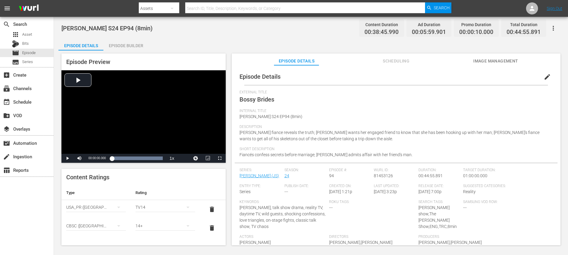
click at [119, 49] on div "Episode Builder" at bounding box center [125, 45] width 45 height 14
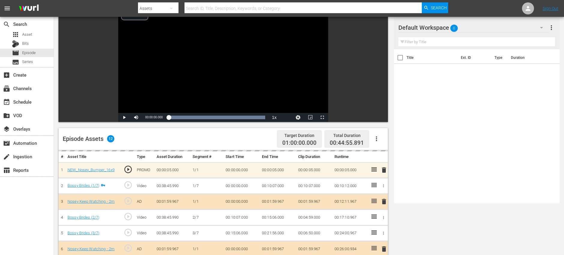
scroll to position [156, 0]
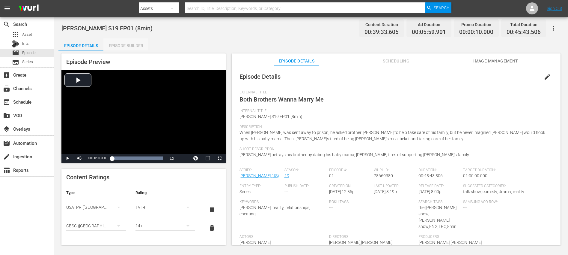
click at [123, 43] on div "Episode Builder" at bounding box center [125, 45] width 45 height 14
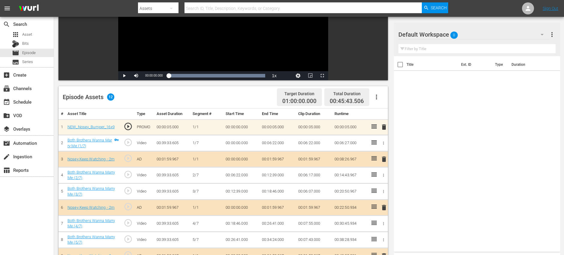
scroll to position [156, 0]
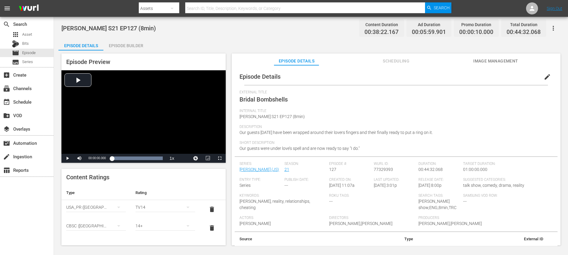
click at [129, 48] on div "Episode Builder" at bounding box center [125, 45] width 45 height 14
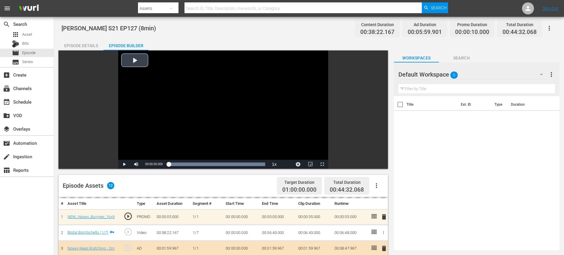
scroll to position [156, 0]
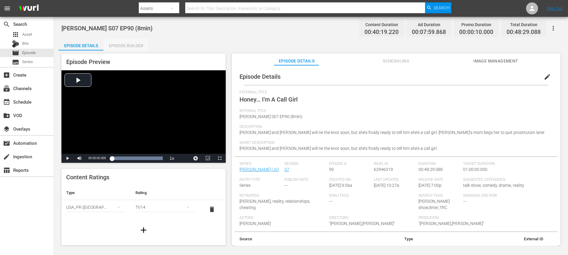
click at [126, 45] on div "Episode Builder" at bounding box center [125, 45] width 45 height 14
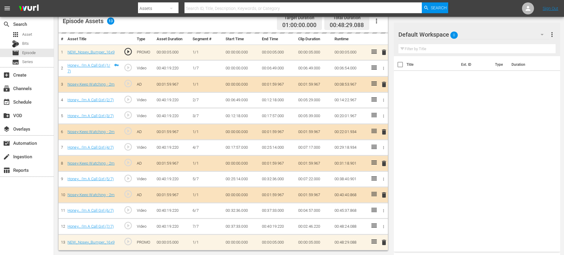
scroll to position [163, 0]
click at [383, 164] on span "delete" at bounding box center [383, 162] width 7 height 7
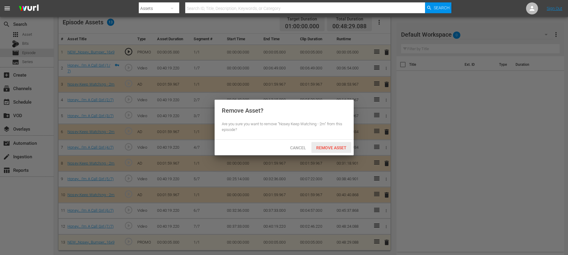
click at [327, 148] on span "Remove Asset" at bounding box center [331, 147] width 40 height 5
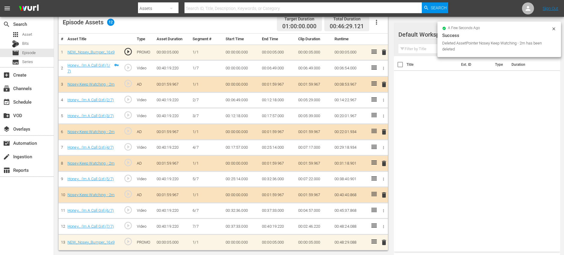
scroll to position [156, 0]
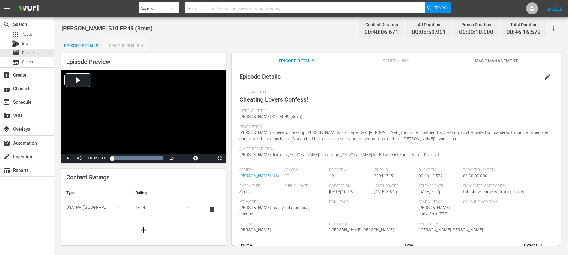
click at [121, 48] on div "Episode Builder" at bounding box center [125, 45] width 45 height 14
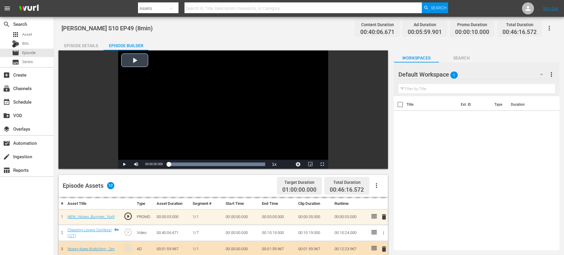
scroll to position [156, 0]
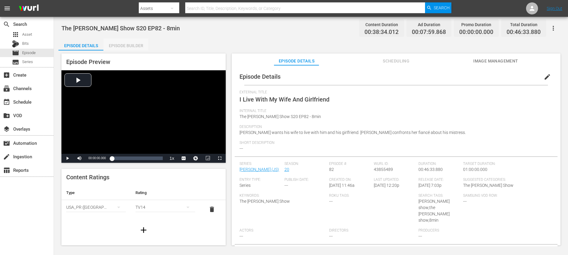
click at [131, 45] on div "Episode Builder" at bounding box center [125, 45] width 45 height 14
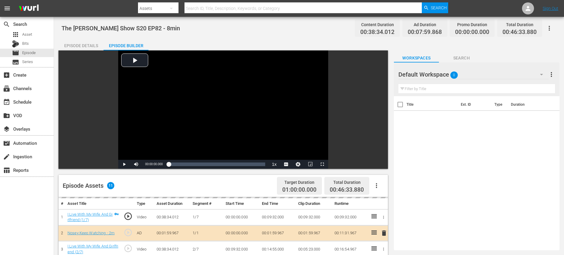
scroll to position [156, 0]
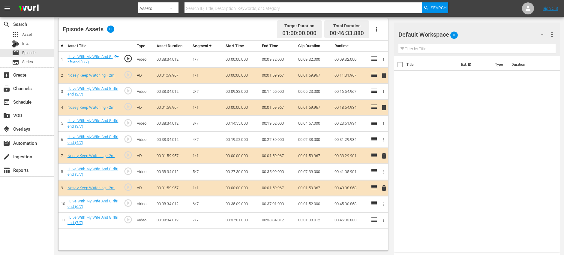
click at [384, 107] on span "delete" at bounding box center [383, 107] width 7 height 7
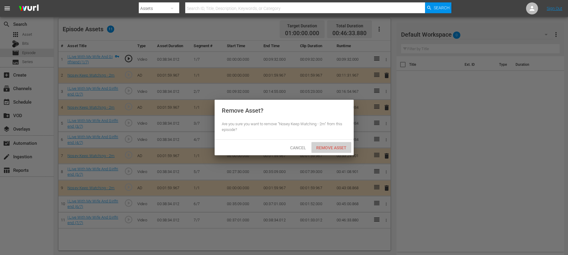
click at [329, 144] on div "Remove Asset" at bounding box center [331, 147] width 40 height 11
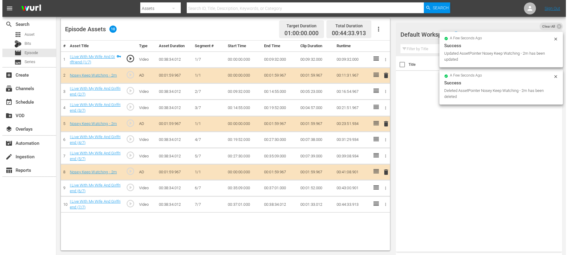
scroll to position [0, 0]
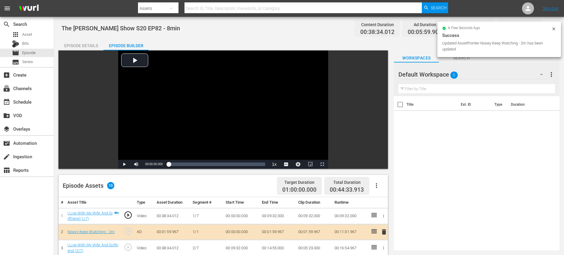
click at [85, 44] on div "Episode Details" at bounding box center [80, 45] width 45 height 14
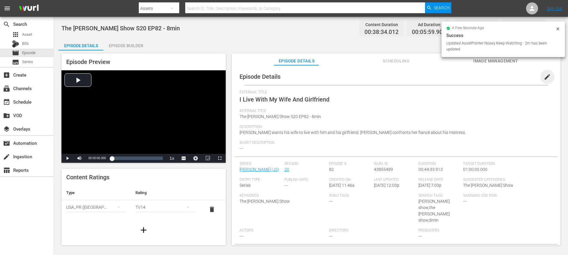
click at [544, 76] on span "edit" at bounding box center [547, 76] width 7 height 7
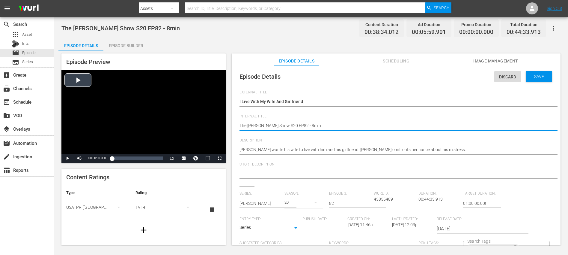
drag, startPoint x: 249, startPoint y: 126, endPoint x: 220, endPoint y: 126, distance: 29.4
click at [263, 125] on textarea "The Jerry Springer Show S20 EP82 - 8min" at bounding box center [395, 125] width 310 height 7
drag, startPoint x: 248, startPoint y: 126, endPoint x: 220, endPoint y: 125, distance: 28.2
click at [220, 125] on div "Episode Preview Video Player is loading. Play Video Play Mute Current Time 00:0…" at bounding box center [310, 149] width 505 height 199
type textarea "Jerry Springer Show S20 EP82 - 8min"
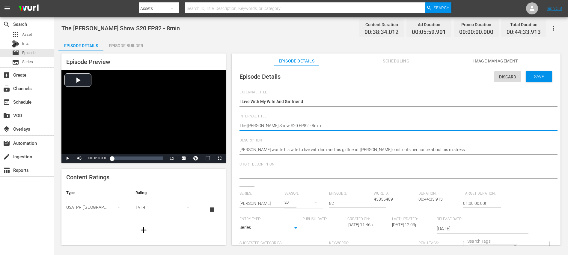
type textarea "Jerry Springer Show S20 EP82 - 8min"
drag, startPoint x: 277, startPoint y: 126, endPoint x: 265, endPoint y: 127, distance: 11.8
click at [265, 127] on textarea "The Jerry Springer Show S20 EP82 - 8min" at bounding box center [395, 125] width 310 height 7
type textarea "Jerry Springer S20 EP82 - 8min"
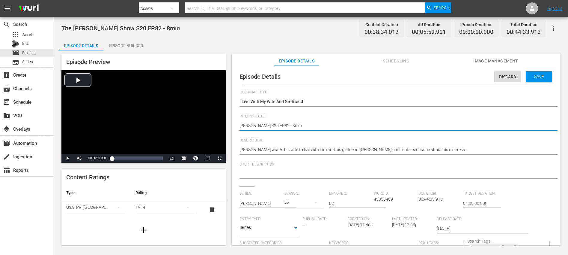
drag, startPoint x: 292, startPoint y: 126, endPoint x: 285, endPoint y: 126, distance: 6.9
click at [285, 126] on textarea "The Jerry Springer Show S20 EP82 - 8min" at bounding box center [395, 125] width 310 height 7
type textarea "Jerry Springer S20 EP82 ("
type textarea "Jerry Springer S20 EP82 (8"
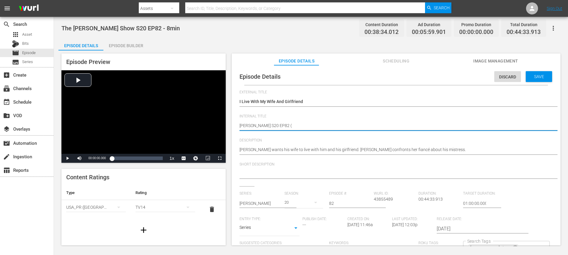
type textarea "Jerry Springer S20 EP82 (8"
type textarea "Jerry Springer S20 EP82 (8m"
type textarea "Jerry Springer S20 EP82 (8mi"
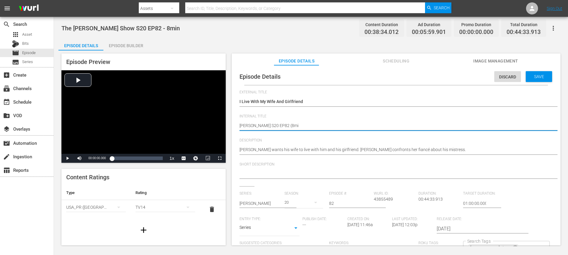
type textarea "Jerry Springer S20 EP82 (8min"
type textarea "Jerry Springer S20 EP82 (8min)"
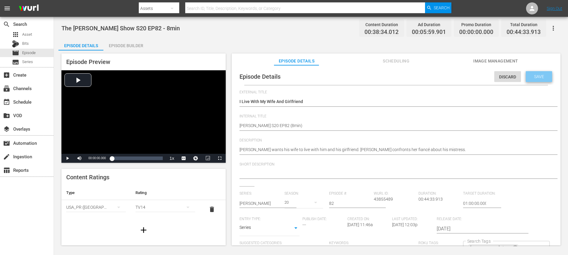
click at [531, 73] on div "Save" at bounding box center [539, 76] width 26 height 11
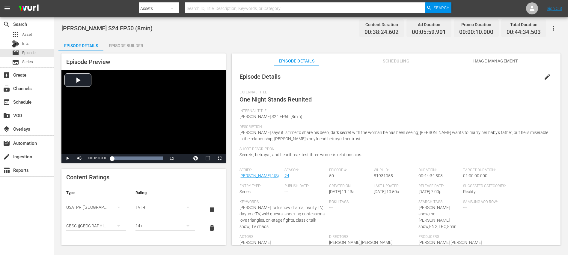
click at [126, 46] on div "Episode Builder" at bounding box center [125, 45] width 45 height 14
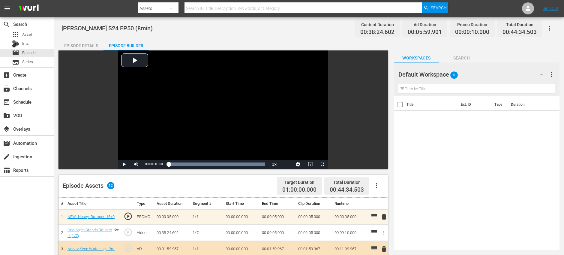
scroll to position [156, 0]
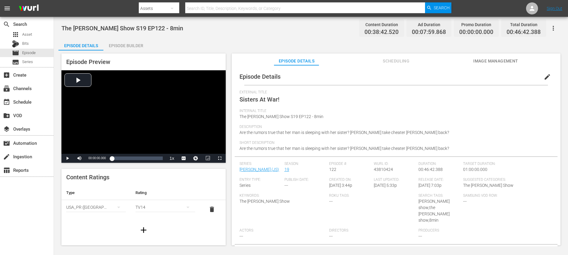
drag, startPoint x: 134, startPoint y: 48, endPoint x: 139, endPoint y: 49, distance: 5.5
click at [134, 48] on div "Episode Builder" at bounding box center [125, 45] width 45 height 14
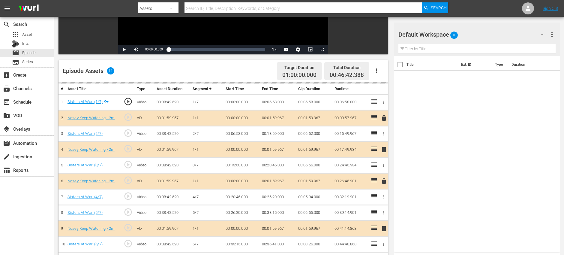
scroll to position [156, 0]
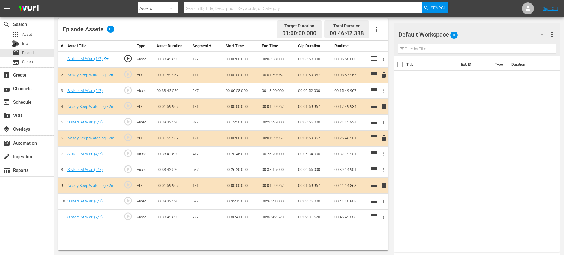
click at [384, 106] on span "delete" at bounding box center [383, 106] width 7 height 7
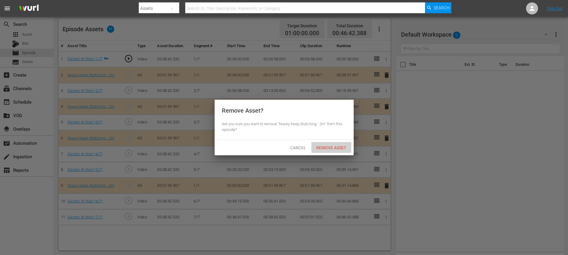
click at [329, 148] on span "Remove Asset" at bounding box center [331, 147] width 40 height 5
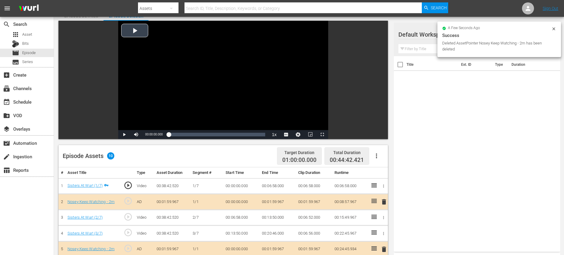
scroll to position [0, 0]
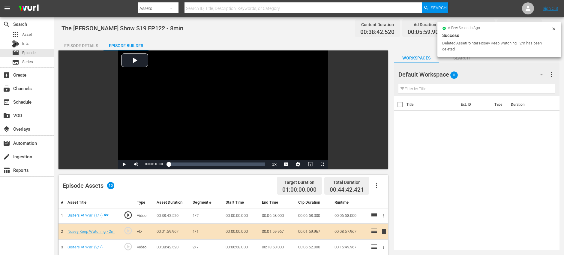
click at [80, 45] on div "Episode Details" at bounding box center [80, 45] width 45 height 14
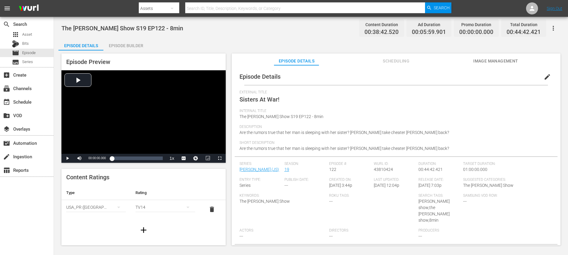
click at [544, 79] on span "edit" at bounding box center [547, 76] width 7 height 7
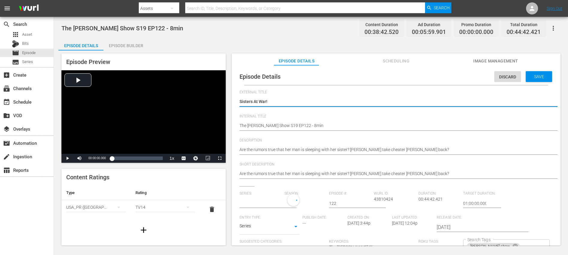
type input "[PERSON_NAME]"
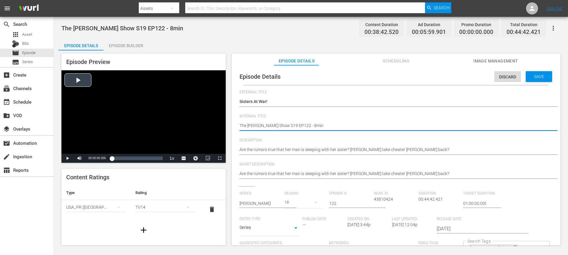
drag, startPoint x: 248, startPoint y: 125, endPoint x: 222, endPoint y: 124, distance: 25.5
type textarea "Jerry Springer Show S19 EP122 - 8min"
drag, startPoint x: 276, startPoint y: 125, endPoint x: 265, endPoint y: 125, distance: 11.4
click at [265, 125] on textarea "The Jerry Springer Show S19 EP122 - 8min" at bounding box center [395, 125] width 310 height 7
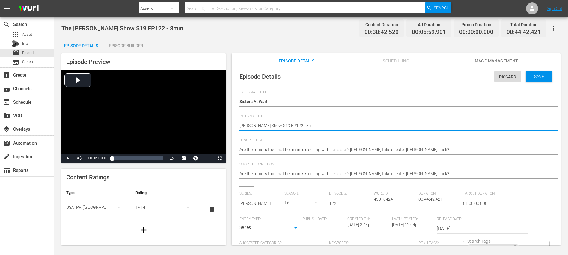
type textarea "Jerry Springer S19 EP122 - 8min"
drag, startPoint x: 299, startPoint y: 125, endPoint x: 287, endPoint y: 125, distance: 11.4
click at [288, 125] on textarea "The Jerry Springer Show S19 EP122 - 8min" at bounding box center [395, 125] width 310 height 7
type textarea "Jerry Springer S19 EP122 ("
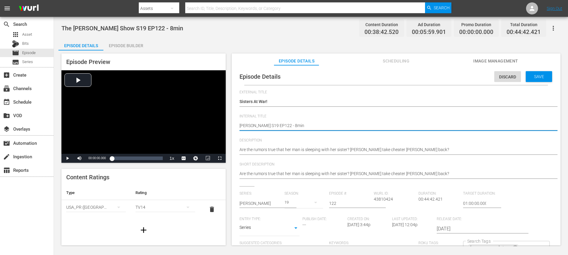
type textarea "Jerry Springer S19 EP122 ("
type textarea "Jerry Springer S19 EP122 (8"
type textarea "Jerry Springer S19 EP122 (8m"
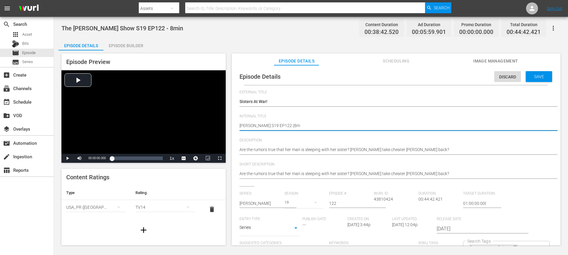
type textarea "Jerry Springer S19 EP122 (8mi"
type textarea "Jerry Springer S19 EP122 (8min"
type textarea "Jerry Springer S19 EP122 (8min)"
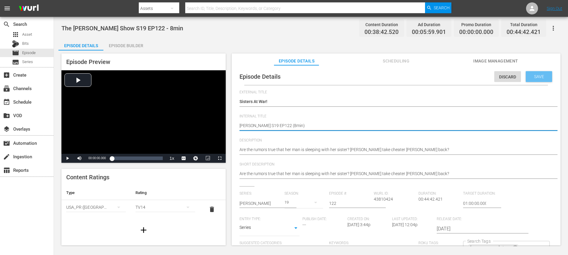
type textarea "Jerry Springer S19 EP122 (8min)"
click at [538, 79] on span "Save" at bounding box center [538, 76] width 19 height 5
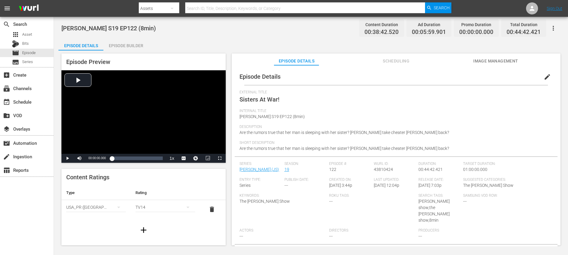
drag, startPoint x: 124, startPoint y: 41, endPoint x: 179, endPoint y: 59, distance: 57.4
click at [124, 41] on div "Episode Builder" at bounding box center [125, 45] width 45 height 14
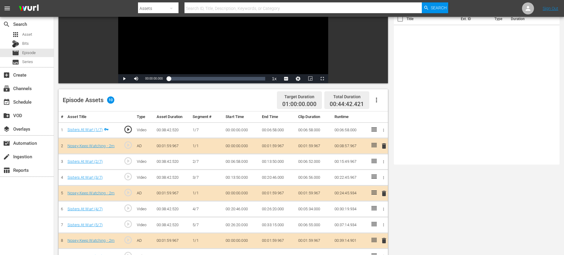
scroll to position [156, 0]
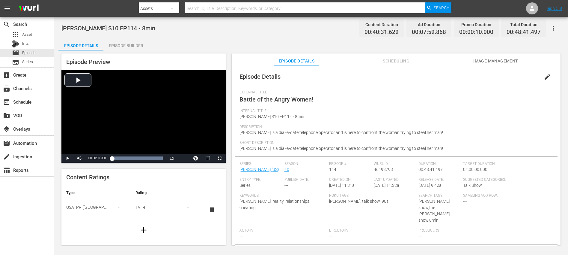
click at [124, 46] on div "Episode Builder" at bounding box center [125, 45] width 45 height 14
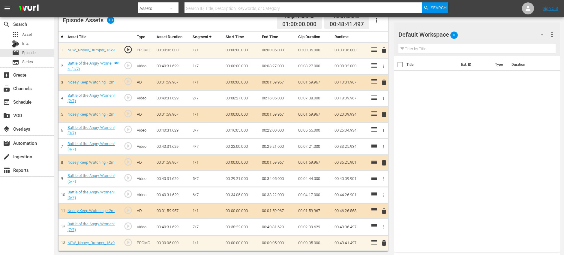
scroll to position [166, 0]
click at [382, 211] on span "delete" at bounding box center [383, 210] width 7 height 7
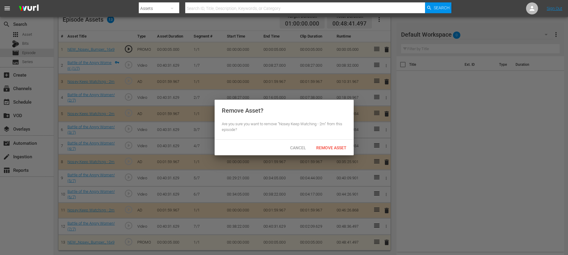
click at [333, 153] on div "Cancel Remove Asset" at bounding box center [284, 147] width 139 height 16
click at [328, 146] on span "Remove Asset" at bounding box center [331, 147] width 40 height 5
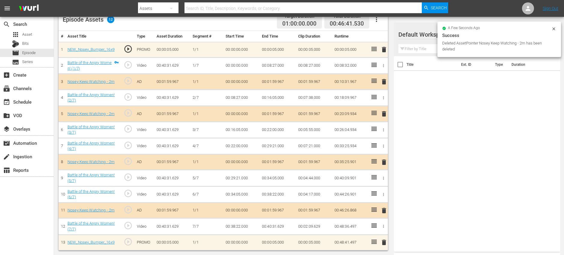
scroll to position [156, 0]
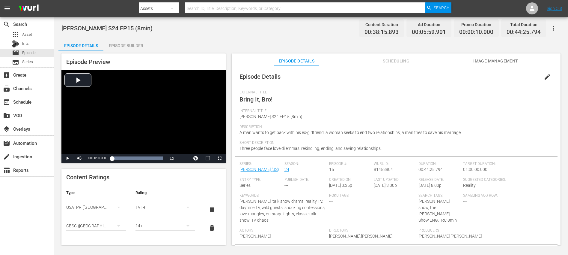
click at [121, 43] on div "Episode Builder" at bounding box center [125, 45] width 45 height 14
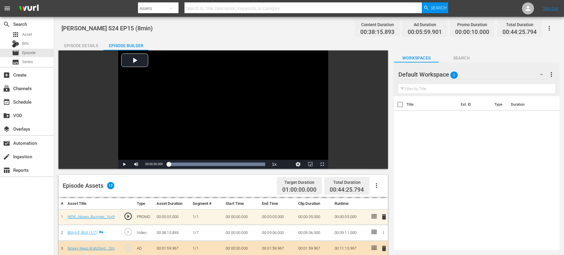
scroll to position [156, 0]
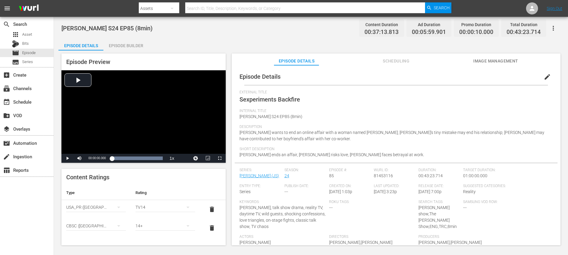
click at [129, 45] on div "Episode Builder" at bounding box center [125, 45] width 45 height 14
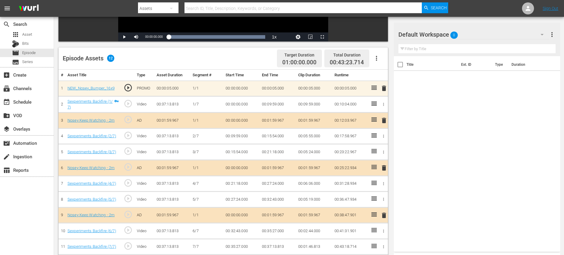
scroll to position [156, 0]
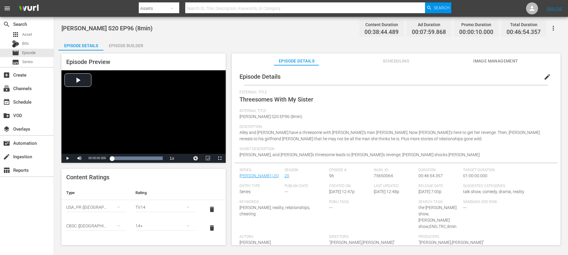
click at [130, 46] on div "Episode Builder" at bounding box center [125, 45] width 45 height 14
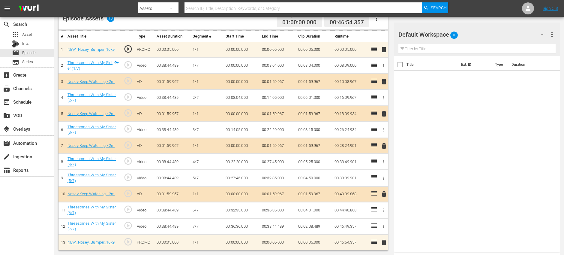
scroll to position [166, 0]
click at [386, 113] on span "delete" at bounding box center [383, 113] width 7 height 7
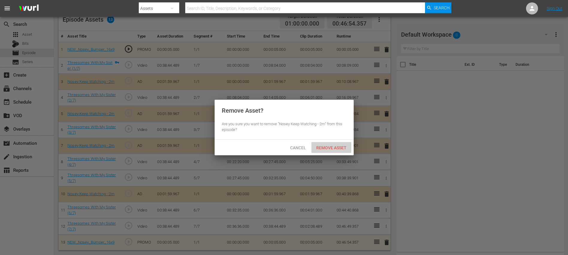
click at [317, 146] on span "Remove Asset" at bounding box center [331, 147] width 40 height 5
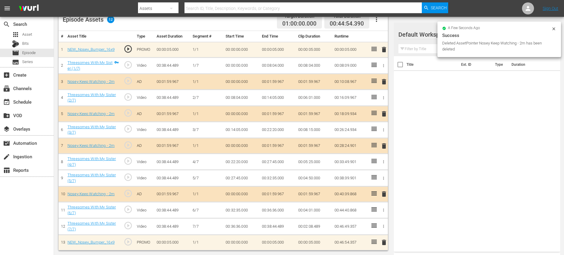
scroll to position [156, 0]
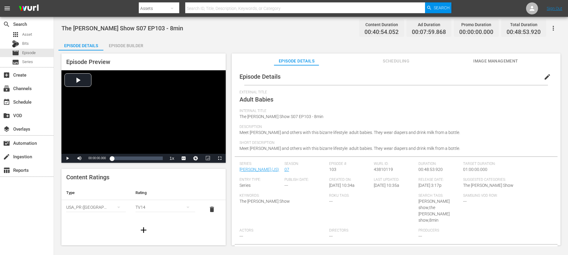
click at [124, 47] on div "Episode Builder" at bounding box center [125, 45] width 45 height 14
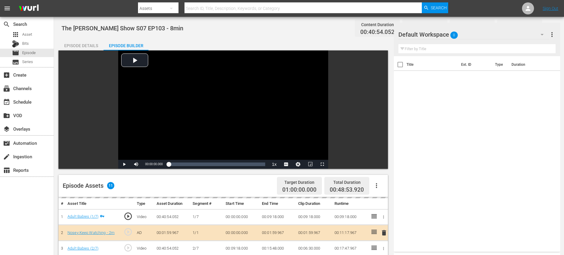
scroll to position [156, 0]
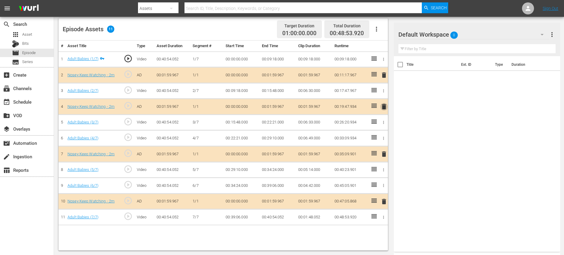
click at [385, 107] on span "delete" at bounding box center [383, 106] width 7 height 7
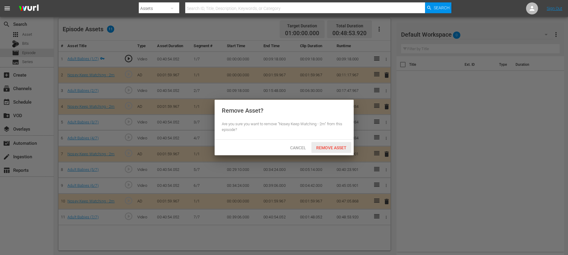
click at [329, 146] on span "Remove Asset" at bounding box center [331, 147] width 40 height 5
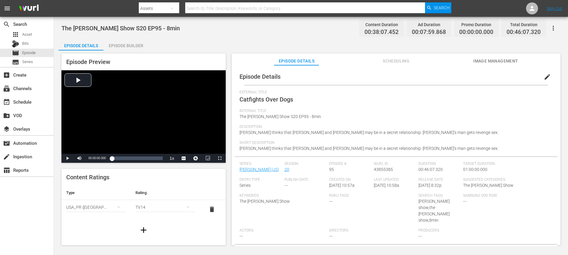
click at [124, 46] on div "Episode Builder" at bounding box center [125, 45] width 45 height 14
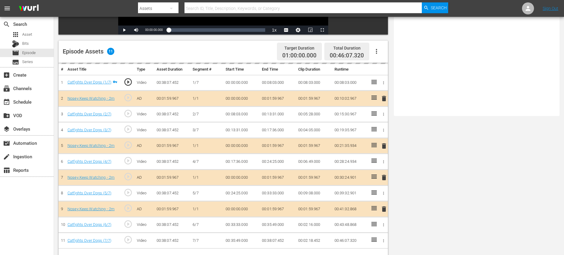
scroll to position [156, 0]
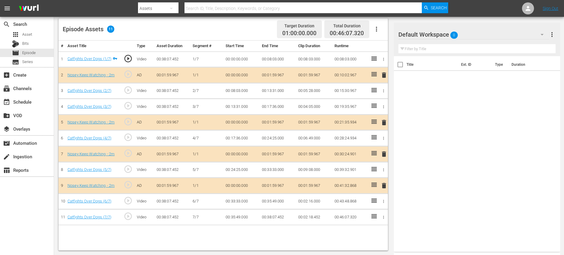
click at [383, 153] on span "delete" at bounding box center [383, 153] width 7 height 7
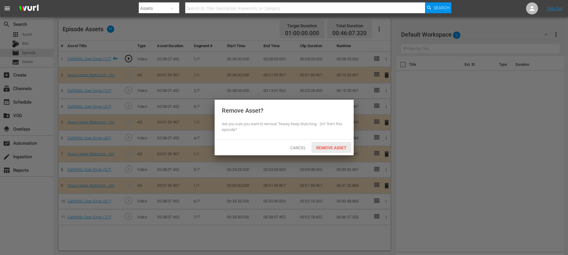
click at [323, 146] on span "Remove Asset" at bounding box center [331, 147] width 40 height 5
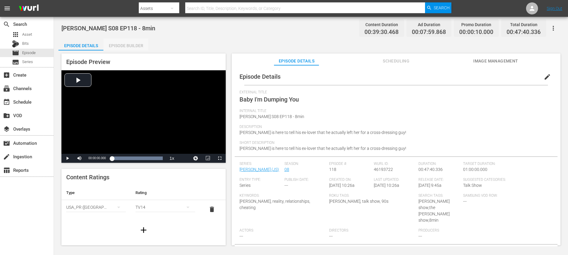
click at [124, 48] on div "Episode Builder" at bounding box center [125, 45] width 45 height 14
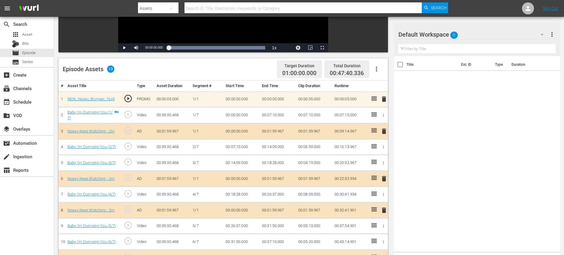
scroll to position [163, 0]
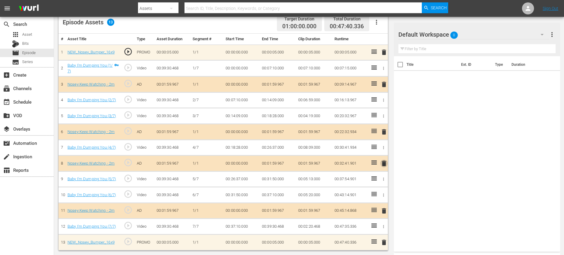
click at [383, 162] on span "delete" at bounding box center [383, 162] width 7 height 7
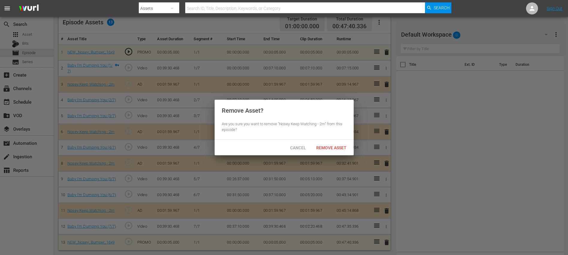
click at [329, 149] on span "Remove Asset" at bounding box center [331, 147] width 40 height 5
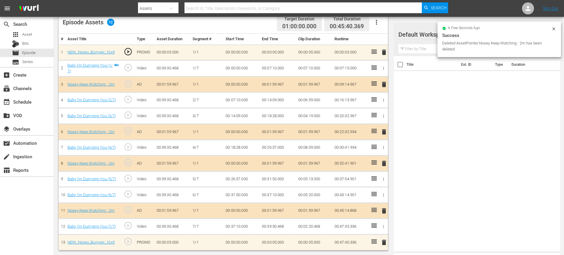
scroll to position [156, 0]
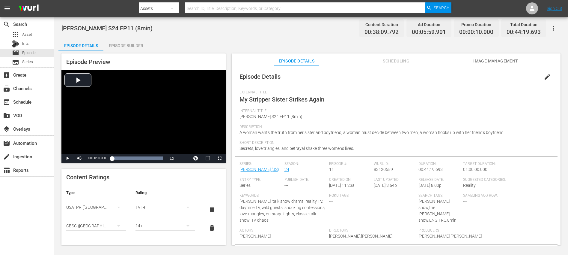
click at [128, 47] on div "Episode Builder" at bounding box center [125, 45] width 45 height 14
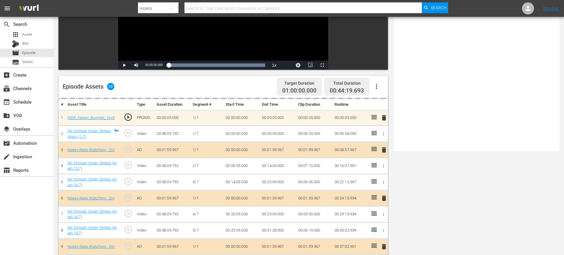
scroll to position [156, 0]
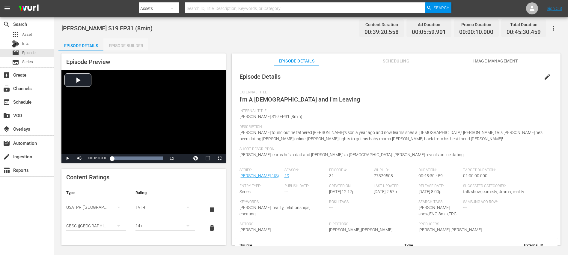
click at [137, 45] on div "Episode Builder" at bounding box center [125, 45] width 45 height 14
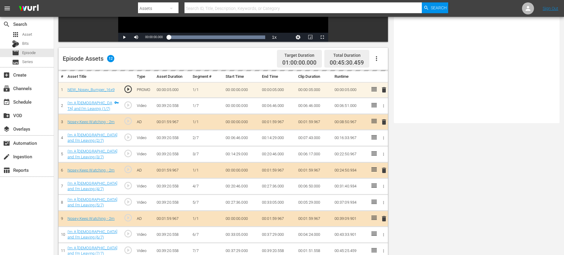
scroll to position [156, 0]
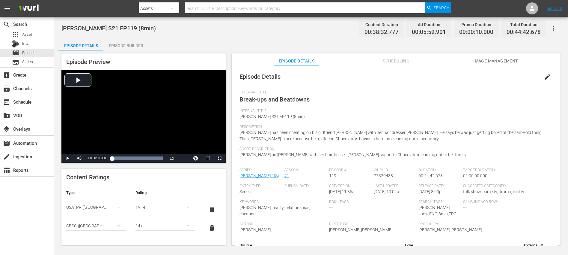
click at [135, 43] on div "Episode Builder" at bounding box center [125, 45] width 45 height 14
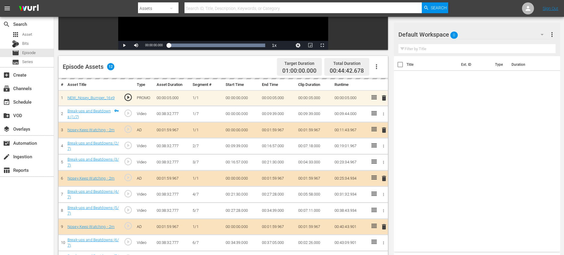
scroll to position [156, 0]
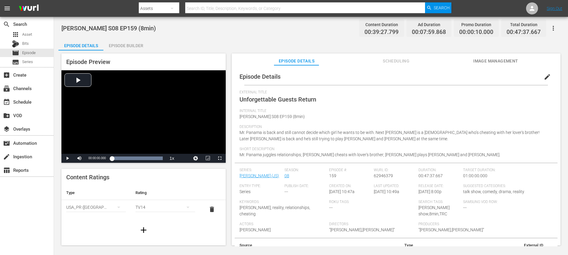
click at [129, 49] on div "Episode Builder" at bounding box center [125, 45] width 45 height 14
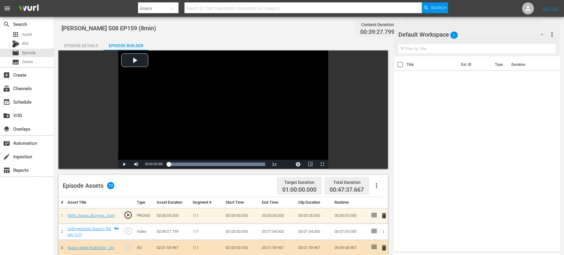
scroll to position [166, 0]
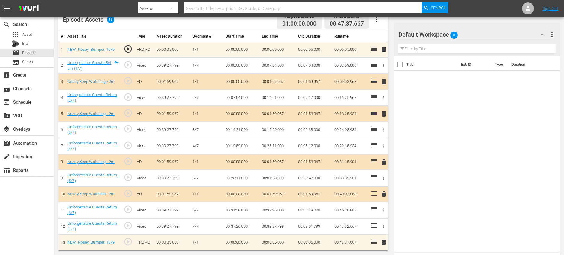
click at [385, 113] on span "delete" at bounding box center [383, 113] width 7 height 7
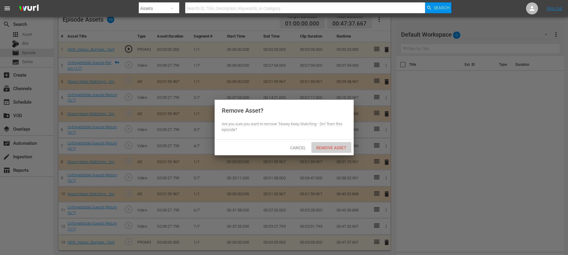
click at [328, 145] on span "Remove Asset" at bounding box center [331, 147] width 40 height 5
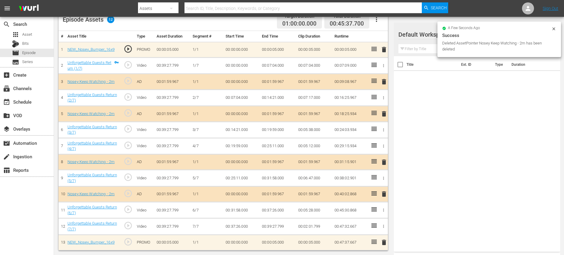
scroll to position [156, 0]
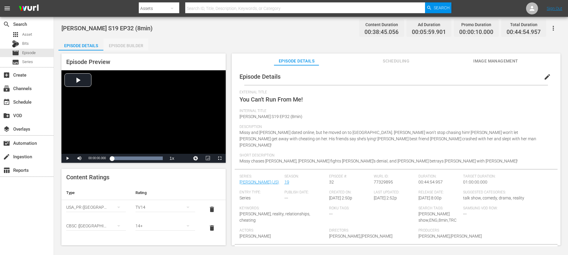
click at [118, 44] on div "Episode Builder" at bounding box center [125, 45] width 45 height 14
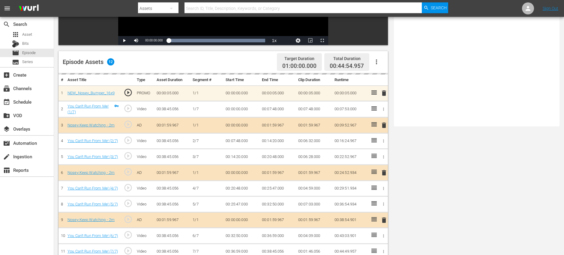
scroll to position [156, 0]
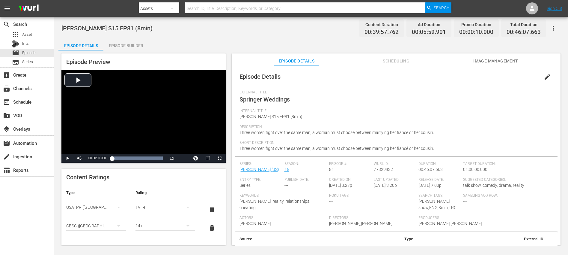
click at [138, 43] on div "Episode Builder" at bounding box center [125, 45] width 45 height 14
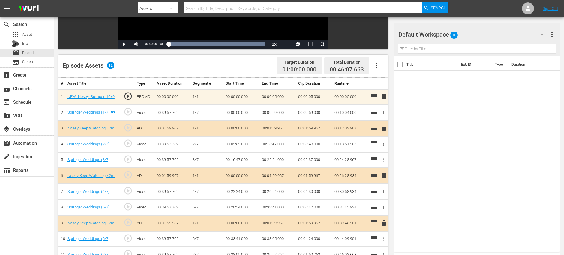
scroll to position [156, 0]
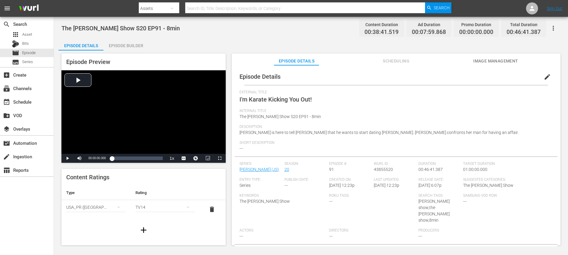
click at [132, 44] on div "Episode Builder" at bounding box center [125, 45] width 45 height 14
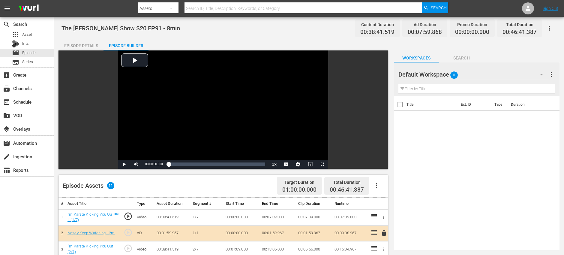
scroll to position [156, 0]
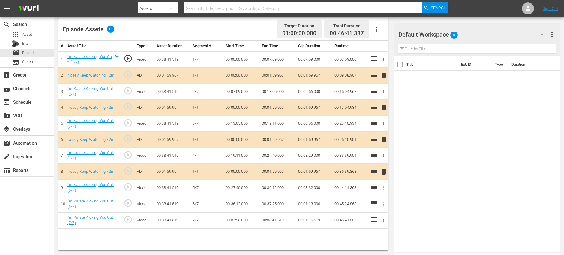
click at [383, 107] on span "delete" at bounding box center [383, 107] width 7 height 7
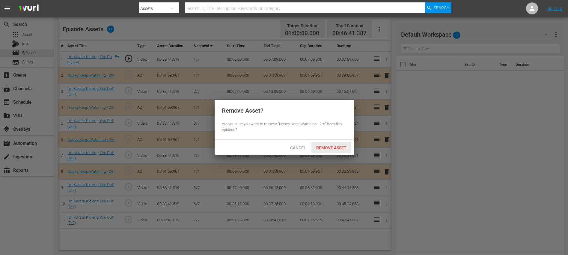
click at [327, 148] on span "Remove Asset" at bounding box center [331, 147] width 40 height 5
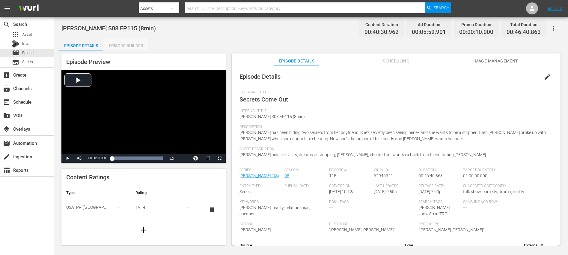
click at [130, 45] on div "Episode Builder" at bounding box center [125, 45] width 45 height 14
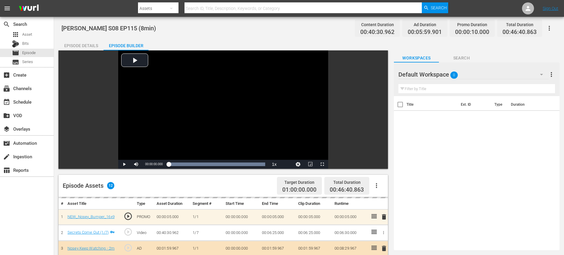
scroll to position [156, 0]
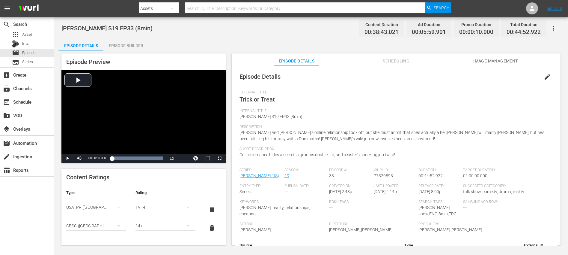
click at [138, 45] on div "Episode Builder" at bounding box center [125, 45] width 45 height 14
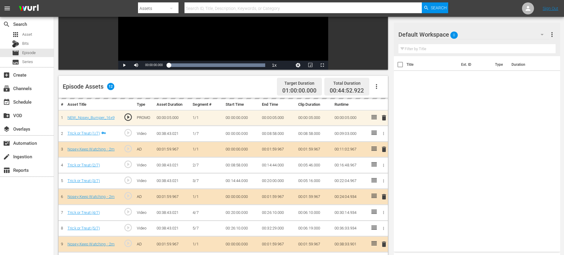
scroll to position [156, 0]
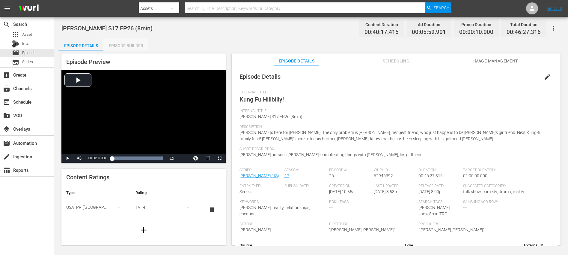
click at [132, 47] on div "Episode Builder" at bounding box center [125, 45] width 45 height 14
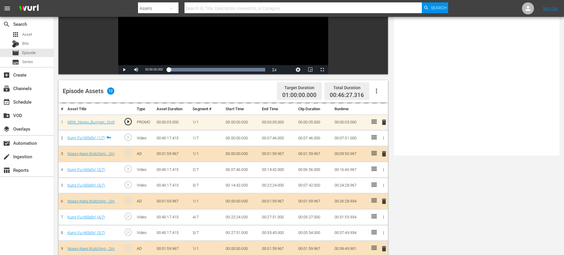
scroll to position [156, 0]
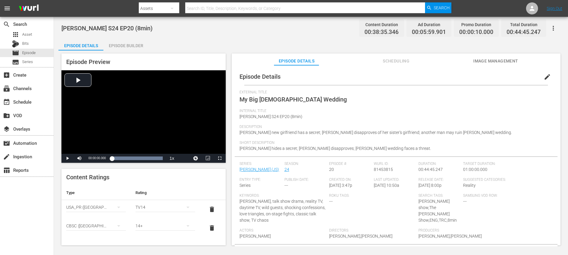
drag, startPoint x: 136, startPoint y: 46, endPoint x: 156, endPoint y: 52, distance: 20.6
click at [136, 46] on div "Episode Builder" at bounding box center [125, 45] width 45 height 14
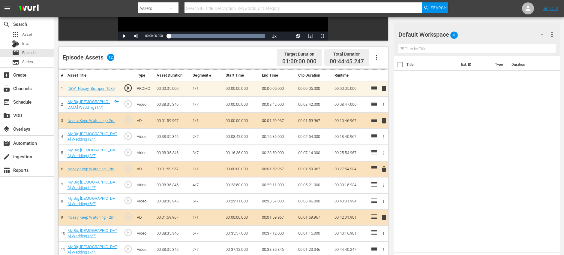
scroll to position [156, 0]
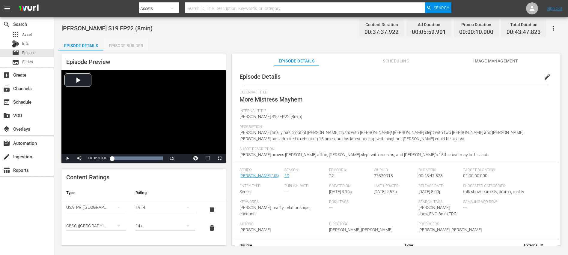
click at [118, 42] on div "Episode Builder" at bounding box center [125, 45] width 45 height 14
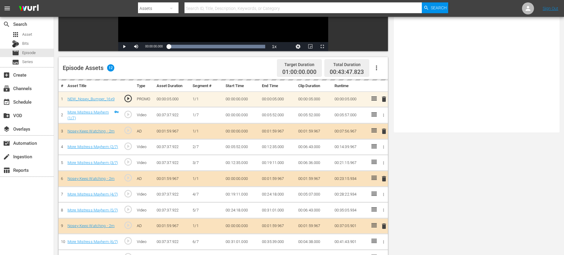
scroll to position [156, 0]
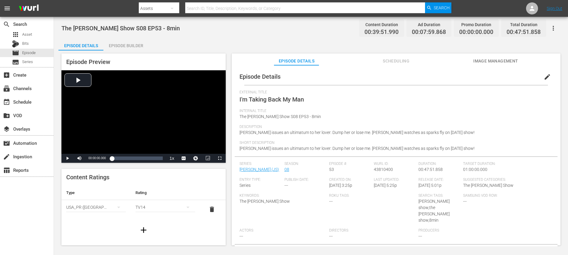
click at [128, 45] on div "Episode Builder" at bounding box center [125, 45] width 45 height 14
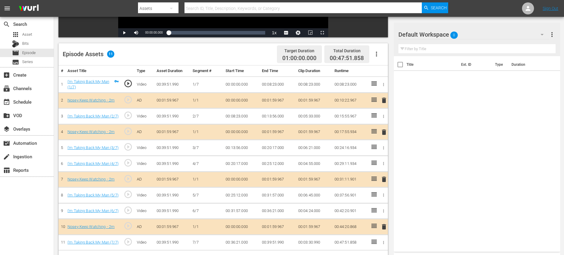
scroll to position [156, 0]
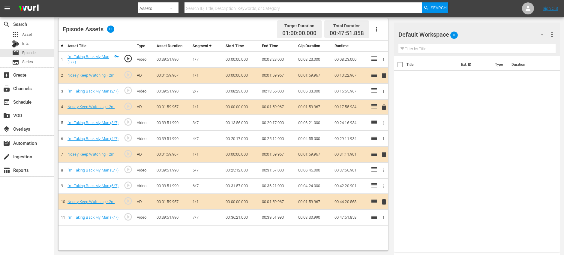
click at [383, 108] on span "delete" at bounding box center [383, 106] width 7 height 7
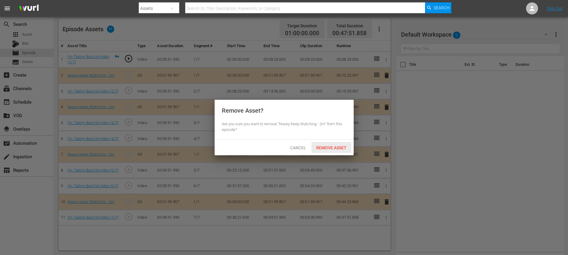
click at [329, 148] on span "Remove Asset" at bounding box center [331, 147] width 40 height 5
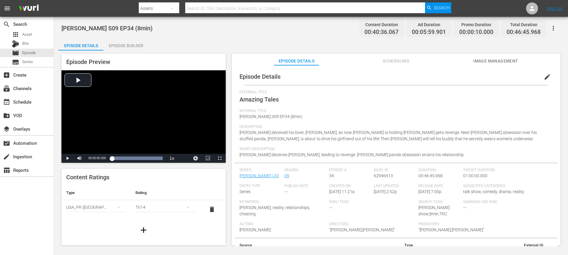
click at [133, 43] on div "Episode Builder" at bounding box center [125, 45] width 45 height 14
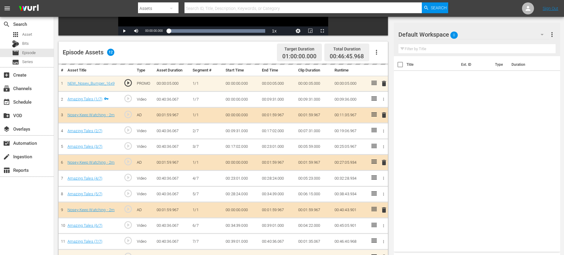
scroll to position [156, 0]
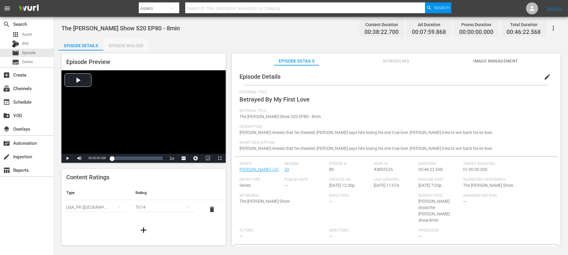
click at [130, 48] on div "Episode Builder" at bounding box center [125, 45] width 45 height 14
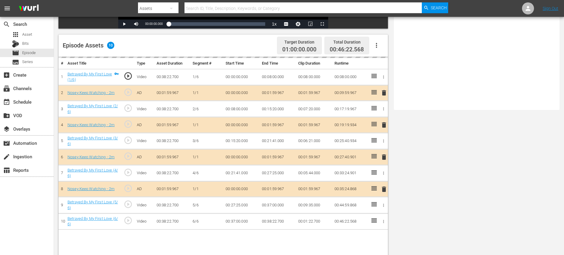
scroll to position [156, 0]
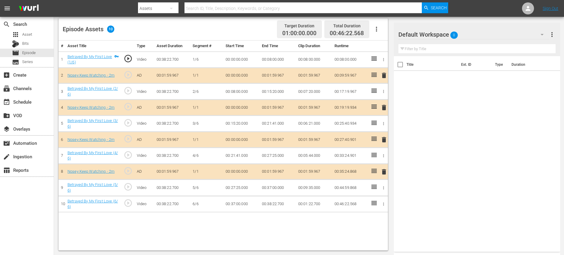
click at [384, 109] on span "delete" at bounding box center [383, 107] width 7 height 7
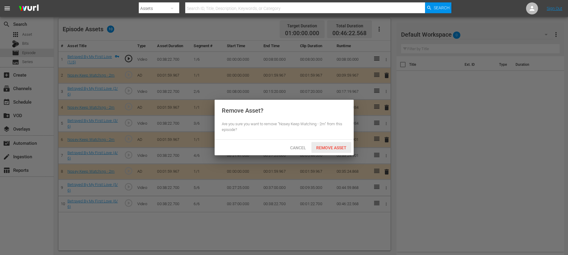
click at [328, 149] on span "Remove Asset" at bounding box center [331, 147] width 40 height 5
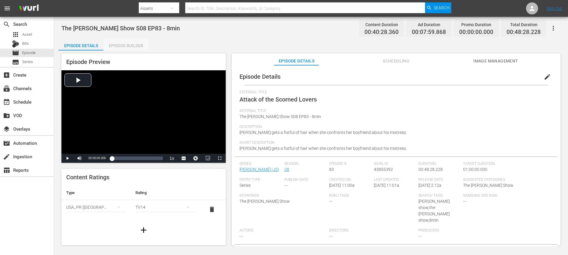
click at [127, 46] on div "Episode Builder" at bounding box center [125, 45] width 45 height 14
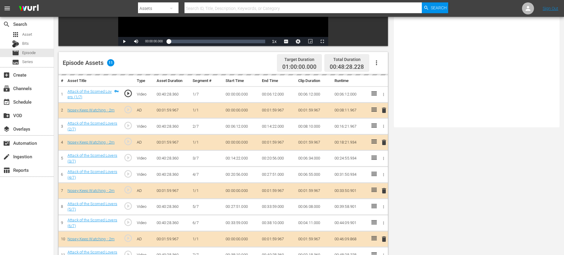
scroll to position [156, 0]
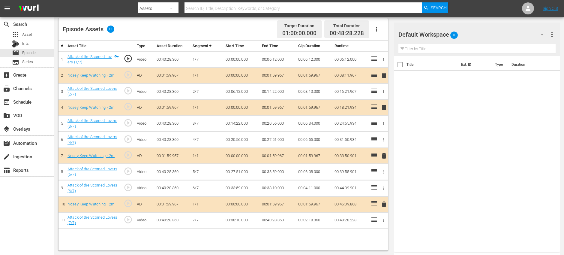
click at [385, 108] on span "delete" at bounding box center [383, 107] width 7 height 7
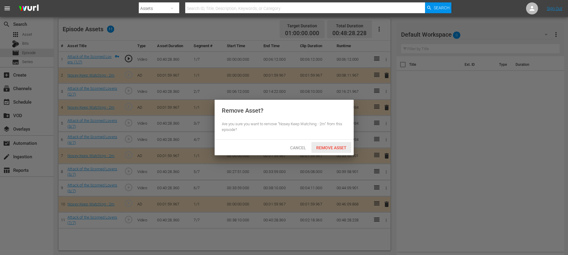
click at [330, 147] on span "Remove Asset" at bounding box center [331, 147] width 40 height 5
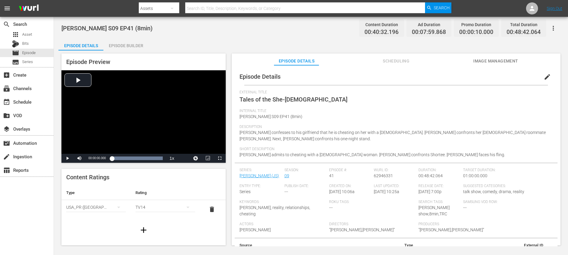
drag, startPoint x: 138, startPoint y: 48, endPoint x: 201, endPoint y: 68, distance: 66.7
click at [138, 48] on div "Episode Builder" at bounding box center [125, 45] width 45 height 14
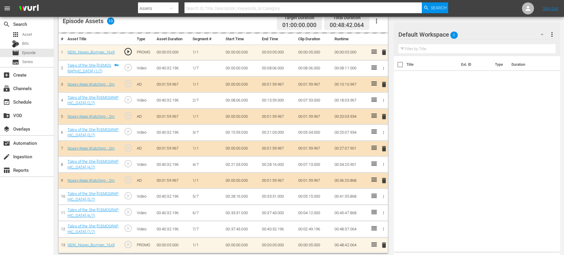
scroll to position [163, 0]
click at [383, 116] on span "delete" at bounding box center [383, 116] width 7 height 7
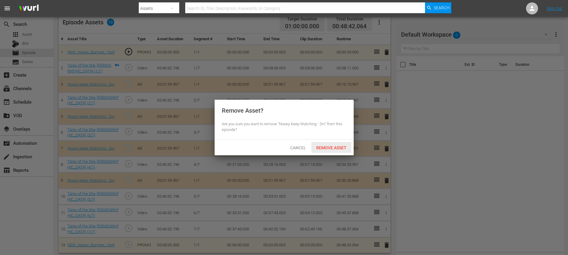
click at [330, 149] on span "Remove Asset" at bounding box center [331, 147] width 40 height 5
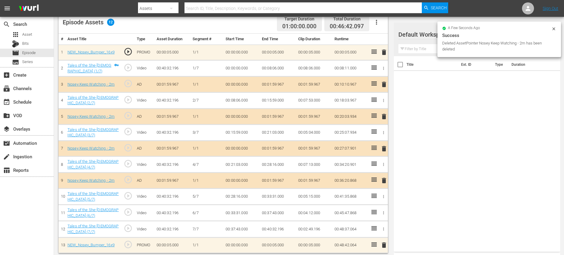
scroll to position [156, 0]
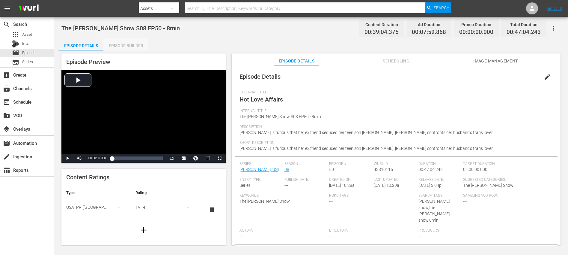
click at [126, 43] on div "Episode Builder" at bounding box center [125, 45] width 45 height 14
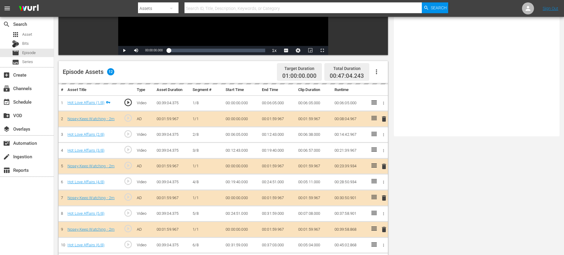
scroll to position [156, 0]
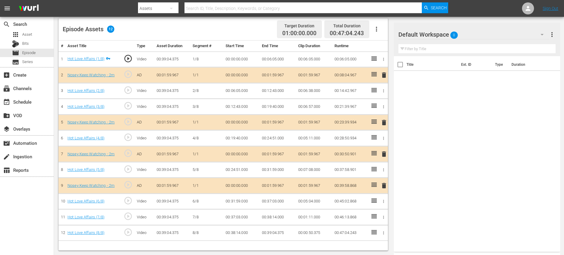
click at [385, 151] on span "delete" at bounding box center [383, 153] width 7 height 7
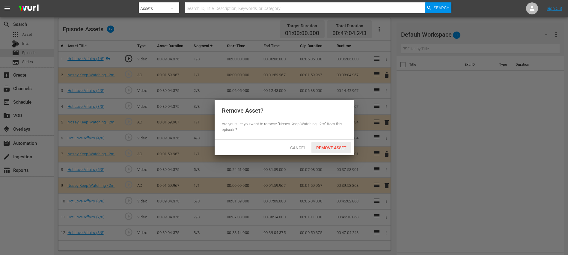
click at [322, 150] on div "Remove Asset" at bounding box center [331, 147] width 40 height 11
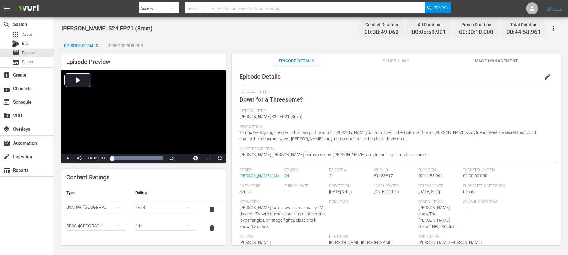
drag, startPoint x: 138, startPoint y: 47, endPoint x: 238, endPoint y: 58, distance: 100.1
click at [138, 47] on div "Episode Builder" at bounding box center [125, 45] width 45 height 14
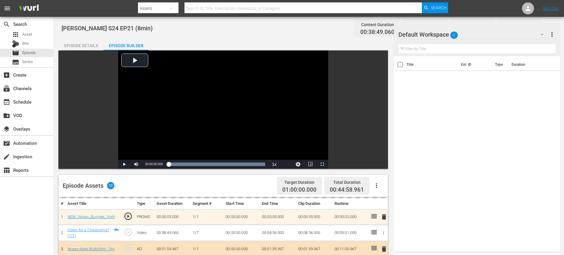
scroll to position [156, 0]
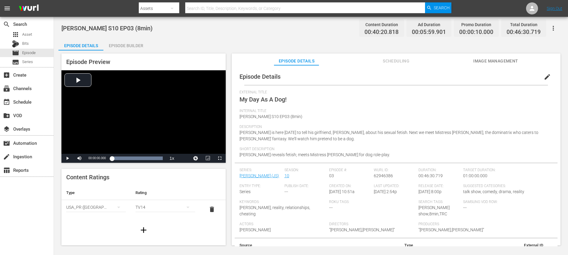
click at [119, 45] on div "Episode Builder" at bounding box center [125, 45] width 45 height 14
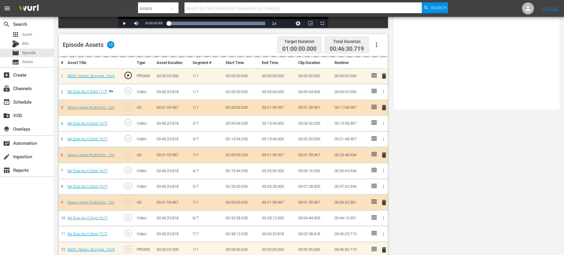
scroll to position [156, 0]
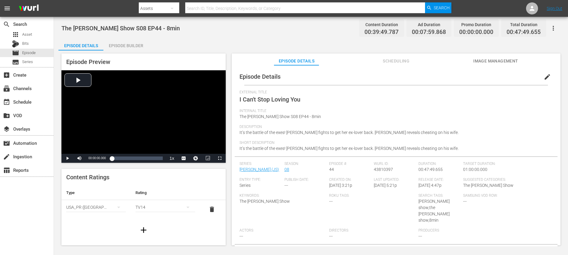
click at [127, 46] on div "Episode Builder" at bounding box center [125, 45] width 45 height 14
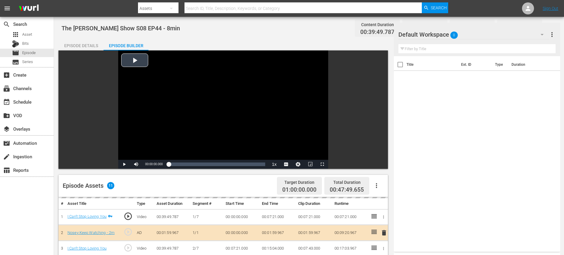
scroll to position [156, 0]
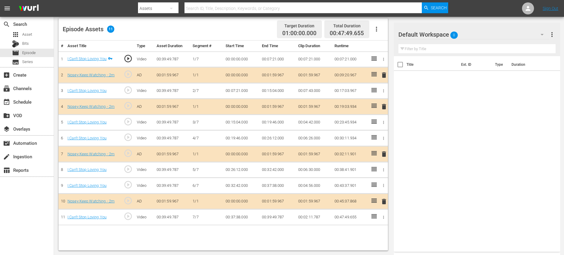
click at [383, 107] on span "delete" at bounding box center [383, 106] width 7 height 7
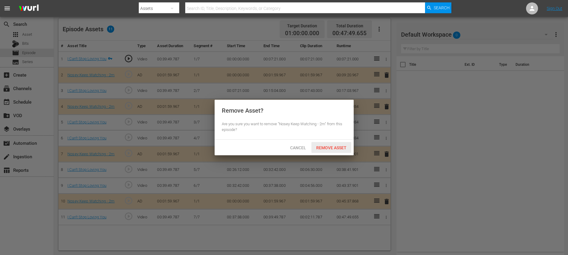
click at [335, 143] on div "Remove Asset" at bounding box center [331, 147] width 40 height 11
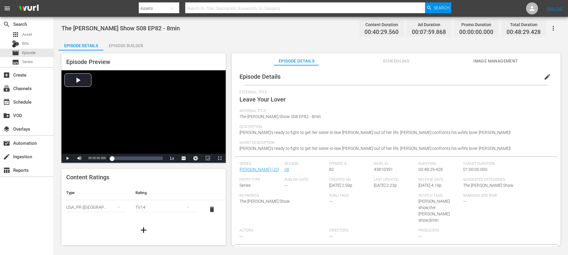
click at [118, 45] on div "Episode Builder" at bounding box center [125, 45] width 45 height 14
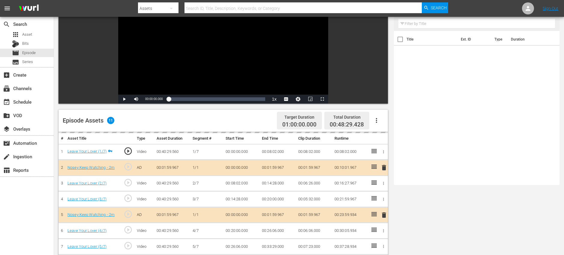
scroll to position [156, 0]
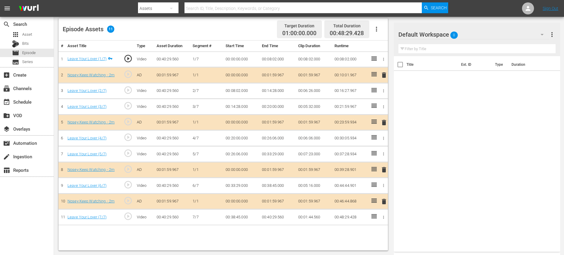
click at [384, 201] on span "delete" at bounding box center [383, 201] width 7 height 7
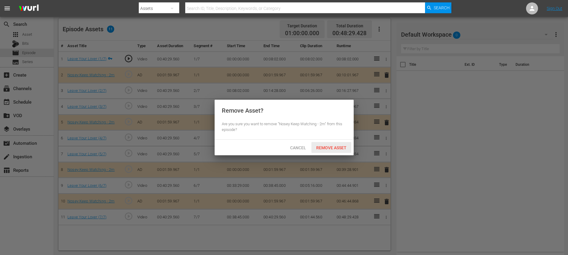
click at [317, 142] on div "Remove Asset" at bounding box center [331, 147] width 40 height 11
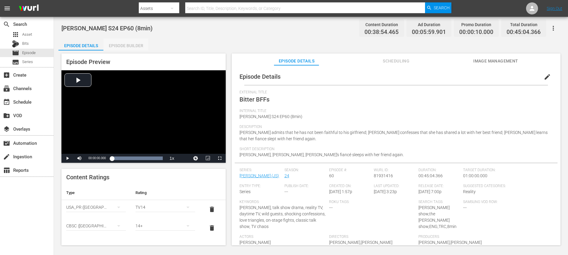
click at [117, 44] on div "Episode Builder" at bounding box center [125, 45] width 45 height 14
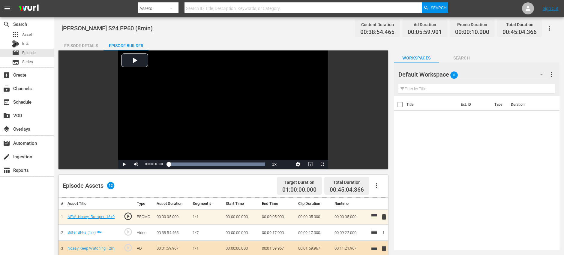
scroll to position [156, 0]
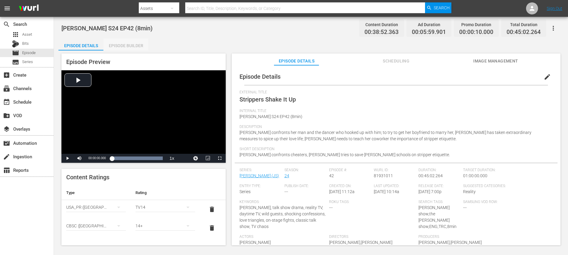
click at [126, 47] on div "Episode Builder" at bounding box center [125, 45] width 45 height 14
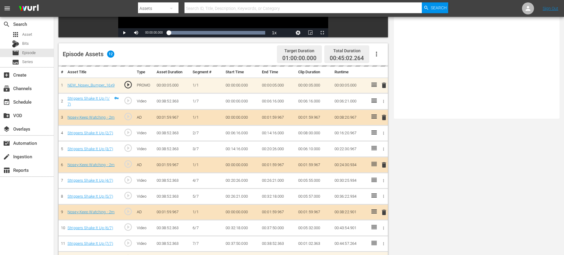
scroll to position [156, 0]
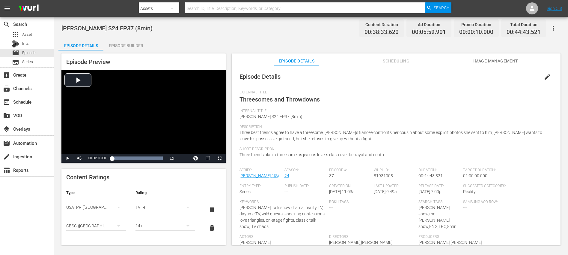
drag, startPoint x: 115, startPoint y: 40, endPoint x: 128, endPoint y: 46, distance: 14.0
click at [115, 40] on div "Episode Builder" at bounding box center [125, 45] width 45 height 14
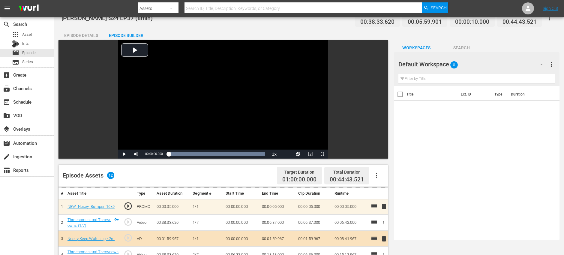
scroll to position [156, 0]
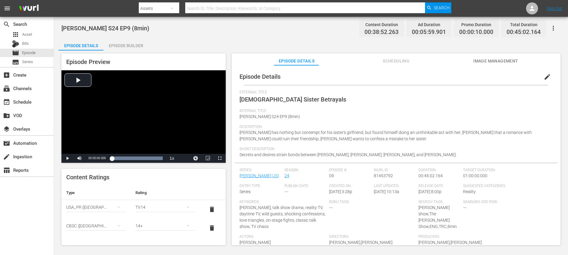
click at [130, 47] on div "Episode Builder" at bounding box center [125, 45] width 45 height 14
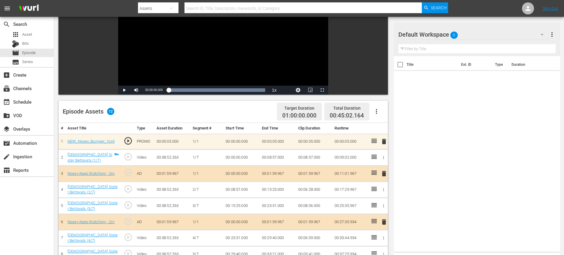
scroll to position [156, 0]
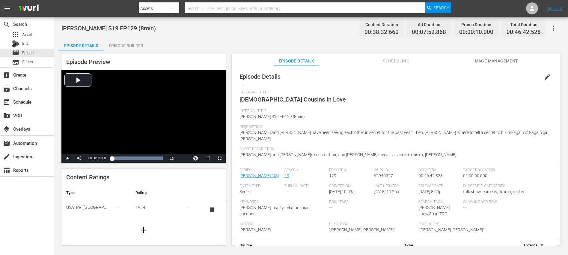
click at [124, 45] on div "Episode Builder" at bounding box center [125, 45] width 45 height 14
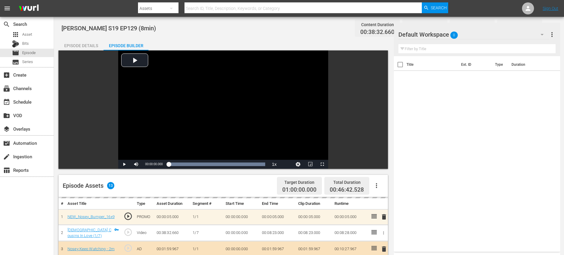
scroll to position [162, 0]
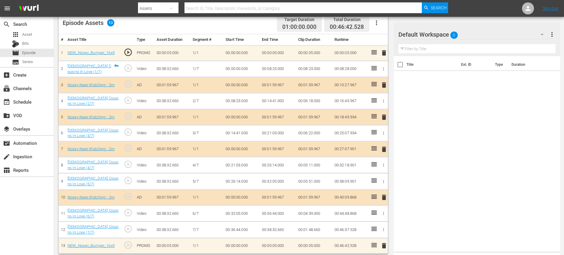
click at [385, 118] on span "delete" at bounding box center [383, 116] width 7 height 7
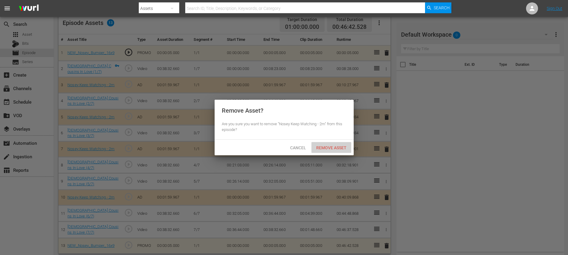
click at [324, 145] on span "Remove Asset" at bounding box center [331, 147] width 40 height 5
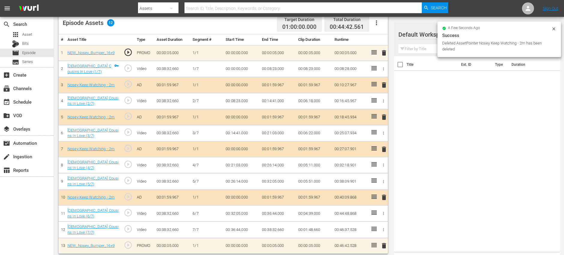
scroll to position [156, 0]
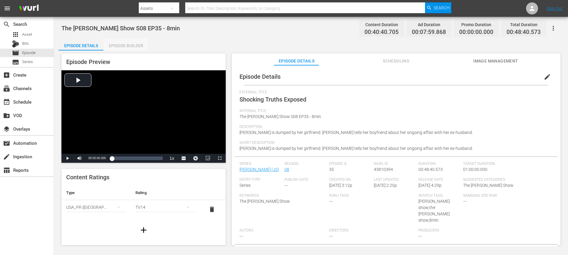
click at [122, 43] on div "Episode Builder" at bounding box center [125, 45] width 45 height 14
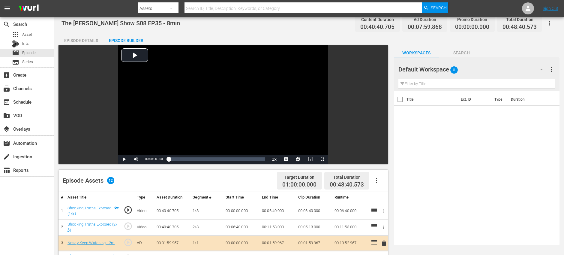
scroll to position [6, 0]
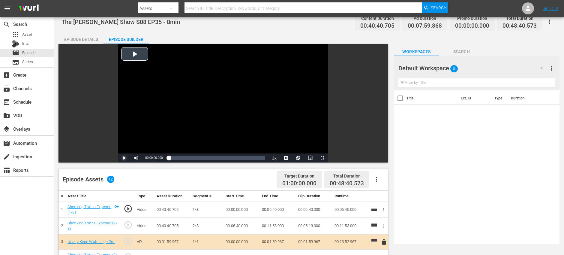
click at [124, 158] on span "Video Player" at bounding box center [124, 158] width 0 height 0
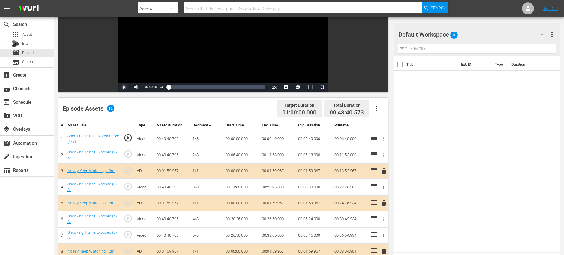
scroll to position [156, 0]
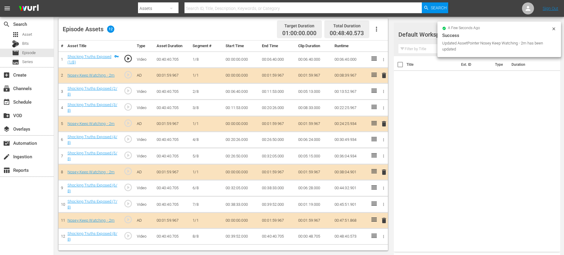
click at [382, 218] on span "delete" at bounding box center [383, 219] width 7 height 7
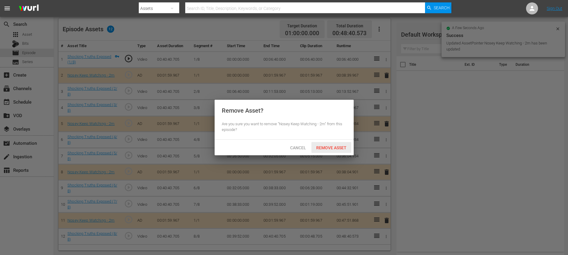
click at [326, 143] on div "Remove Asset" at bounding box center [331, 147] width 40 height 11
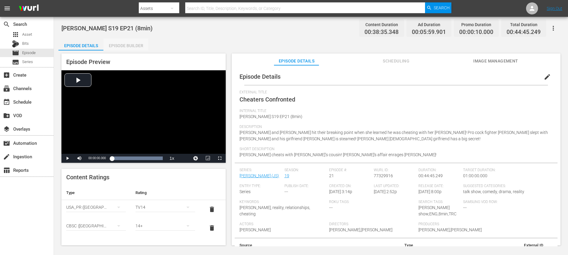
click at [122, 42] on div "Episode Builder" at bounding box center [125, 45] width 45 height 14
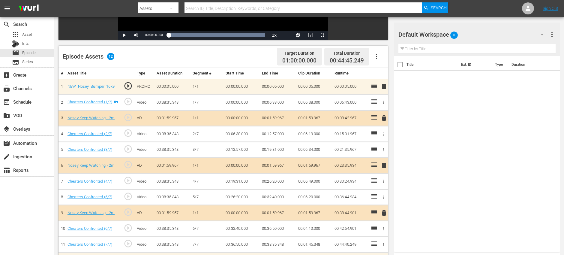
scroll to position [156, 0]
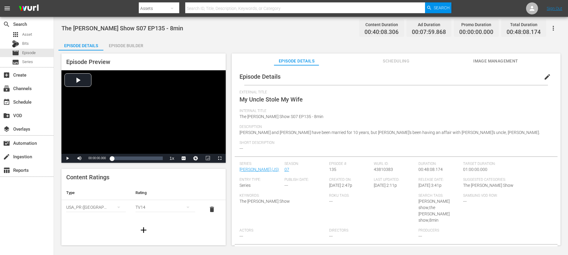
click at [118, 45] on div "Episode Builder" at bounding box center [125, 45] width 45 height 14
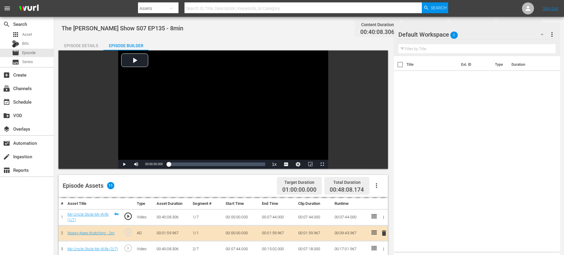
scroll to position [156, 0]
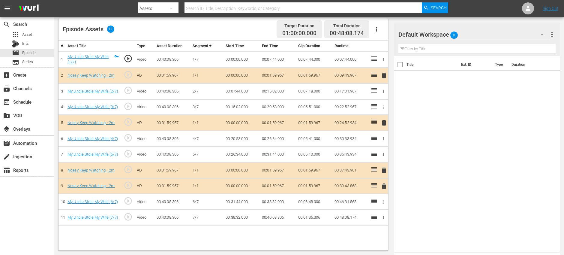
click at [384, 186] on span "delete" at bounding box center [383, 185] width 7 height 7
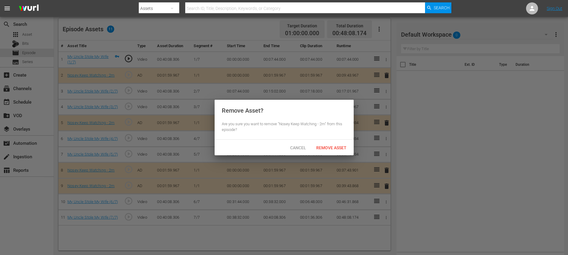
drag, startPoint x: 324, startPoint y: 141, endPoint x: 334, endPoint y: 148, distance: 12.3
click at [323, 141] on div "Cancel Remove Asset" at bounding box center [284, 147] width 139 height 16
click at [334, 147] on span "Remove Asset" at bounding box center [331, 147] width 40 height 5
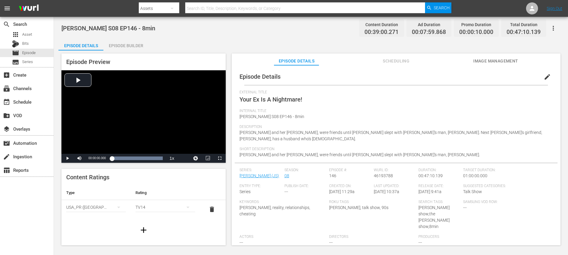
drag, startPoint x: 132, startPoint y: 53, endPoint x: 130, endPoint y: 49, distance: 4.0
click at [132, 53] on div "Episode Preview Video Player is loading. Play Video Play Mute Current Time 00:0…" at bounding box center [143, 107] width 164 height 109
click at [129, 48] on div "Episode Builder" at bounding box center [125, 45] width 45 height 14
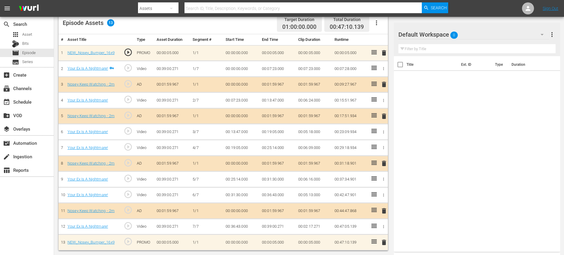
scroll to position [162, 0]
click at [383, 114] on span "delete" at bounding box center [383, 115] width 7 height 7
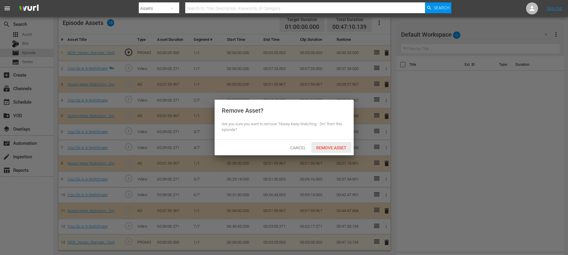
click at [333, 147] on span "Remove Asset" at bounding box center [331, 147] width 40 height 5
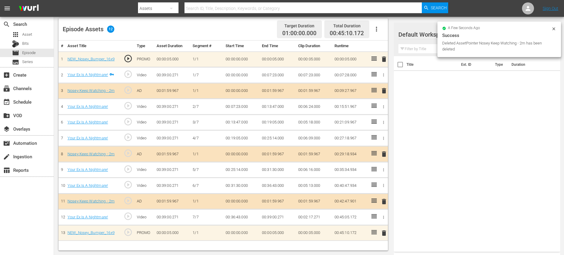
scroll to position [156, 0]
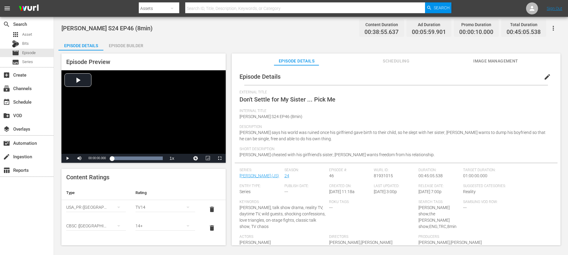
click at [130, 46] on div "Episode Builder" at bounding box center [125, 45] width 45 height 14
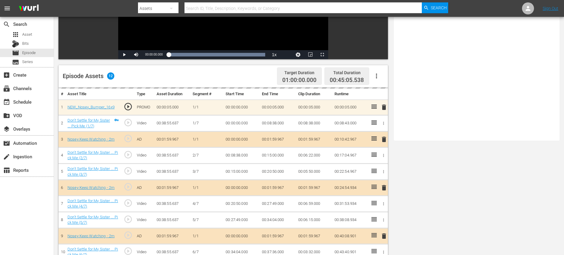
scroll to position [156, 0]
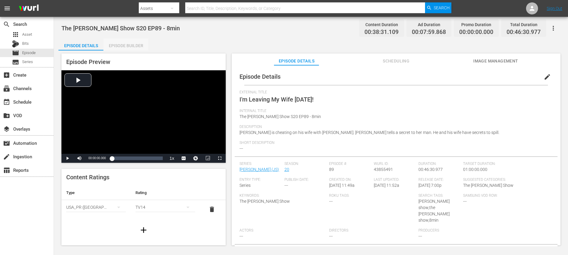
click at [131, 44] on div "Episode Builder" at bounding box center [125, 45] width 45 height 14
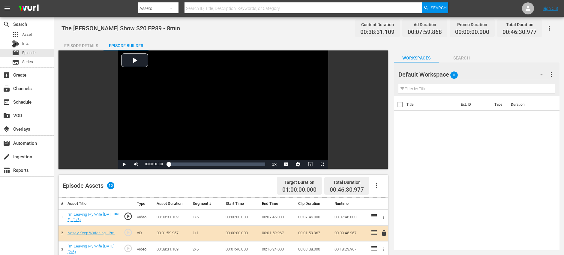
scroll to position [156, 0]
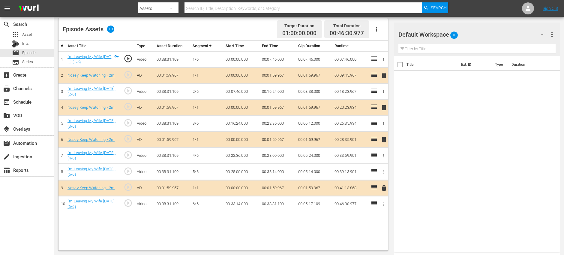
click at [383, 105] on span "delete" at bounding box center [383, 107] width 7 height 7
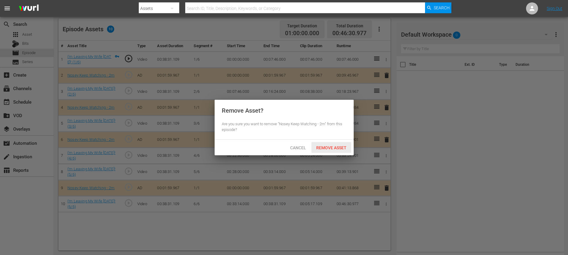
click at [338, 149] on span "Remove Asset" at bounding box center [331, 147] width 40 height 5
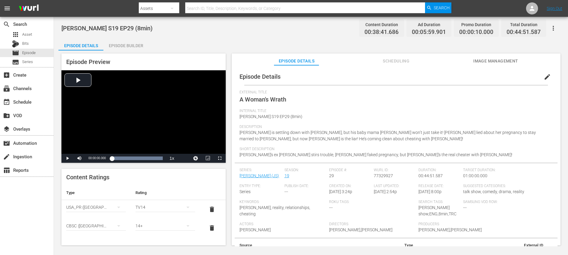
click at [127, 45] on div "Episode Builder" at bounding box center [125, 45] width 45 height 14
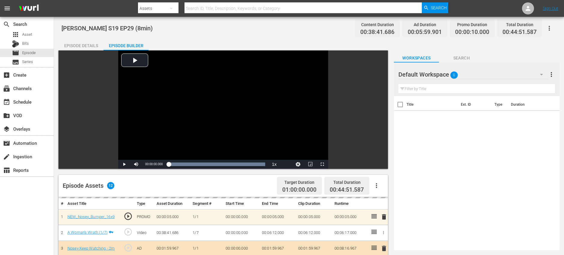
scroll to position [156, 0]
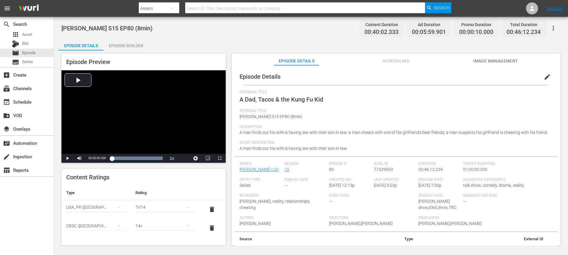
click at [135, 45] on div "Episode Builder" at bounding box center [125, 45] width 45 height 14
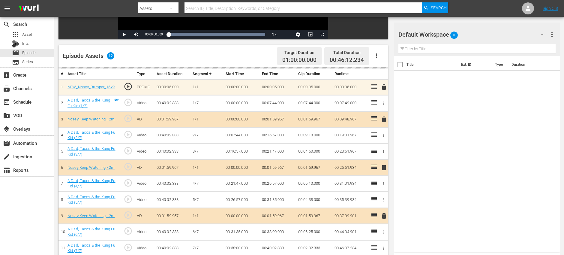
scroll to position [156, 0]
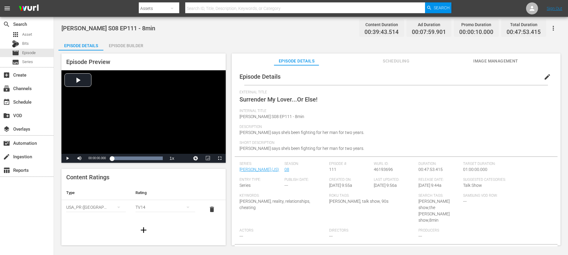
click at [131, 44] on div "Episode Builder" at bounding box center [125, 45] width 45 height 14
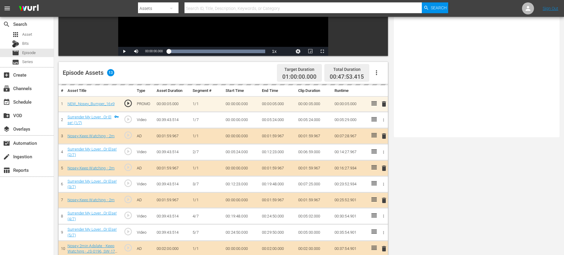
scroll to position [166, 0]
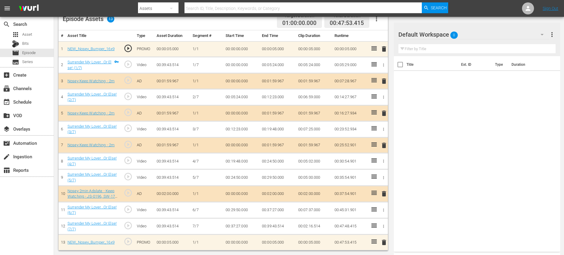
click at [384, 114] on span "delete" at bounding box center [383, 112] width 7 height 7
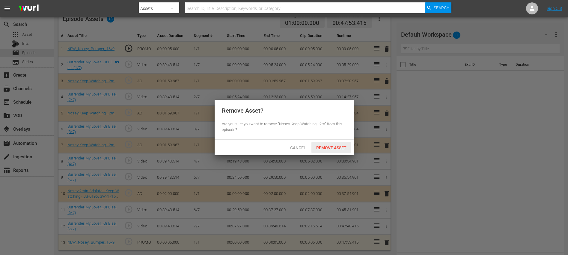
click at [327, 148] on span "Remove Asset" at bounding box center [331, 147] width 40 height 5
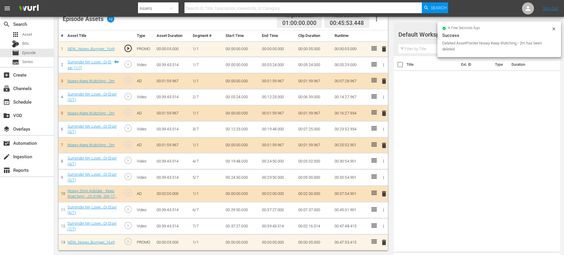
scroll to position [156, 0]
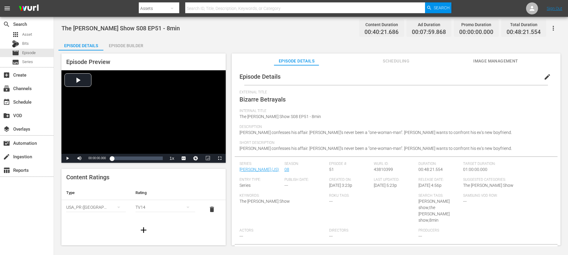
click at [119, 47] on div "Episode Builder" at bounding box center [125, 45] width 45 height 14
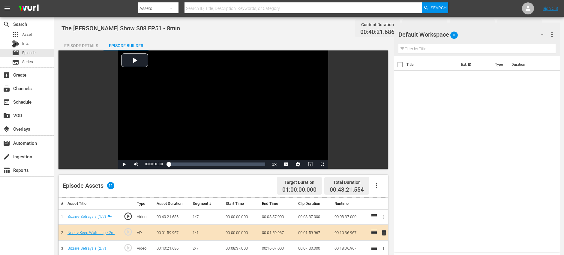
scroll to position [156, 0]
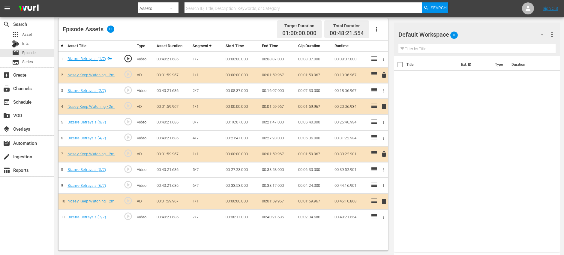
click at [384, 154] on span "delete" at bounding box center [383, 153] width 7 height 7
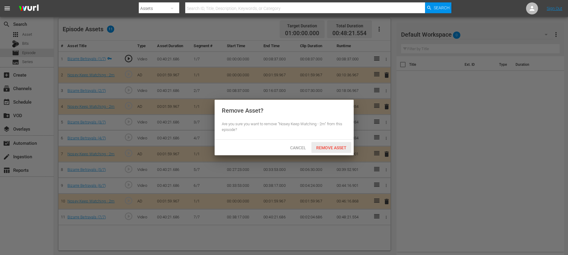
click at [333, 148] on span "Remove Asset" at bounding box center [331, 147] width 40 height 5
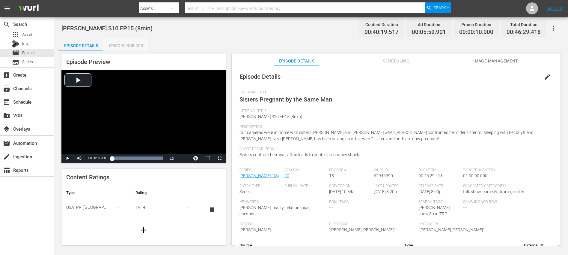
click at [127, 48] on div "Episode Builder" at bounding box center [125, 45] width 45 height 14
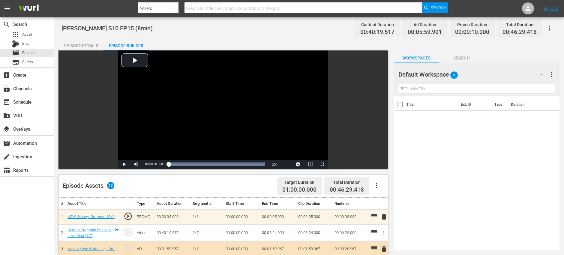
scroll to position [156, 0]
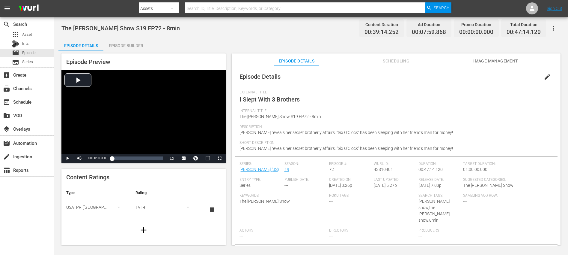
click at [128, 42] on div "Episode Builder" at bounding box center [125, 45] width 45 height 14
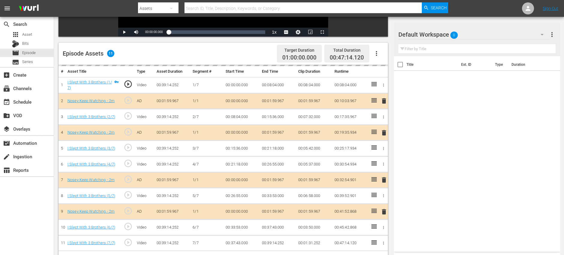
scroll to position [156, 0]
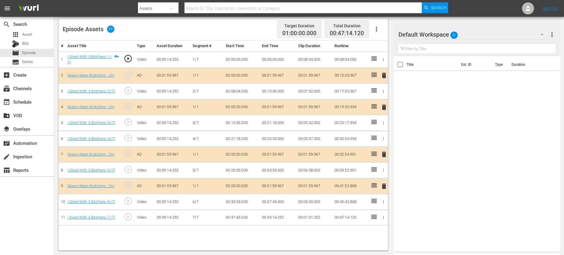
click at [383, 105] on span "delete" at bounding box center [383, 106] width 7 height 7
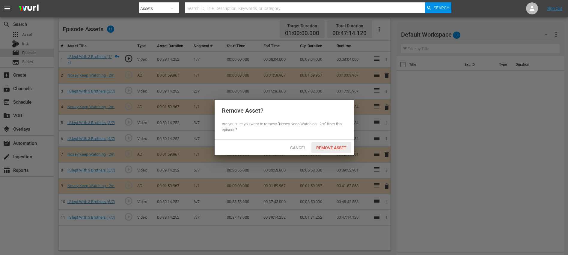
click at [322, 147] on span "Remove Asset" at bounding box center [331, 147] width 40 height 5
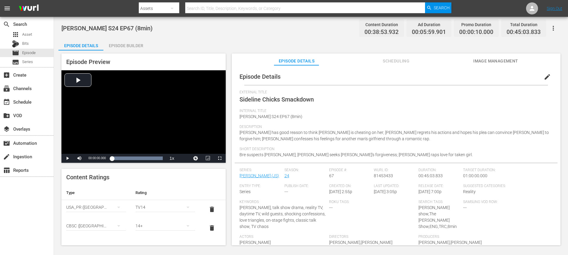
click at [125, 43] on div "Episode Builder" at bounding box center [125, 45] width 45 height 14
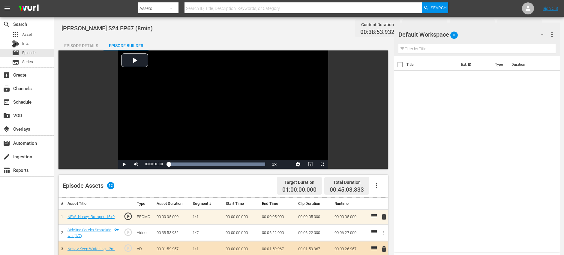
scroll to position [156, 0]
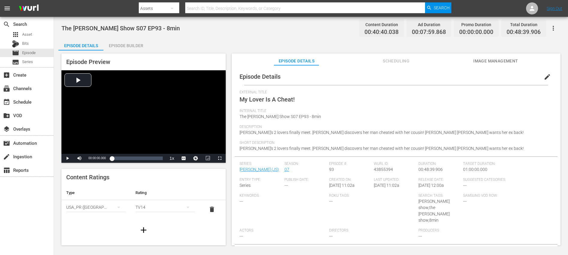
click at [132, 44] on div "Episode Builder" at bounding box center [125, 45] width 45 height 14
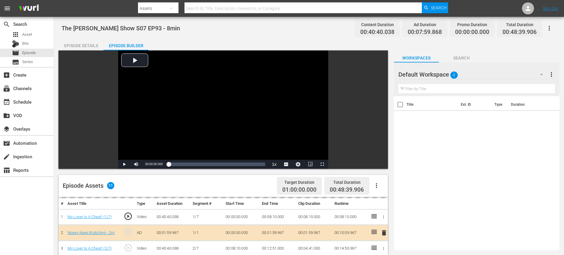
scroll to position [156, 0]
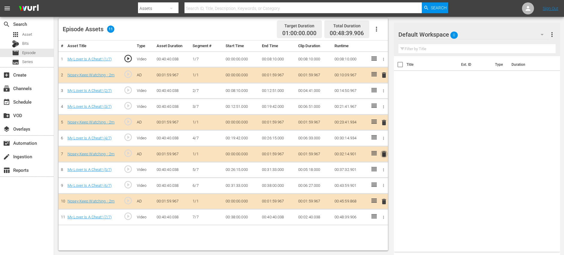
click at [385, 154] on span "delete" at bounding box center [383, 153] width 7 height 7
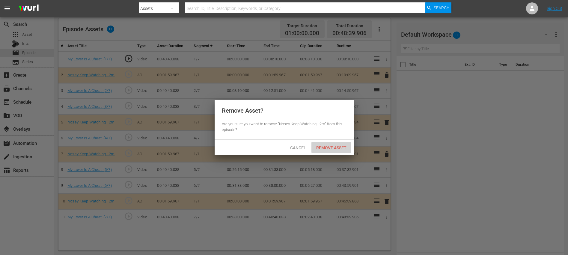
click at [336, 144] on div "Remove Asset" at bounding box center [331, 147] width 40 height 11
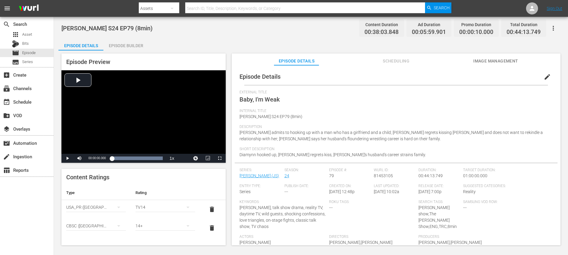
click at [126, 41] on div "Episode Builder" at bounding box center [125, 45] width 45 height 14
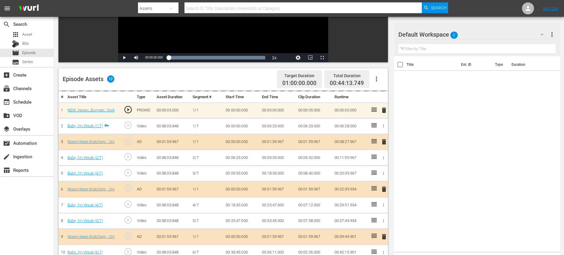
scroll to position [156, 0]
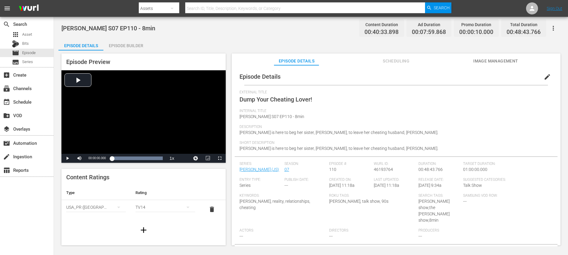
click at [124, 46] on div "Episode Builder" at bounding box center [125, 45] width 45 height 14
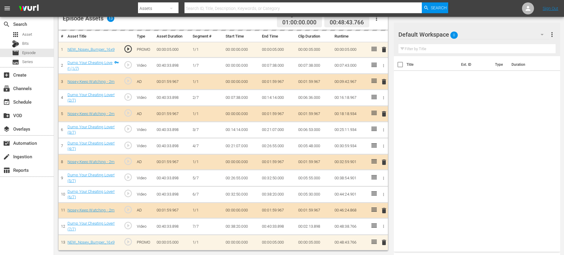
scroll to position [166, 0]
click at [384, 111] on span "delete" at bounding box center [383, 113] width 7 height 7
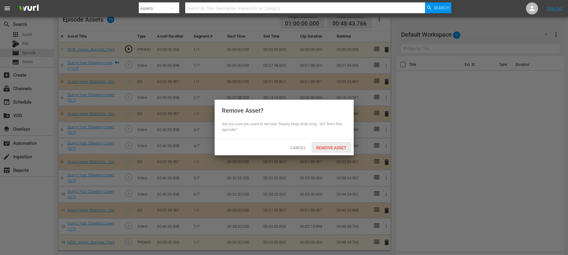
click at [333, 146] on span "Remove Asset" at bounding box center [331, 147] width 40 height 5
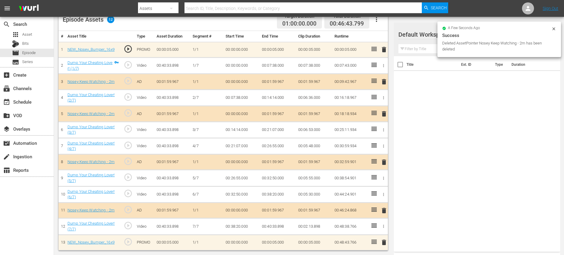
scroll to position [156, 0]
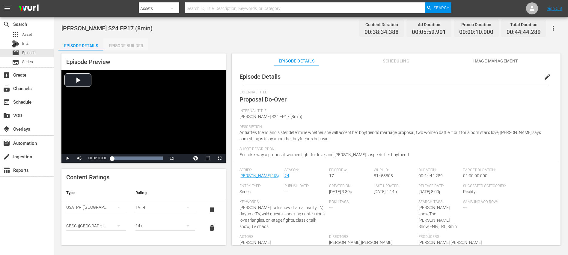
click at [129, 45] on div "Episode Builder" at bounding box center [125, 45] width 45 height 14
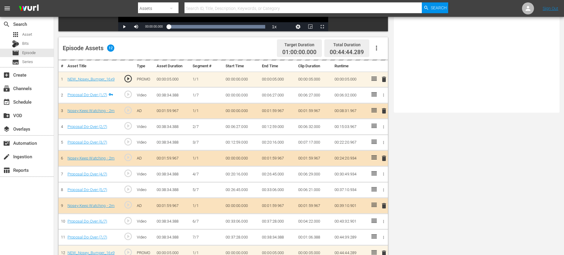
scroll to position [156, 0]
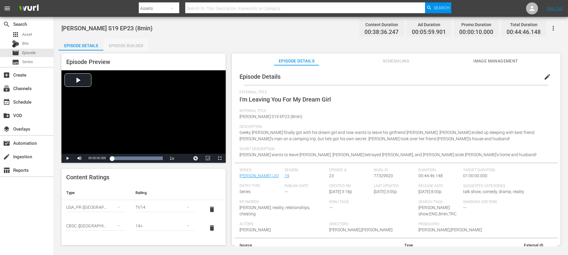
click at [114, 46] on div "Episode Builder" at bounding box center [125, 45] width 45 height 14
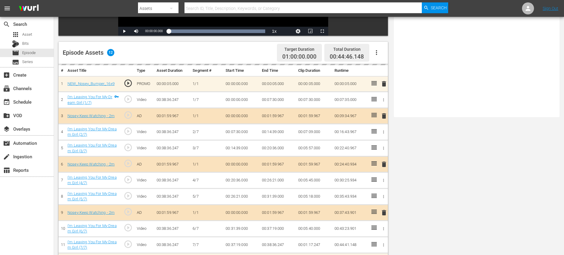
scroll to position [156, 0]
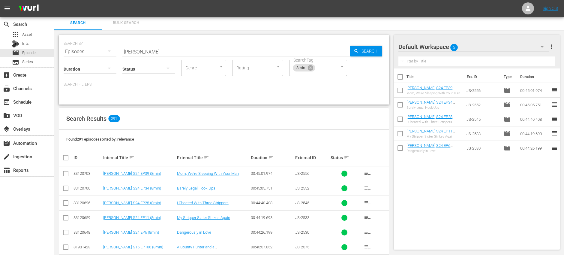
scroll to position [2, 0]
